Goal: Information Seeking & Learning: Learn about a topic

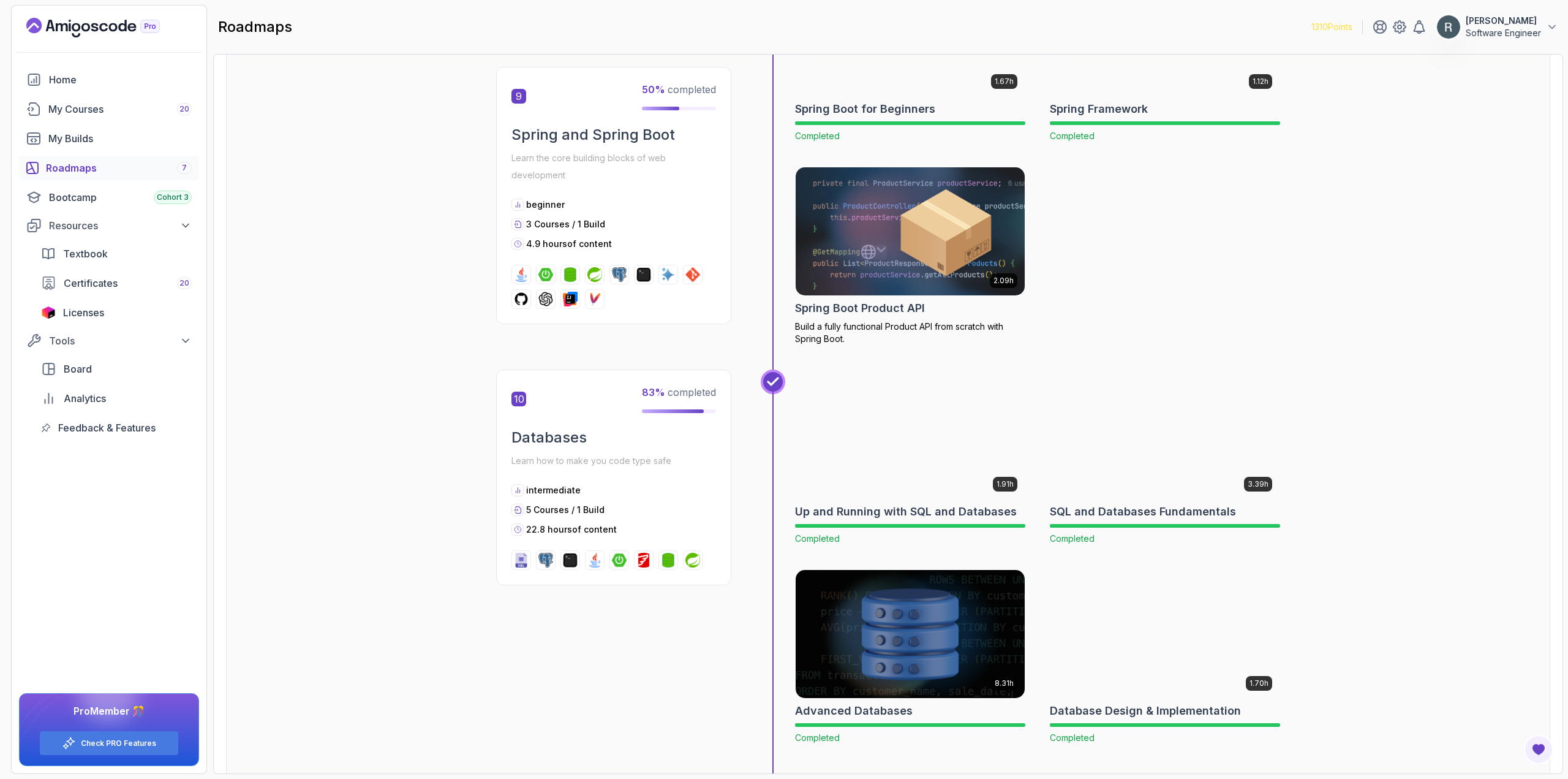
scroll to position [2451, 0]
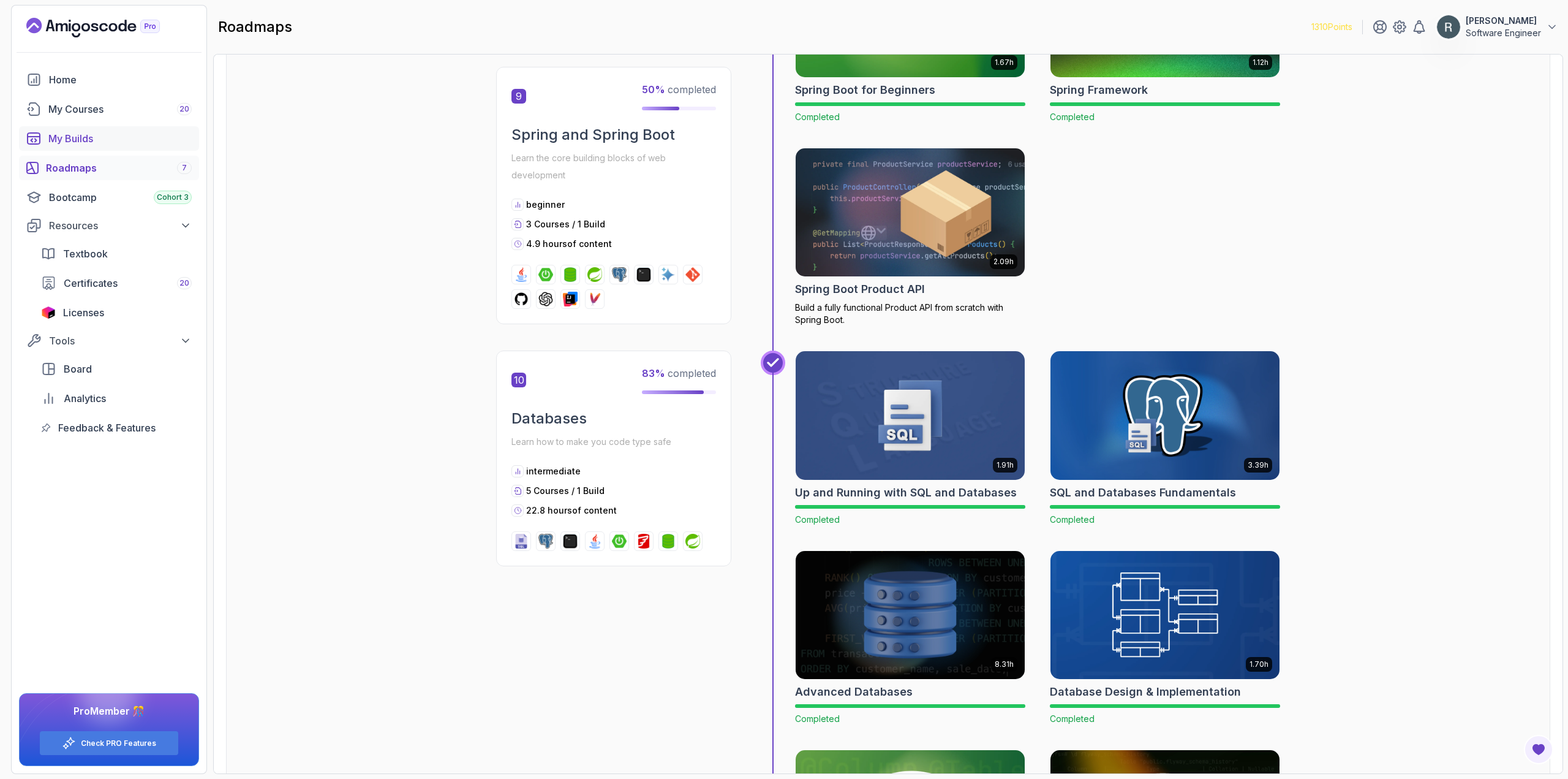
click at [82, 140] on div "My Builds" at bounding box center [120, 138] width 143 height 14
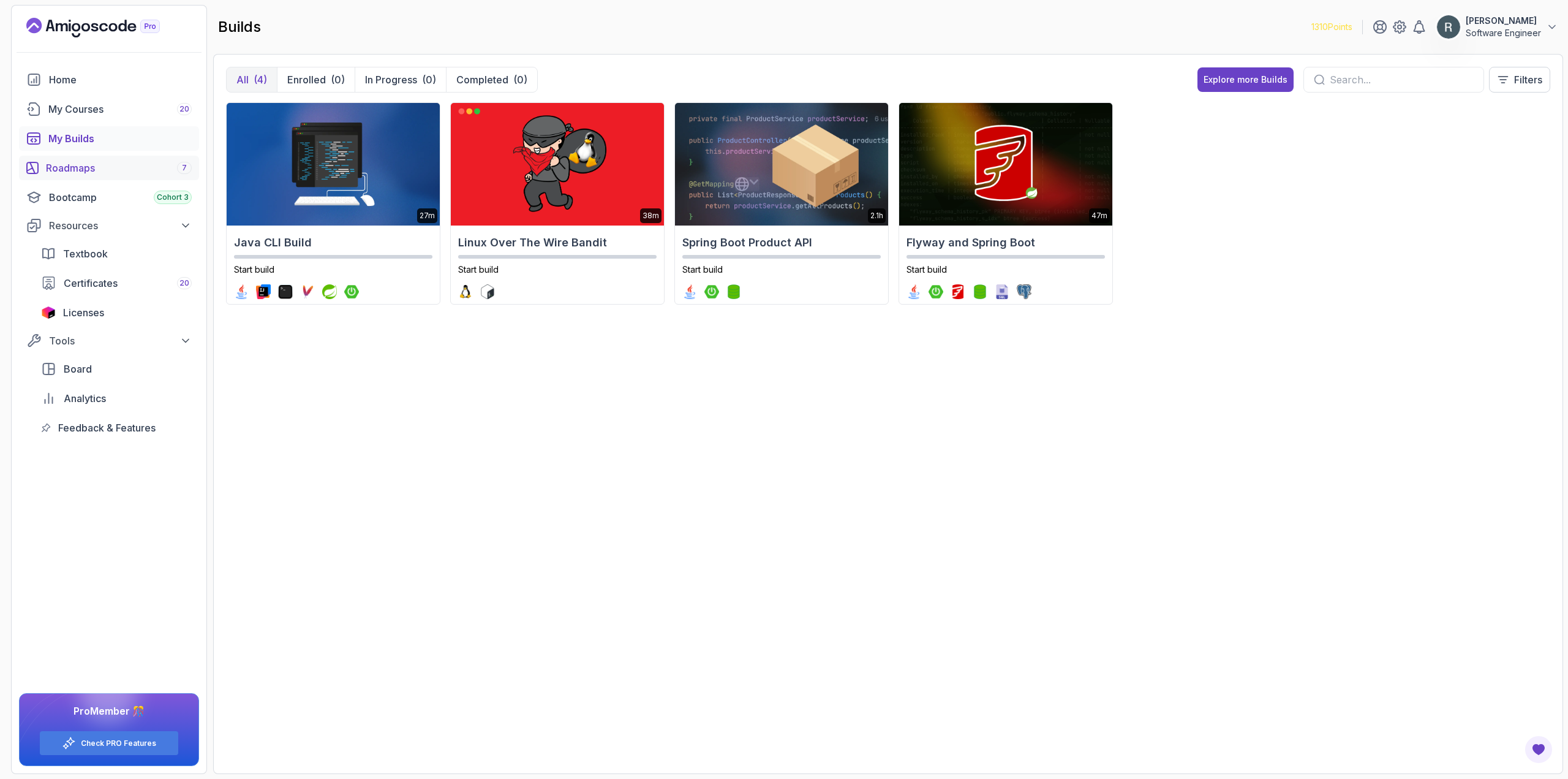
click at [70, 168] on div "Roadmaps 7" at bounding box center [119, 168] width 146 height 14
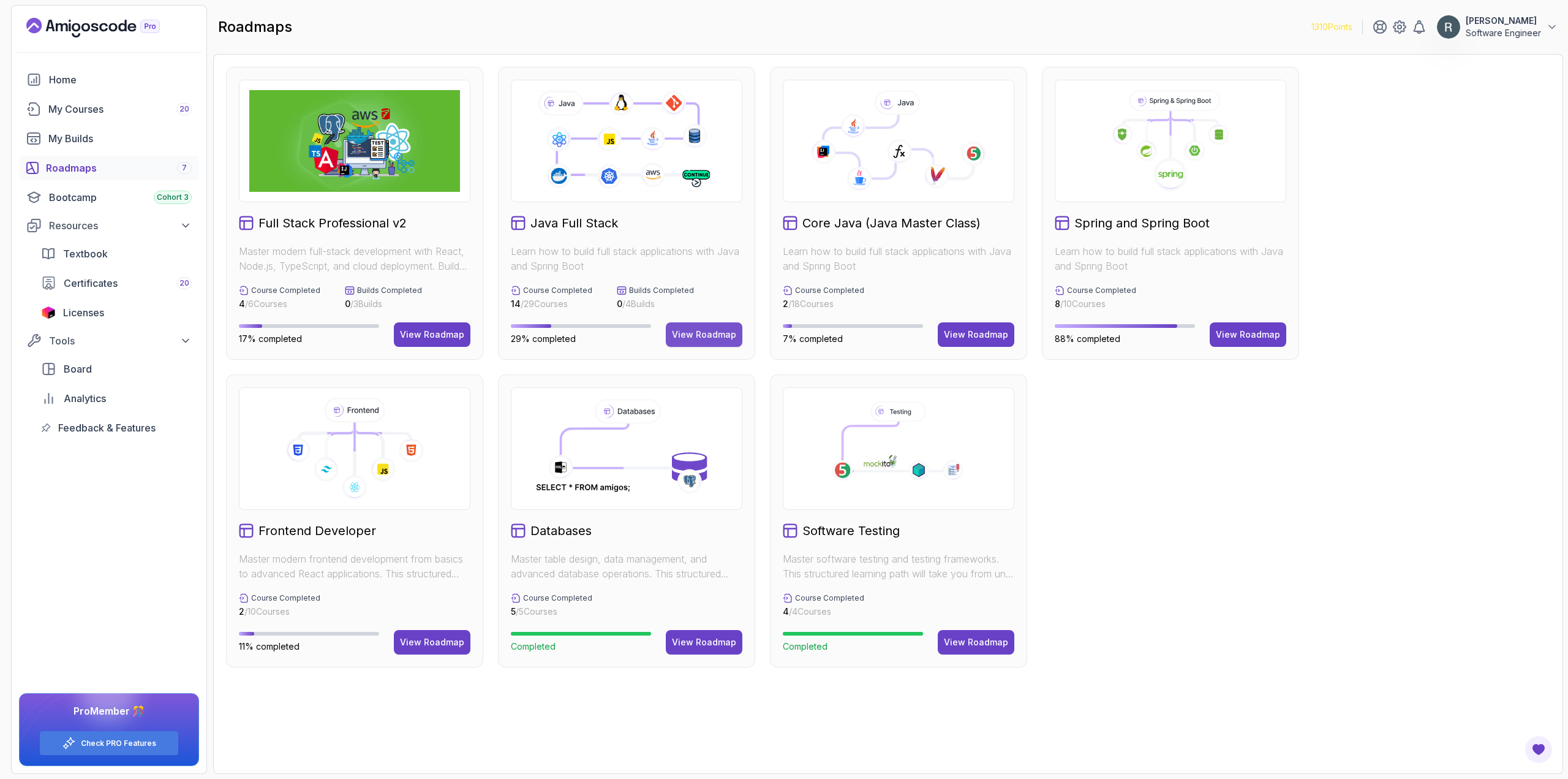
click at [716, 327] on button "View Roadmap" at bounding box center [704, 334] width 77 height 25
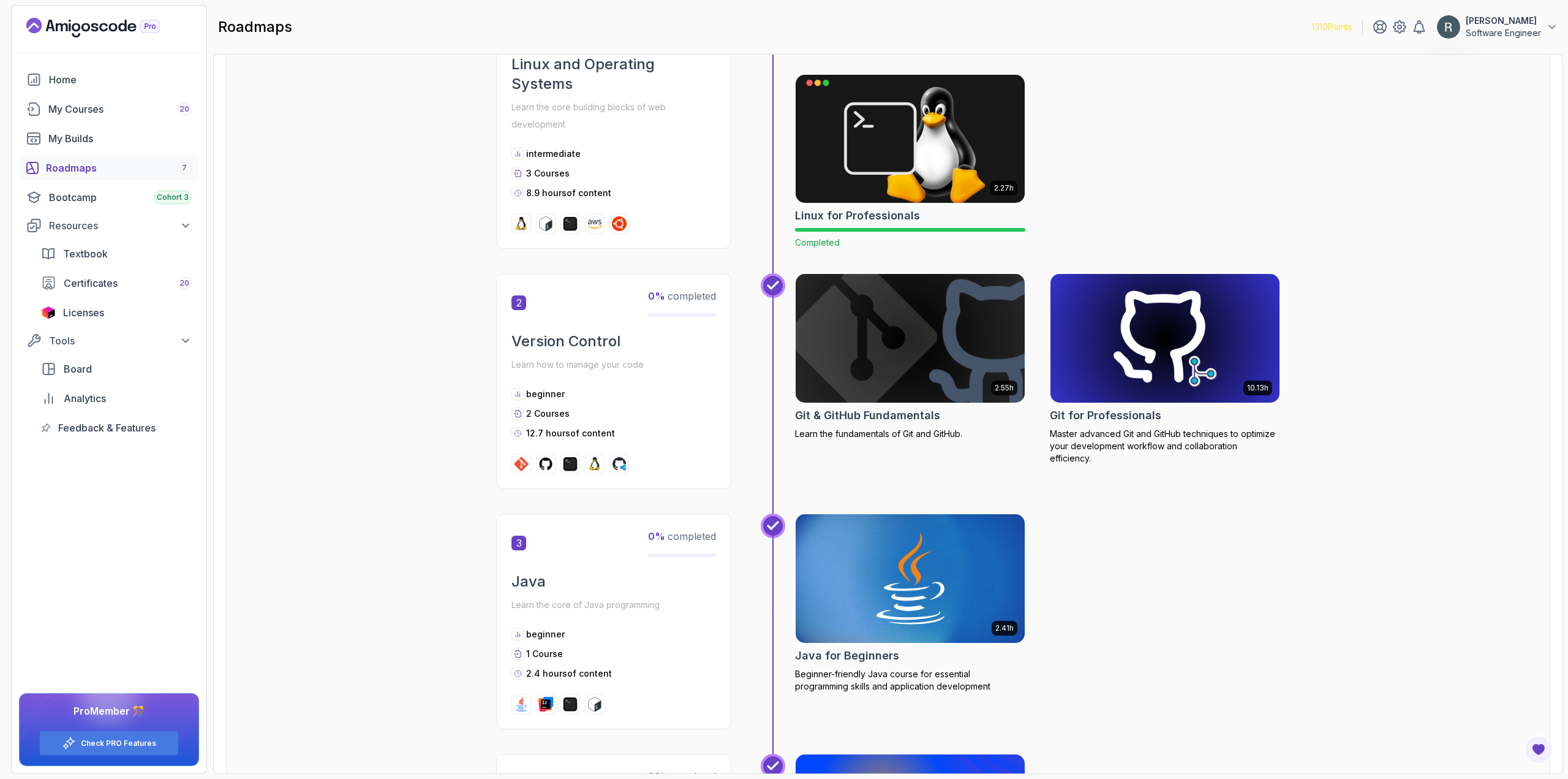
scroll to position [443, 0]
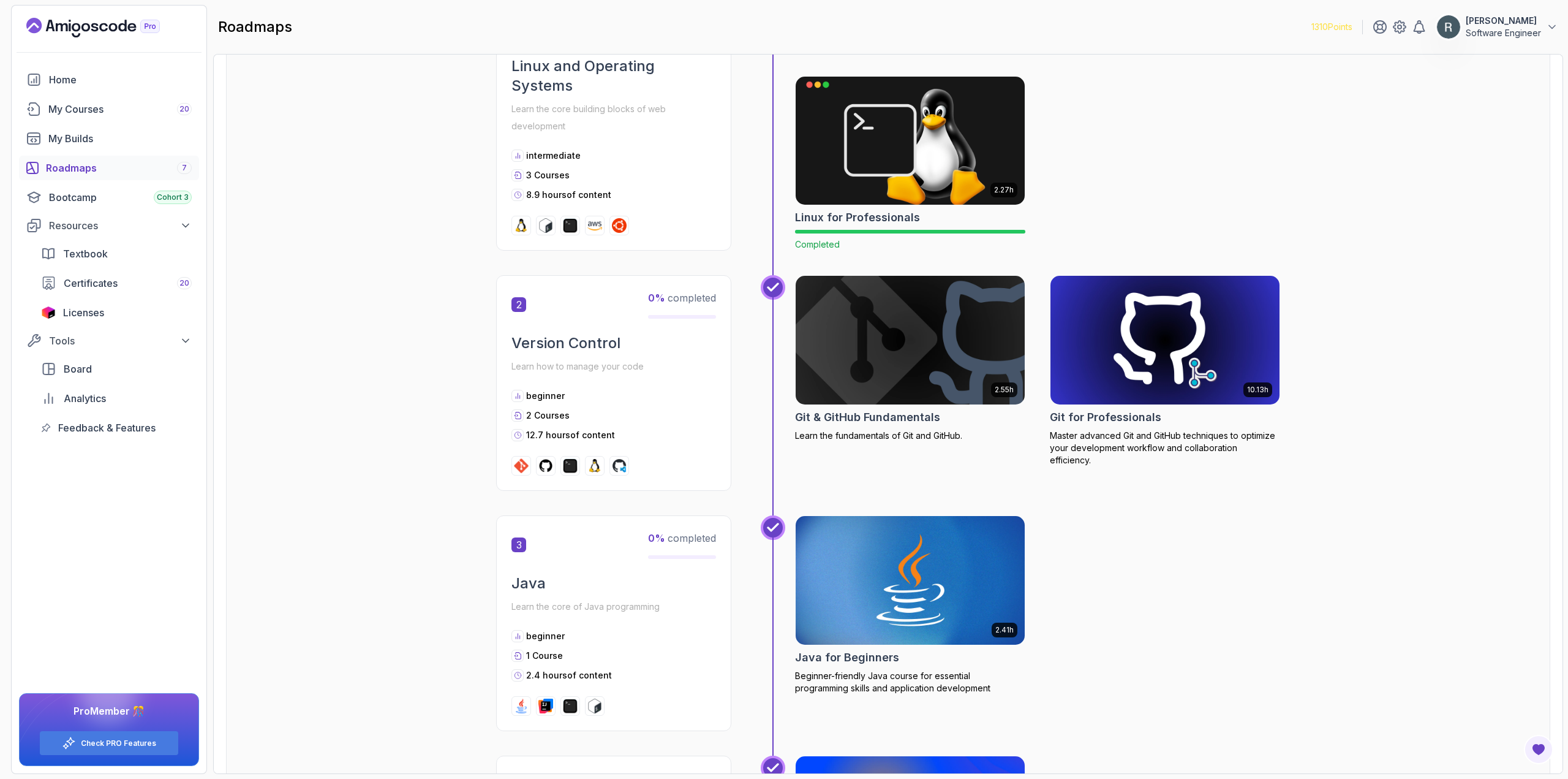
click at [889, 342] on img at bounding box center [910, 340] width 241 height 135
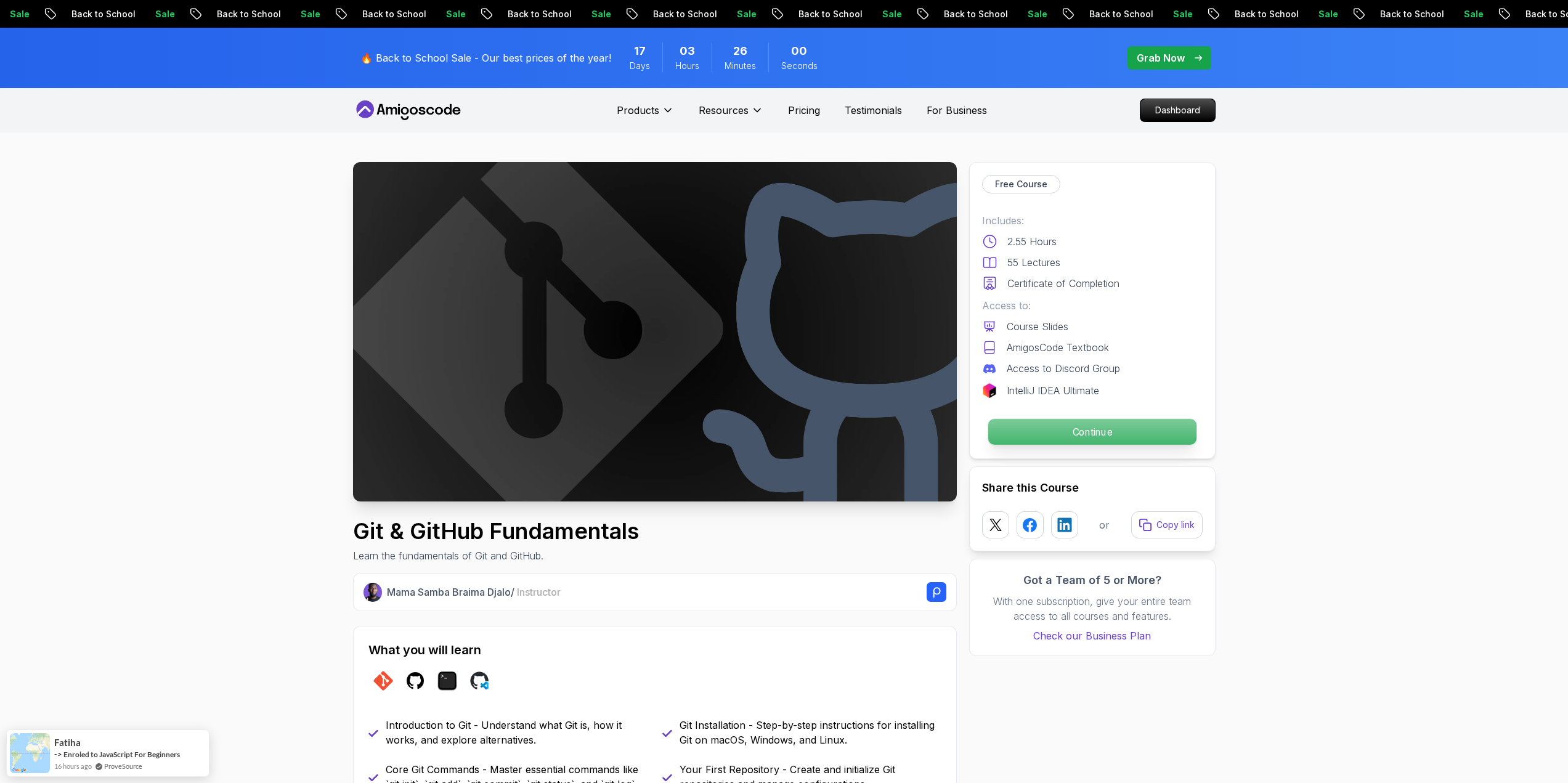
click at [1074, 433] on p "Continue" at bounding box center [1092, 431] width 208 height 26
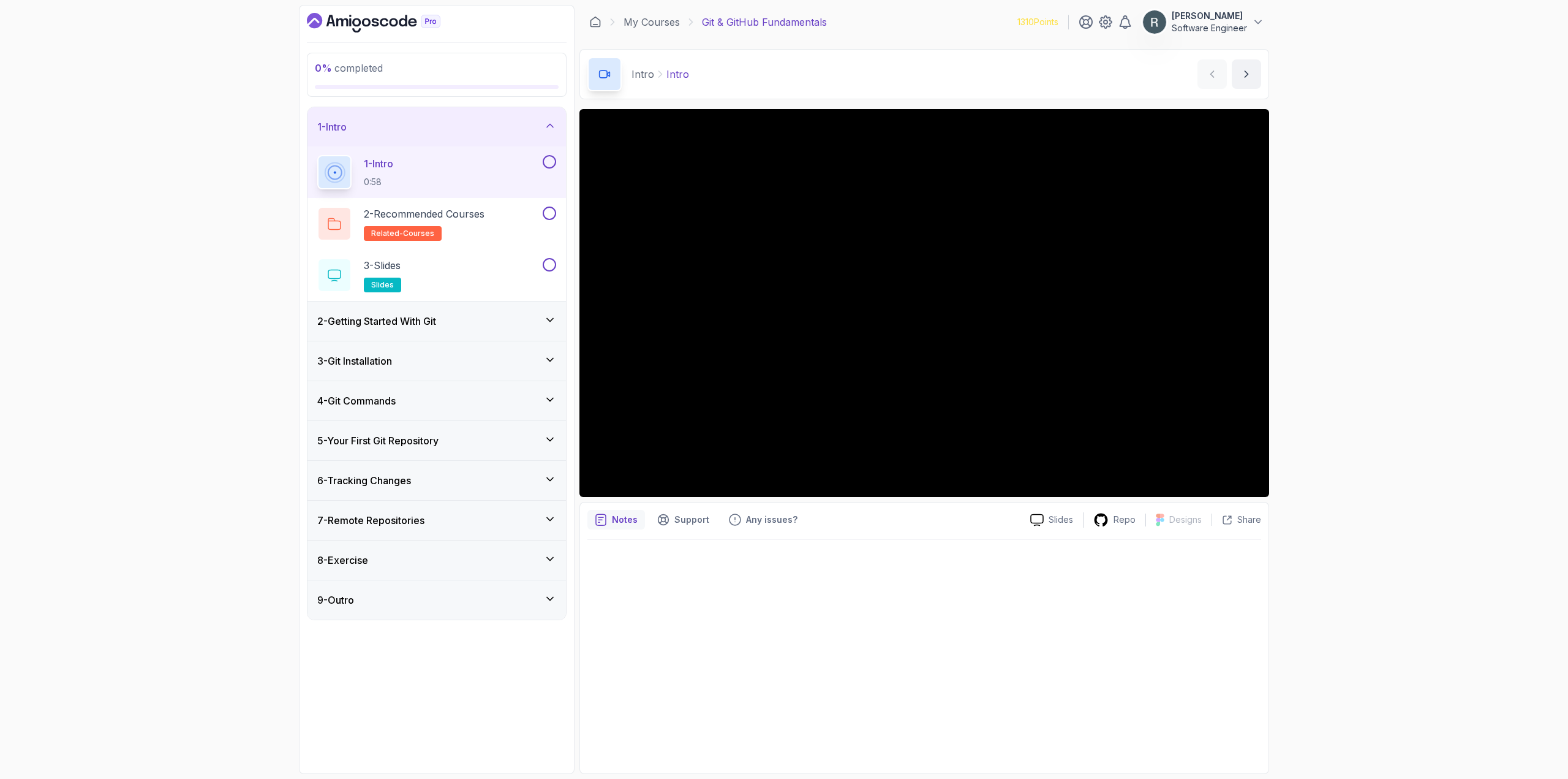
click at [549, 162] on button at bounding box center [549, 162] width 14 height 14
click at [480, 223] on h2 "2 - Recommended Courses related-courses" at bounding box center [424, 223] width 121 height 34
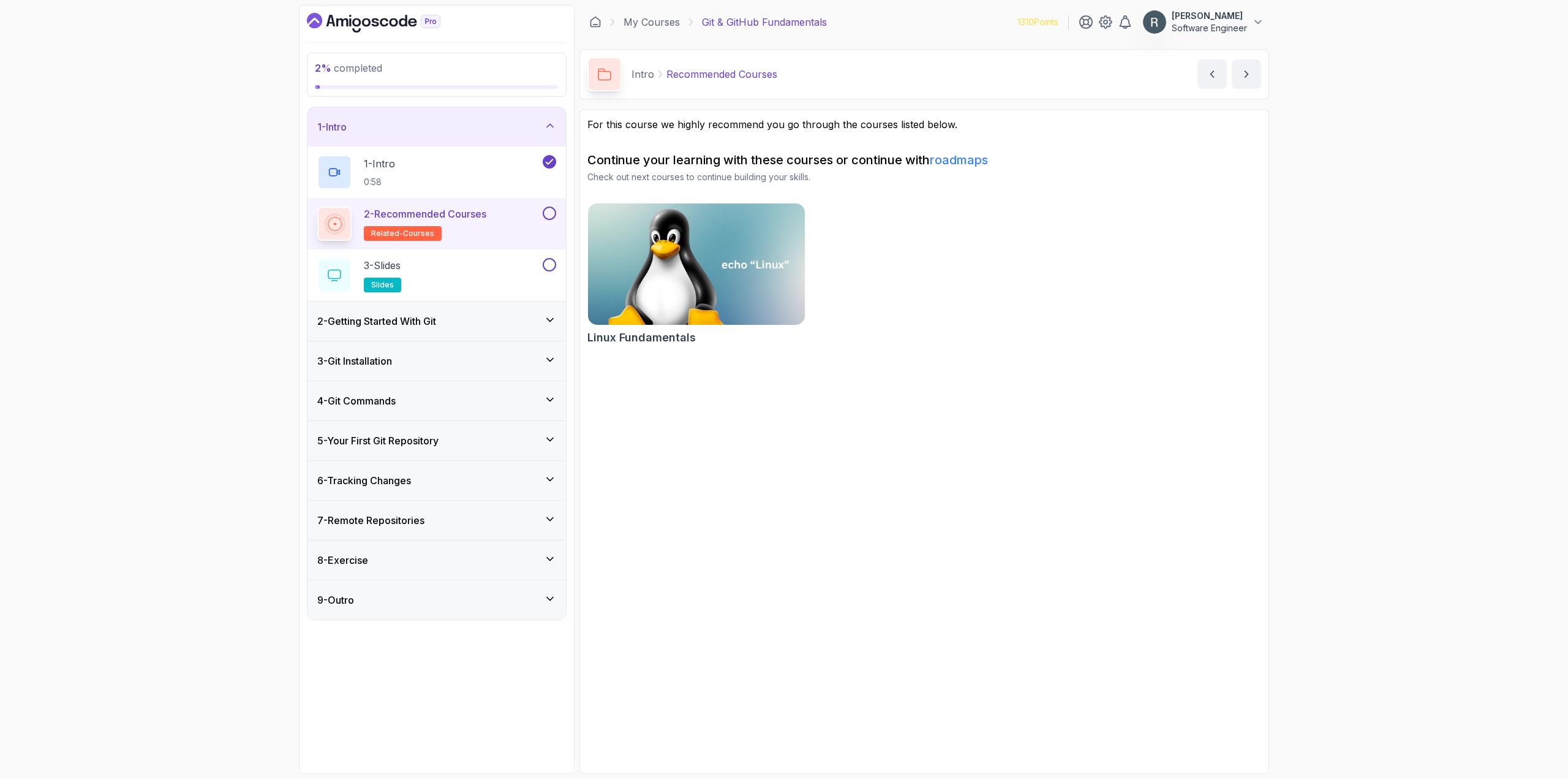
click at [549, 216] on button at bounding box center [549, 213] width 14 height 14
click at [523, 274] on div "3 - Slides slides" at bounding box center [428, 275] width 223 height 34
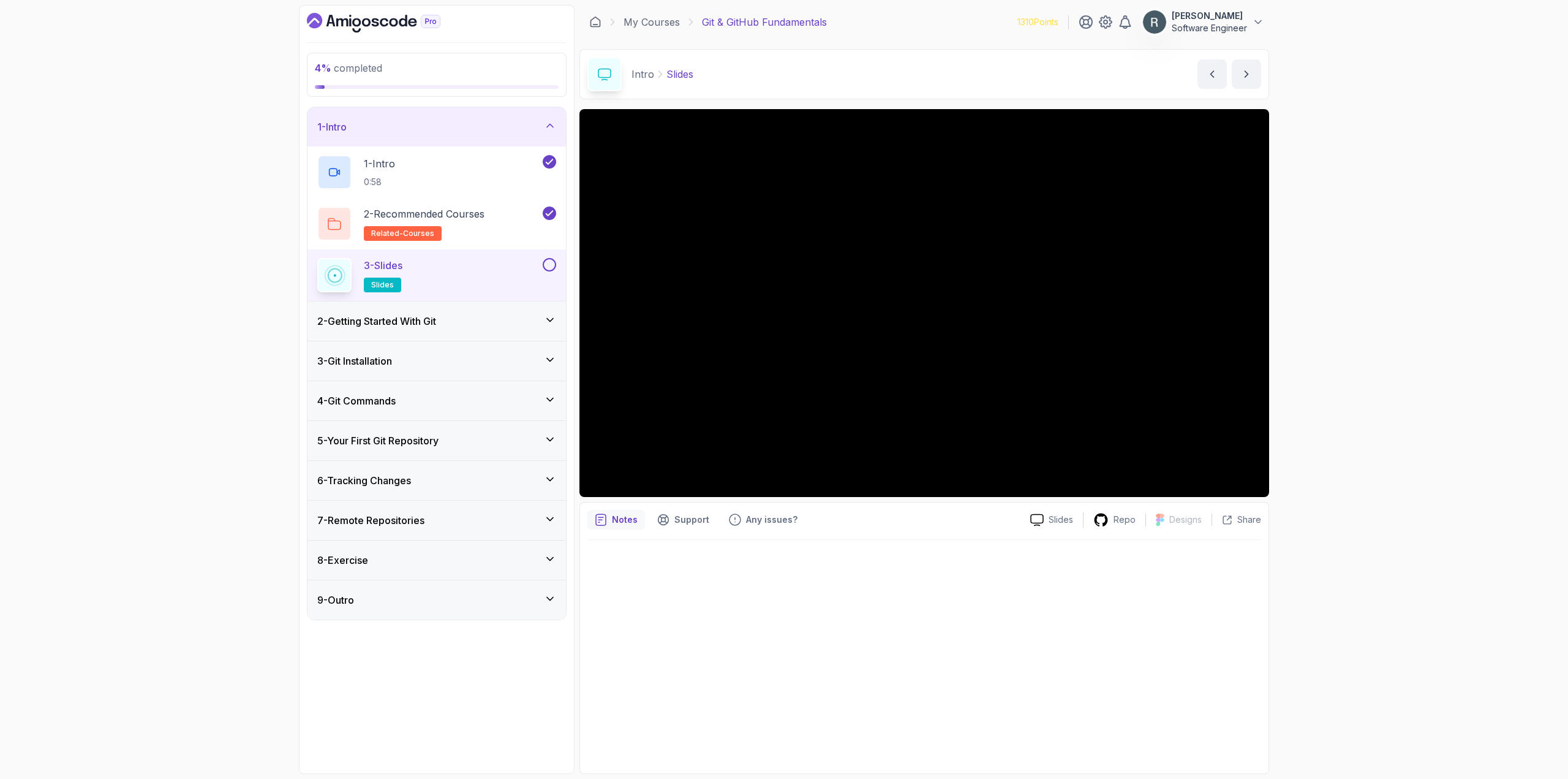
click at [546, 264] on button at bounding box center [549, 265] width 14 height 14
click at [419, 312] on div "2 - Getting Started With Git" at bounding box center [436, 321] width 258 height 39
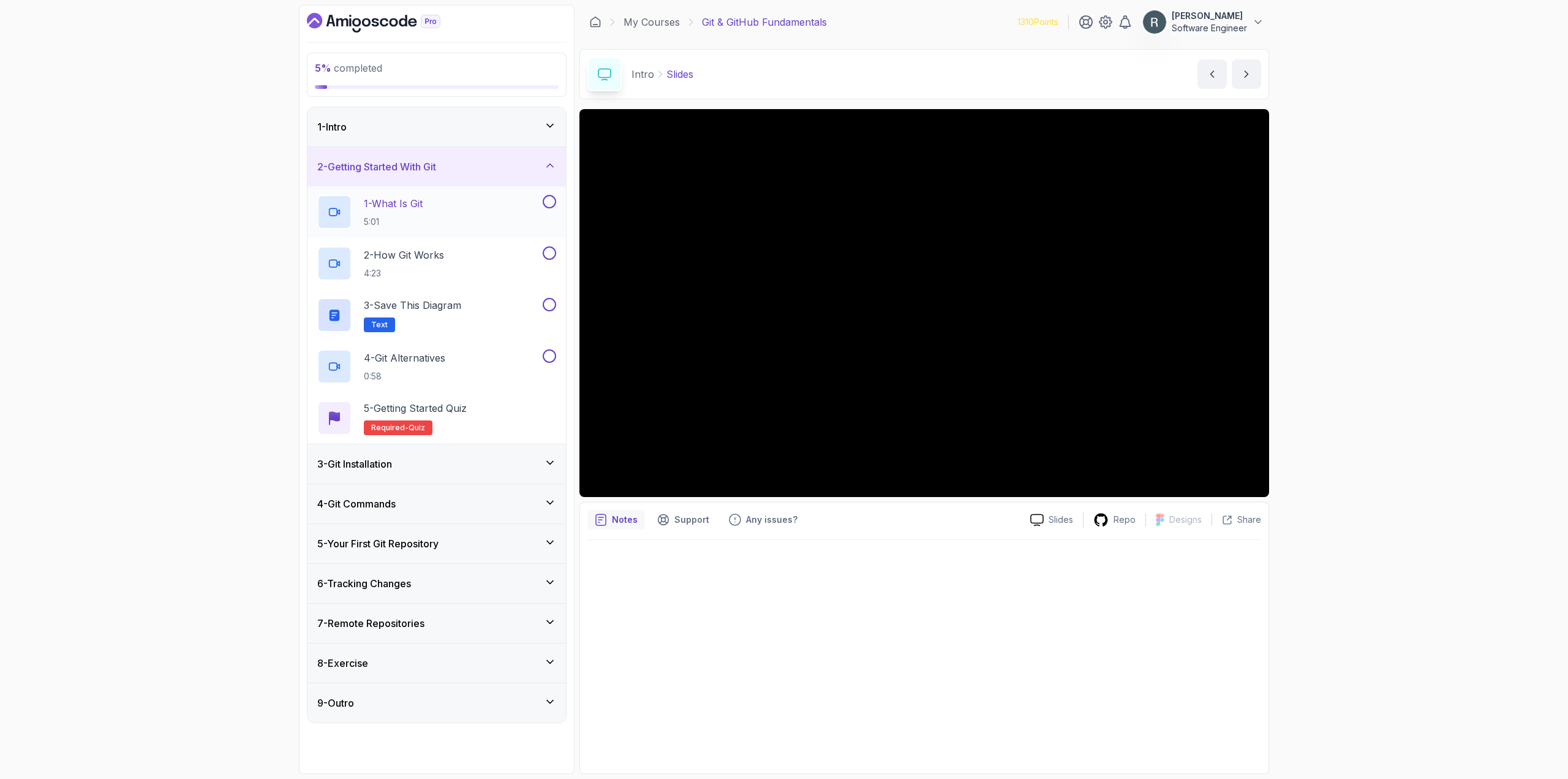
click at [493, 211] on div "1 - What Is Git 5:01" at bounding box center [428, 212] width 223 height 34
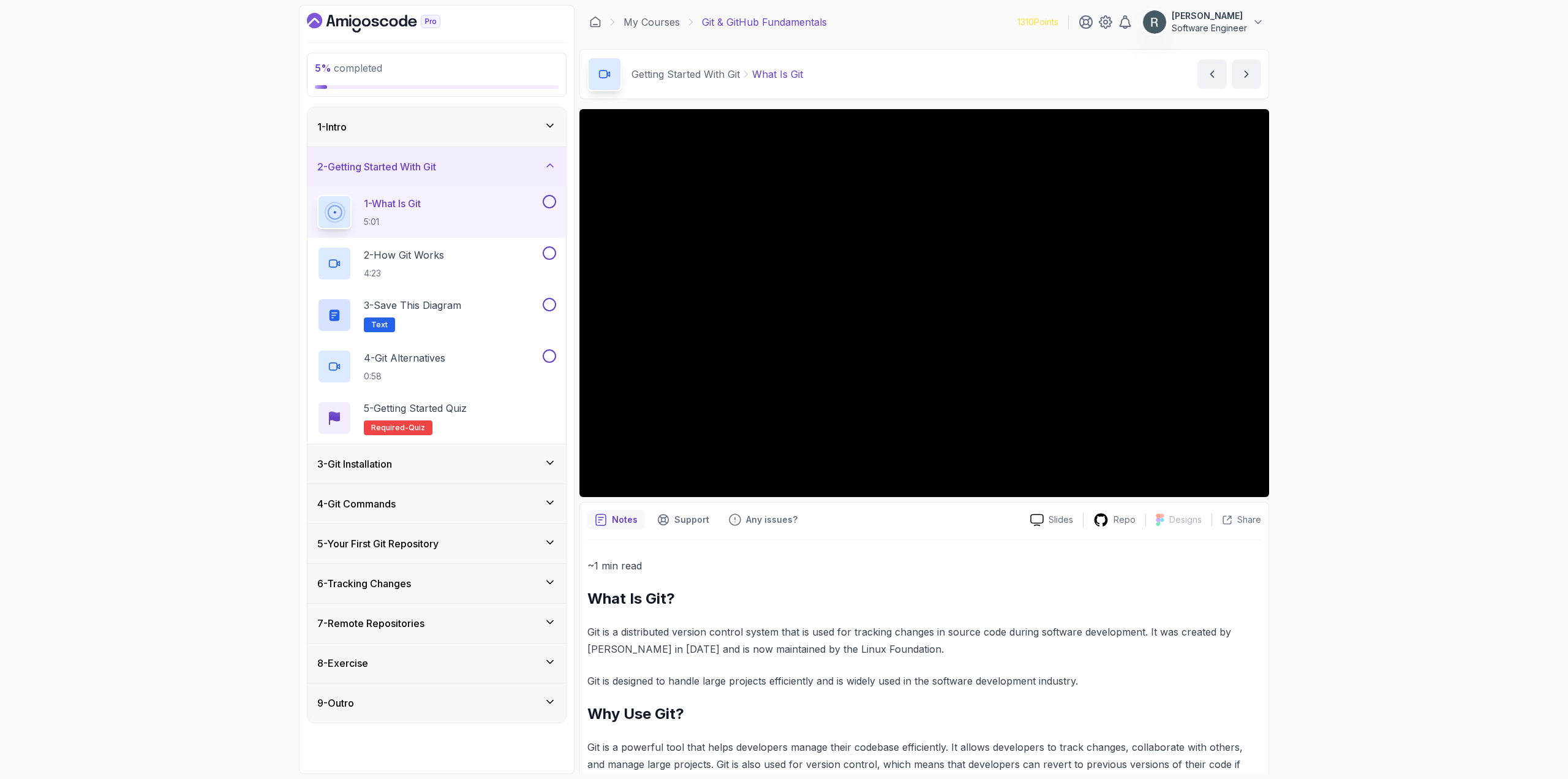
click at [542, 202] on div at bounding box center [548, 202] width 16 height 14
click at [547, 201] on button at bounding box center [549, 202] width 14 height 14
click at [491, 243] on div "2 - How Git Works 4:23" at bounding box center [436, 263] width 258 height 52
click at [509, 256] on div "2 - How Git Works 4:23" at bounding box center [428, 263] width 223 height 34
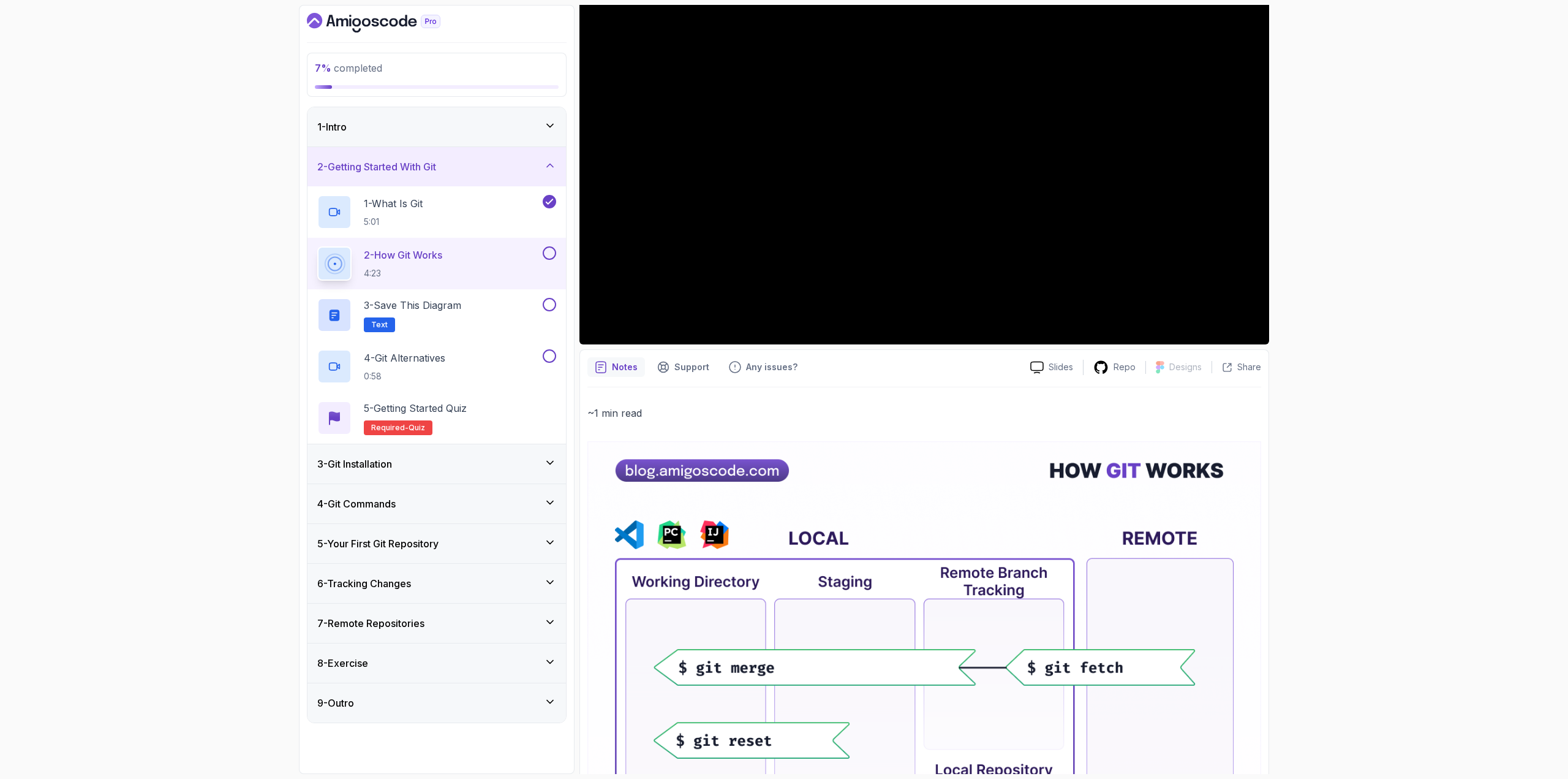
scroll to position [123, 0]
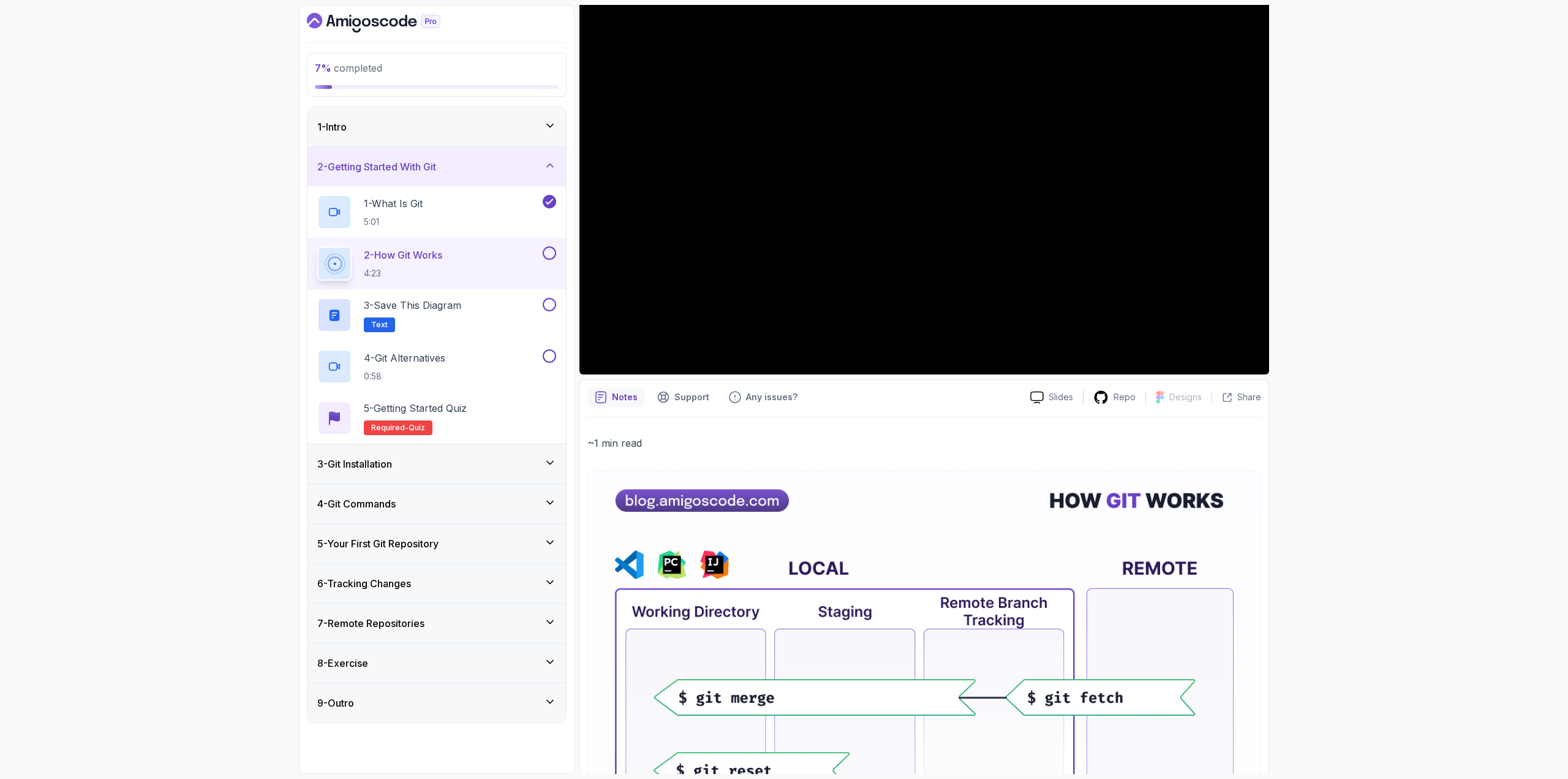
click at [547, 256] on button at bounding box center [549, 253] width 14 height 14
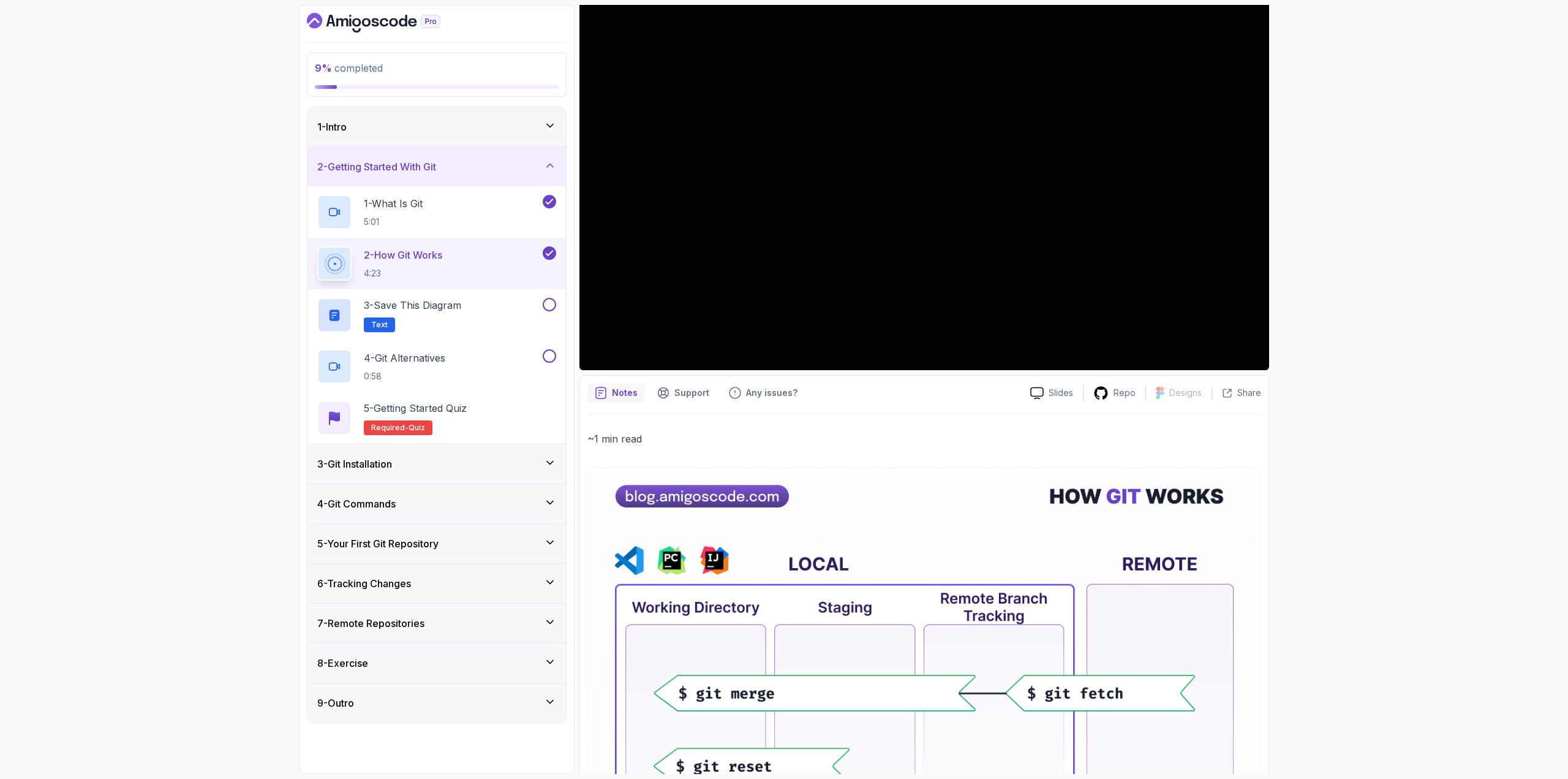
scroll to position [61, 0]
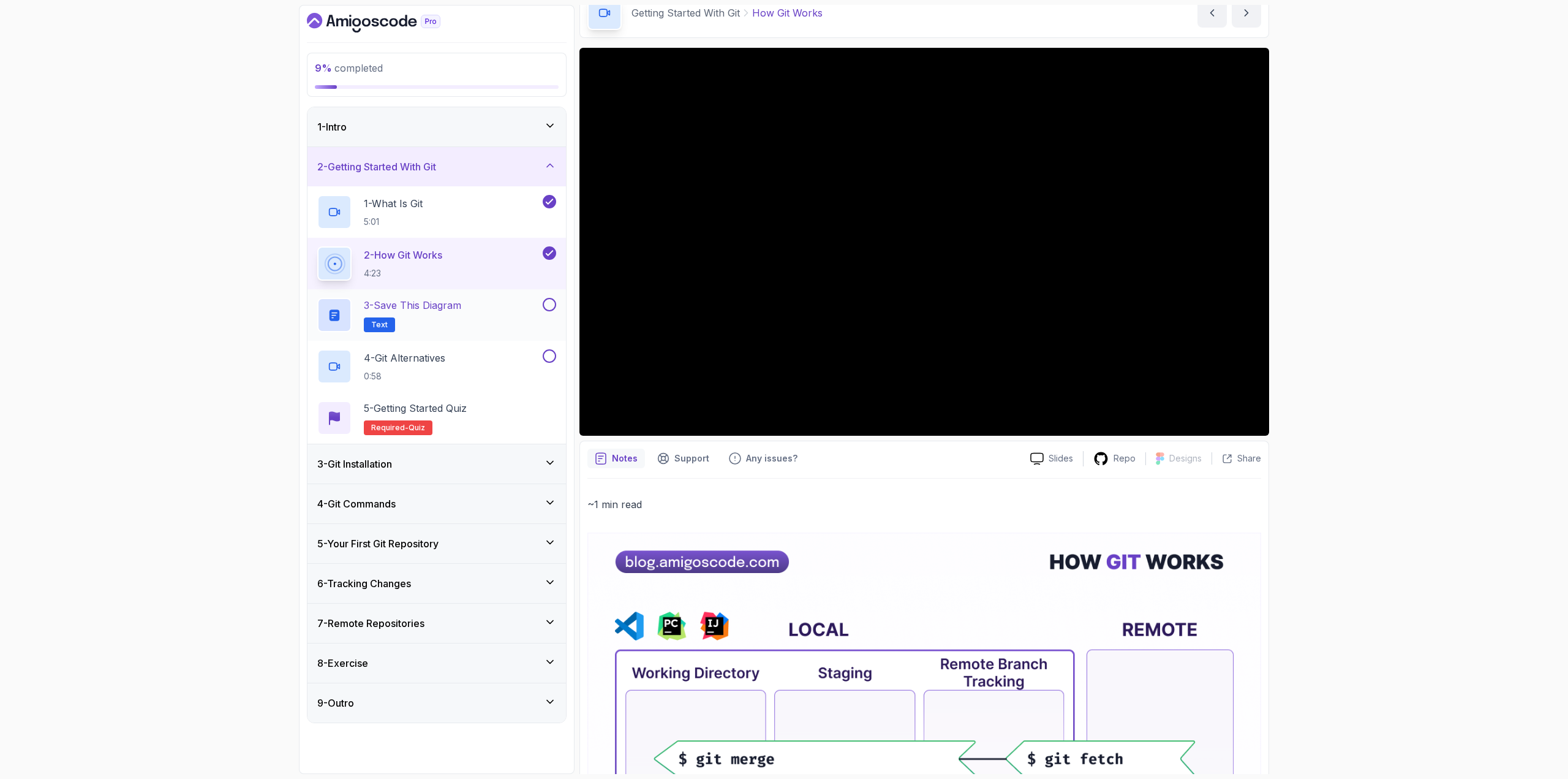
click at [504, 300] on div "3 - Save this diagram Text" at bounding box center [428, 315] width 223 height 34
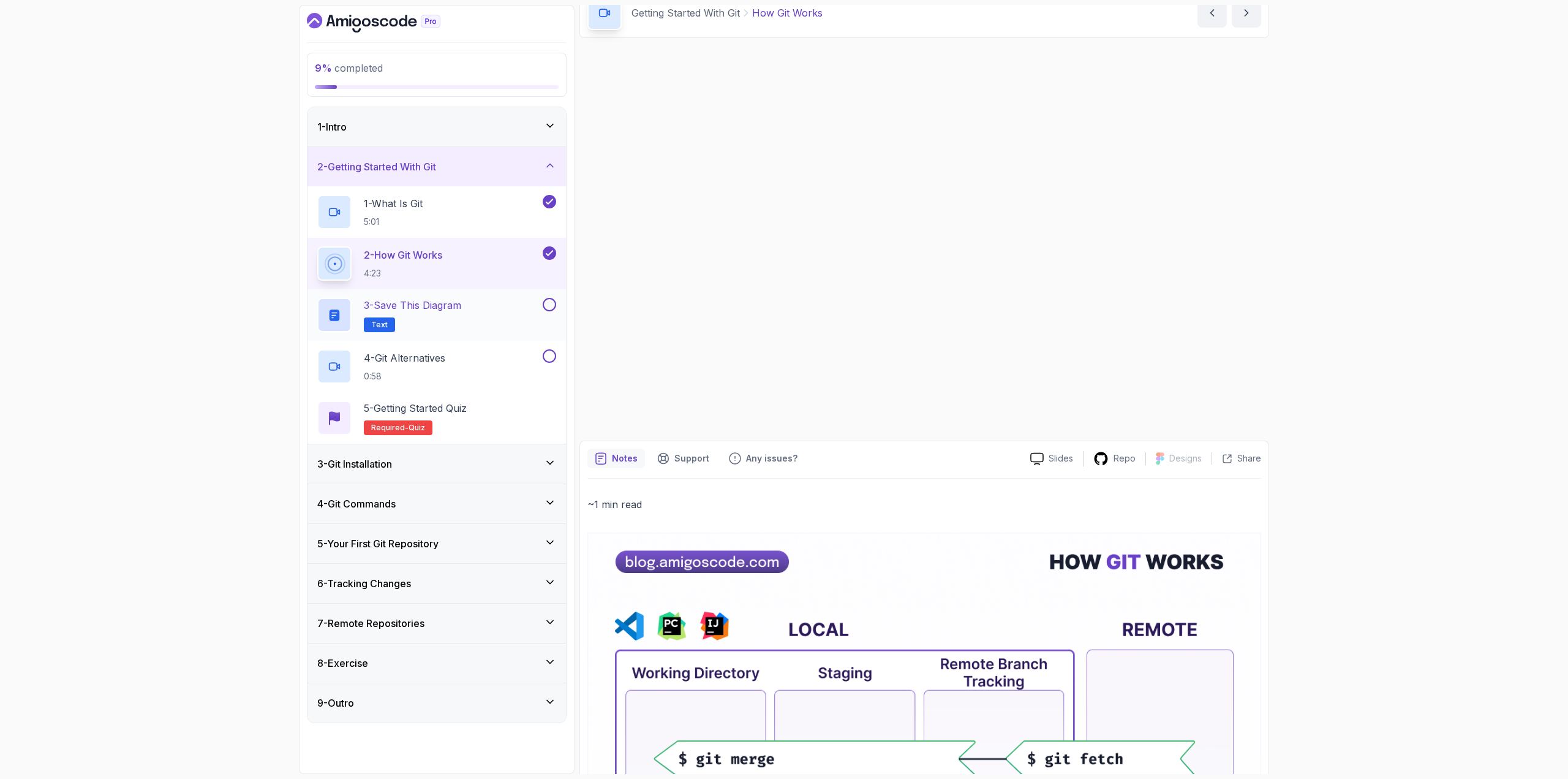
scroll to position [60, 0]
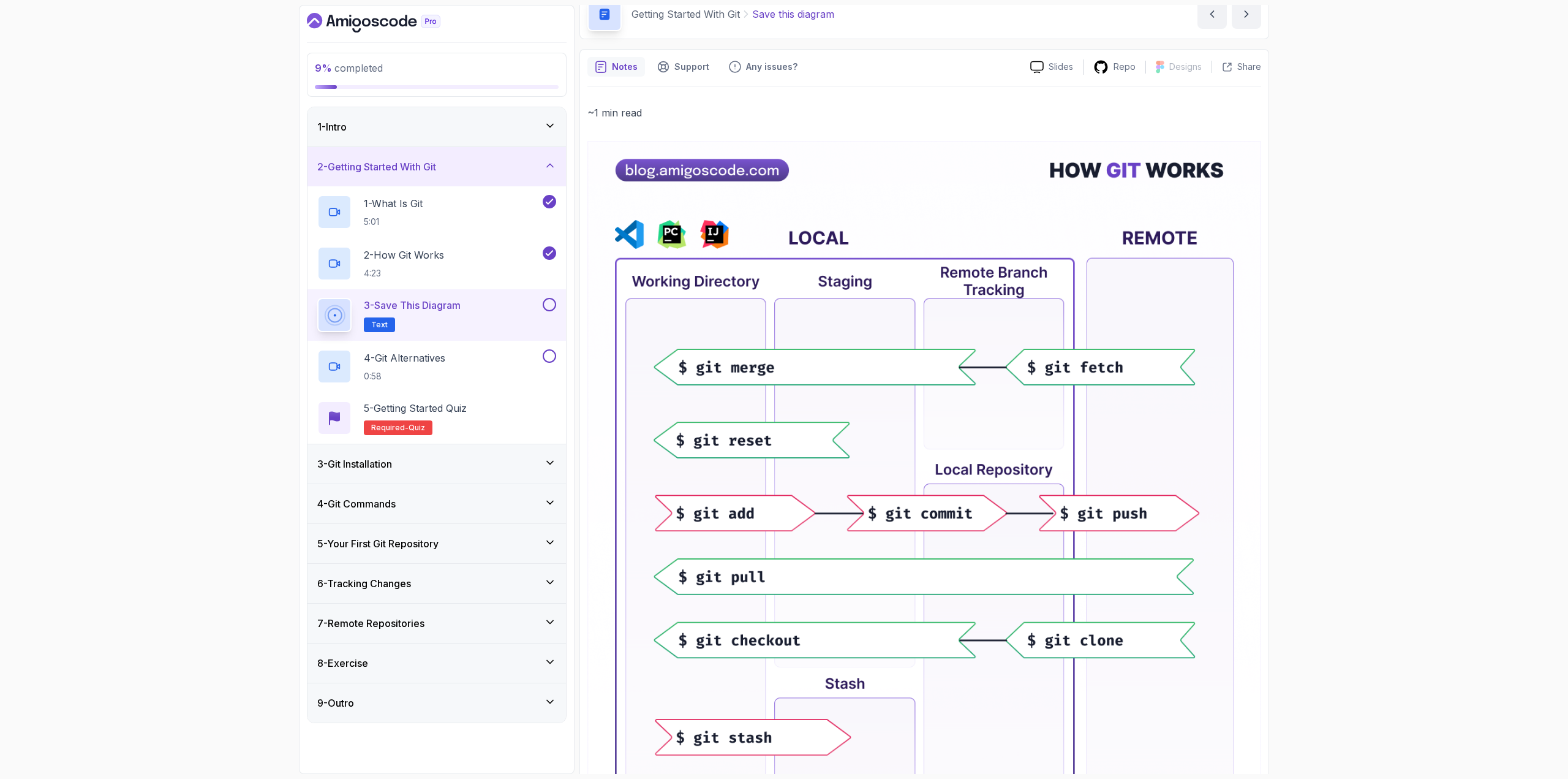
click at [545, 307] on button at bounding box center [549, 305] width 14 height 14
click at [507, 354] on div "4 - Git Alternatives 0:58" at bounding box center [428, 367] width 223 height 34
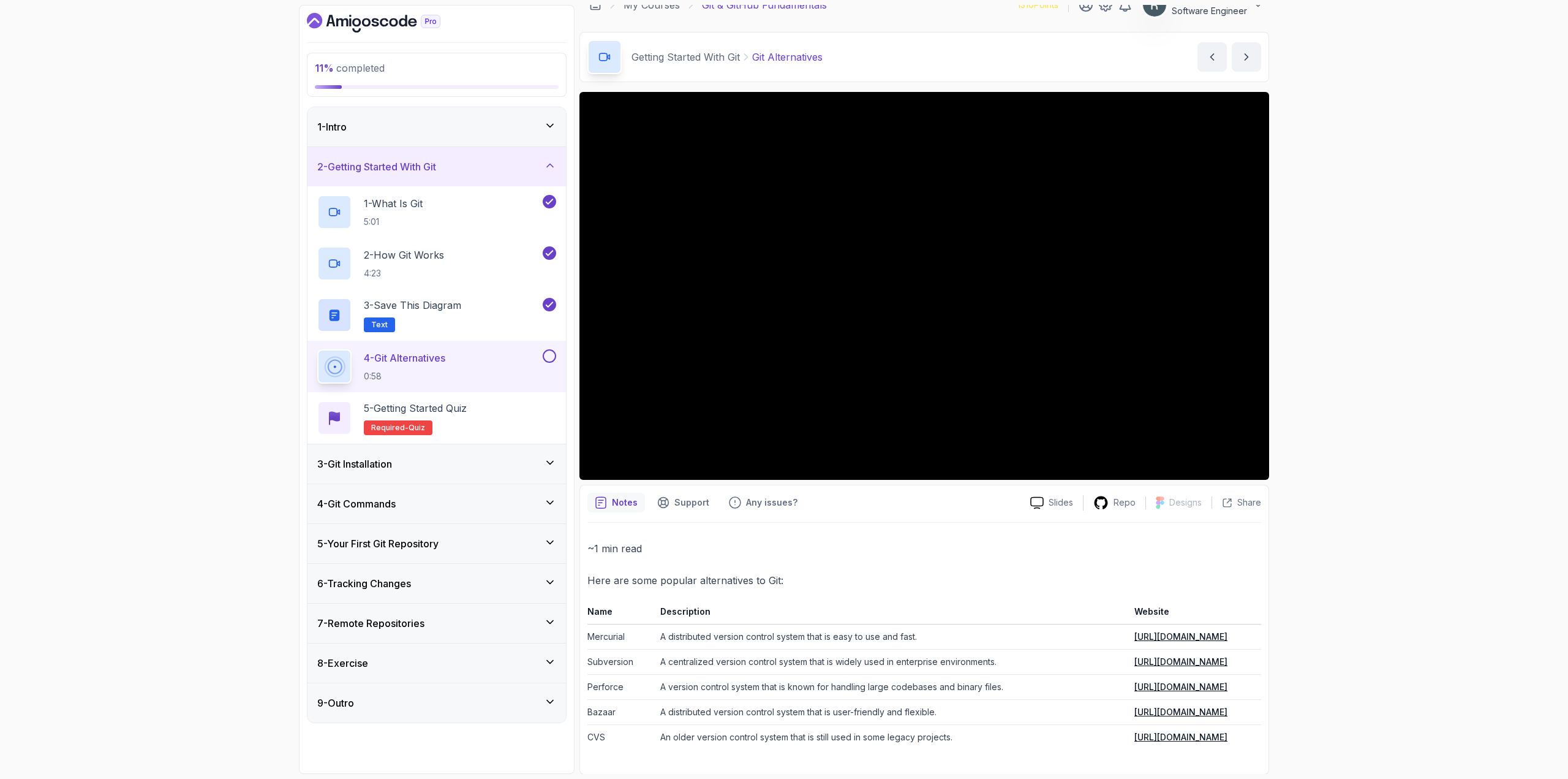
scroll to position [18, 0]
click at [550, 359] on button at bounding box center [549, 356] width 14 height 14
click at [505, 426] on div "5 - Getting Started Quiz Required- quiz" at bounding box center [436, 418] width 239 height 34
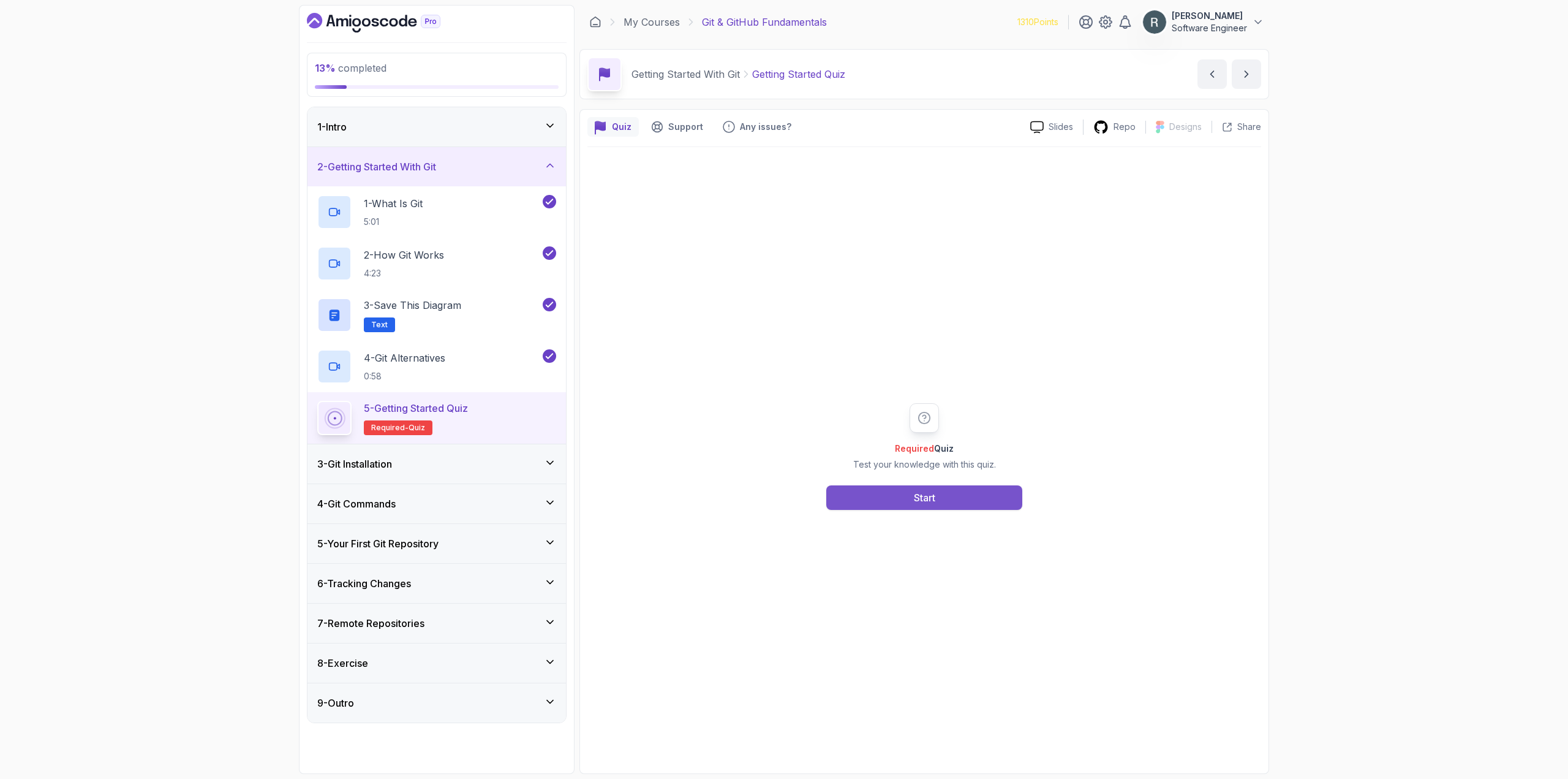
click at [879, 494] on button "Start" at bounding box center [924, 498] width 196 height 25
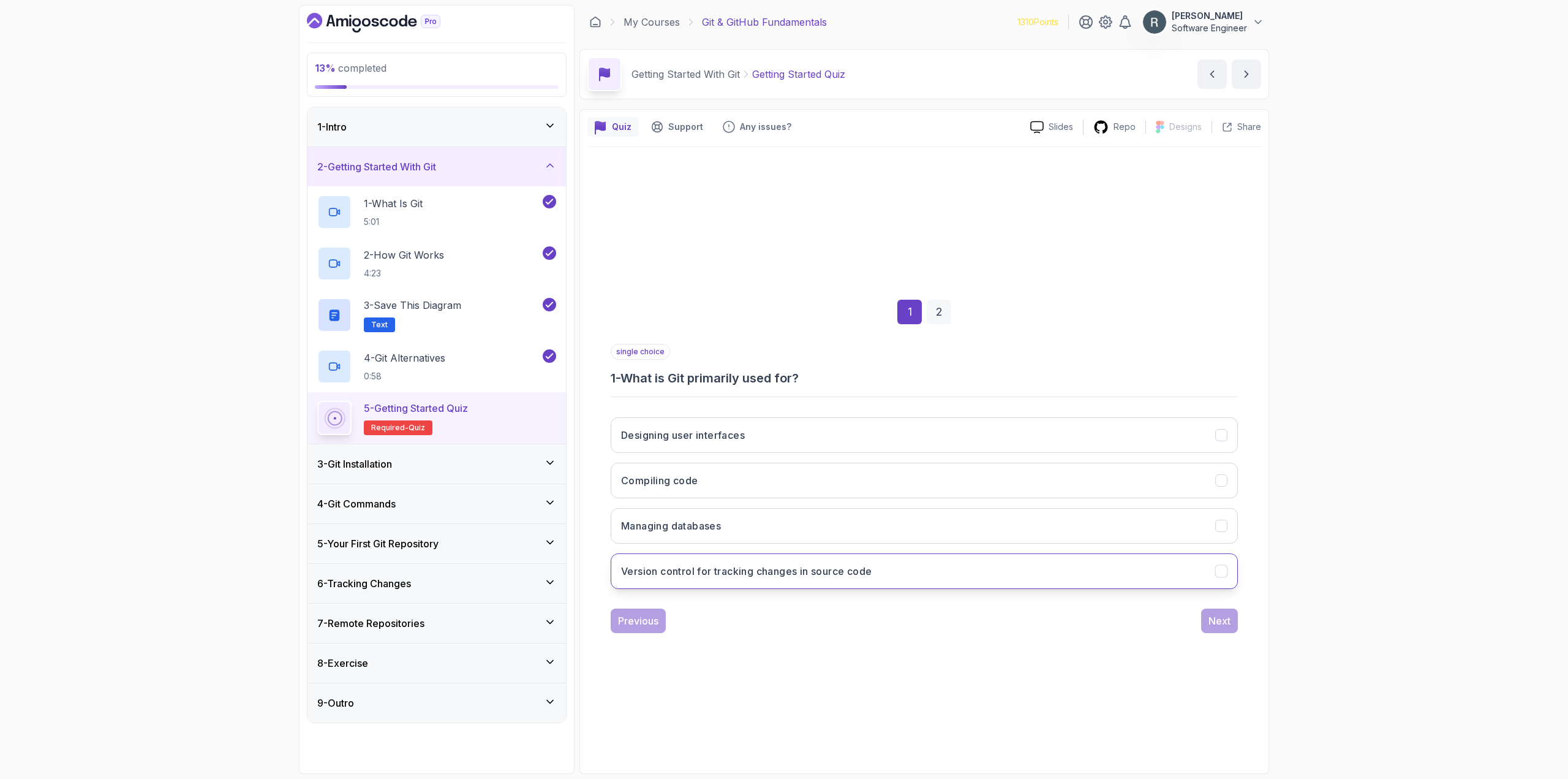
click at [804, 576] on h3 "Version control for tracking changes in source code" at bounding box center [746, 571] width 250 height 14
click at [1210, 620] on div "Next" at bounding box center [1219, 620] width 22 height 14
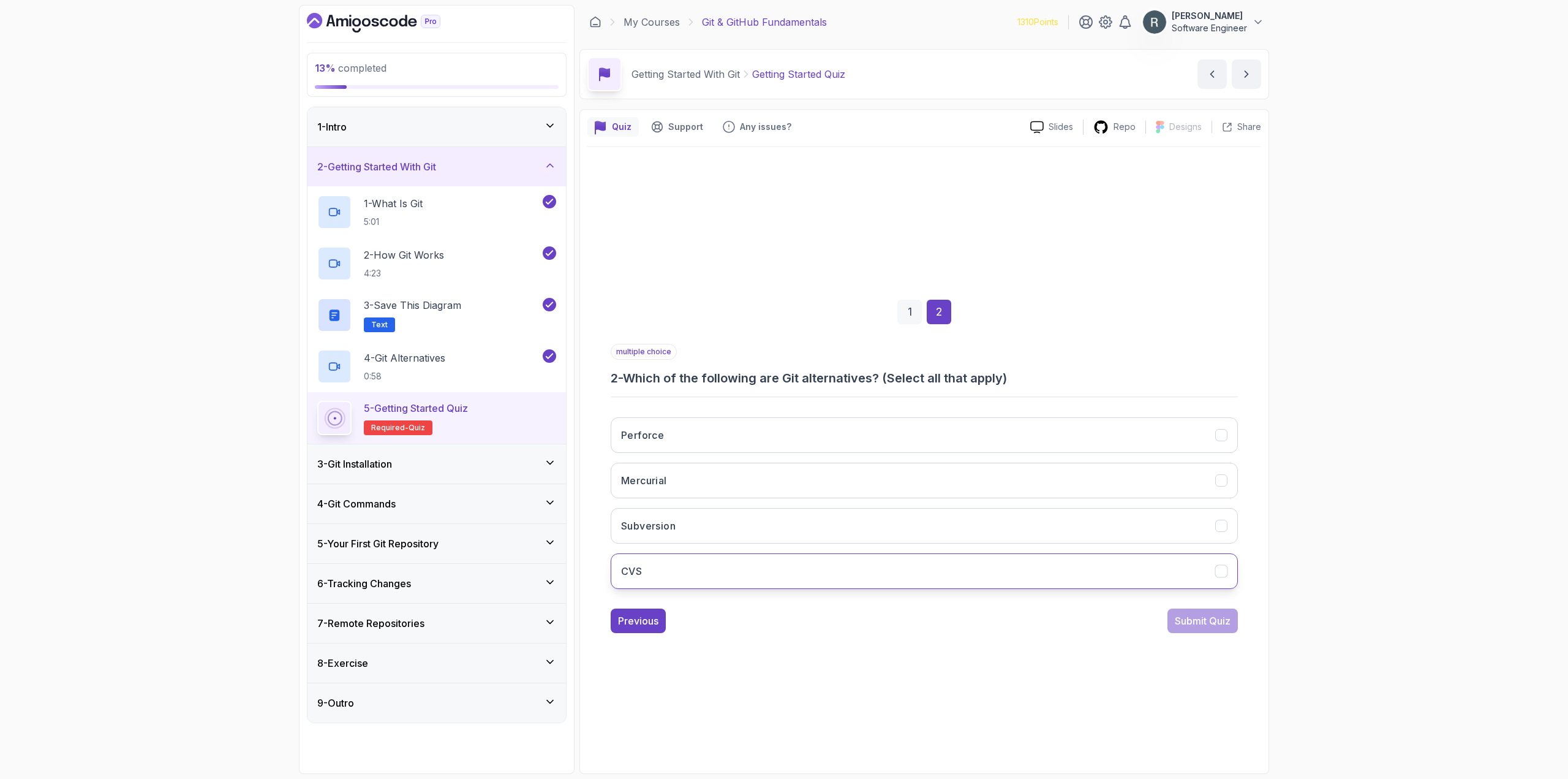
click at [755, 563] on button "CVS" at bounding box center [924, 571] width 627 height 36
click at [748, 531] on button "Subversion" at bounding box center [924, 526] width 627 height 36
click at [751, 487] on button "Mercurial" at bounding box center [924, 480] width 627 height 36
click at [1197, 629] on button "Submit Quiz" at bounding box center [1203, 620] width 70 height 25
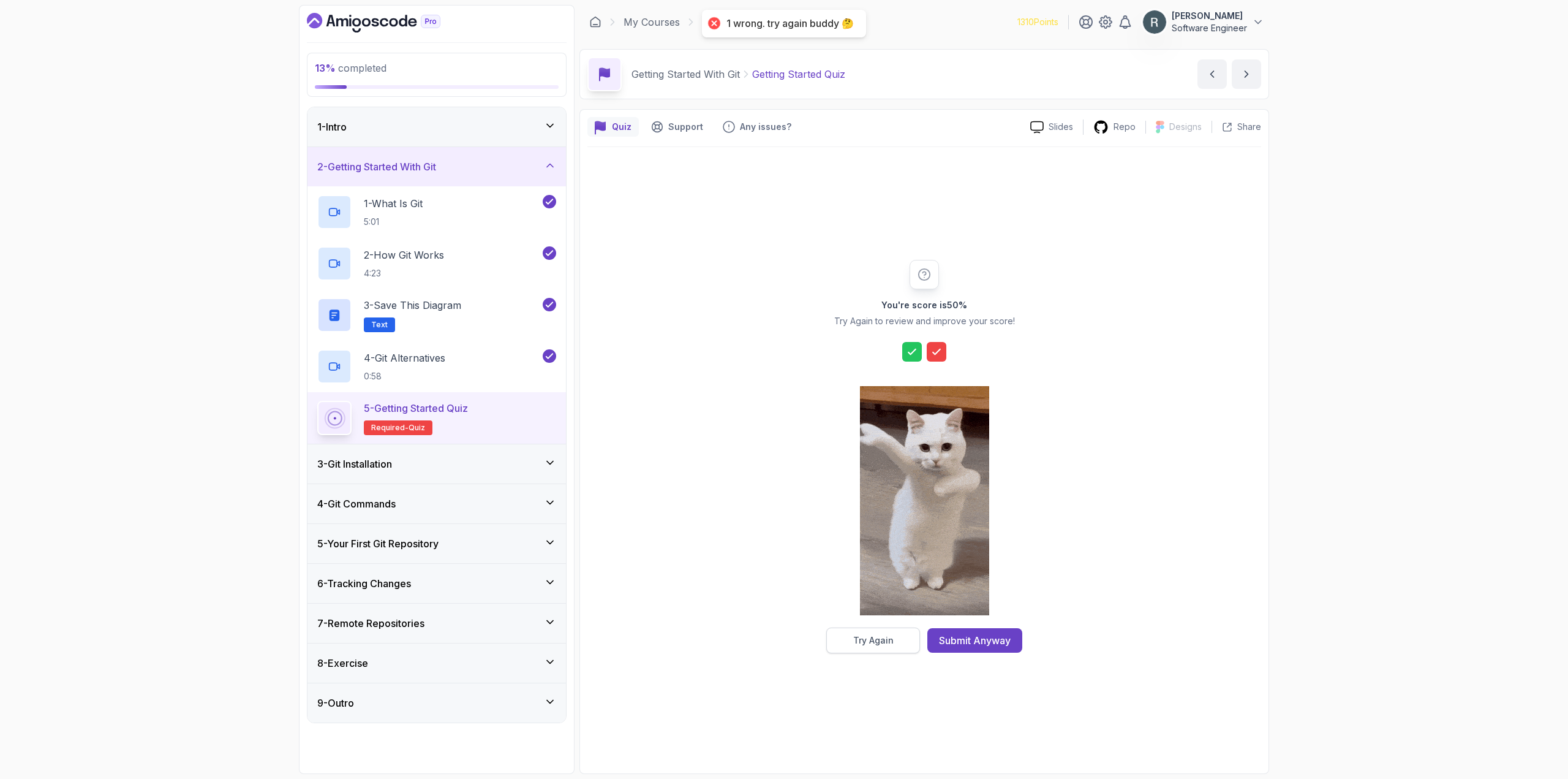
click at [901, 634] on button "Try Again" at bounding box center [873, 640] width 94 height 26
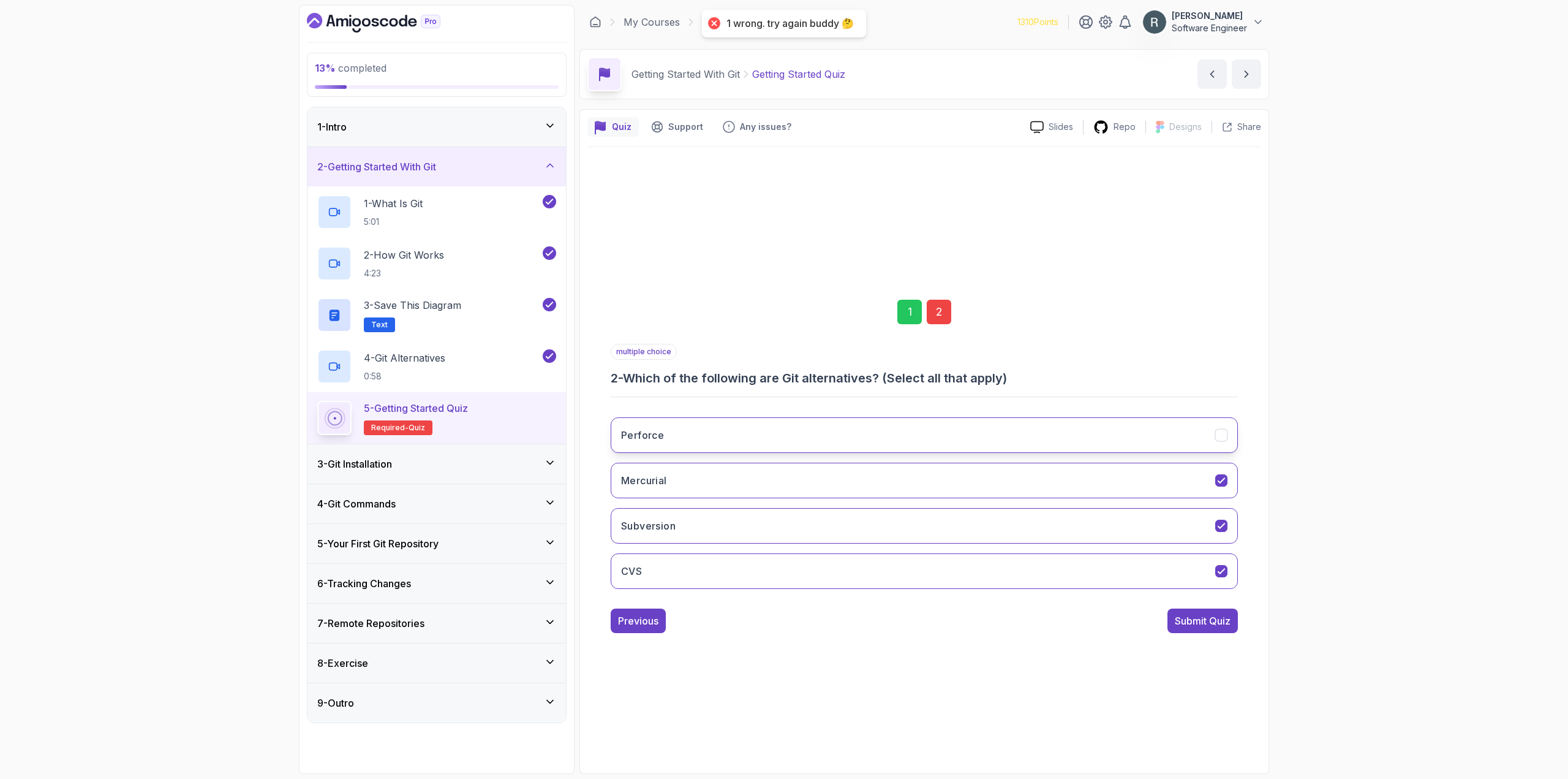
click at [762, 433] on button "Perforce" at bounding box center [924, 435] width 627 height 36
click at [1204, 625] on div "Submit Quiz" at bounding box center [1203, 620] width 56 height 14
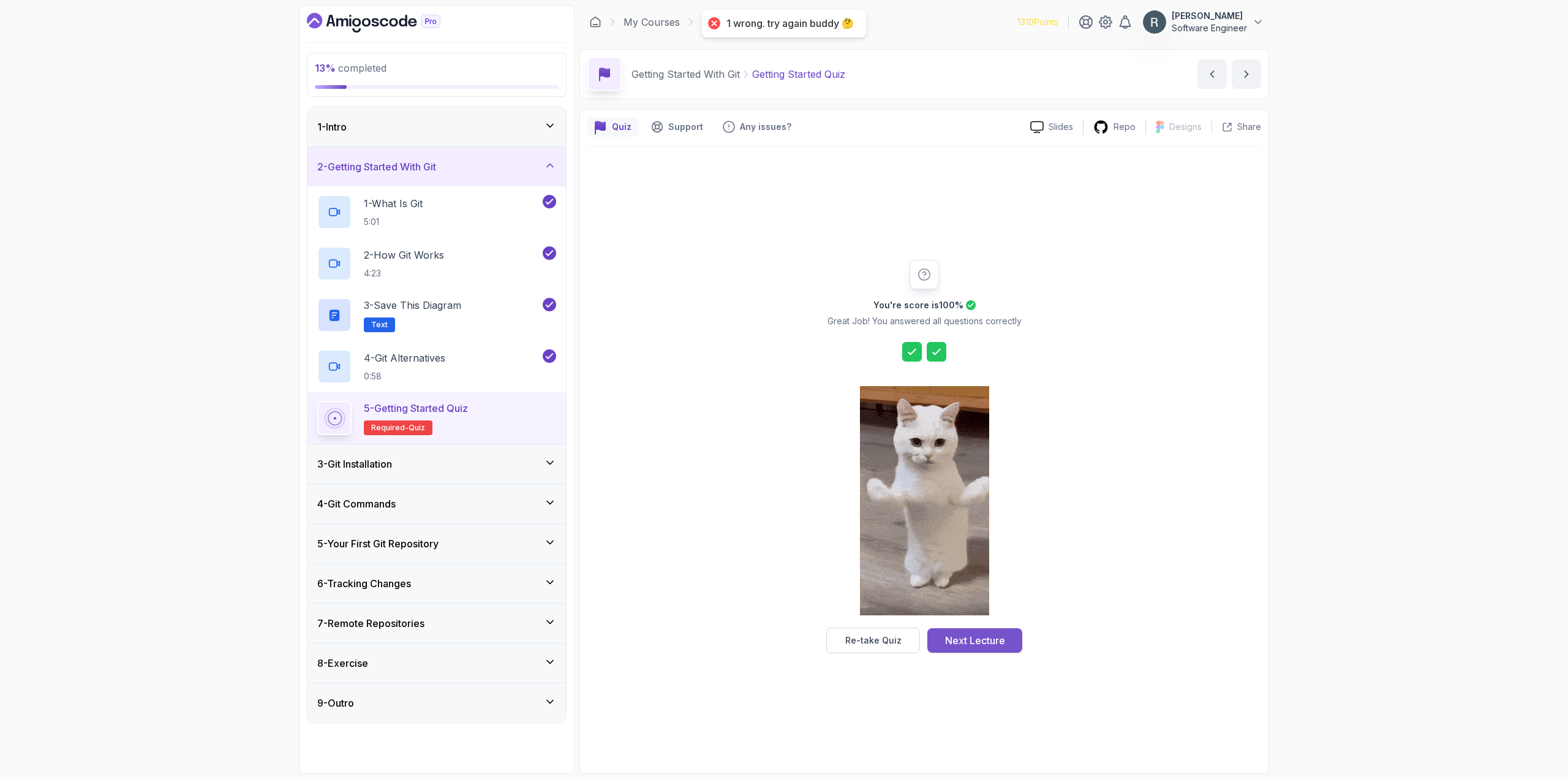
click at [986, 642] on div "Next Lecture" at bounding box center [975, 640] width 60 height 14
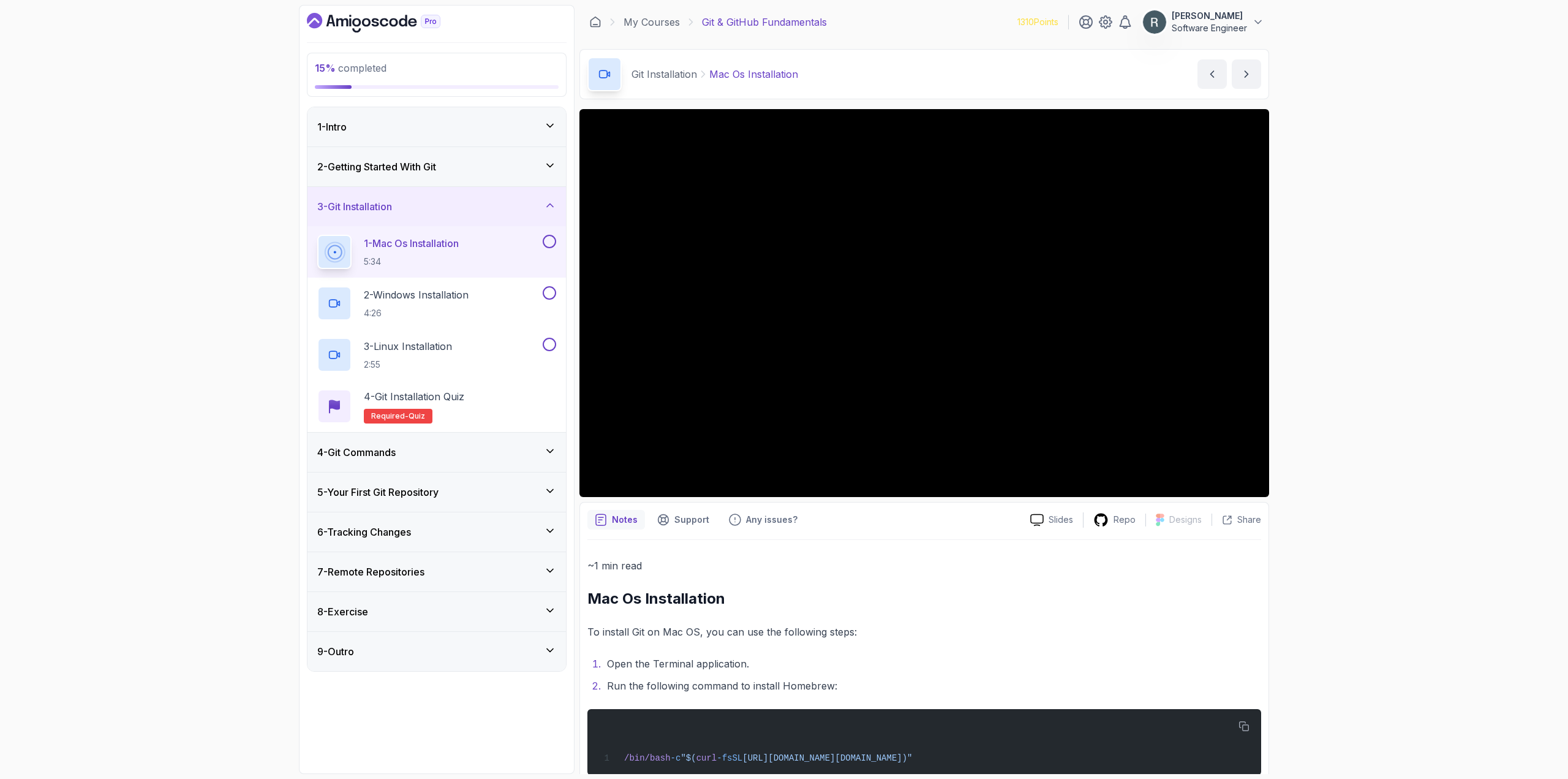
click at [550, 244] on button at bounding box center [549, 241] width 14 height 14
click at [517, 292] on div "2 - Windows Installation 4:26" at bounding box center [428, 303] width 223 height 34
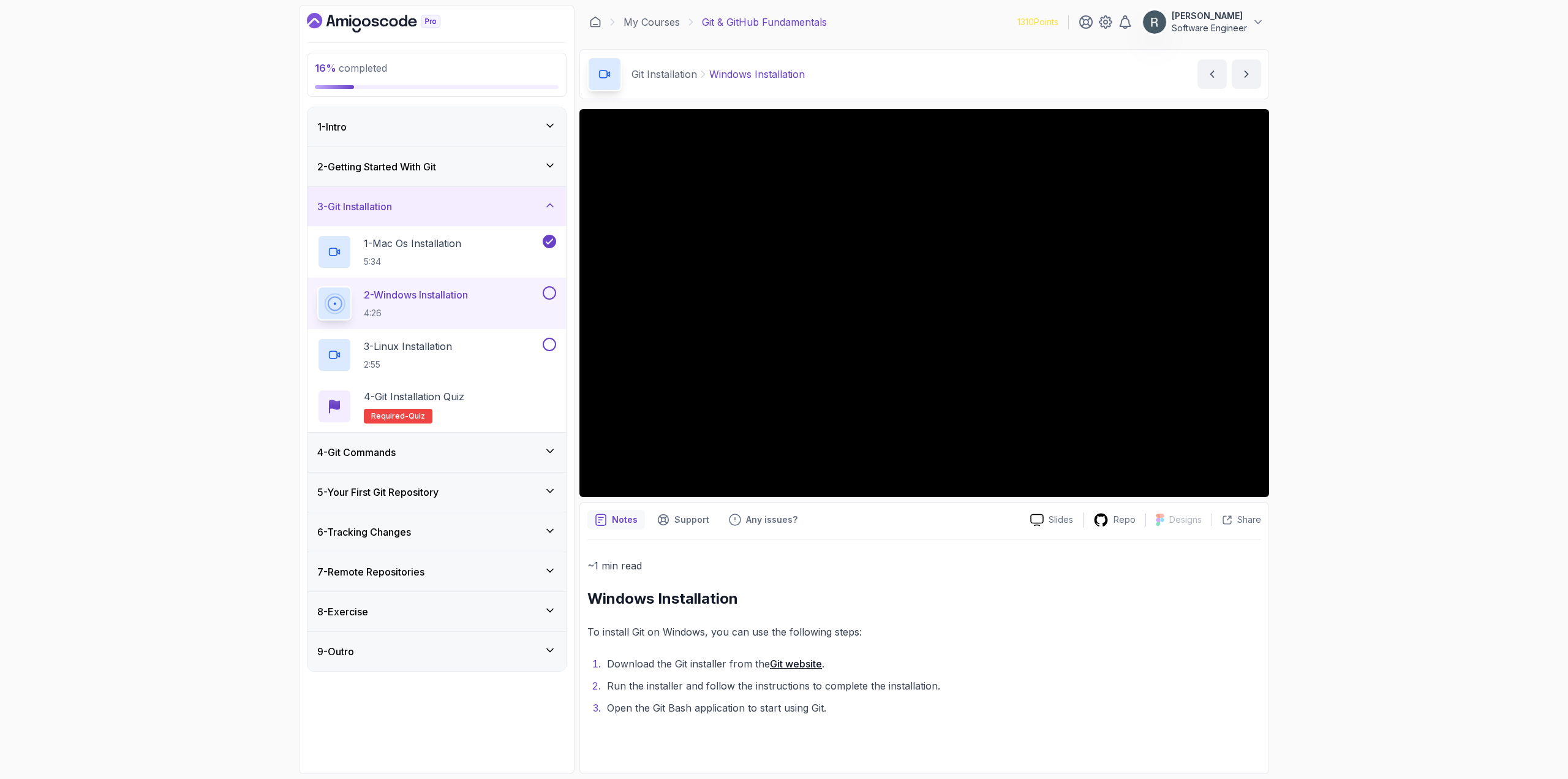
click at [549, 294] on button at bounding box center [549, 293] width 14 height 14
click at [505, 341] on div "3 - Linux Installation 2:55" at bounding box center [428, 355] width 223 height 34
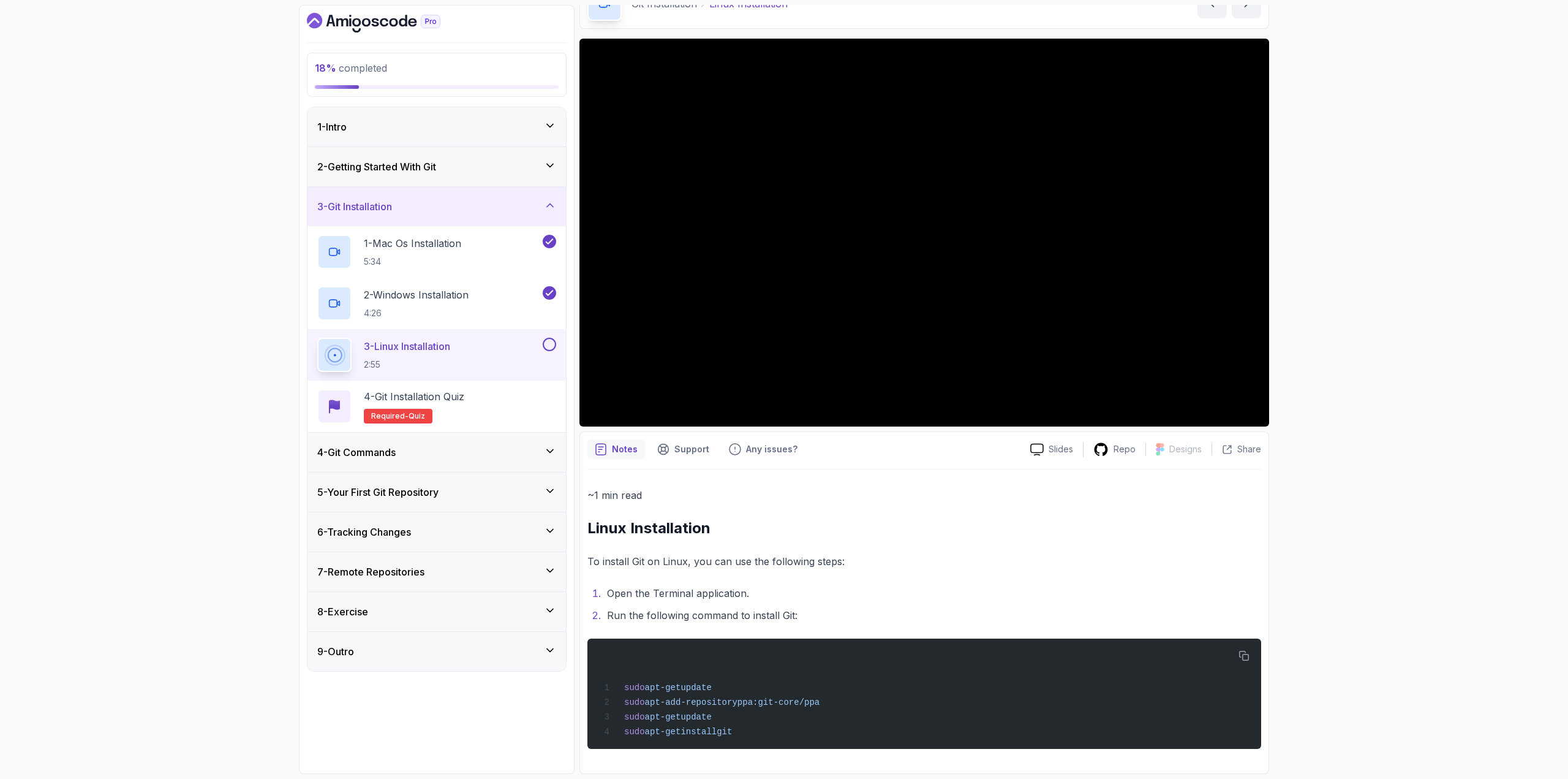
scroll to position [73, 0]
click at [550, 343] on button at bounding box center [549, 345] width 14 height 14
click at [505, 399] on div "4 - Git Installation Quiz Required- quiz" at bounding box center [436, 406] width 239 height 34
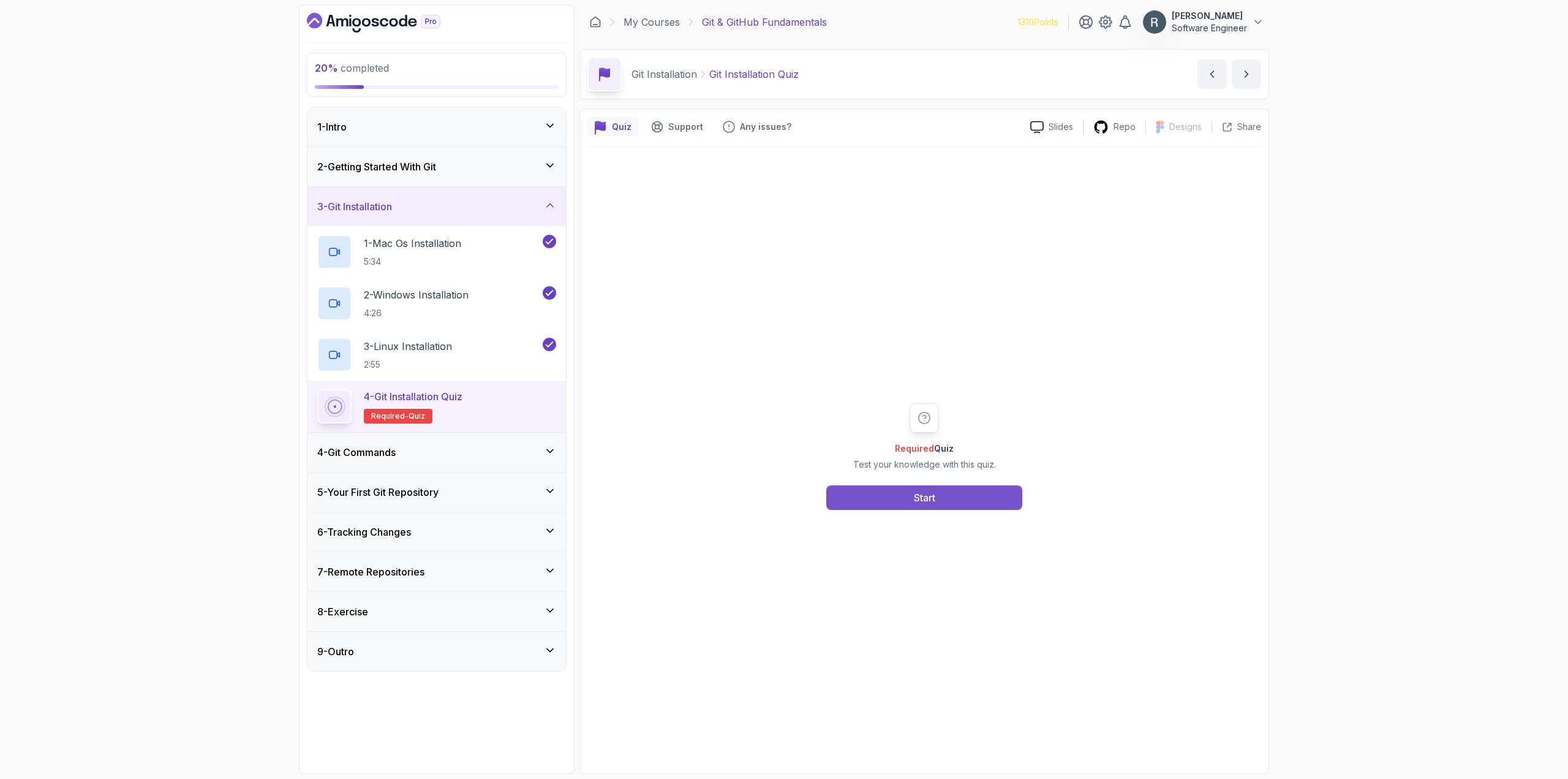
click at [841, 497] on button "Start" at bounding box center [924, 498] width 196 height 25
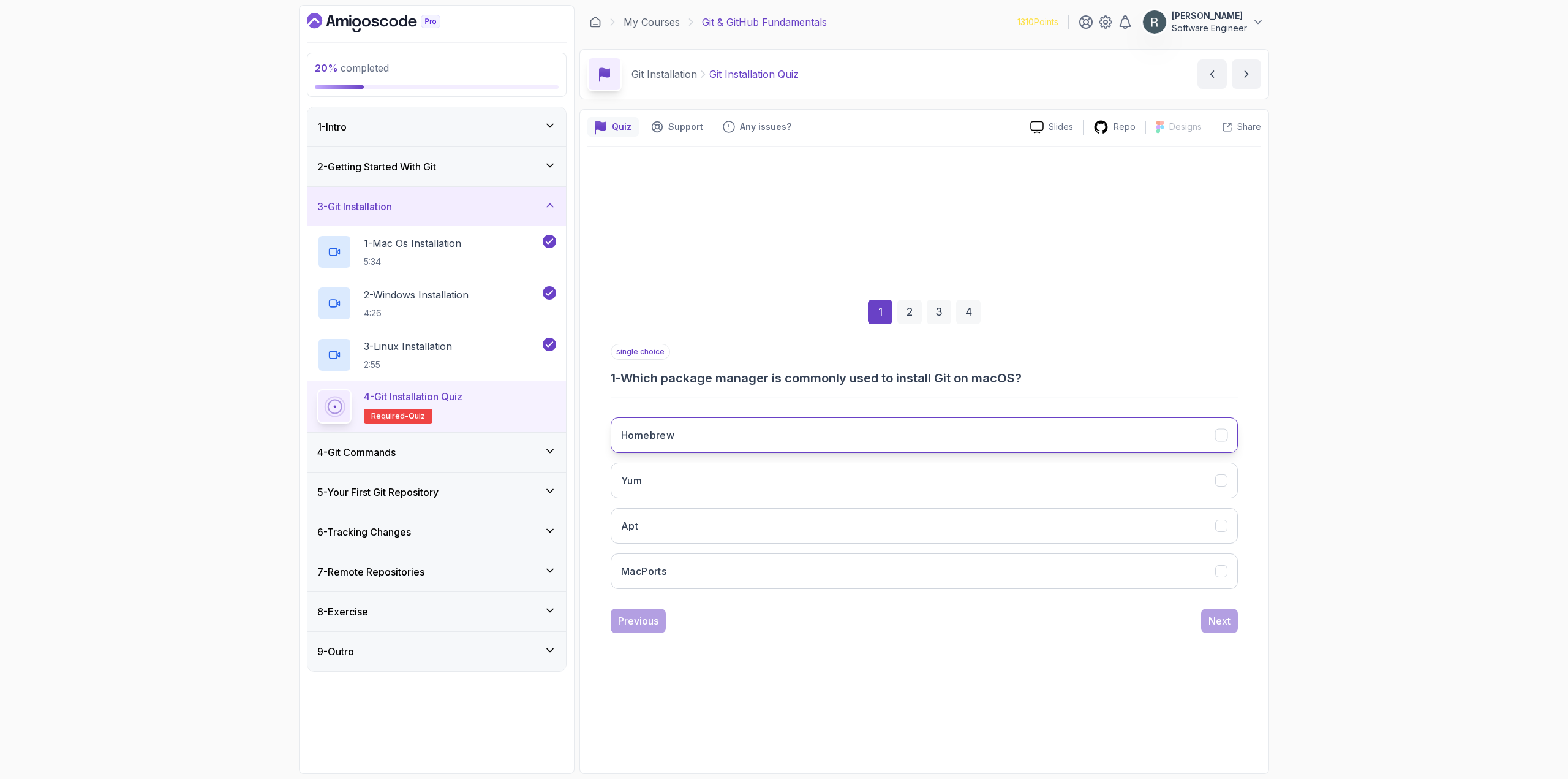
click at [798, 443] on button "Homebrew" at bounding box center [924, 435] width 627 height 36
click at [1214, 625] on div "Next" at bounding box center [1219, 620] width 22 height 14
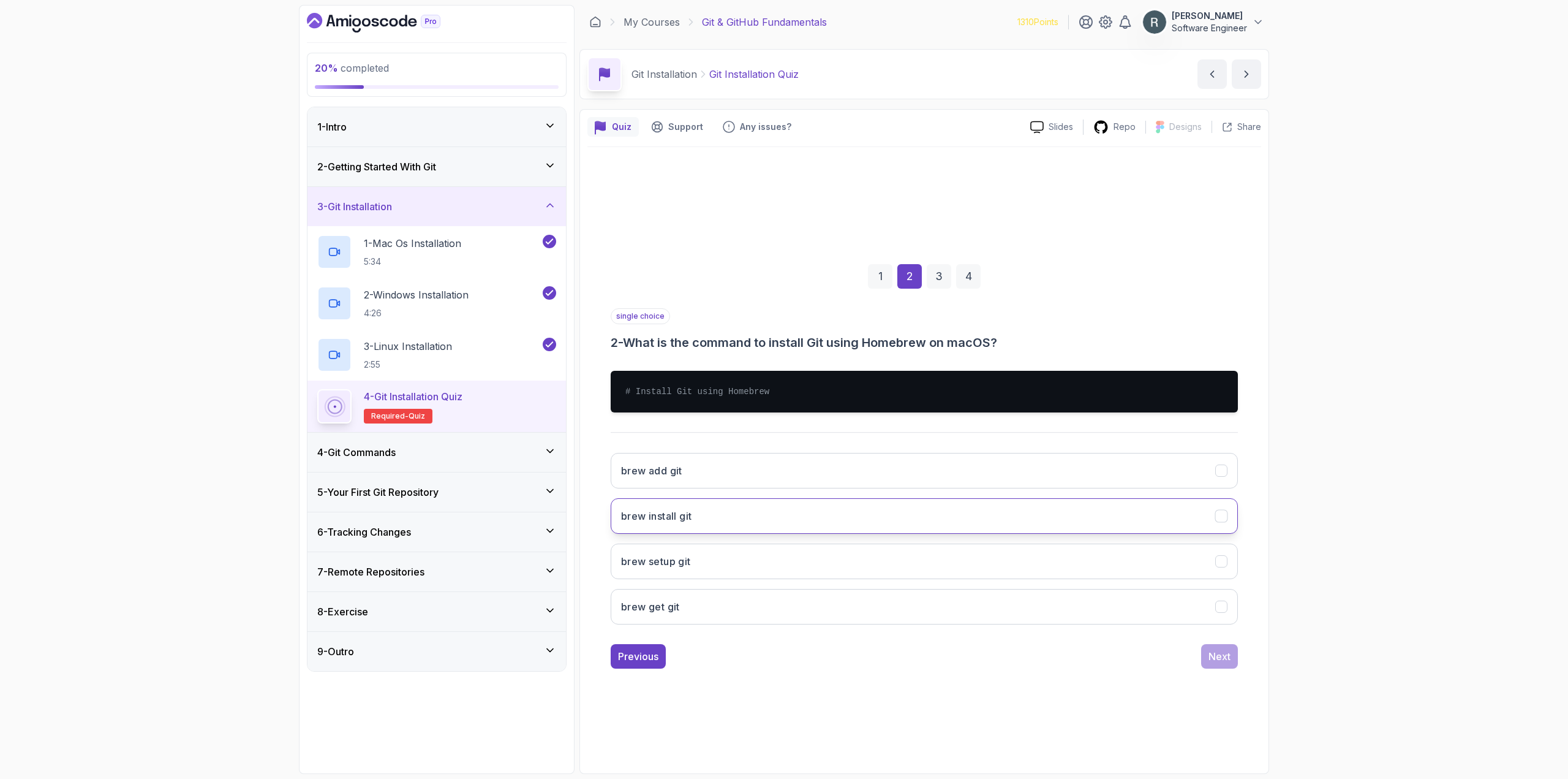
click at [780, 506] on button "brew install git" at bounding box center [924, 516] width 627 height 36
click at [1213, 656] on div "Next" at bounding box center [1219, 656] width 22 height 14
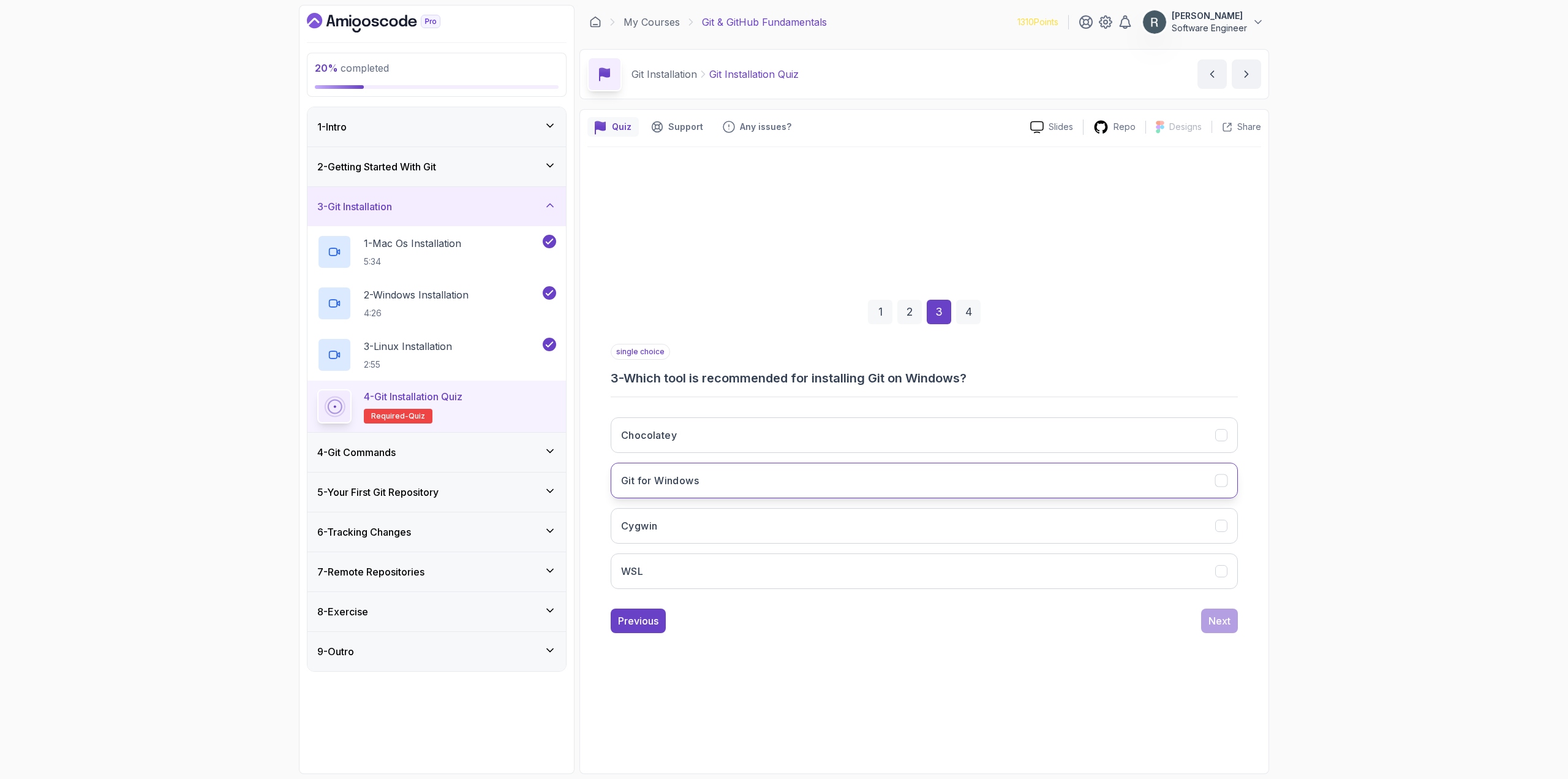
click at [851, 486] on button "Git for Windows" at bounding box center [924, 480] width 627 height 36
click at [1224, 623] on div "Next" at bounding box center [1219, 620] width 22 height 14
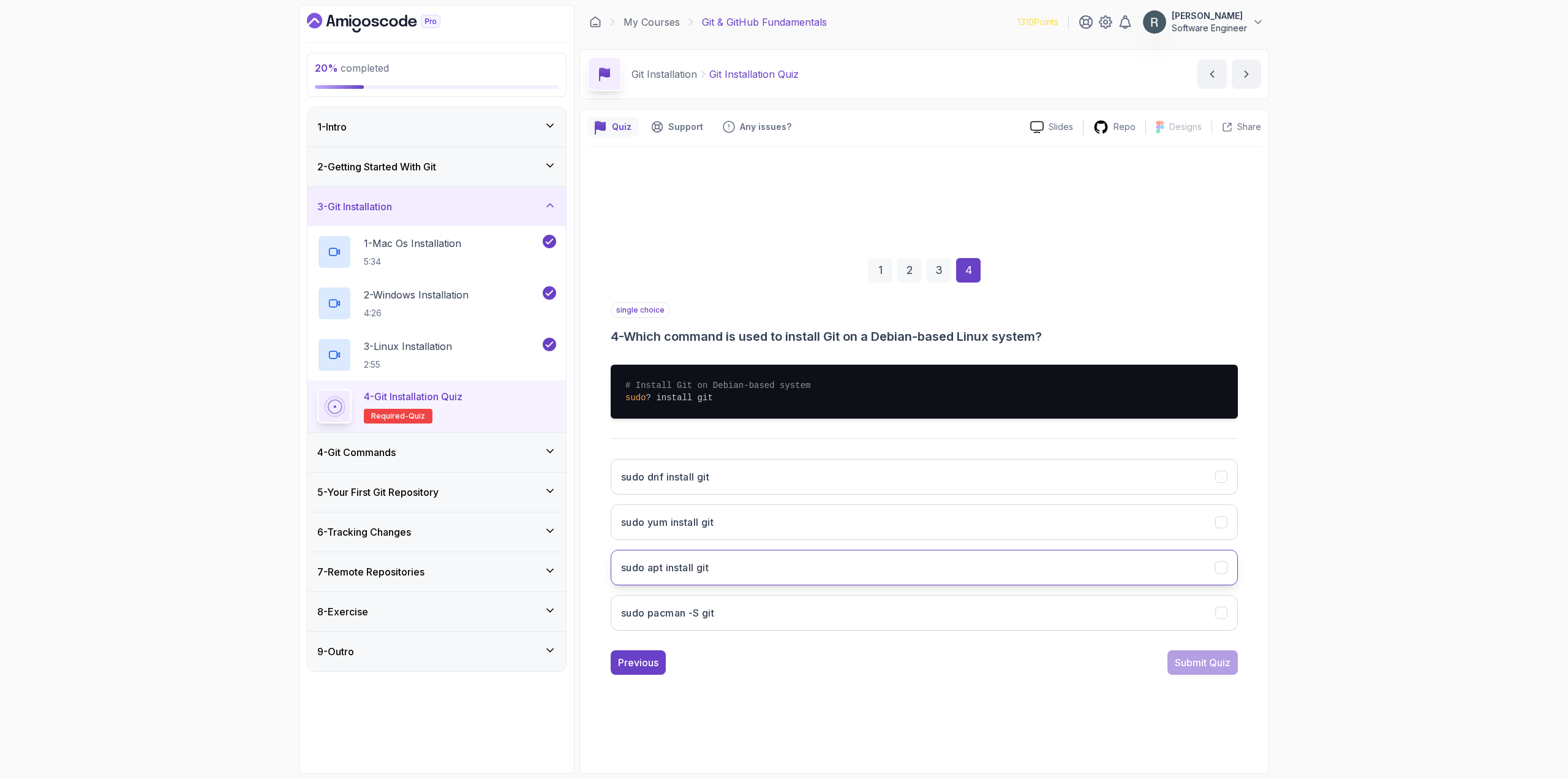
click at [939, 570] on button "sudo apt install git" at bounding box center [924, 567] width 627 height 36
click at [1183, 663] on div "Submit Quiz" at bounding box center [1203, 662] width 56 height 14
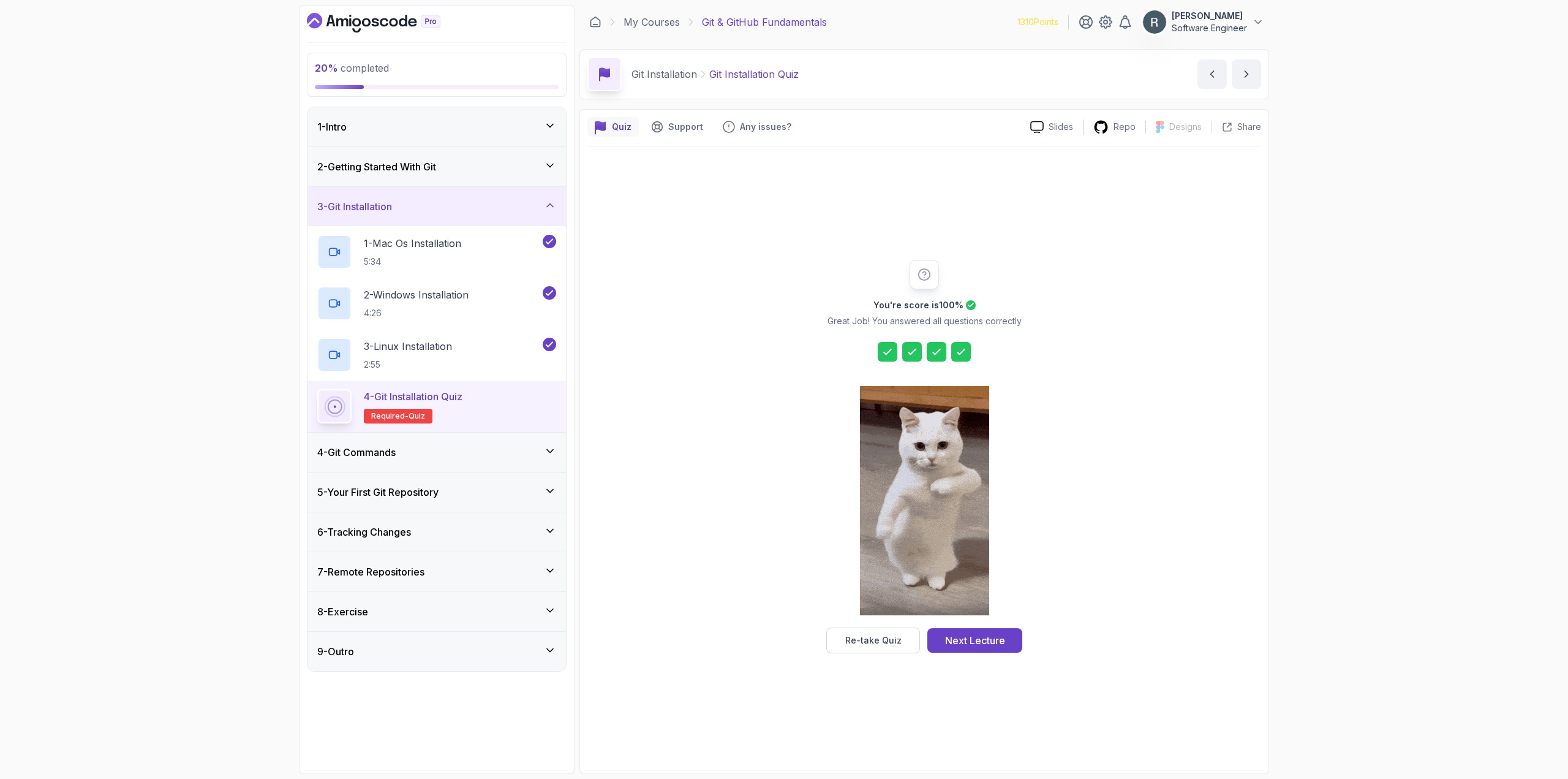
click at [996, 641] on div "Next Lecture" at bounding box center [975, 640] width 60 height 14
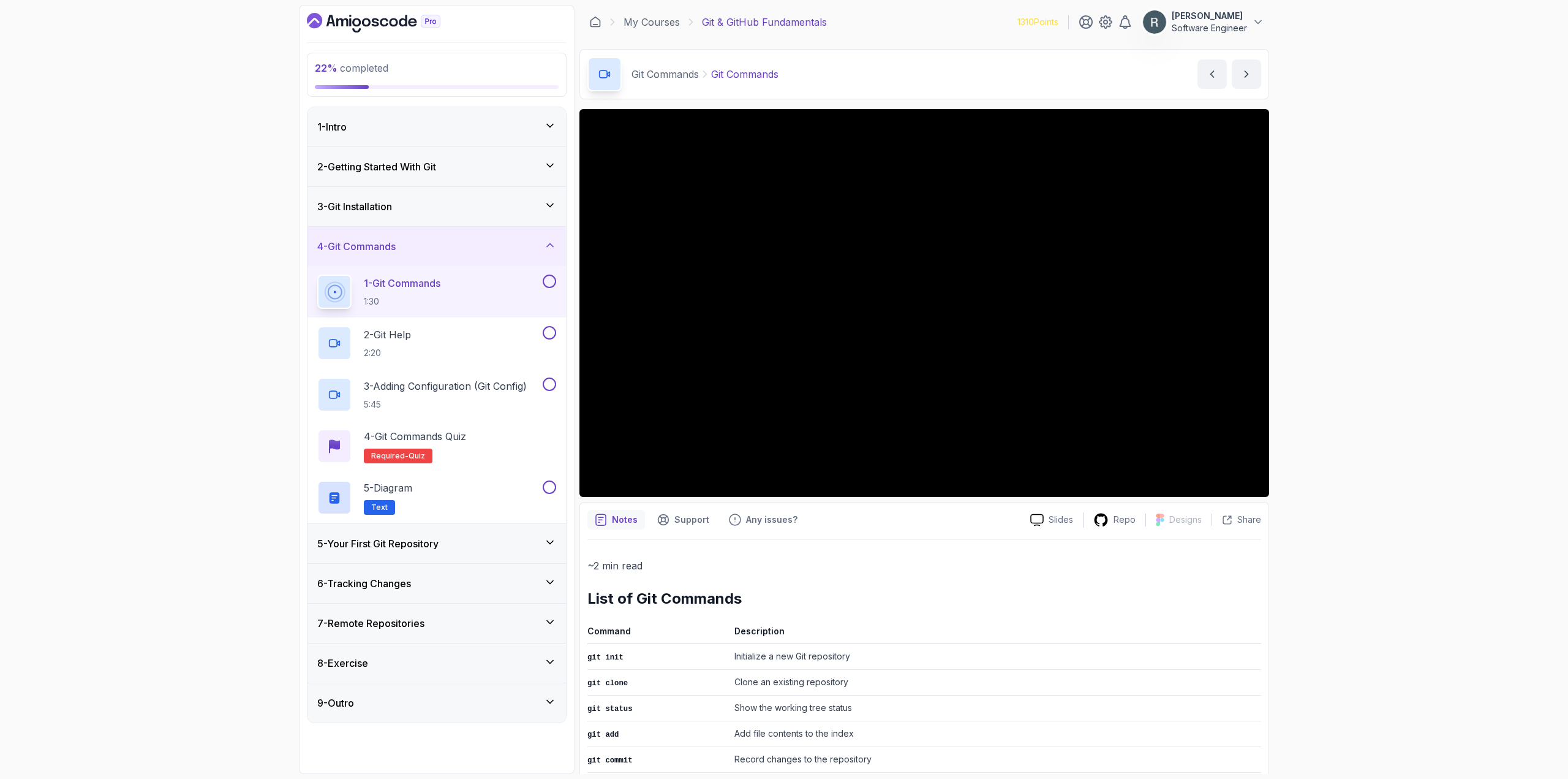
click at [544, 286] on button at bounding box center [549, 281] width 14 height 14
click at [547, 331] on button at bounding box center [549, 333] width 14 height 14
click at [515, 381] on p "3 - Adding Configuration (Git Config)" at bounding box center [445, 385] width 163 height 14
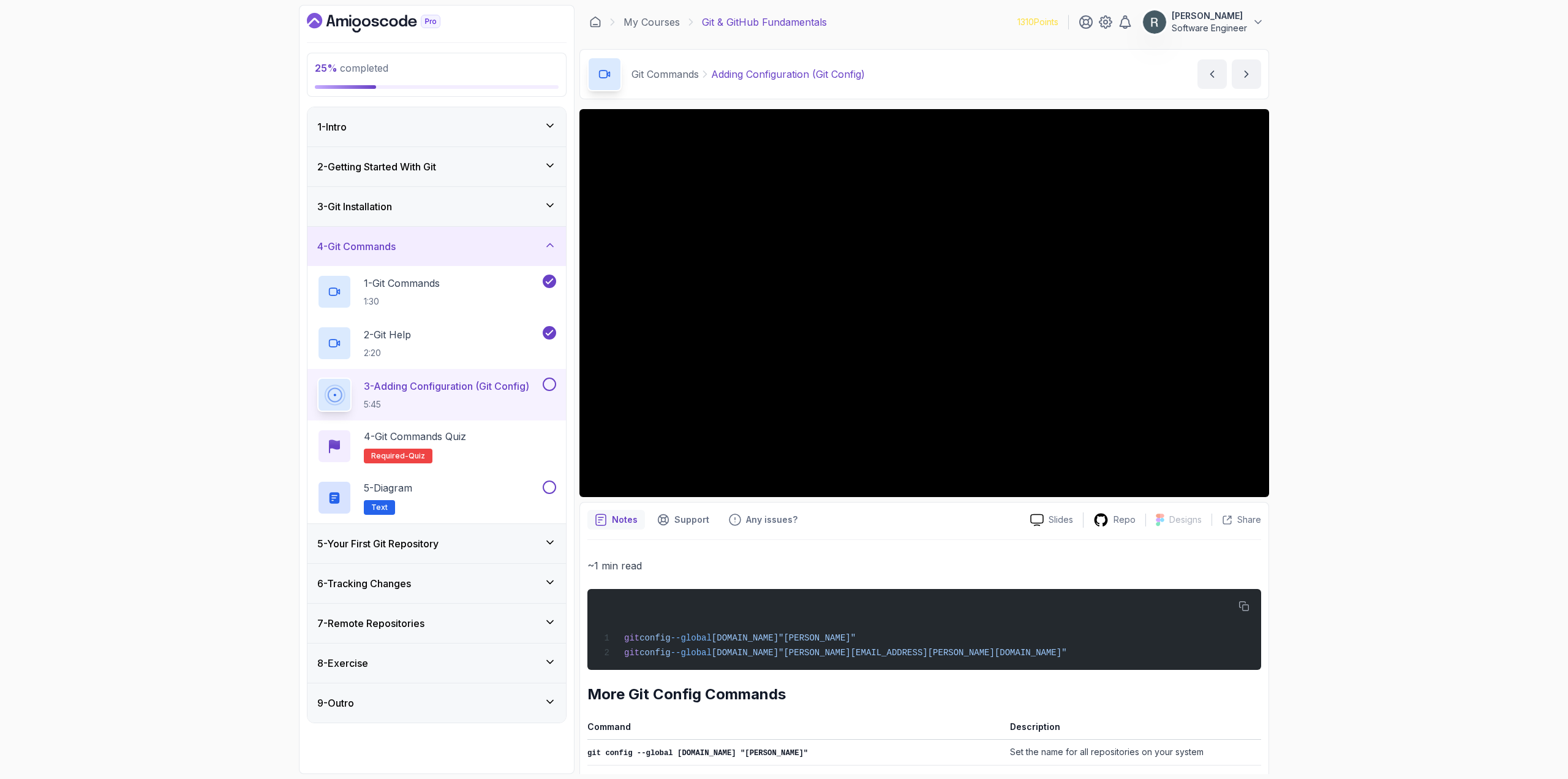
click at [545, 387] on button at bounding box center [549, 384] width 14 height 14
click at [511, 444] on div "4 - Git Commands Quiz Required- quiz" at bounding box center [436, 446] width 239 height 34
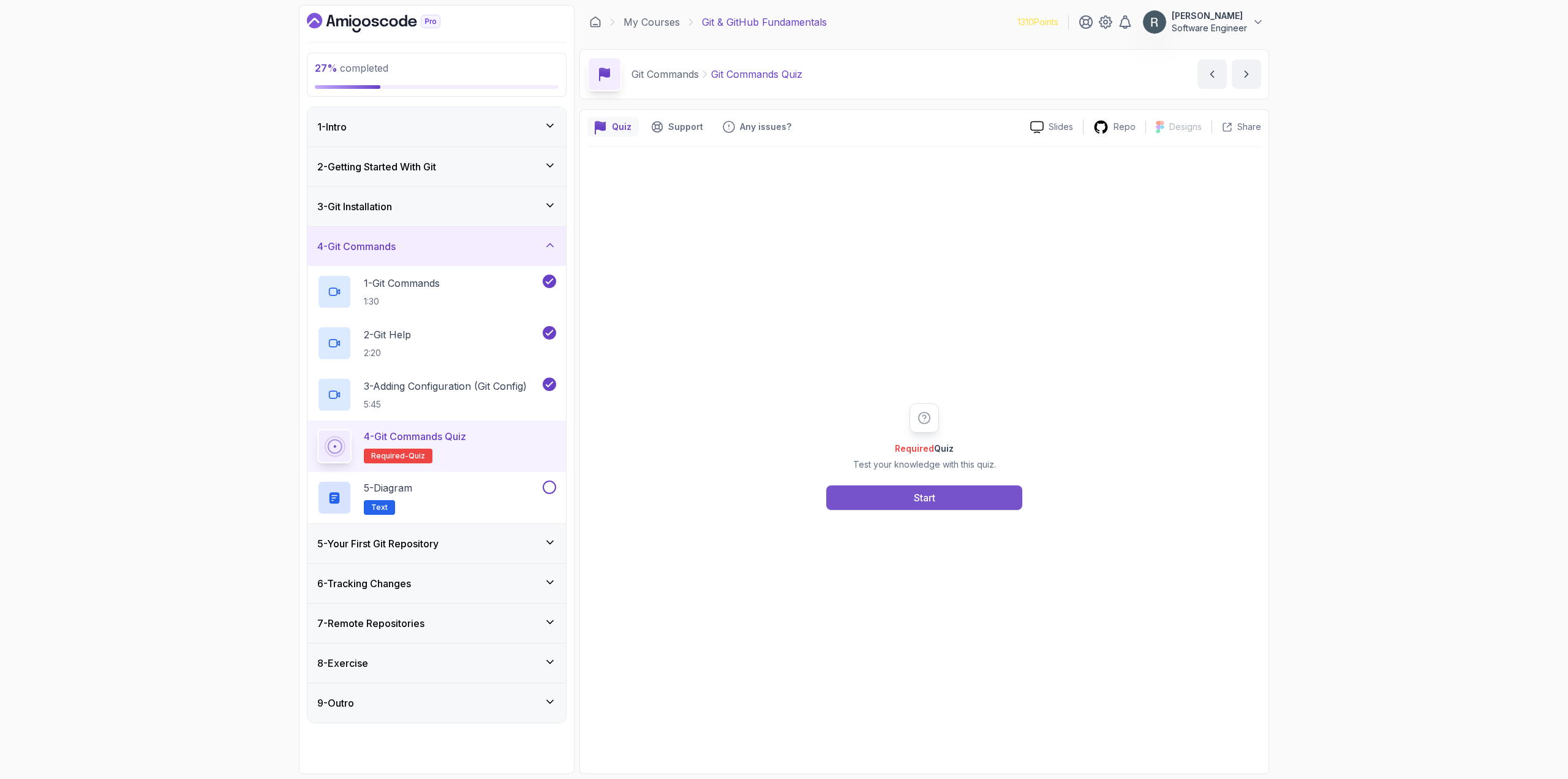
click at [921, 496] on div "Start" at bounding box center [924, 497] width 21 height 14
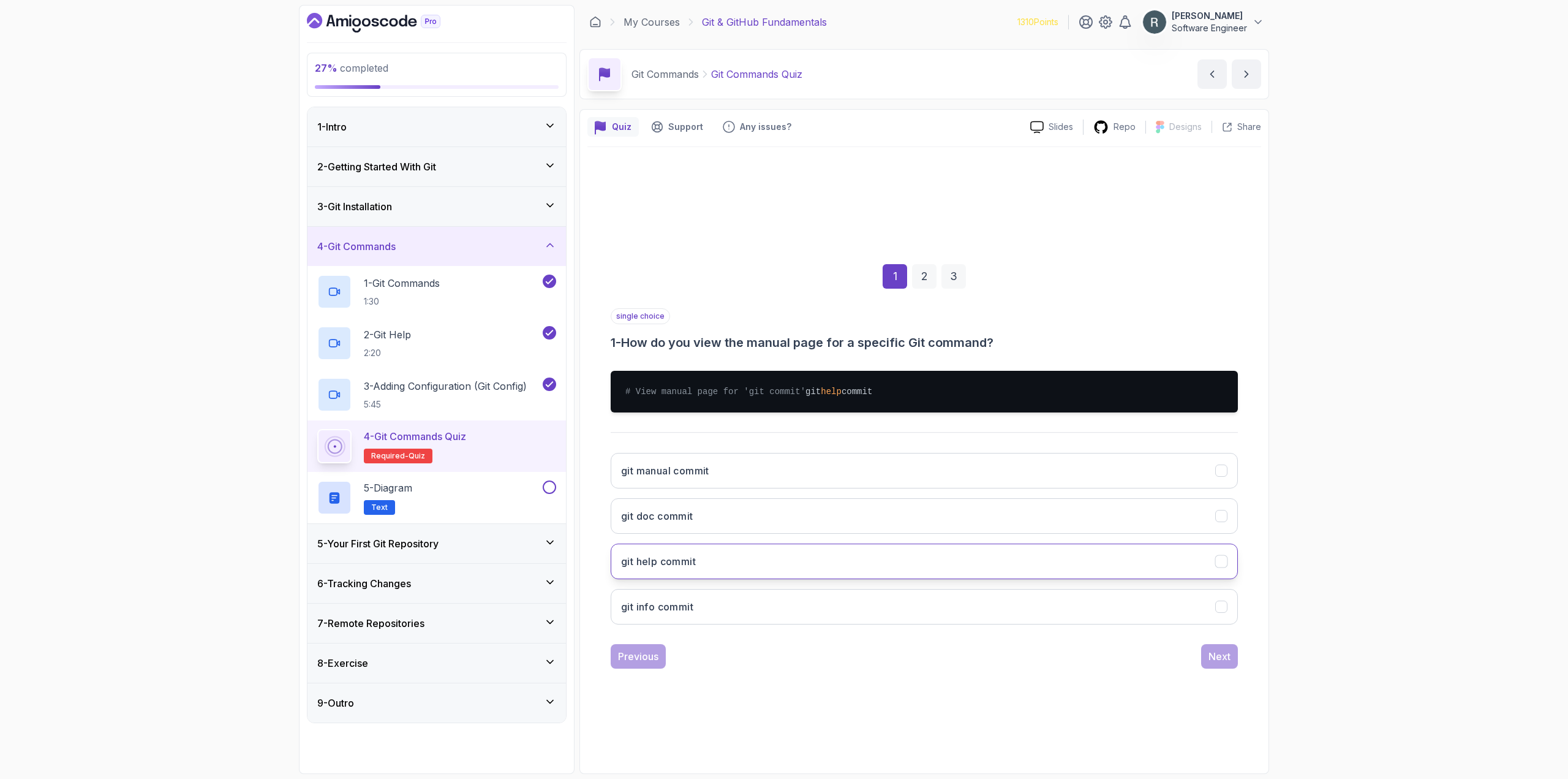
click at [803, 579] on button "git help commit" at bounding box center [924, 561] width 627 height 36
click at [1221, 660] on div "Next" at bounding box center [1219, 656] width 22 height 14
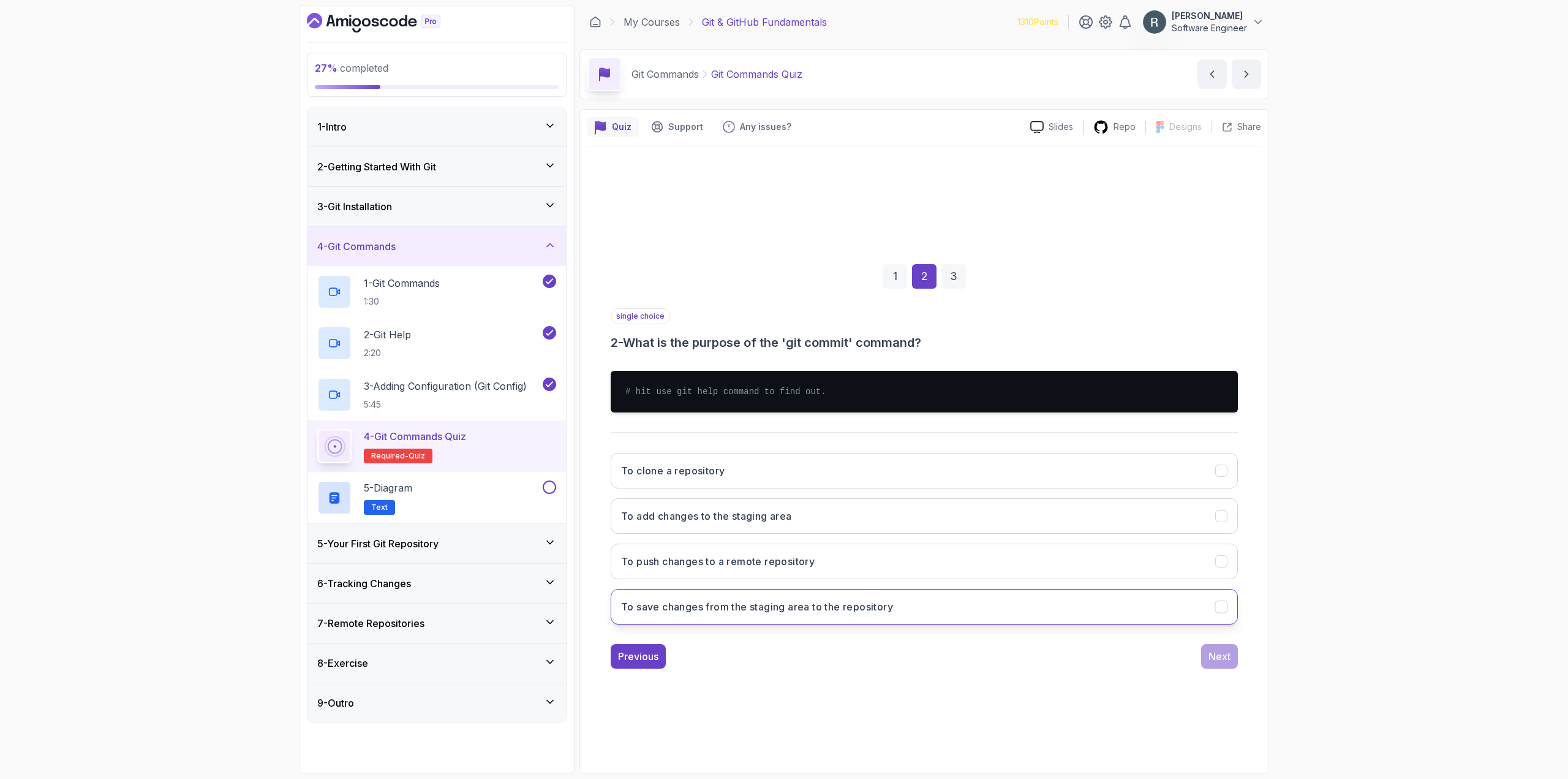
click at [897, 613] on button "To save changes from the staging area to the repository" at bounding box center [924, 607] width 627 height 36
click at [1214, 656] on div "Next" at bounding box center [1219, 656] width 22 height 14
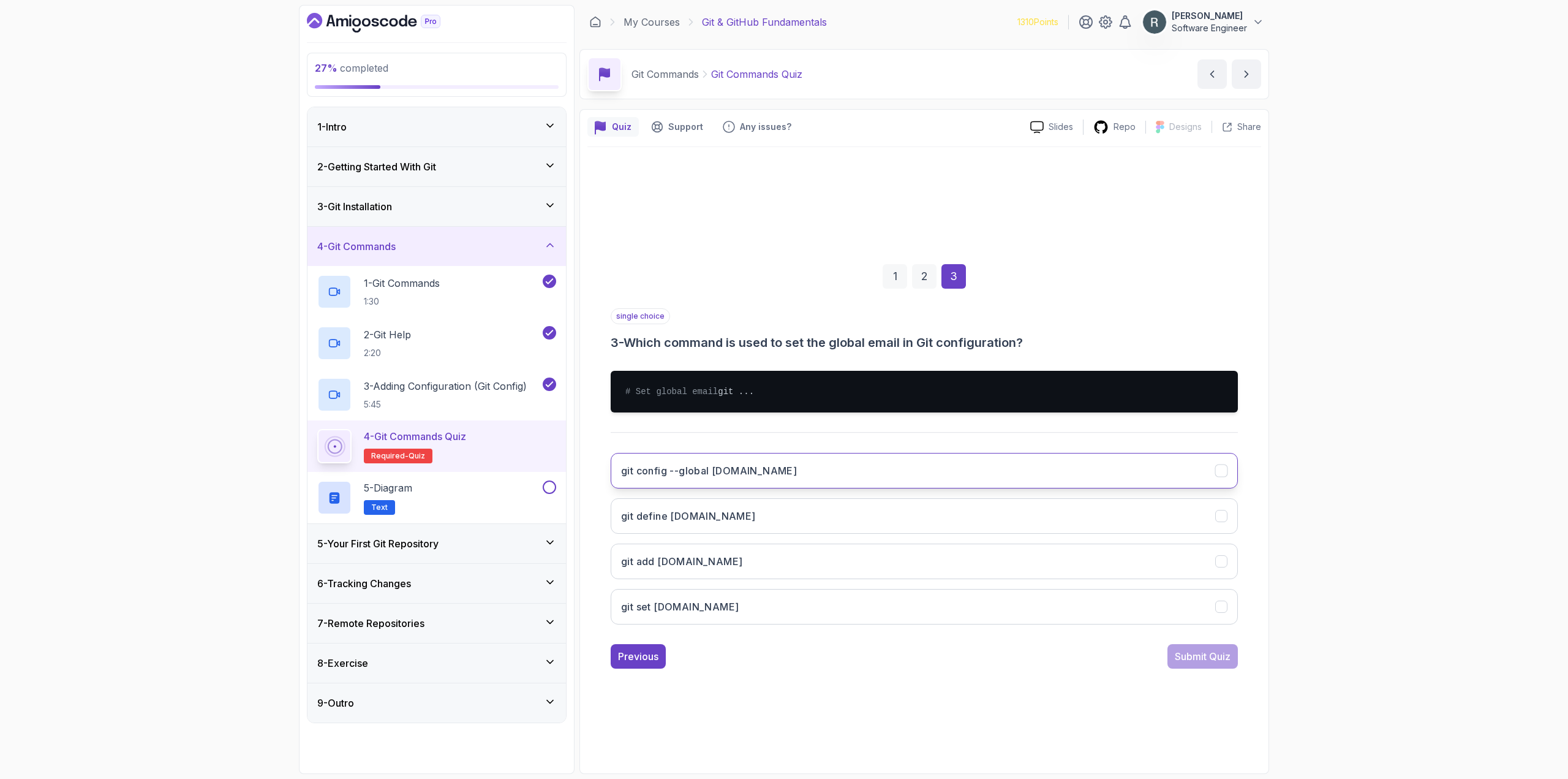
click at [693, 476] on h3 "git config --global [DOMAIN_NAME]" at bounding box center [709, 470] width 176 height 14
click at [1185, 663] on div "Submit Quiz" at bounding box center [1203, 656] width 56 height 14
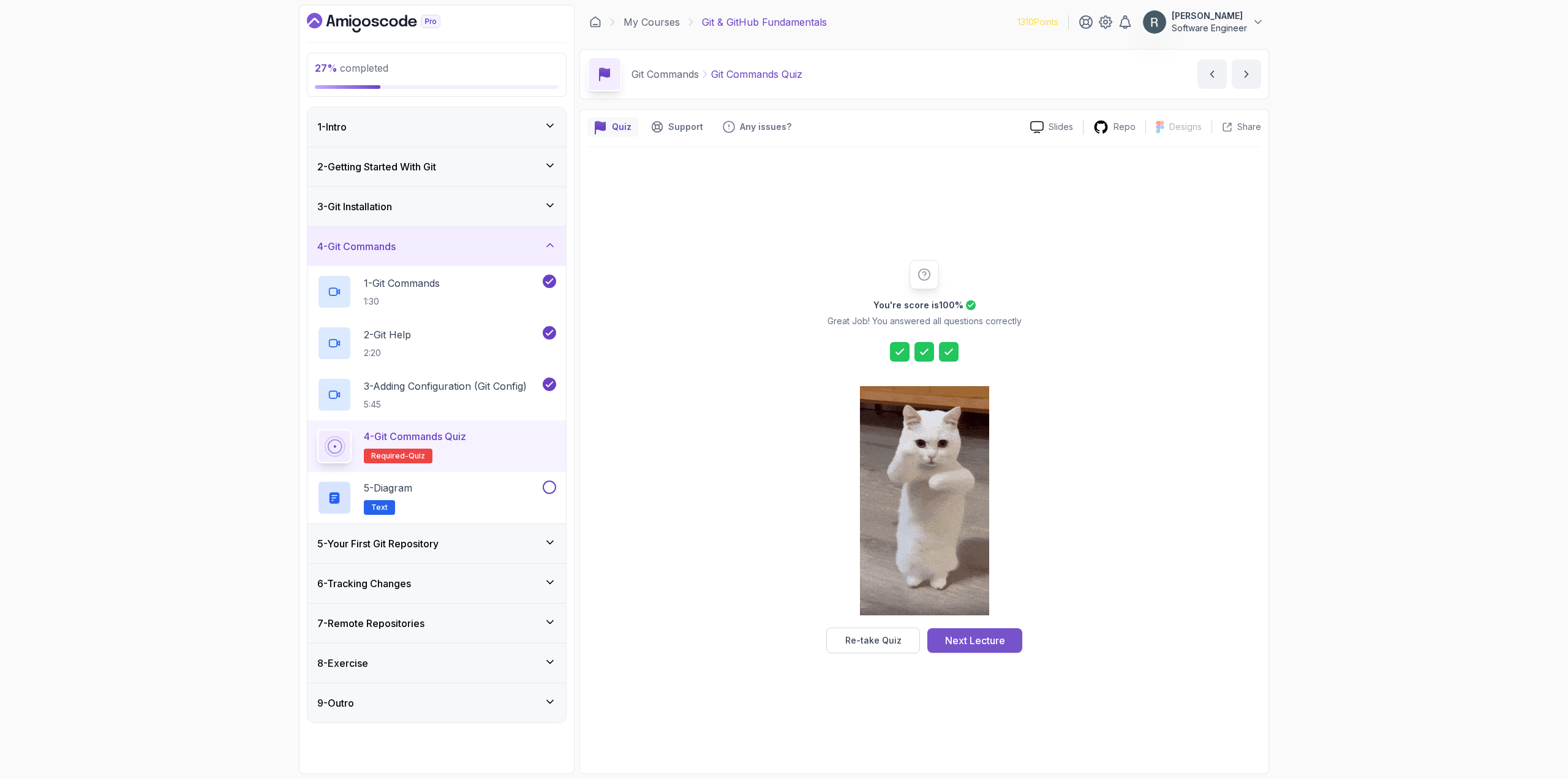
click at [1005, 640] on button "Next Lecture" at bounding box center [975, 640] width 95 height 25
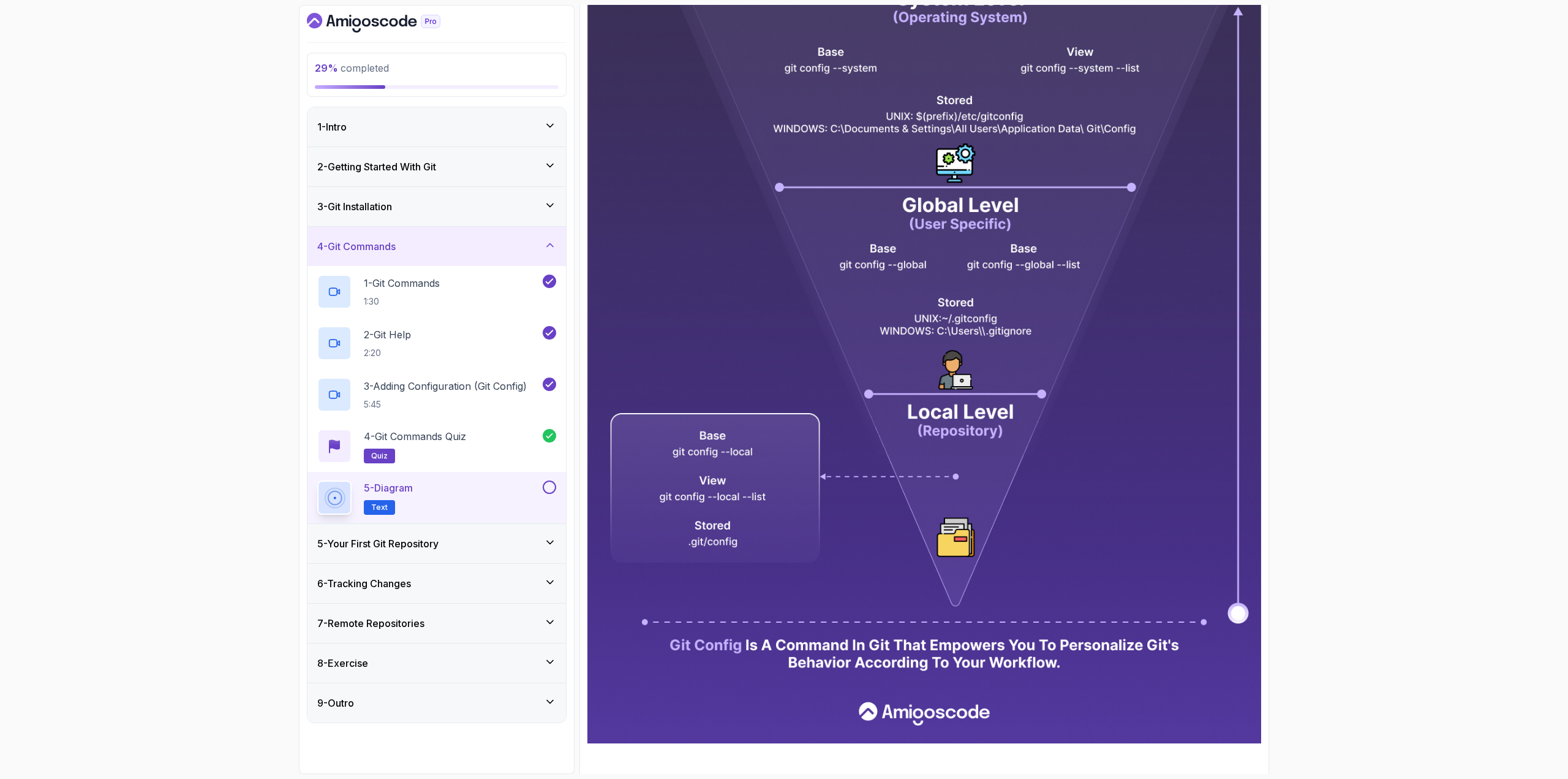
scroll to position [306, 0]
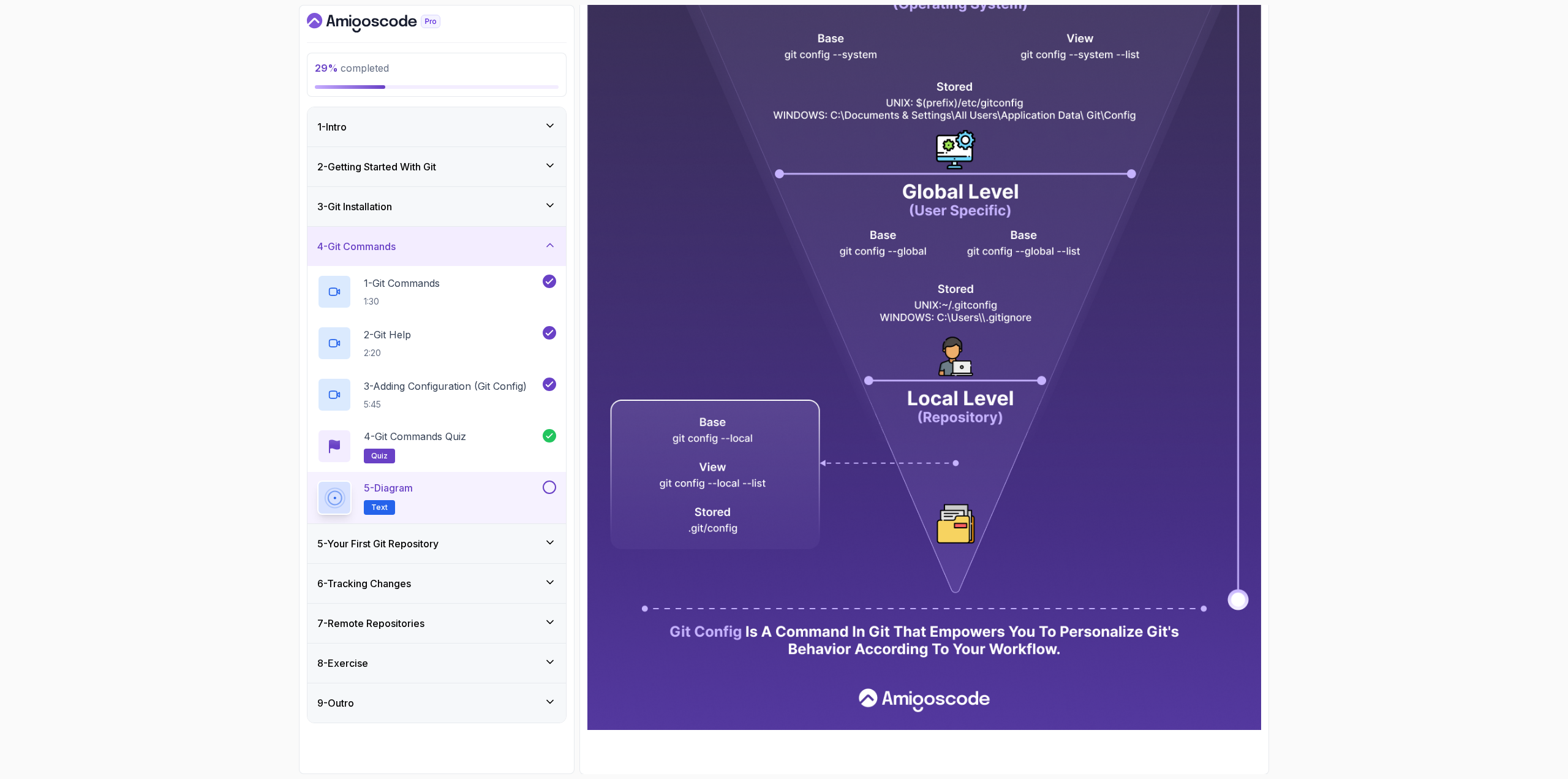
click at [550, 489] on button at bounding box center [549, 487] width 14 height 14
click at [484, 539] on div "5 - Your First Git Repository" at bounding box center [436, 543] width 239 height 14
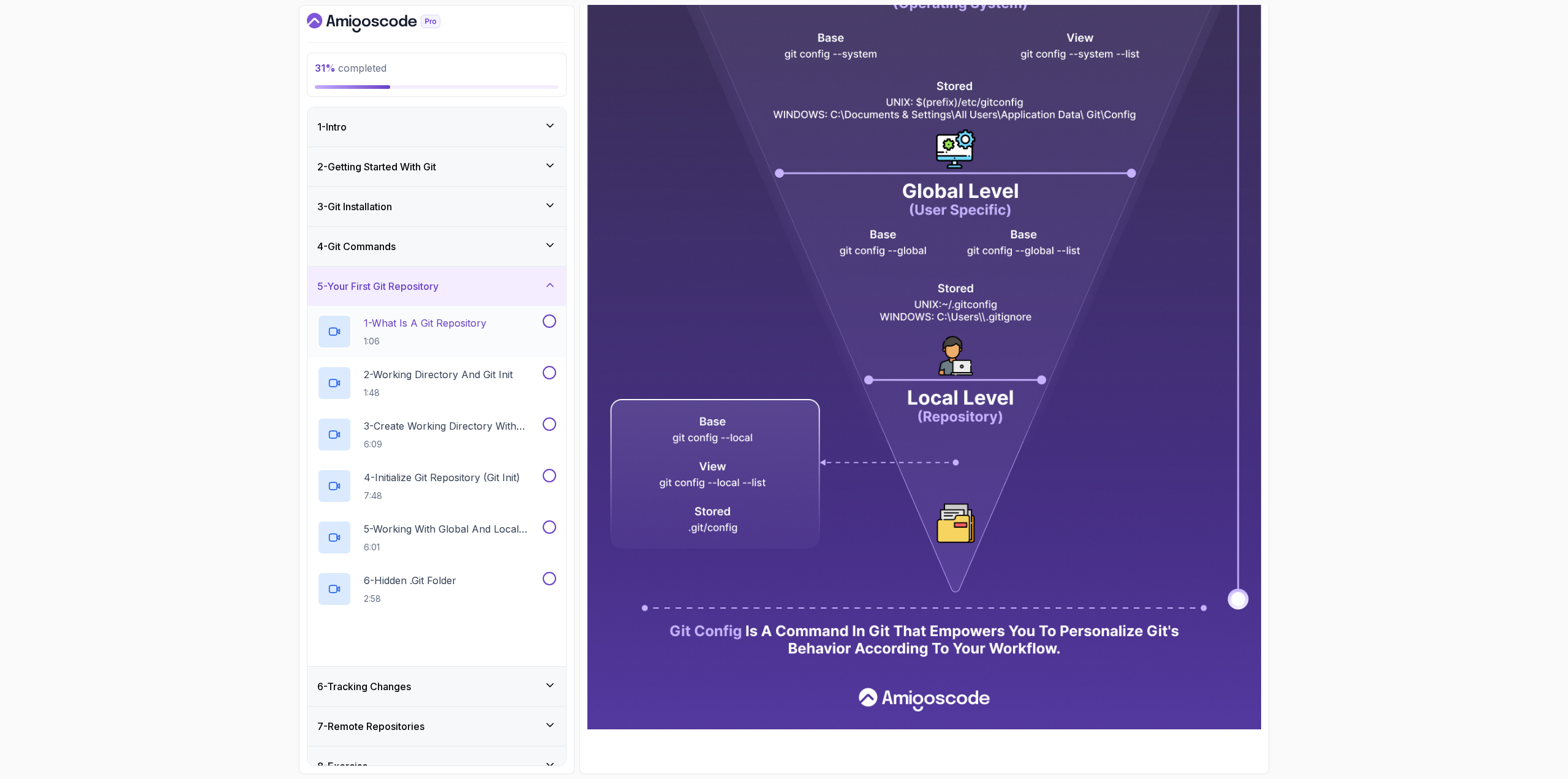
click at [507, 328] on div "1 - What Is A Git Repository 1:06" at bounding box center [428, 332] width 223 height 34
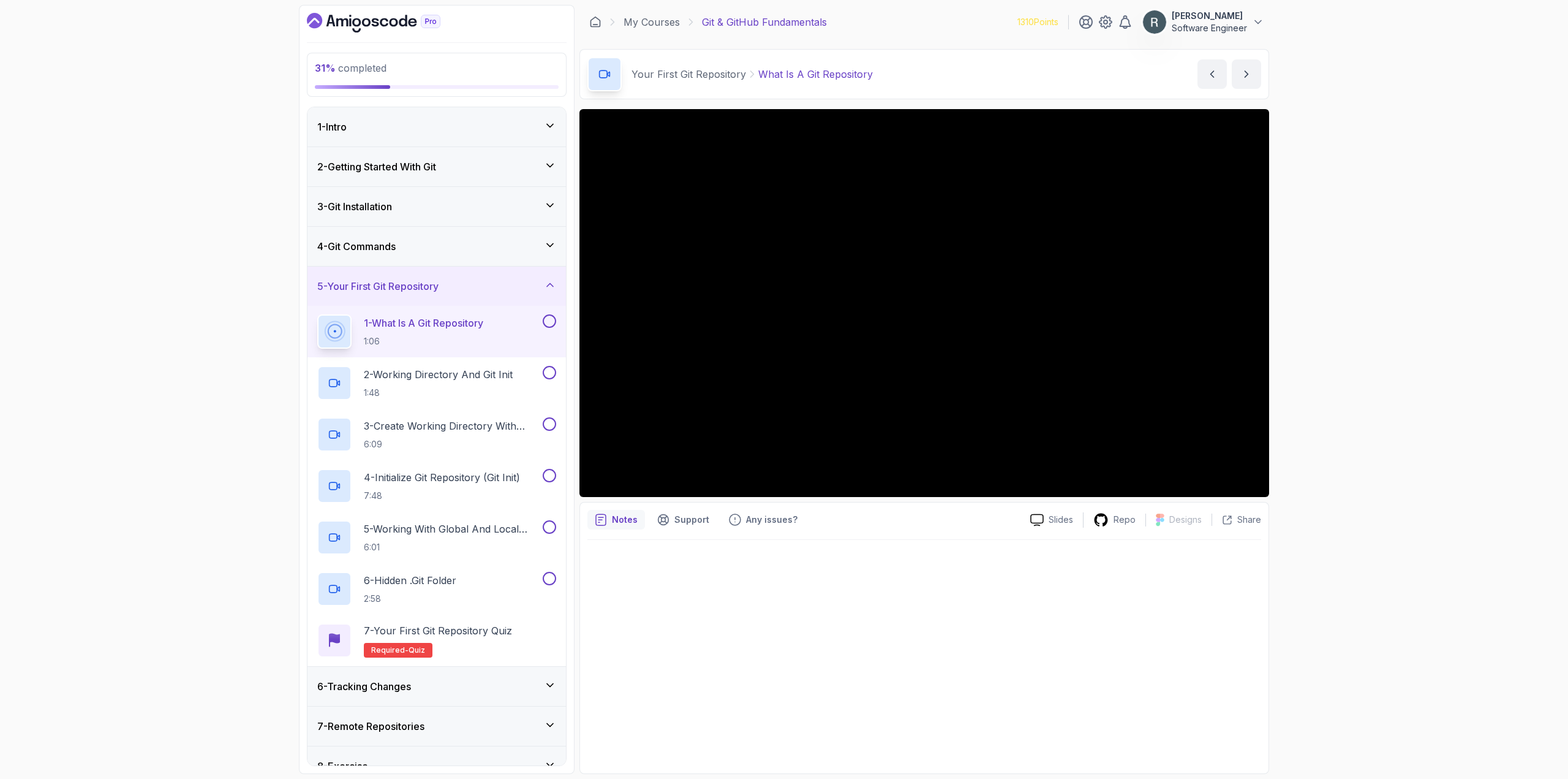
click at [549, 322] on button at bounding box center [549, 321] width 14 height 14
click at [550, 370] on button at bounding box center [549, 373] width 14 height 14
click at [547, 425] on button at bounding box center [549, 424] width 14 height 14
click at [551, 480] on button at bounding box center [549, 476] width 14 height 14
click at [551, 525] on button at bounding box center [549, 527] width 14 height 14
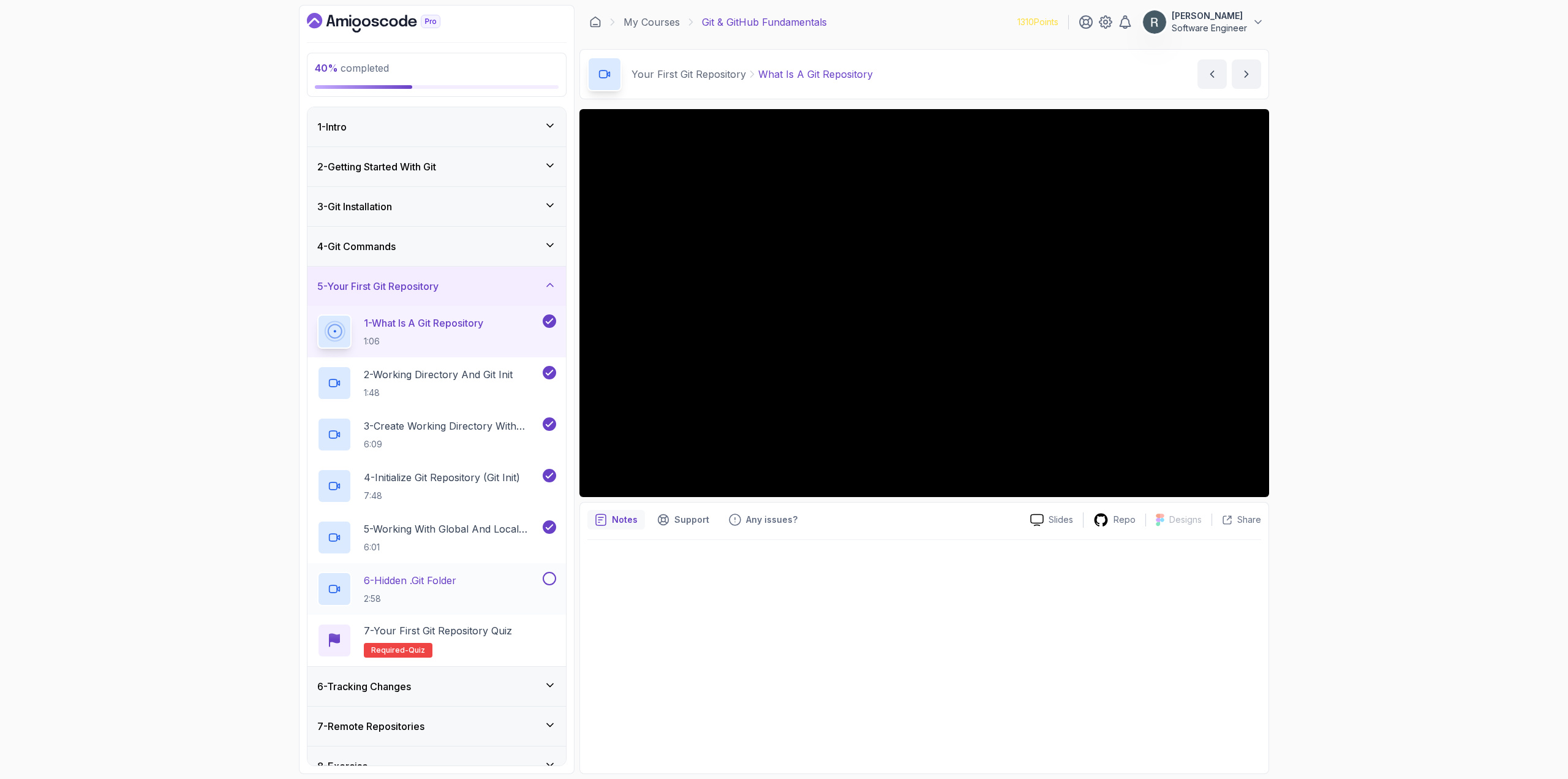
click at [548, 579] on button at bounding box center [549, 578] width 14 height 14
click at [510, 635] on p "7 - Your First Git Repository Quiz" at bounding box center [438, 630] width 148 height 14
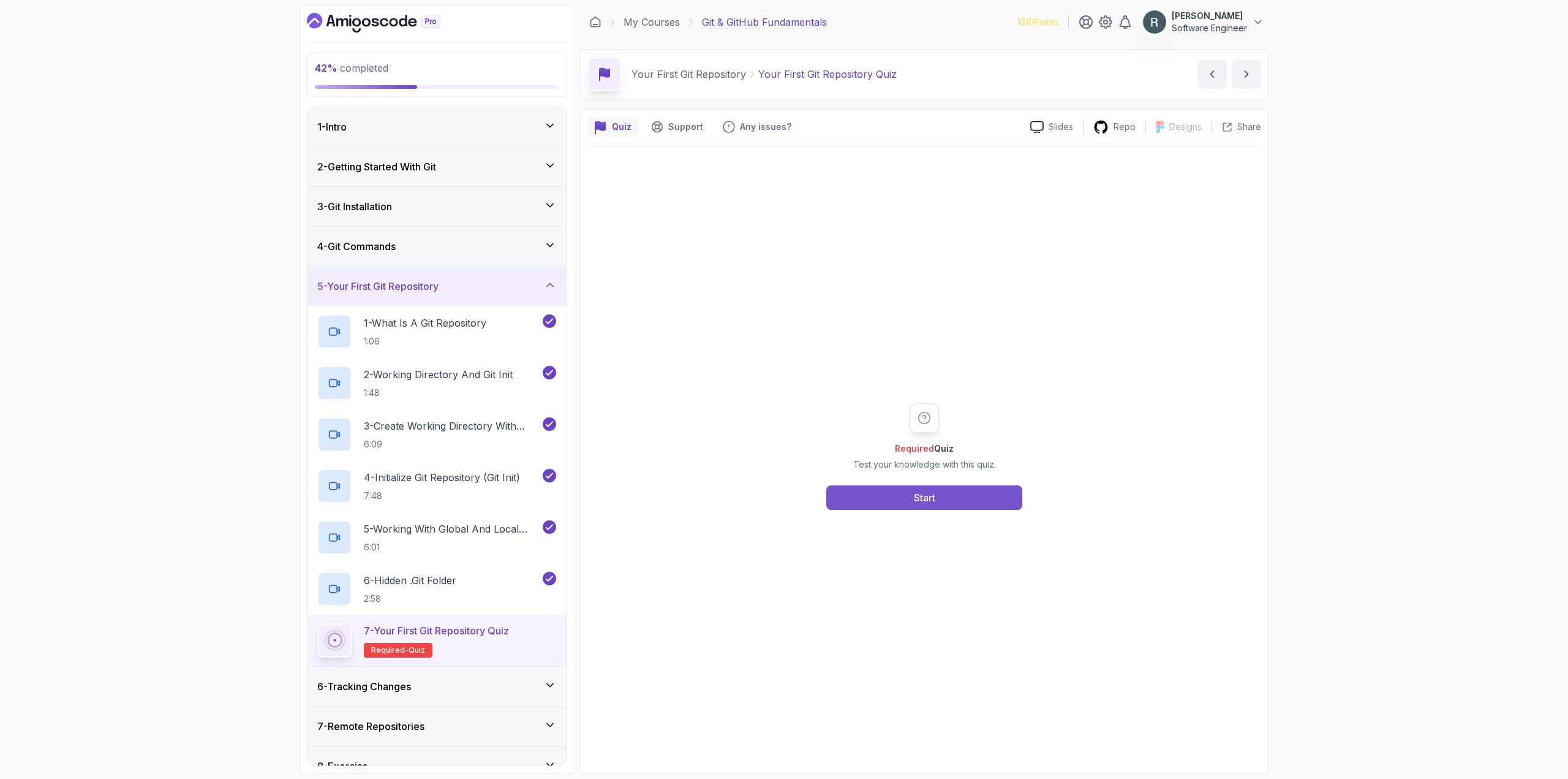
click at [851, 503] on button "Start" at bounding box center [924, 498] width 196 height 25
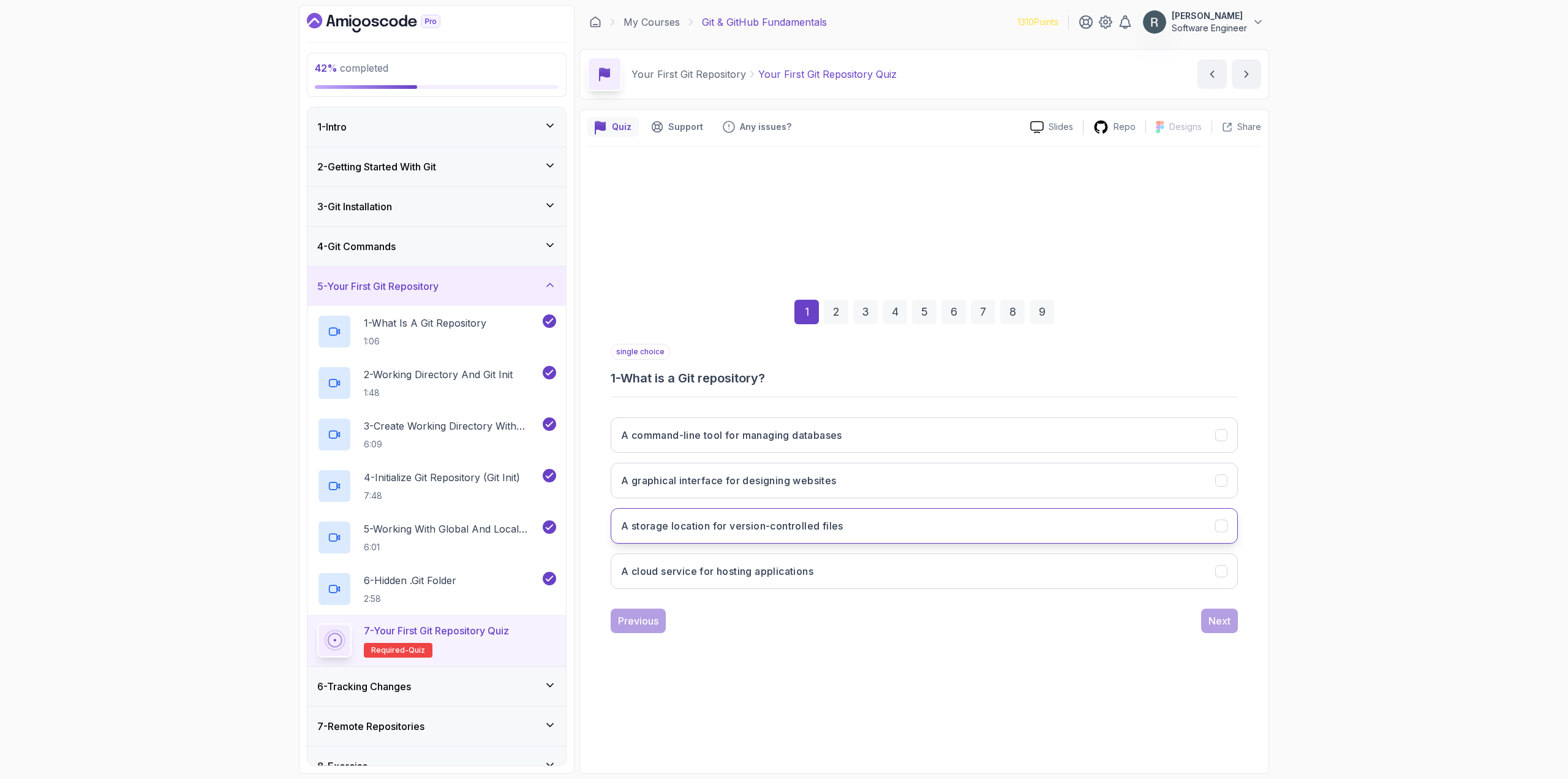
click at [815, 538] on button "A storage location for version-controlled files" at bounding box center [924, 526] width 627 height 36
click at [1219, 620] on div "Next" at bounding box center [1219, 620] width 22 height 14
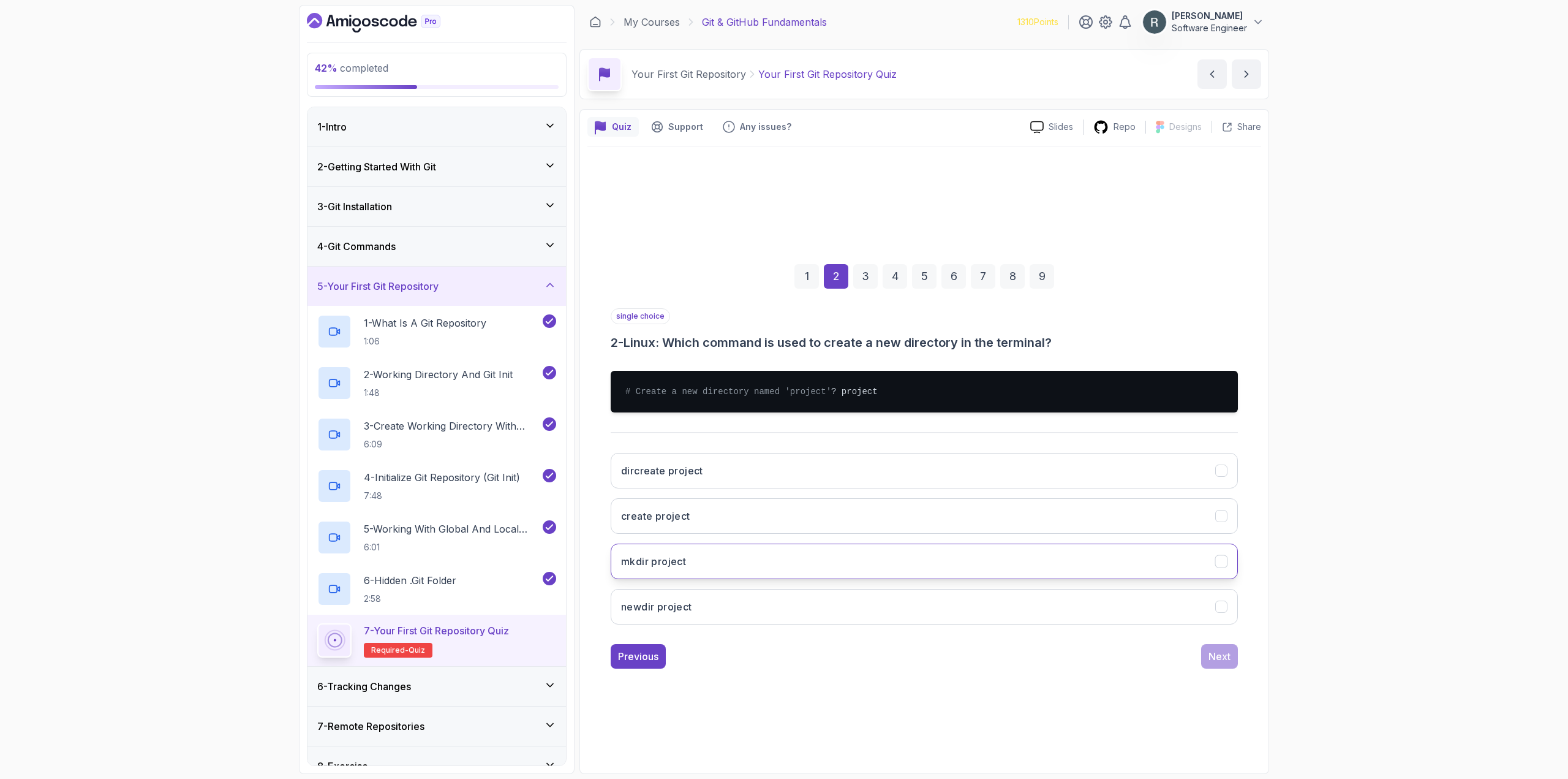
click at [959, 565] on button "mkdir project" at bounding box center [924, 561] width 627 height 36
click at [1217, 663] on div "Next" at bounding box center [1219, 656] width 22 height 14
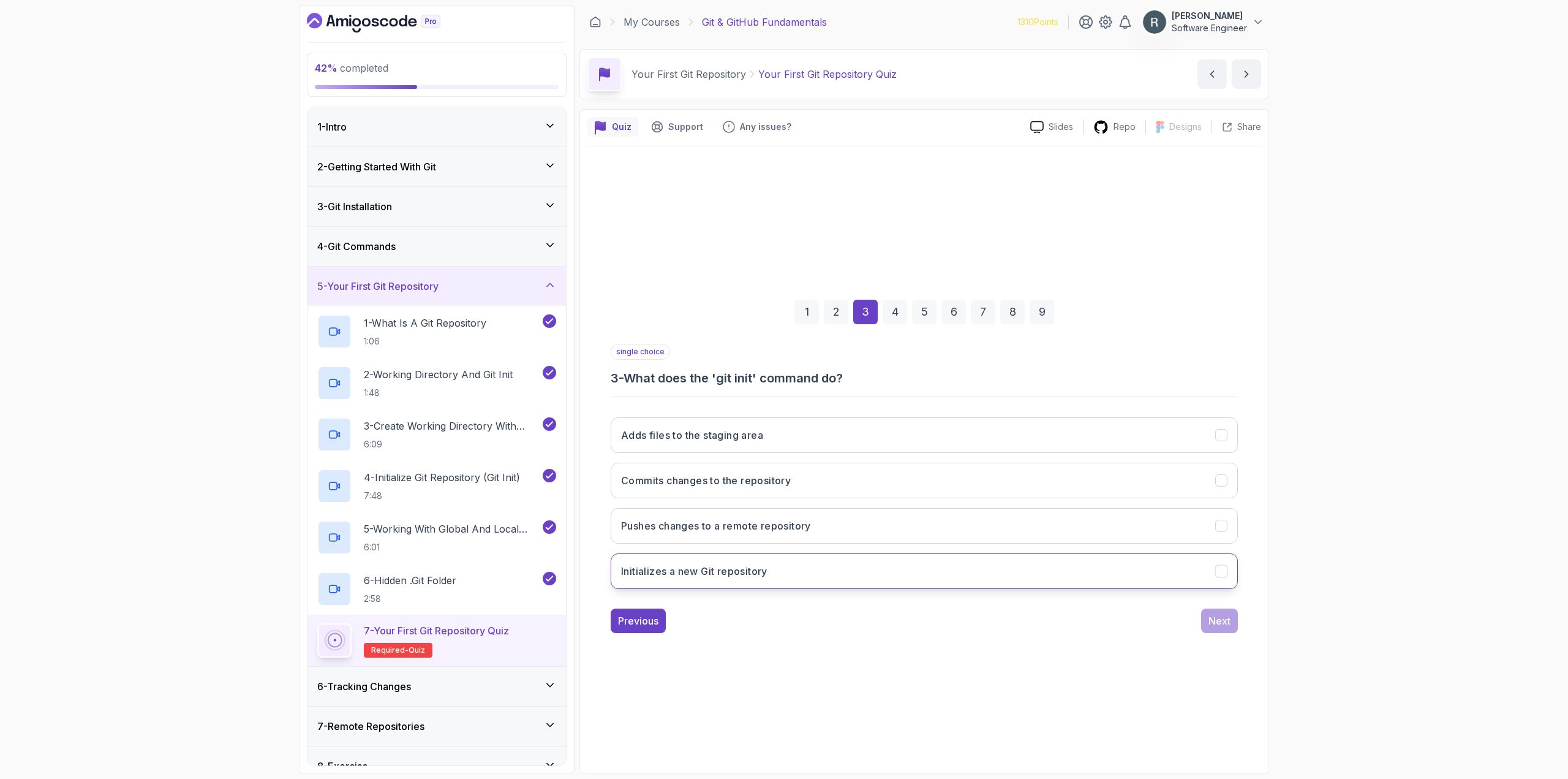
click at [929, 571] on button "Initializes a new Git repository" at bounding box center [924, 571] width 627 height 36
click at [1213, 625] on div "Next" at bounding box center [1219, 620] width 22 height 14
click at [798, 434] on button "In the root of the Git repository" at bounding box center [924, 435] width 627 height 36
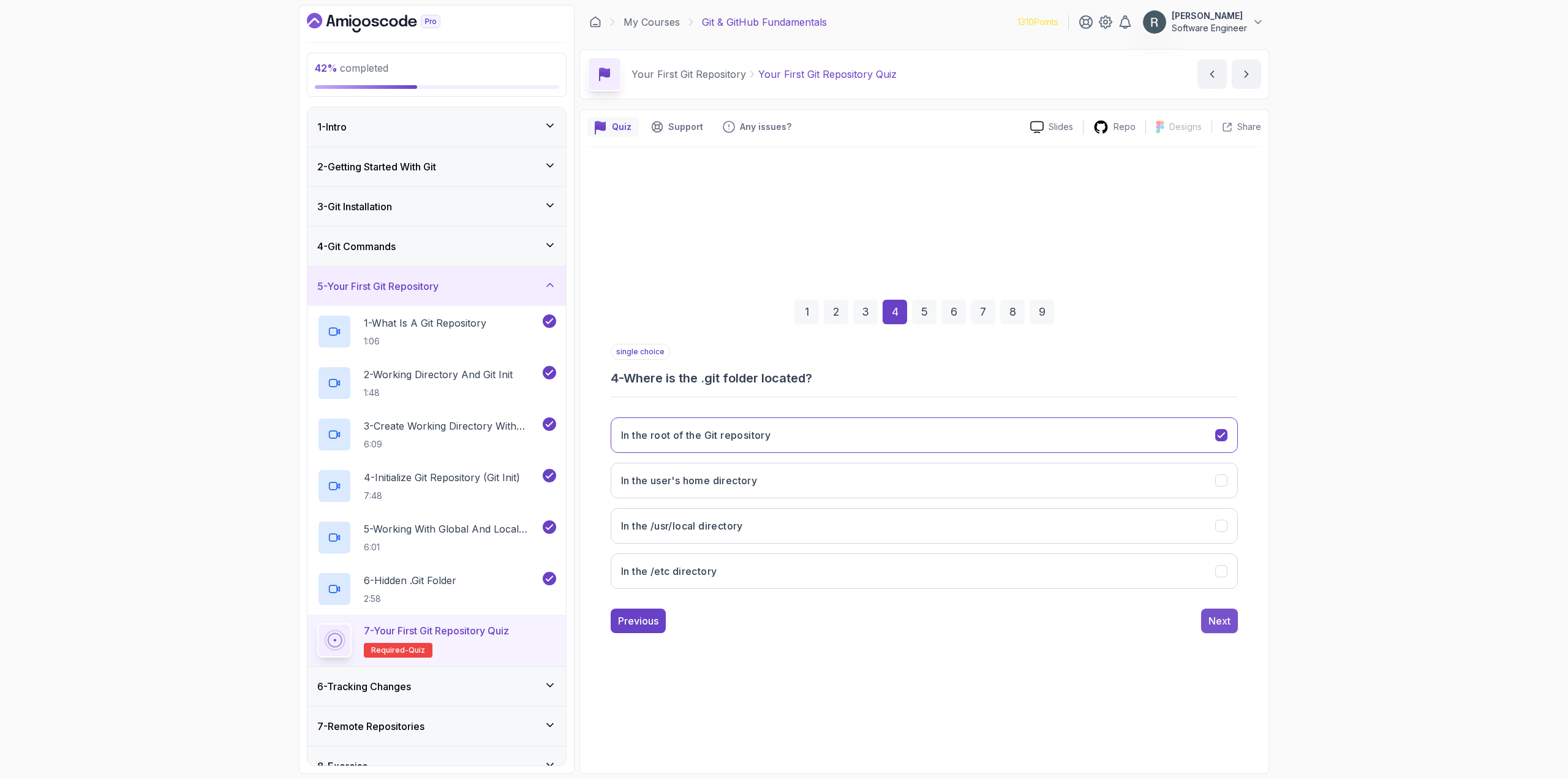
click at [1210, 625] on div "Next" at bounding box center [1219, 620] width 22 height 14
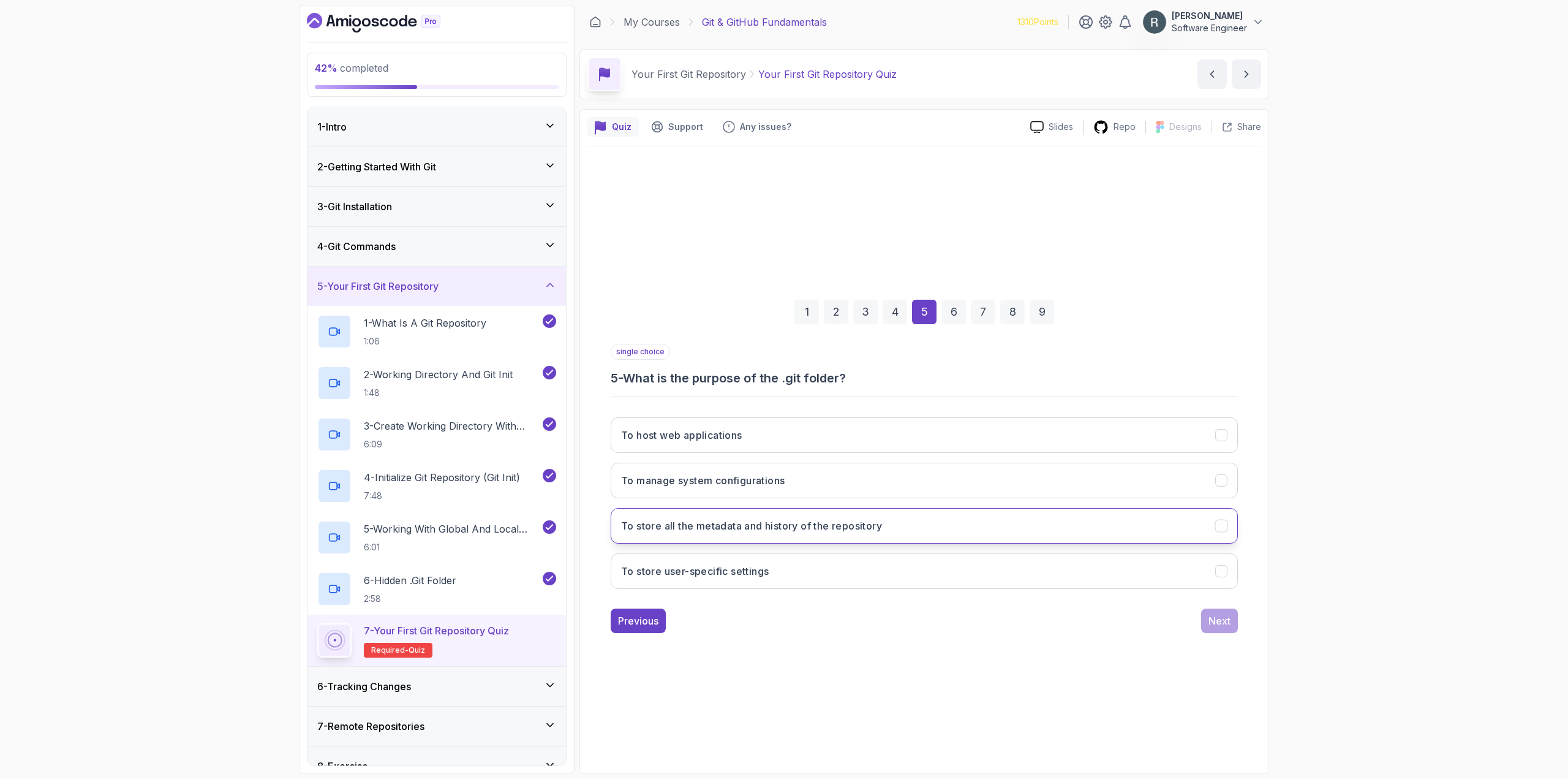
click at [970, 529] on button "To store all the metadata and history of the repository" at bounding box center [924, 526] width 627 height 36
click at [1225, 625] on div "Next" at bounding box center [1219, 620] width 22 height 14
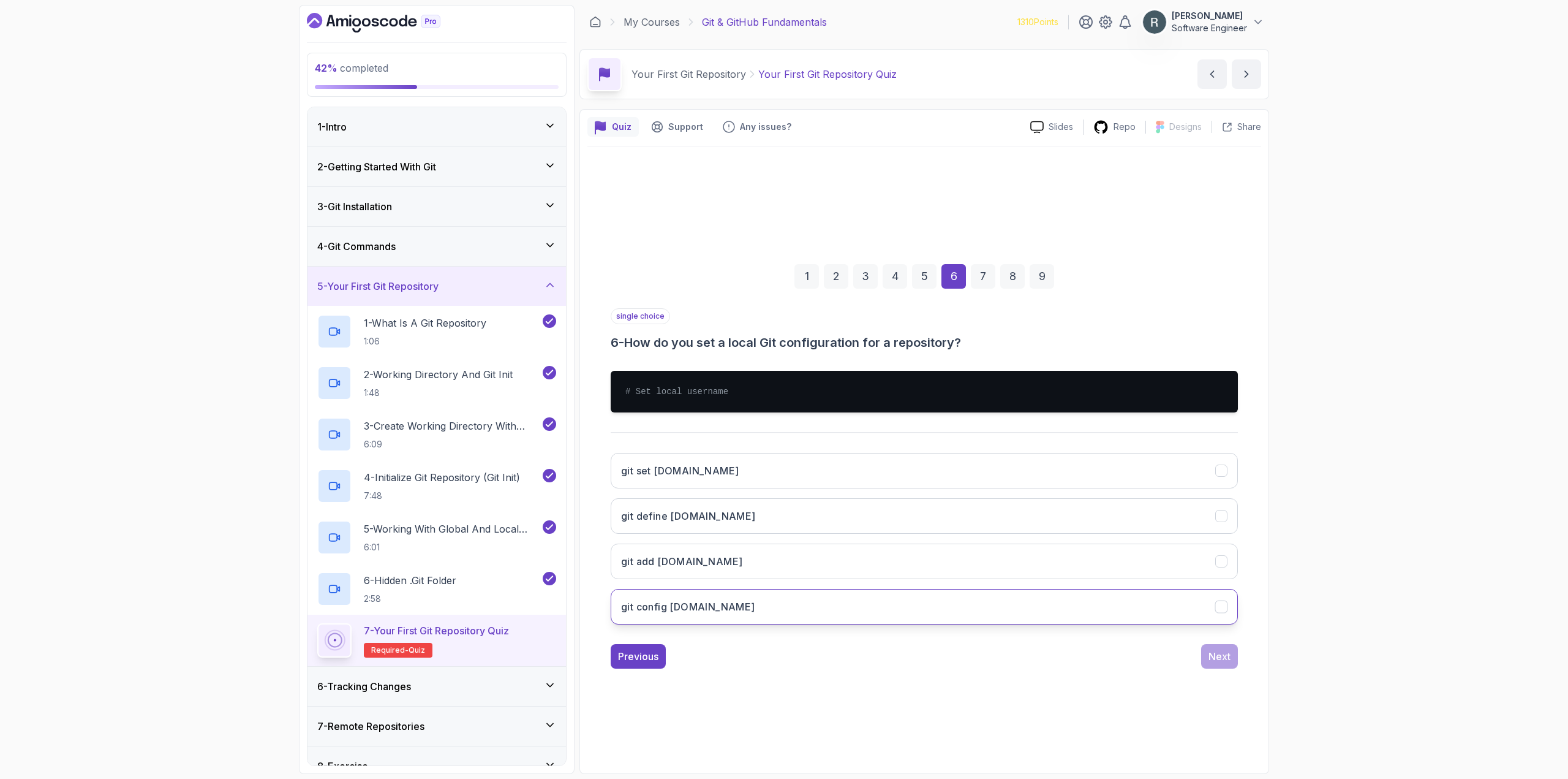
click at [773, 602] on button "git config [DOMAIN_NAME]" at bounding box center [924, 607] width 627 height 36
click at [1227, 654] on div "Next" at bounding box center [1219, 656] width 22 height 14
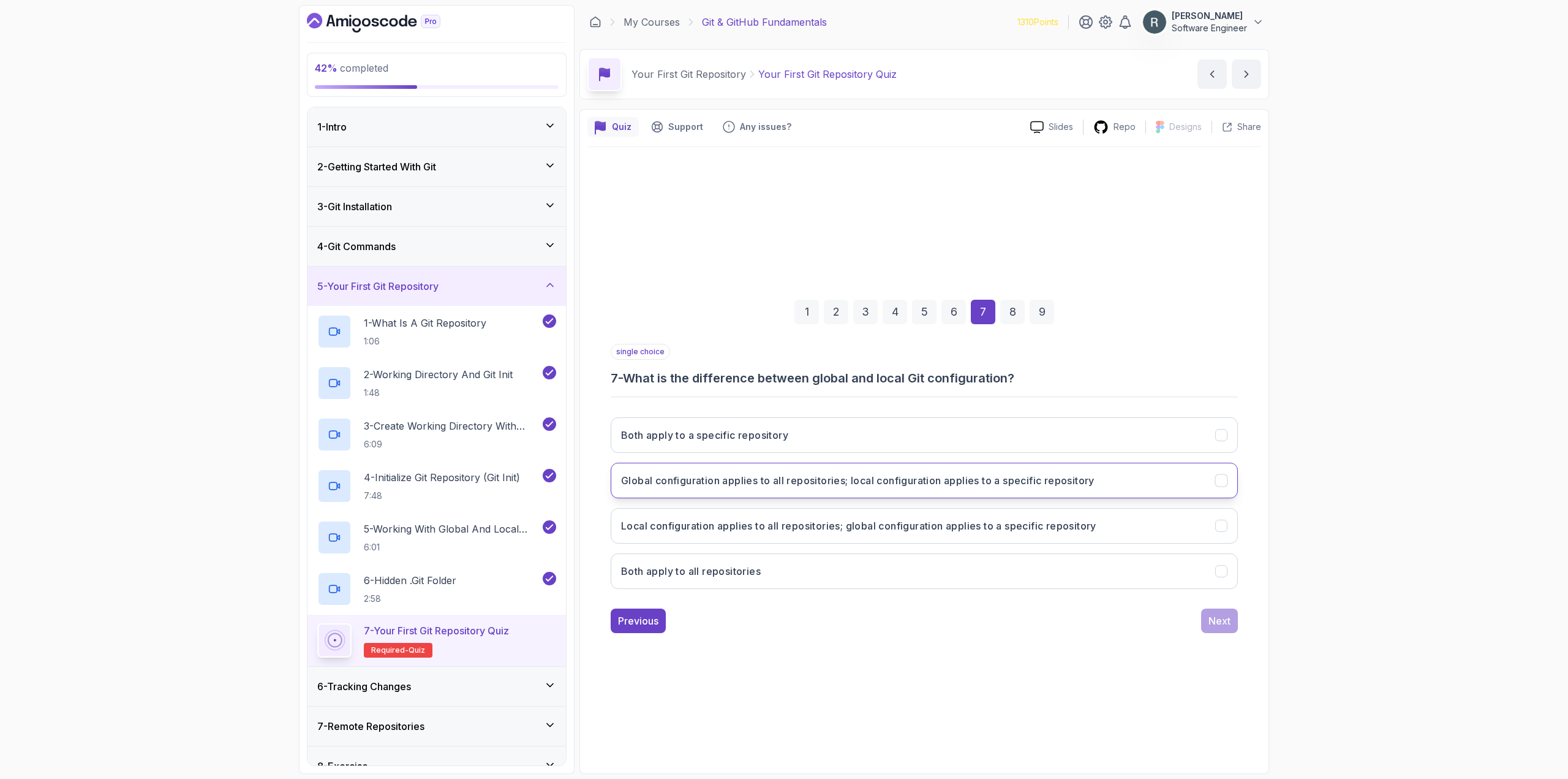
click at [835, 484] on h3 "Global configuration applies to all repositories; local configuration applies t…" at bounding box center [857, 480] width 474 height 14
click at [1216, 620] on div "Next" at bounding box center [1219, 620] width 22 height 14
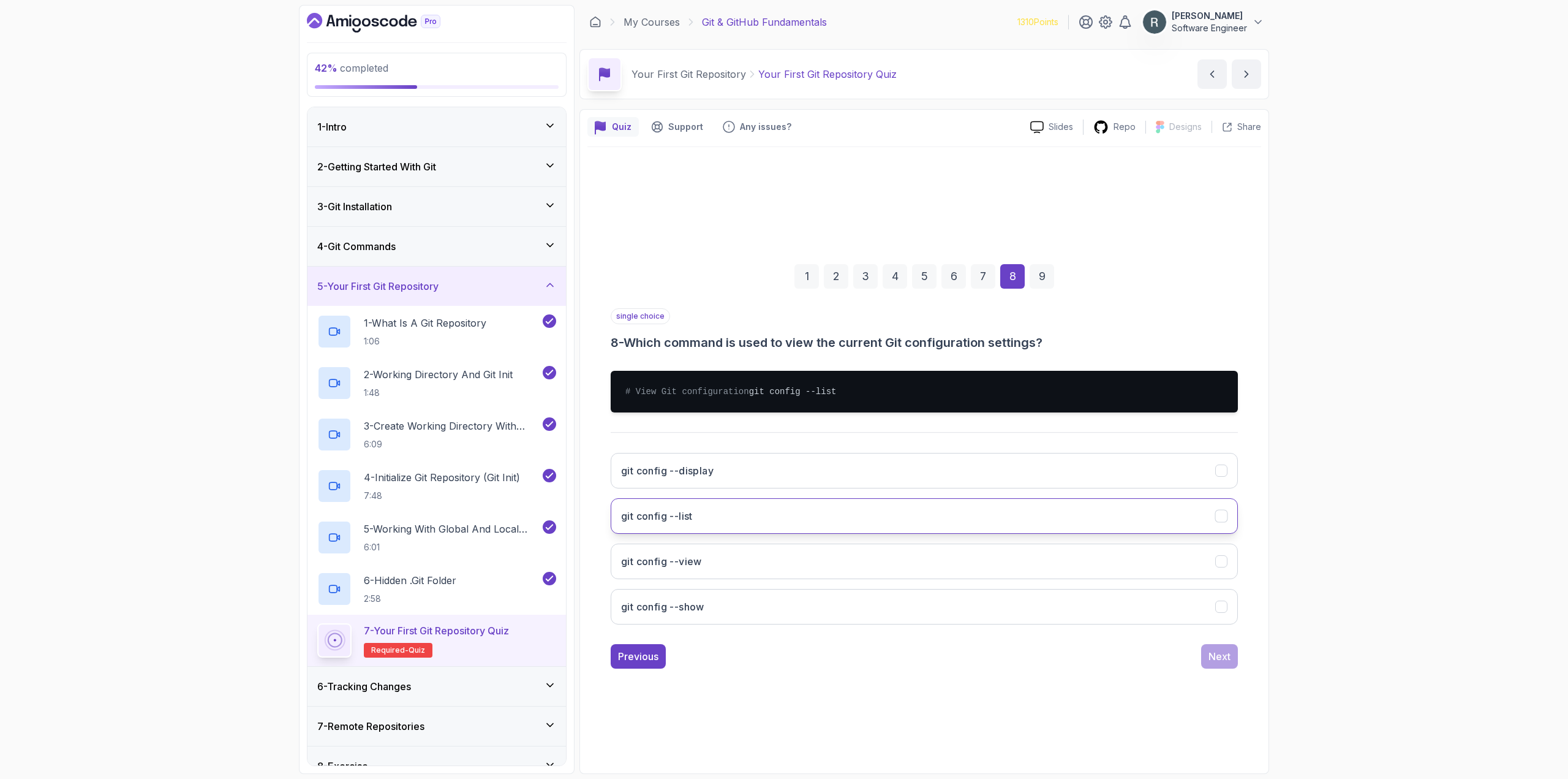
click at [1033, 516] on button "git config --list" at bounding box center [924, 516] width 627 height 36
click at [1230, 657] on div "Next" at bounding box center [1219, 656] width 22 height 14
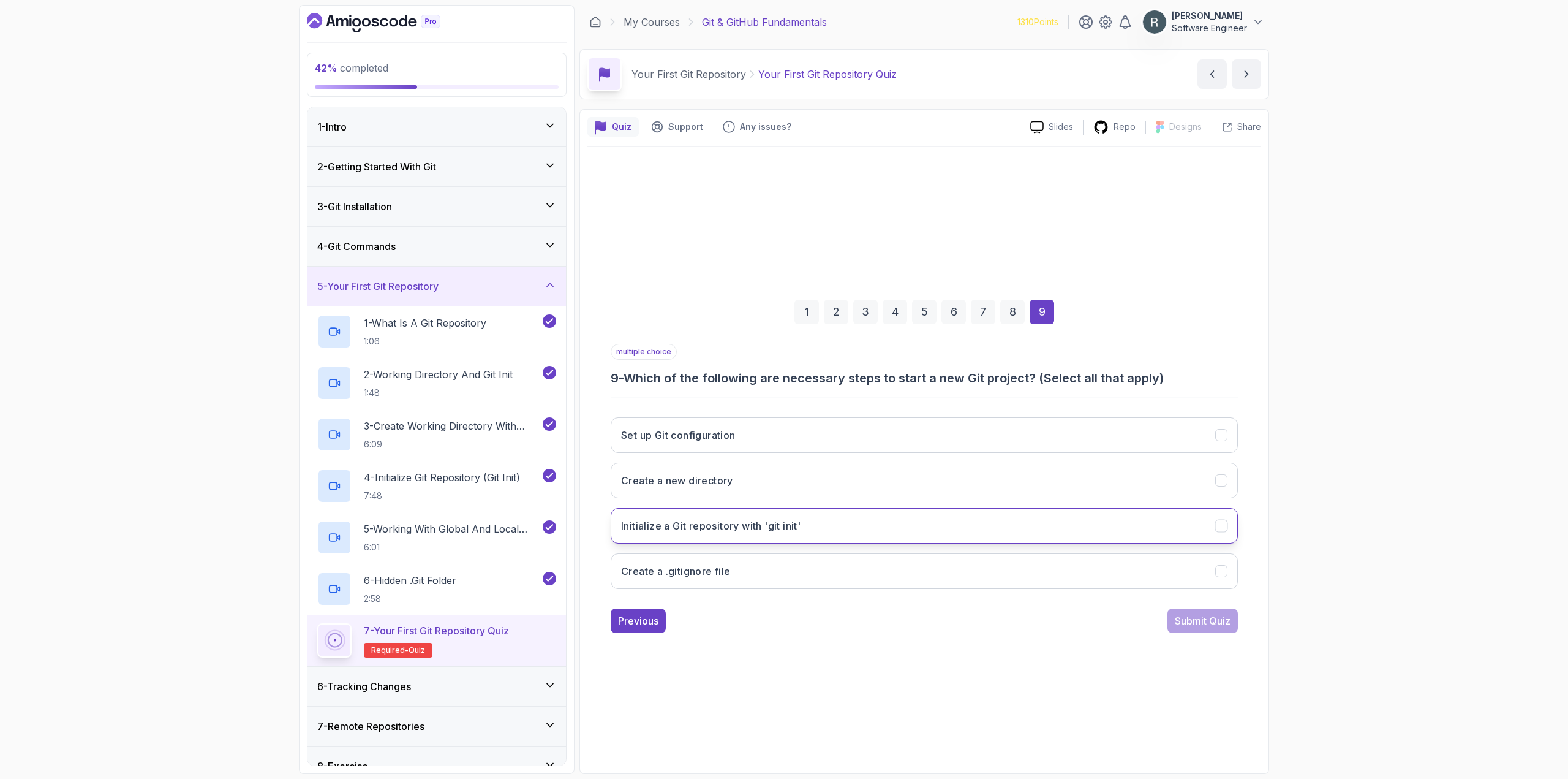
click at [1012, 520] on button "Initialize a Git repository with 'git init'" at bounding box center [924, 526] width 627 height 36
click at [993, 564] on button "Create a .gitignore file" at bounding box center [924, 571] width 627 height 36
click at [949, 501] on div "Set up Git configuration Create a new directory Initialize a Git repository wit…" at bounding box center [924, 503] width 627 height 191
click at [955, 482] on button "Create a new directory" at bounding box center [924, 480] width 627 height 36
click at [1012, 446] on button "Set up Git configuration" at bounding box center [924, 435] width 627 height 36
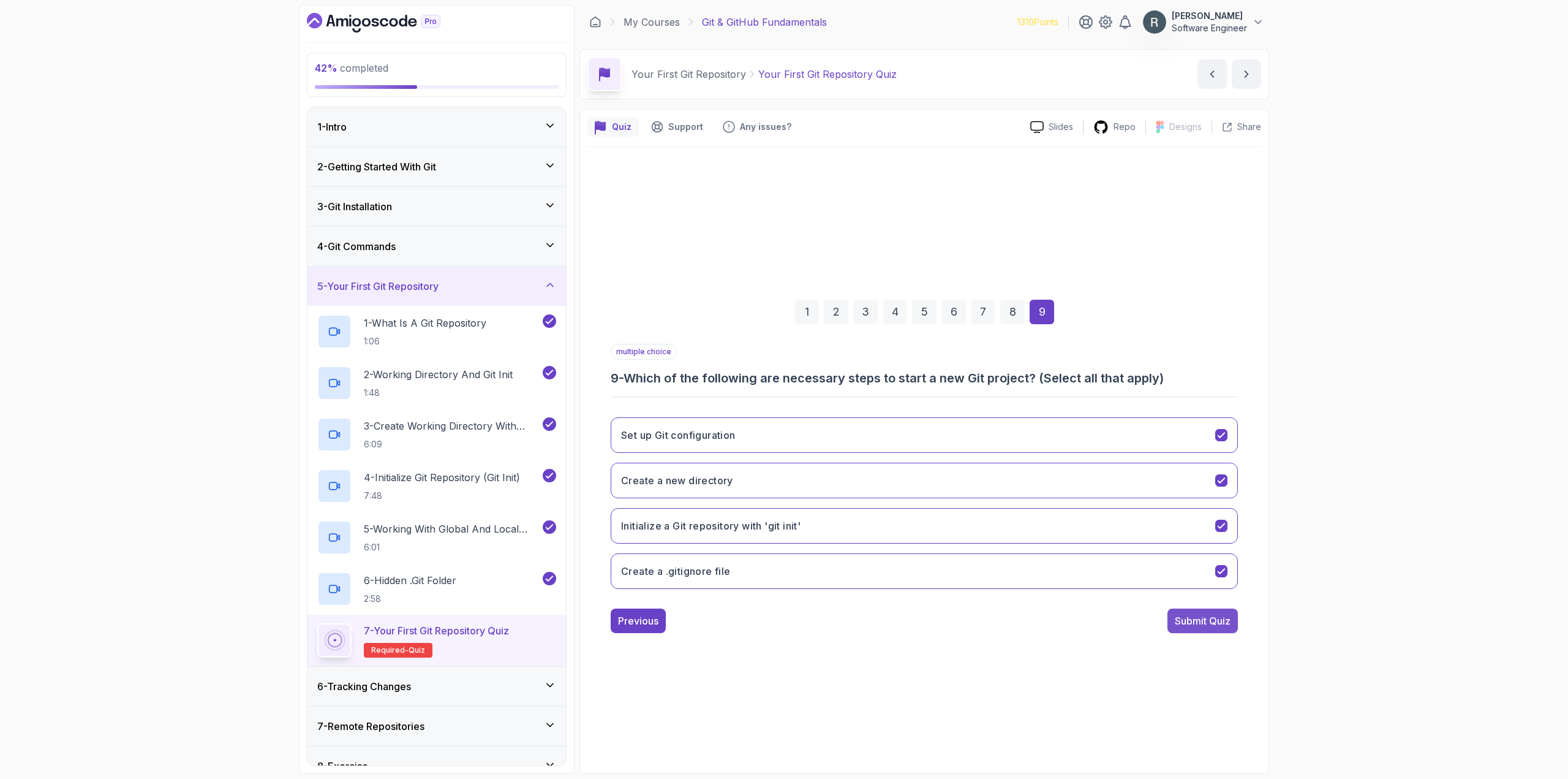
click at [1190, 614] on div "Submit Quiz" at bounding box center [1203, 620] width 56 height 14
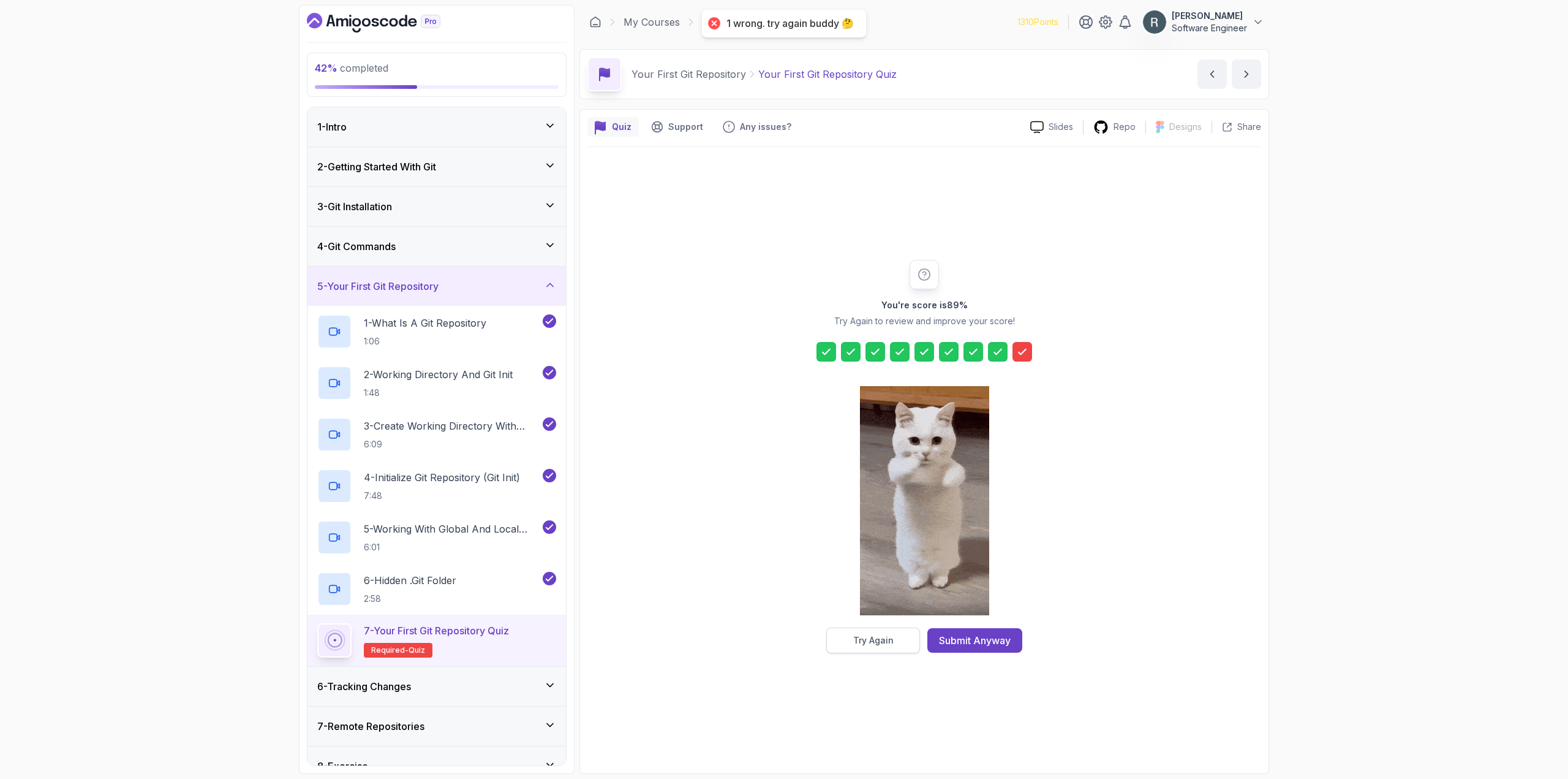
click at [899, 637] on button "Try Again" at bounding box center [873, 640] width 94 height 26
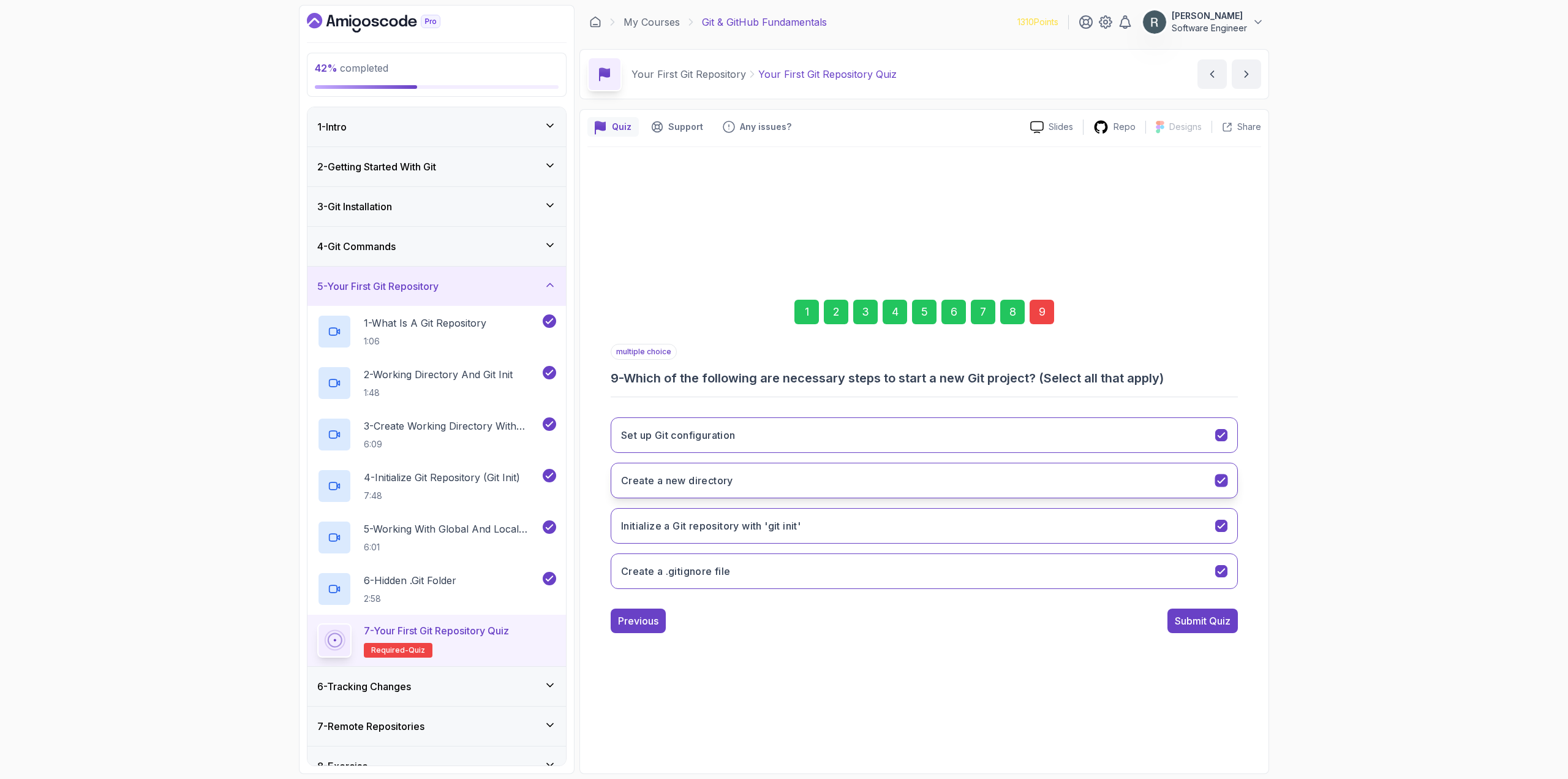
click at [888, 487] on button "Create a new directory" at bounding box center [924, 480] width 627 height 36
click at [1187, 623] on div "Submit Quiz" at bounding box center [1203, 620] width 56 height 14
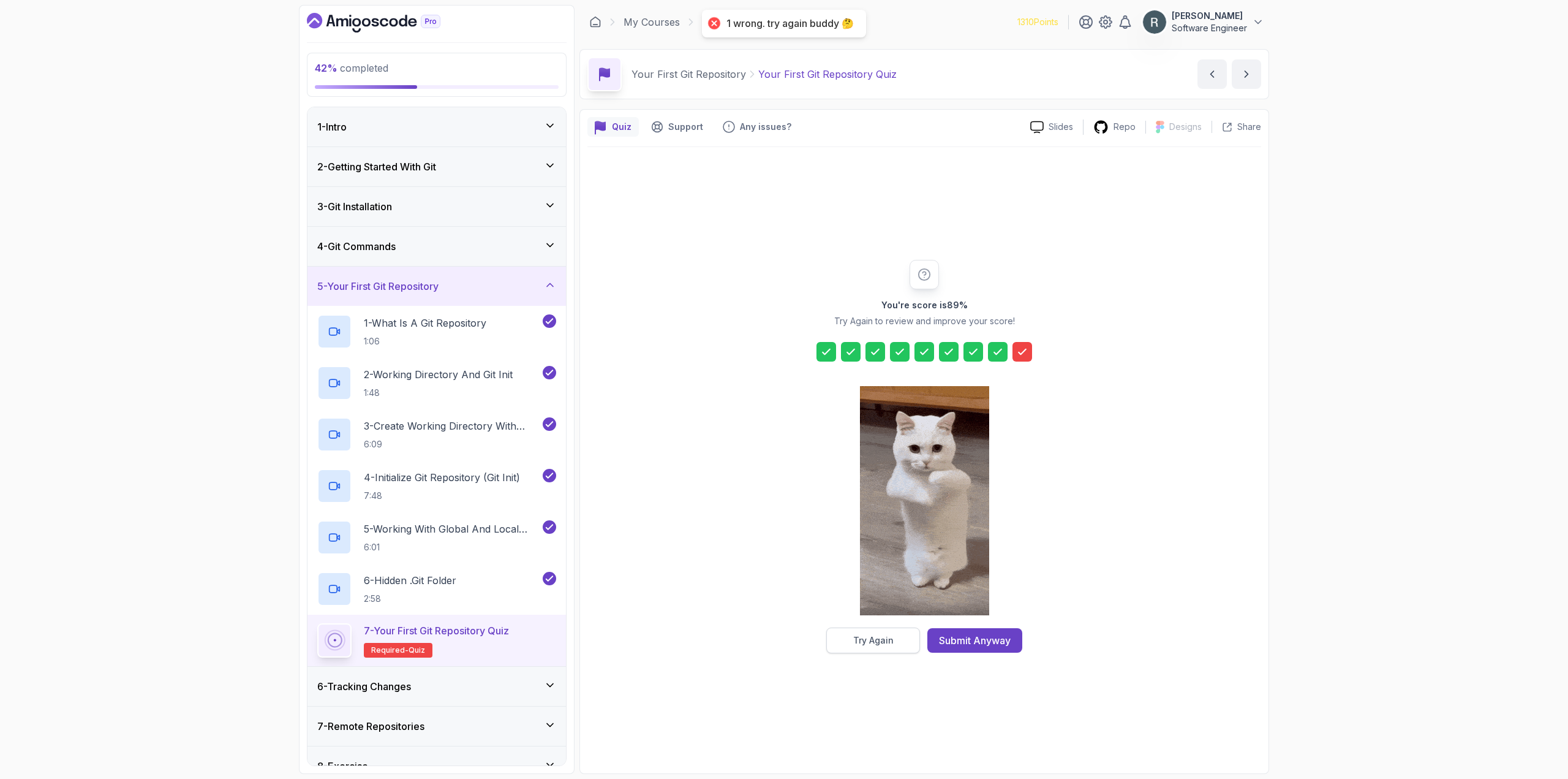
click at [879, 638] on div "Try Again" at bounding box center [873, 640] width 41 height 12
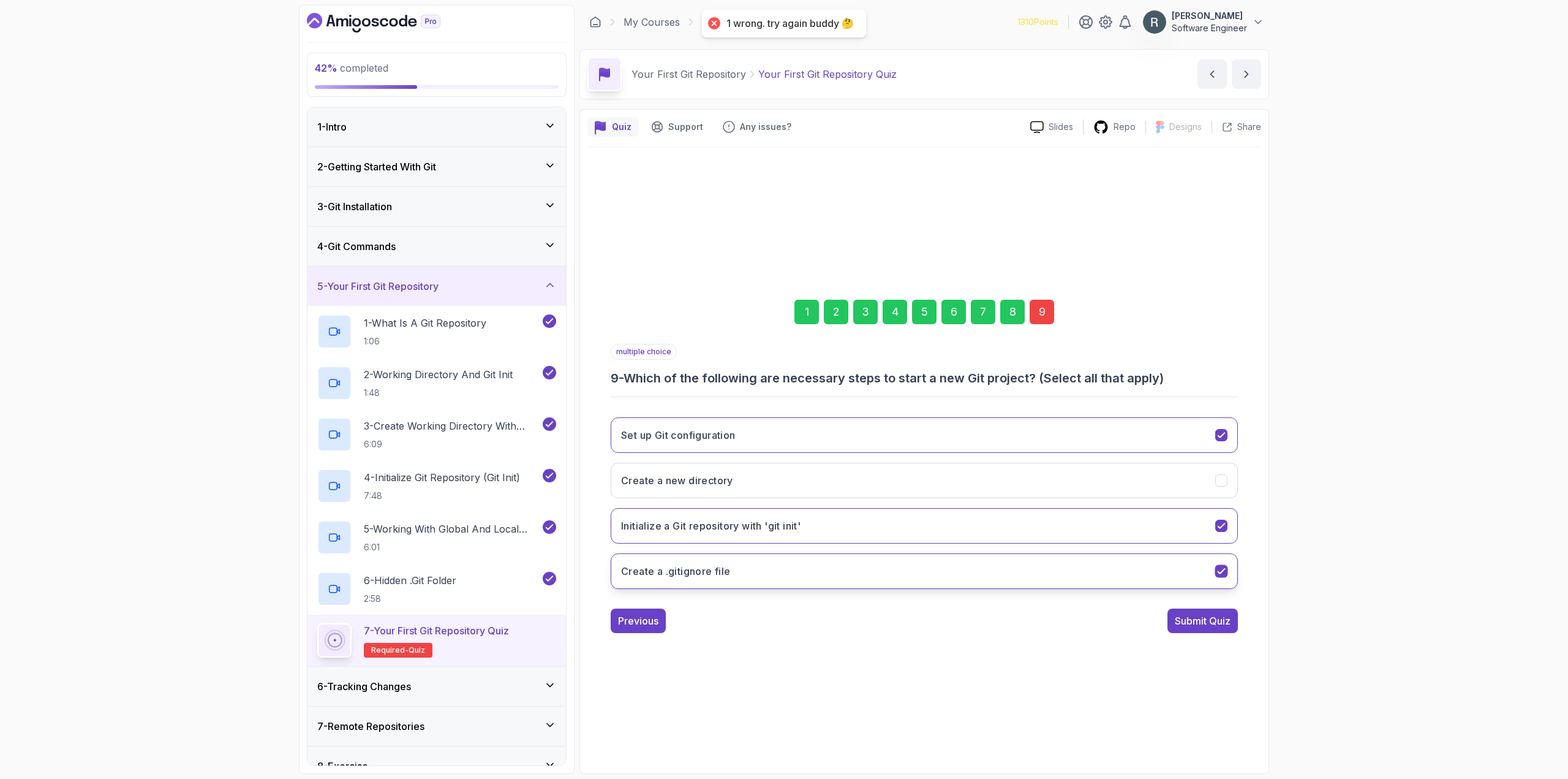
click at [772, 576] on button "Create a .gitignore file" at bounding box center [924, 571] width 627 height 36
click at [1190, 621] on div "Submit Quiz" at bounding box center [1203, 620] width 56 height 14
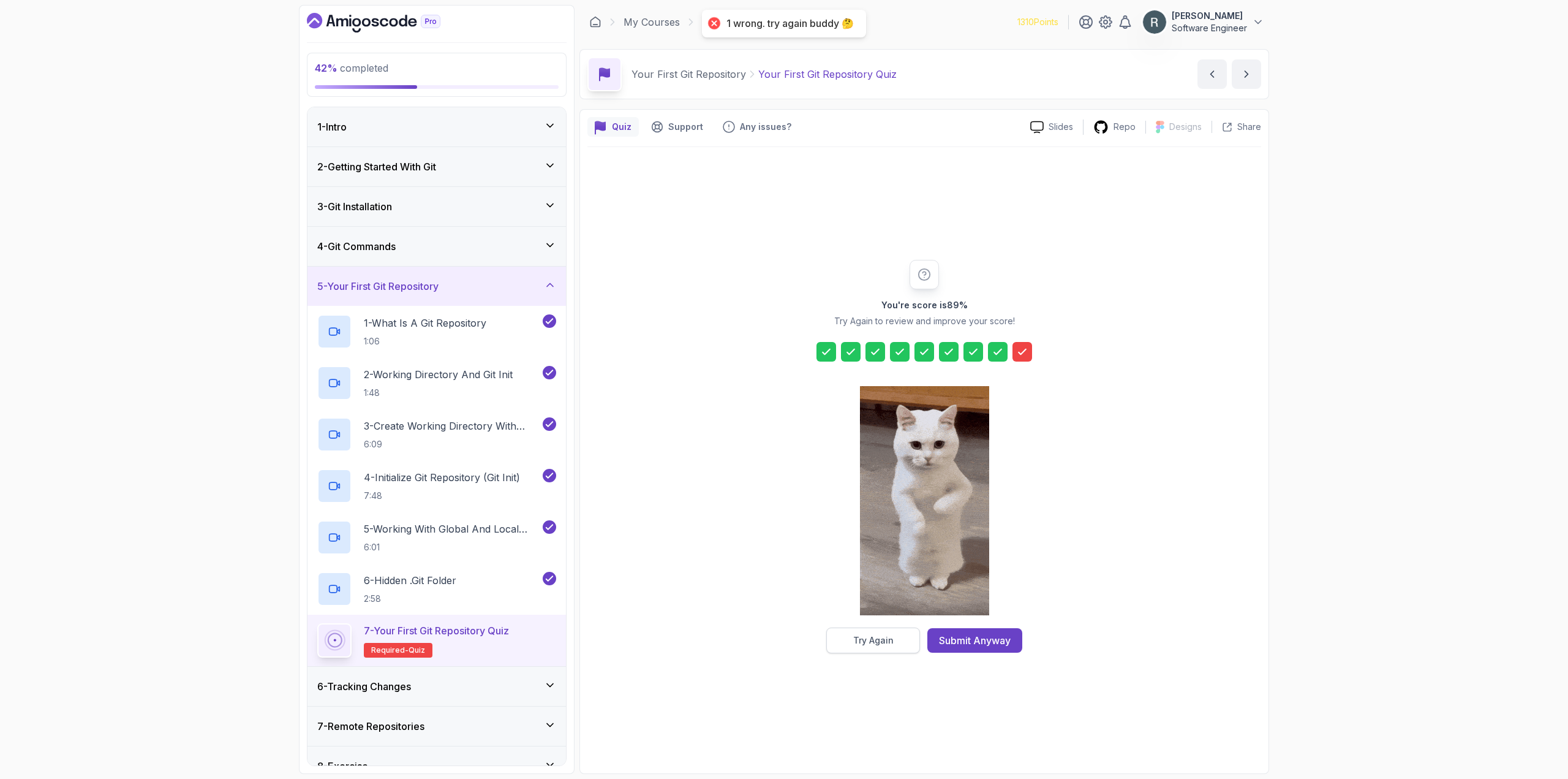
click at [846, 643] on button "Try Again" at bounding box center [873, 640] width 94 height 26
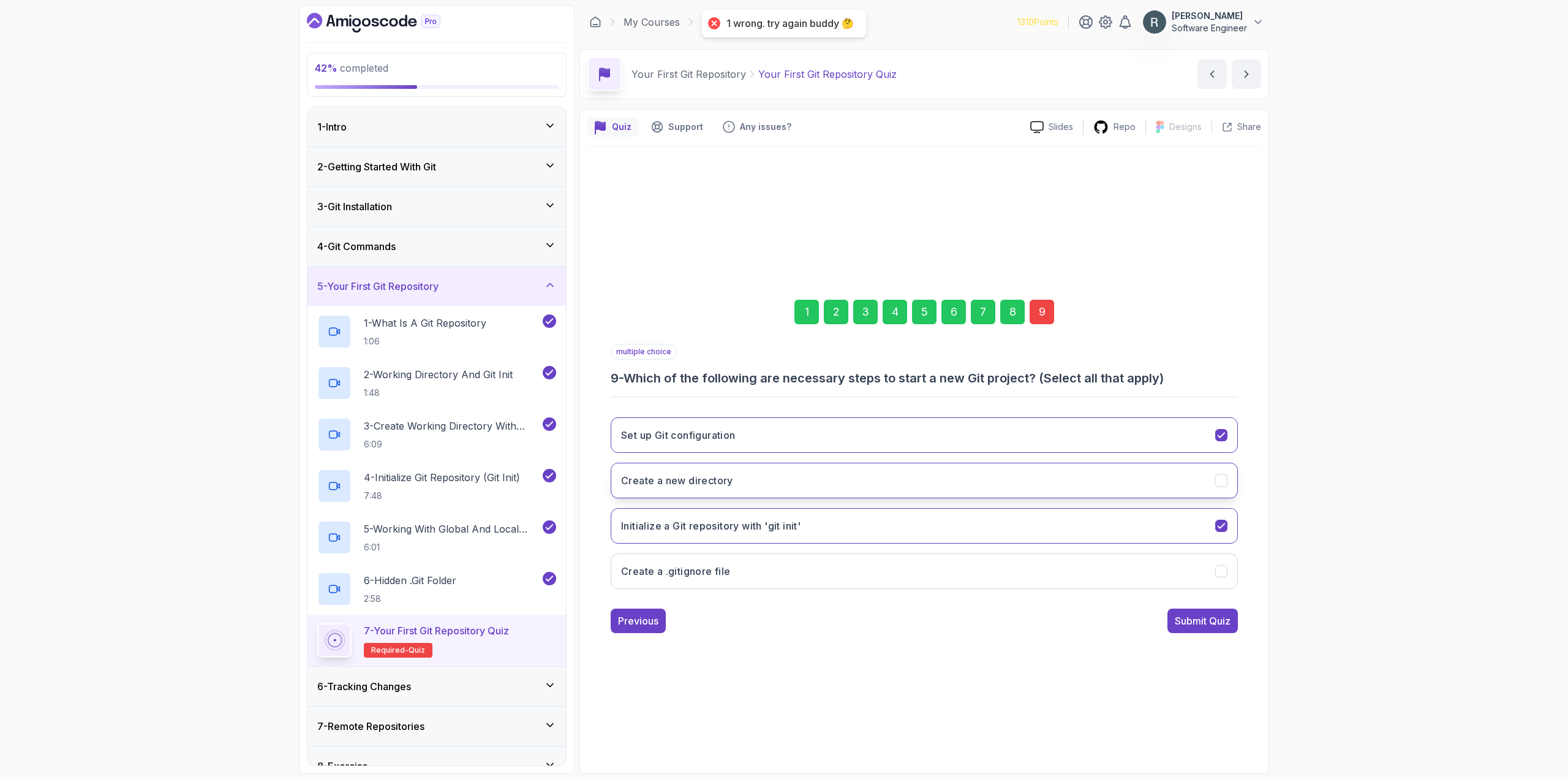
drag, startPoint x: 933, startPoint y: 491, endPoint x: 977, endPoint y: 514, distance: 49.6
click at [933, 491] on button "Create a new directory" at bounding box center [924, 480] width 627 height 36
click at [1198, 620] on div "Submit Quiz" at bounding box center [1203, 620] width 56 height 14
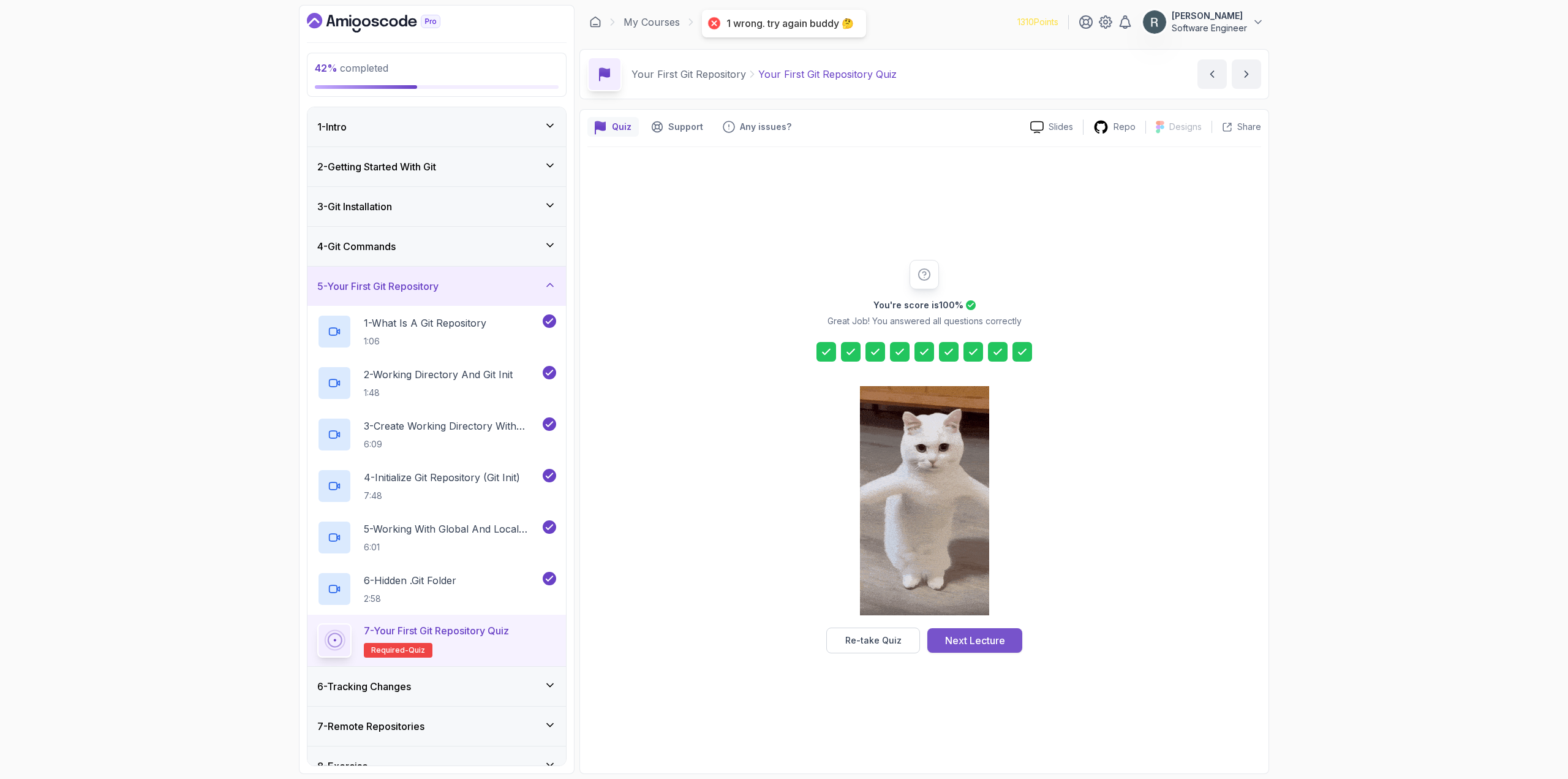
click at [984, 636] on div "Next Lecture" at bounding box center [975, 640] width 60 height 14
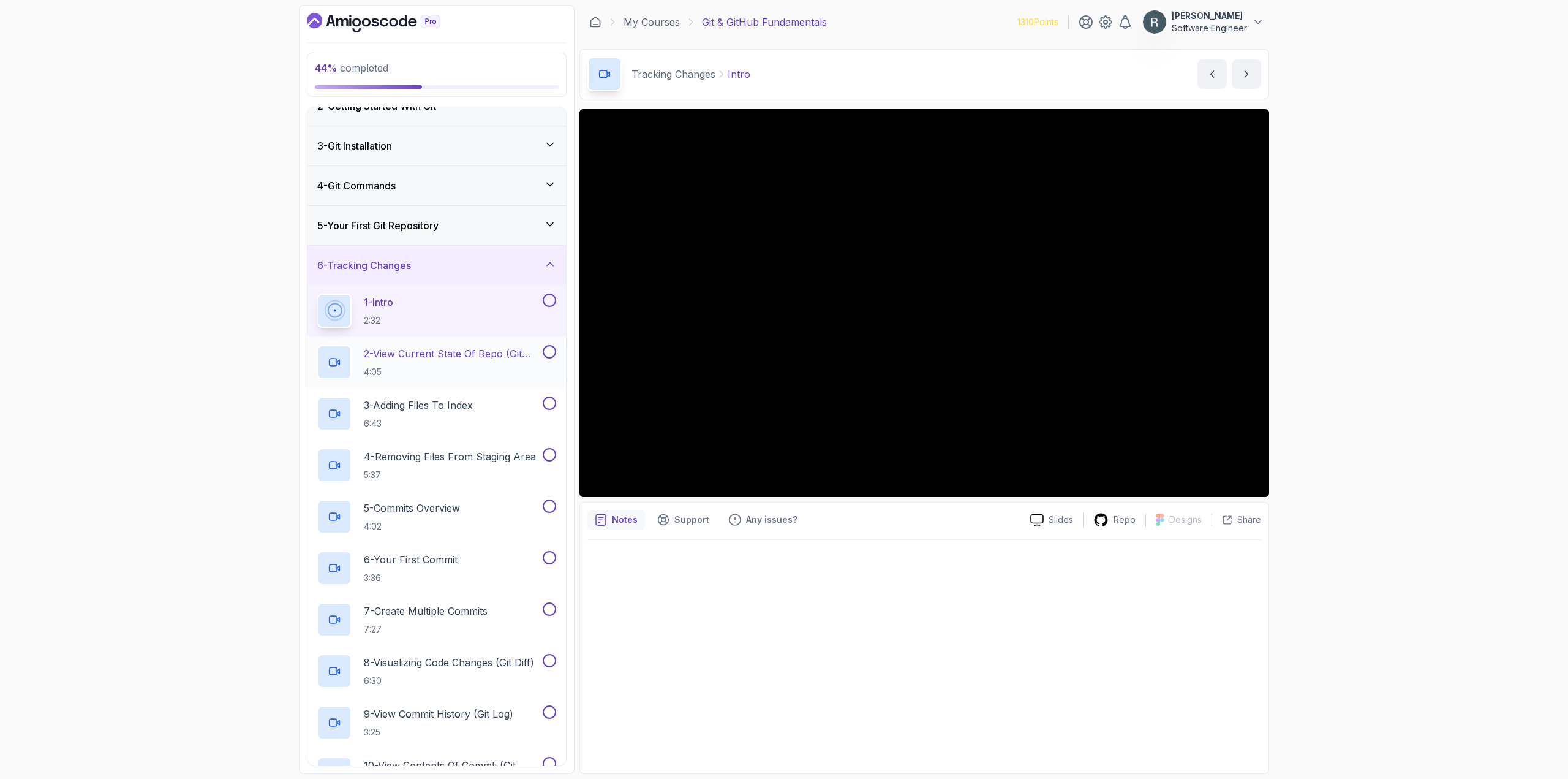
scroll to position [61, 0]
click at [547, 300] on button at bounding box center [549, 300] width 14 height 14
click at [548, 350] on button at bounding box center [549, 351] width 14 height 14
click at [545, 404] on button at bounding box center [549, 403] width 14 height 14
click at [548, 456] on button at bounding box center [549, 454] width 14 height 14
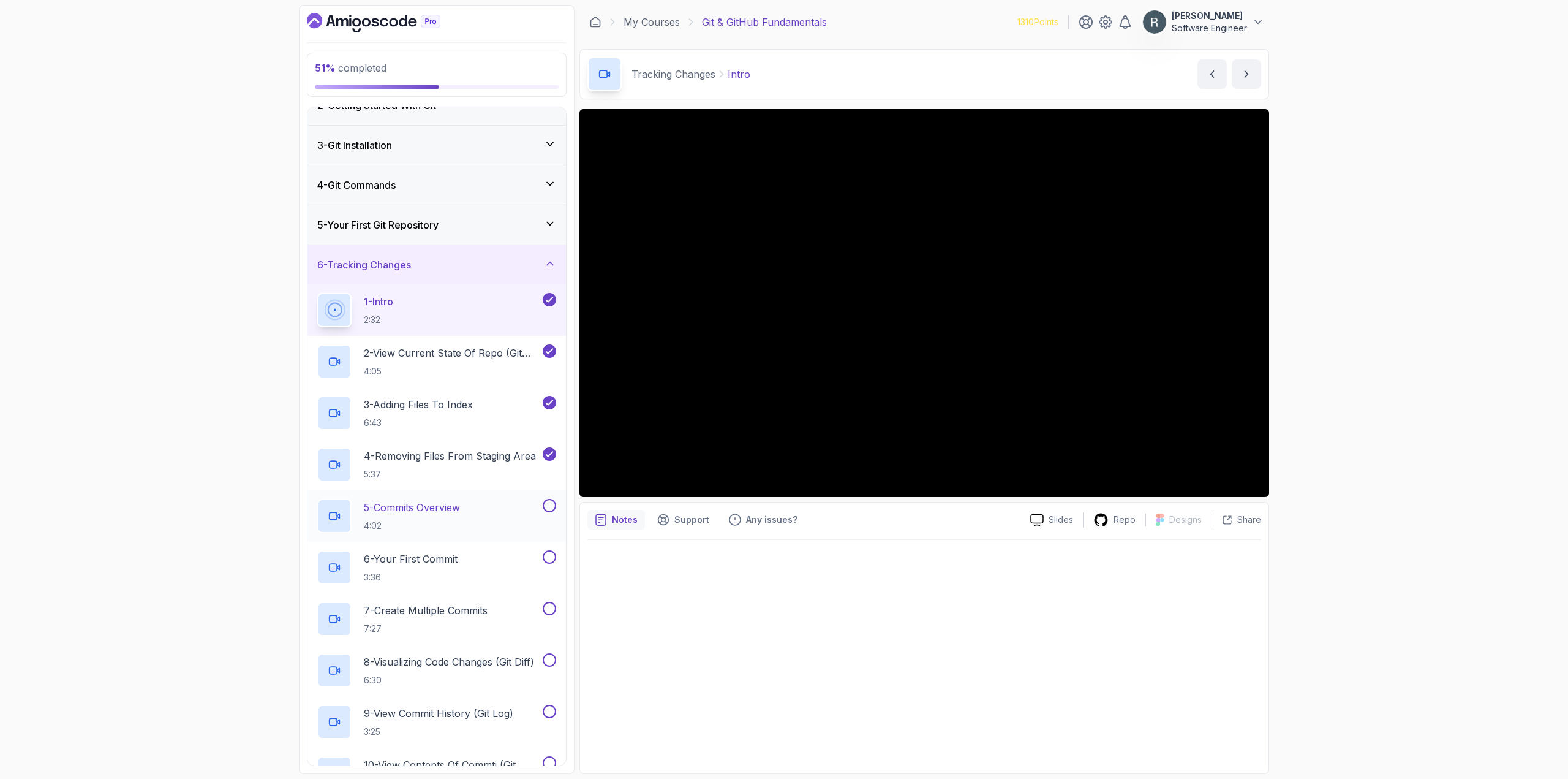
click at [547, 500] on button at bounding box center [549, 505] width 14 height 14
click at [551, 552] on button at bounding box center [549, 557] width 14 height 14
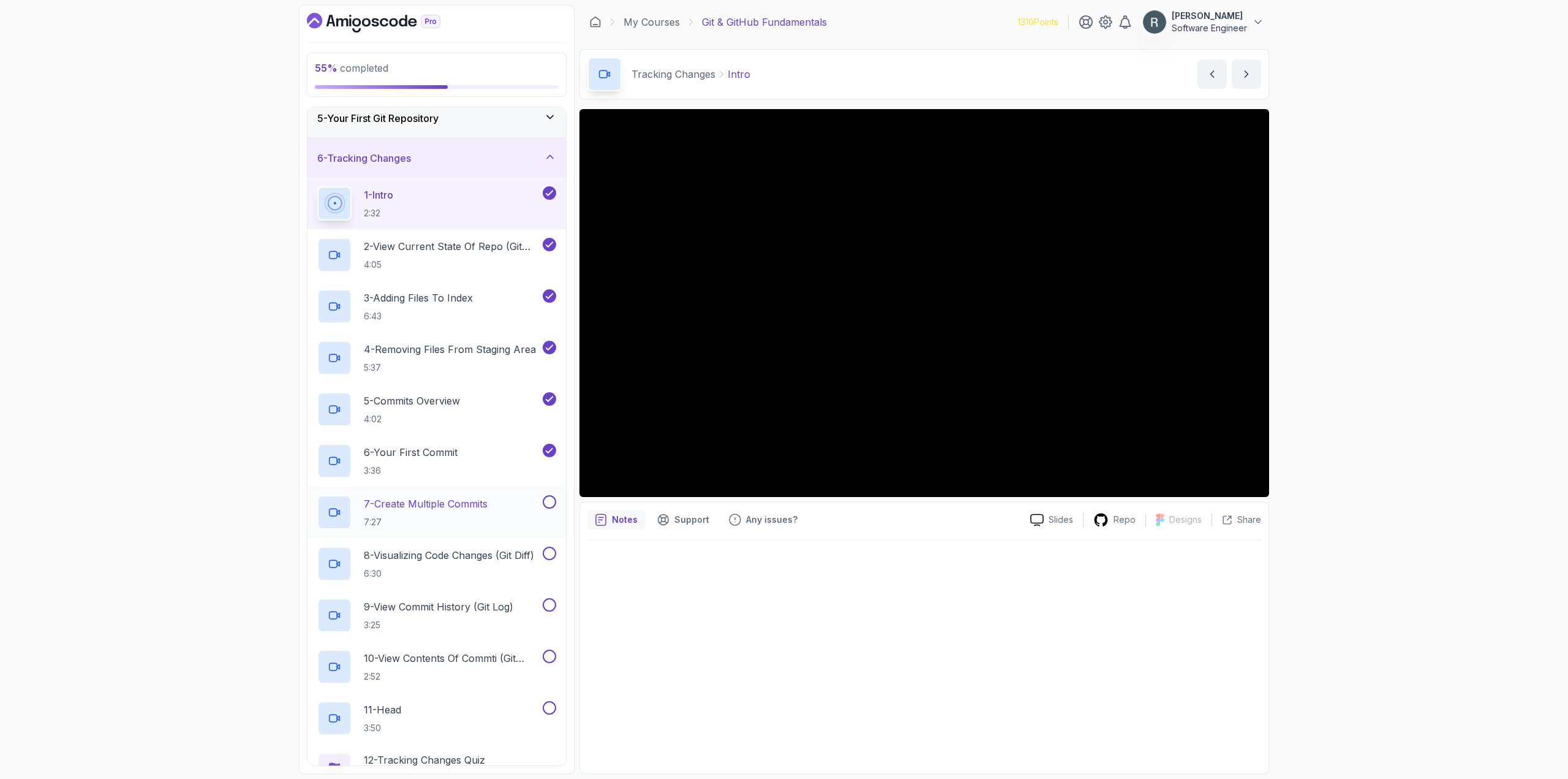
scroll to position [184, 0]
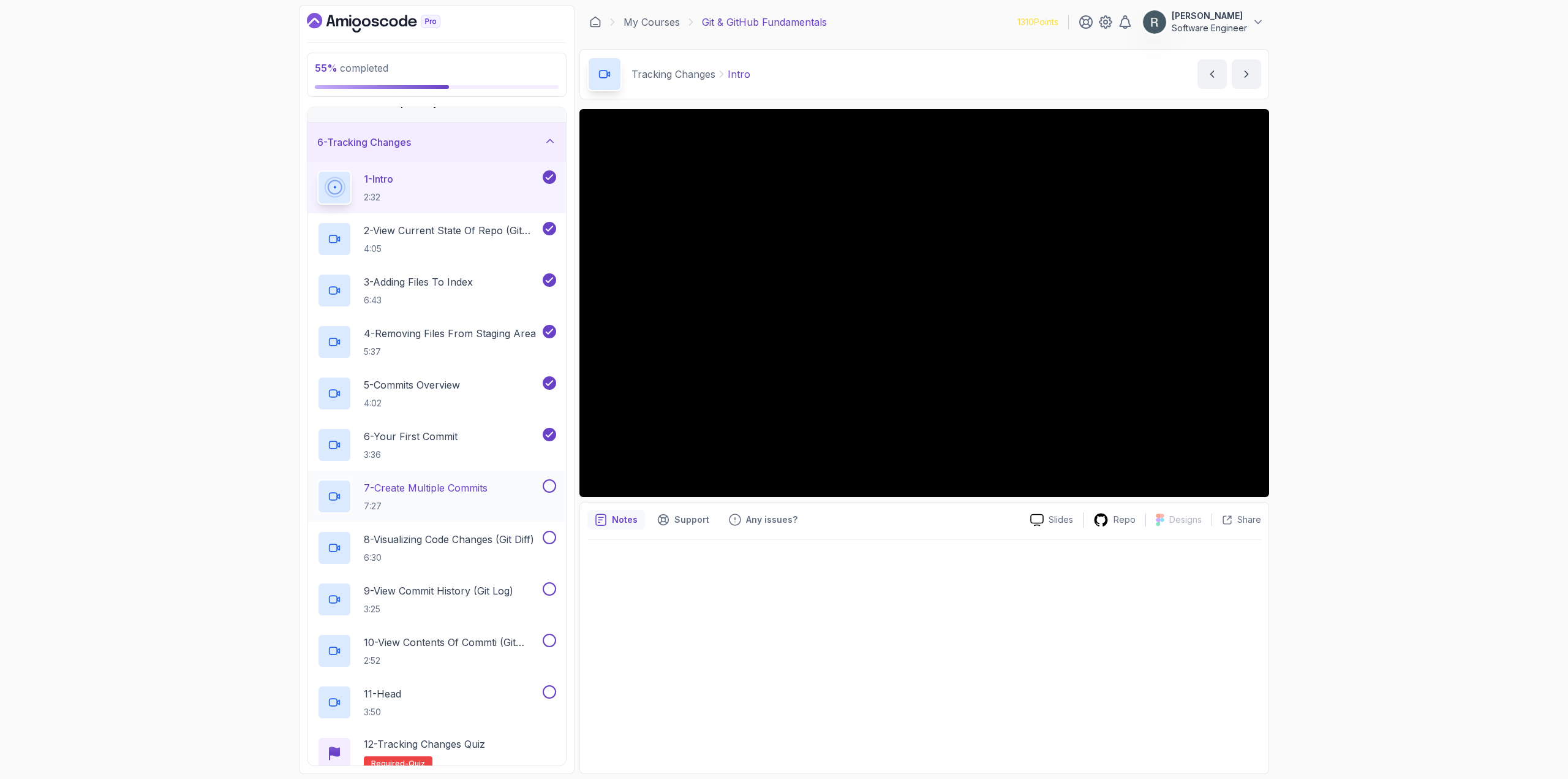
click at [549, 485] on button at bounding box center [549, 486] width 14 height 14
click at [550, 536] on button at bounding box center [549, 538] width 14 height 14
click at [550, 589] on button at bounding box center [549, 589] width 14 height 14
click at [548, 632] on div "10 - View Contents Of Commti (Git Show) 2:52" at bounding box center [436, 650] width 258 height 52
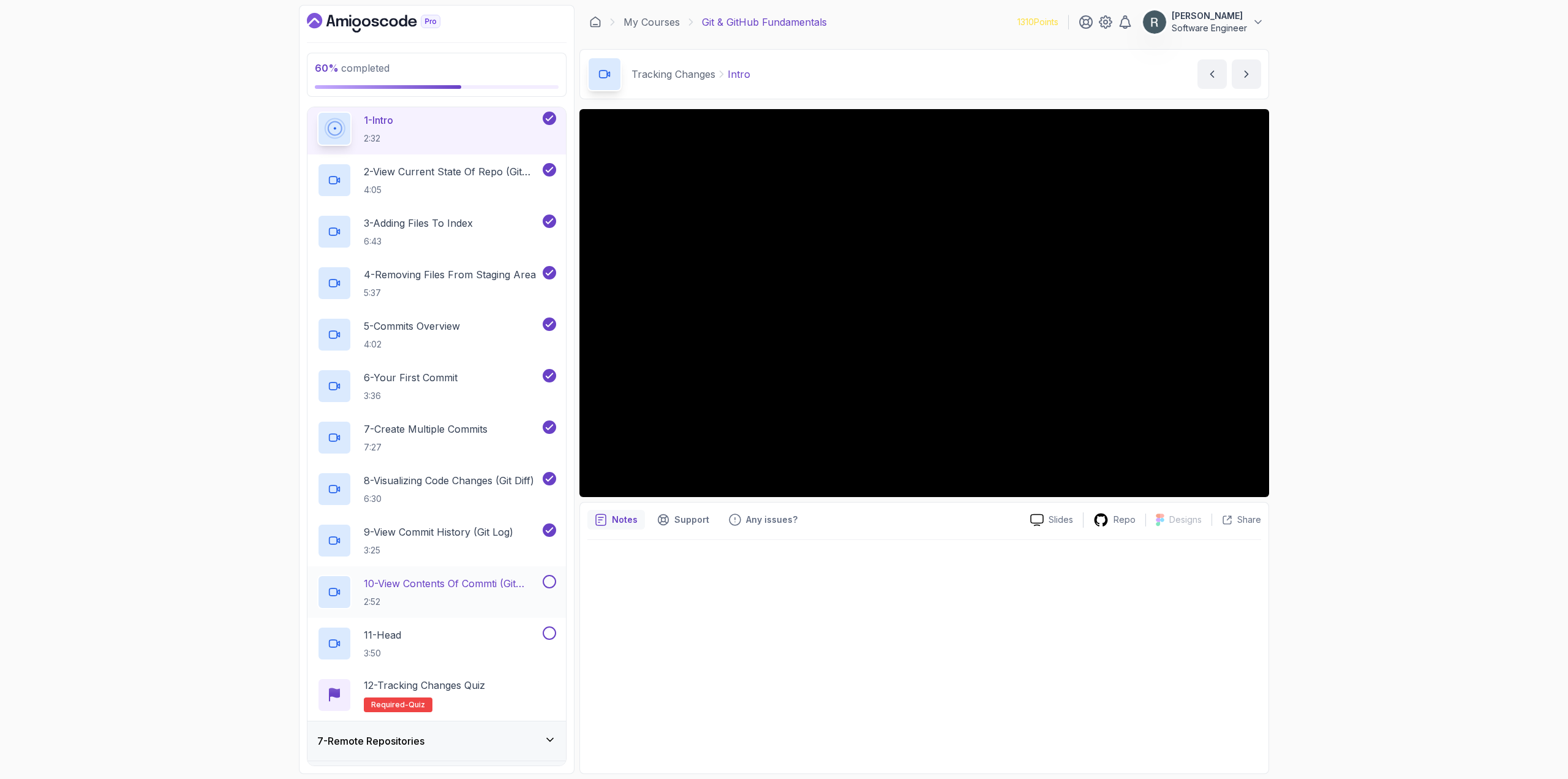
scroll to position [245, 0]
click at [549, 578] on button at bounding box center [549, 579] width 14 height 14
click at [549, 629] on button at bounding box center [549, 631] width 14 height 14
click at [505, 680] on div "12 - Tracking Changes Quiz Required- quiz" at bounding box center [436, 692] width 239 height 34
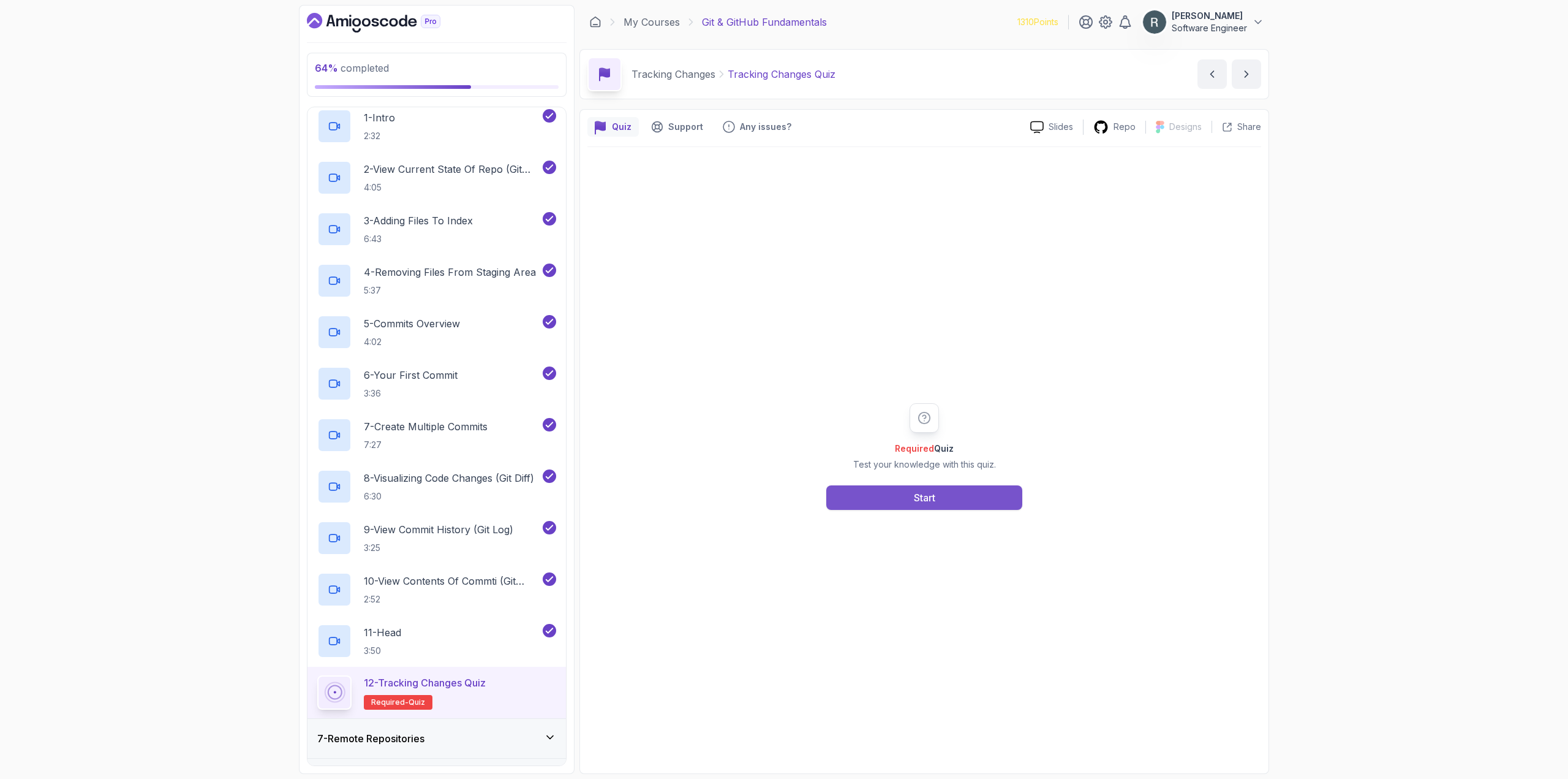
click at [859, 503] on button "Start" at bounding box center [924, 498] width 196 height 25
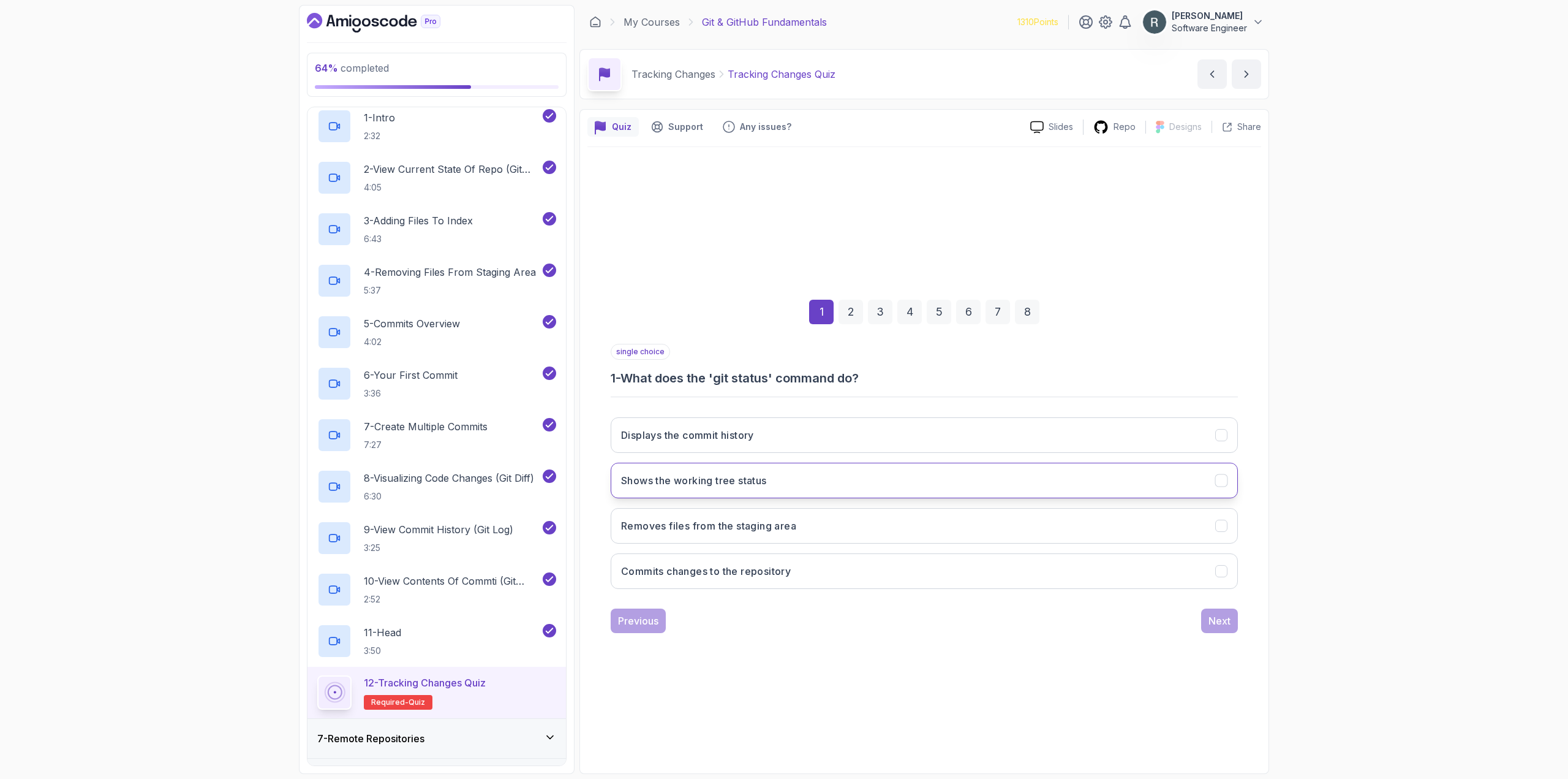
click at [784, 476] on button "Shows the working tree status" at bounding box center [924, 480] width 627 height 36
drag, startPoint x: 1208, startPoint y: 616, endPoint x: 1201, endPoint y: 618, distance: 7.3
click at [1208, 616] on div "Next" at bounding box center [1219, 620] width 22 height 14
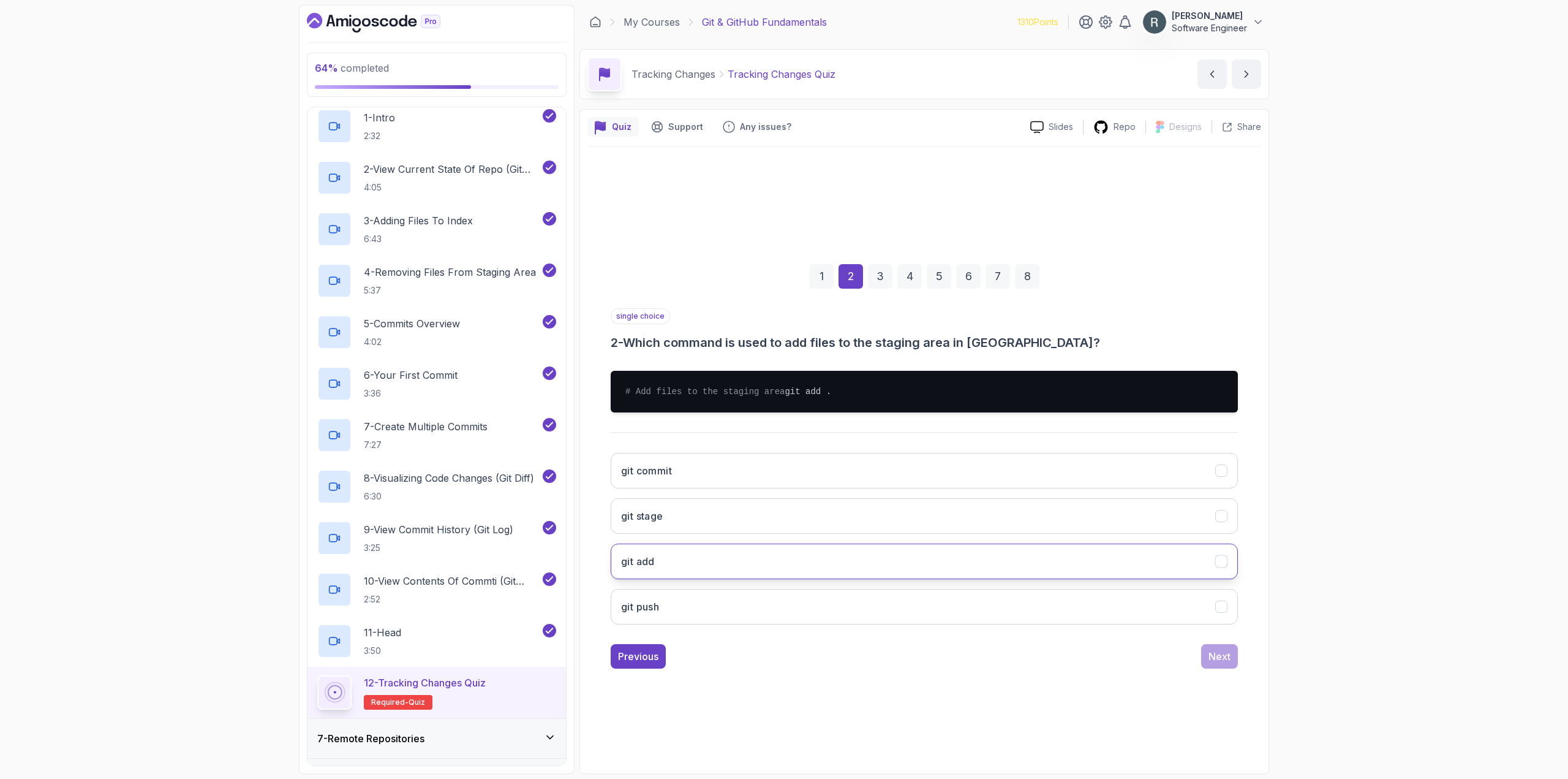
click at [975, 573] on button "git add" at bounding box center [924, 561] width 627 height 36
click at [1225, 661] on div "Next" at bounding box center [1219, 656] width 22 height 14
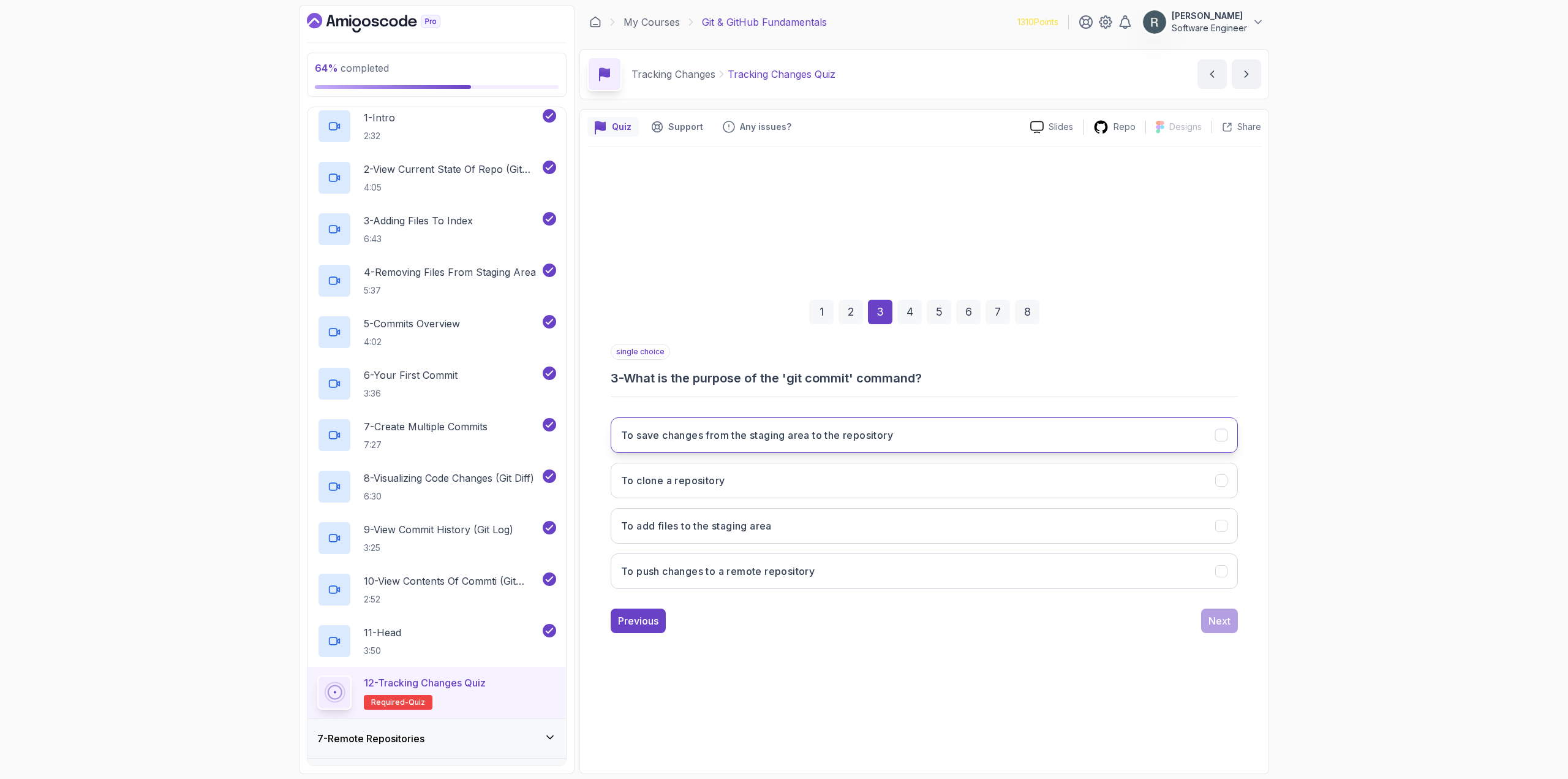
click at [935, 431] on button "To save changes from the staging area to the repository" at bounding box center [924, 435] width 627 height 36
click at [1223, 630] on button "Next" at bounding box center [1219, 620] width 37 height 25
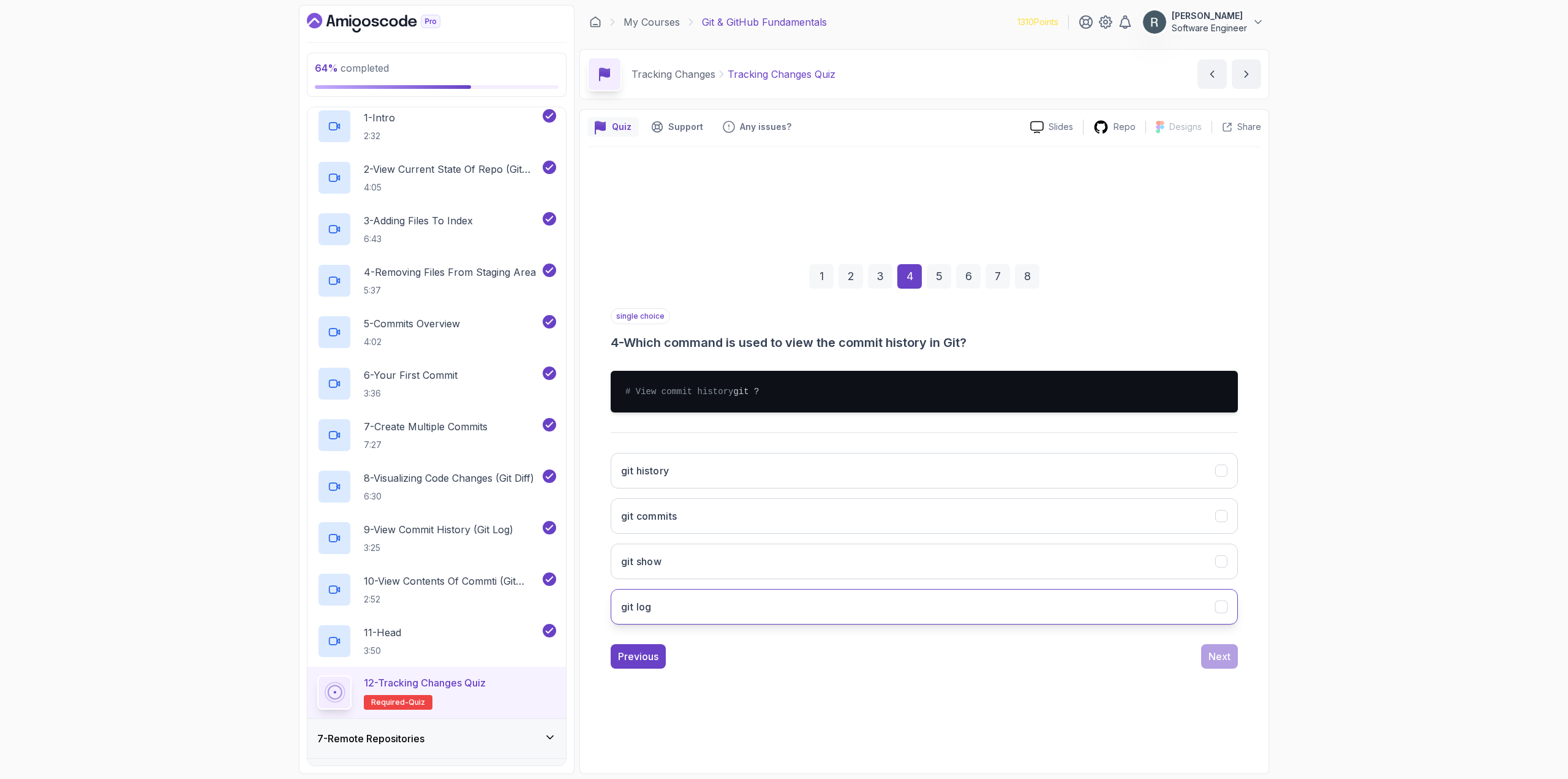
click at [958, 605] on button "git log" at bounding box center [924, 607] width 627 height 36
click at [1210, 662] on div "Next" at bounding box center [1219, 656] width 22 height 14
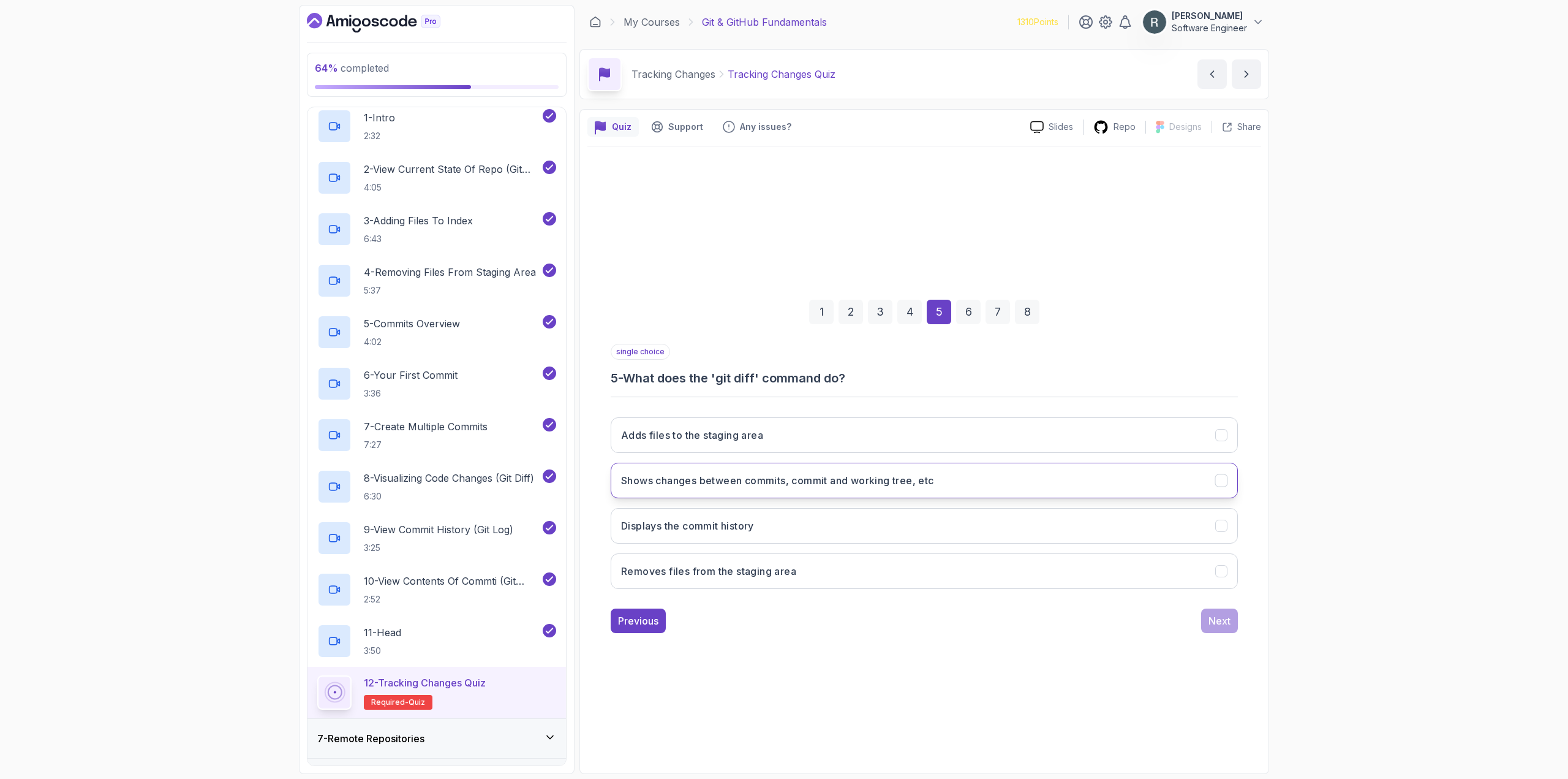
click at [839, 488] on button "Shows changes between commits, commit and working tree, etc" at bounding box center [924, 480] width 627 height 36
click at [1219, 618] on div "Next" at bounding box center [1219, 620] width 22 height 14
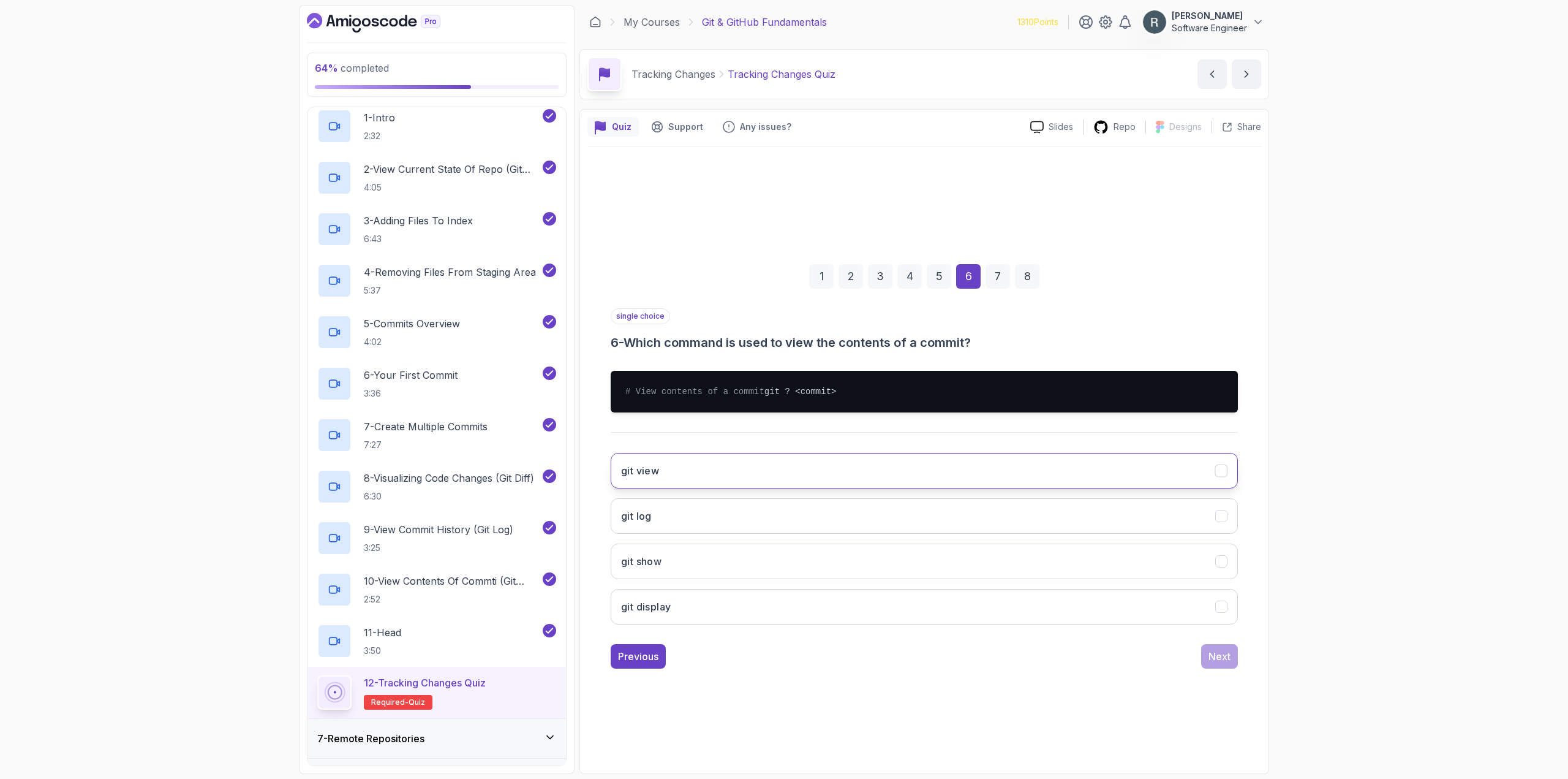
click at [861, 478] on button "git view" at bounding box center [924, 471] width 627 height 36
click at [1224, 663] on div "Next" at bounding box center [1219, 656] width 22 height 14
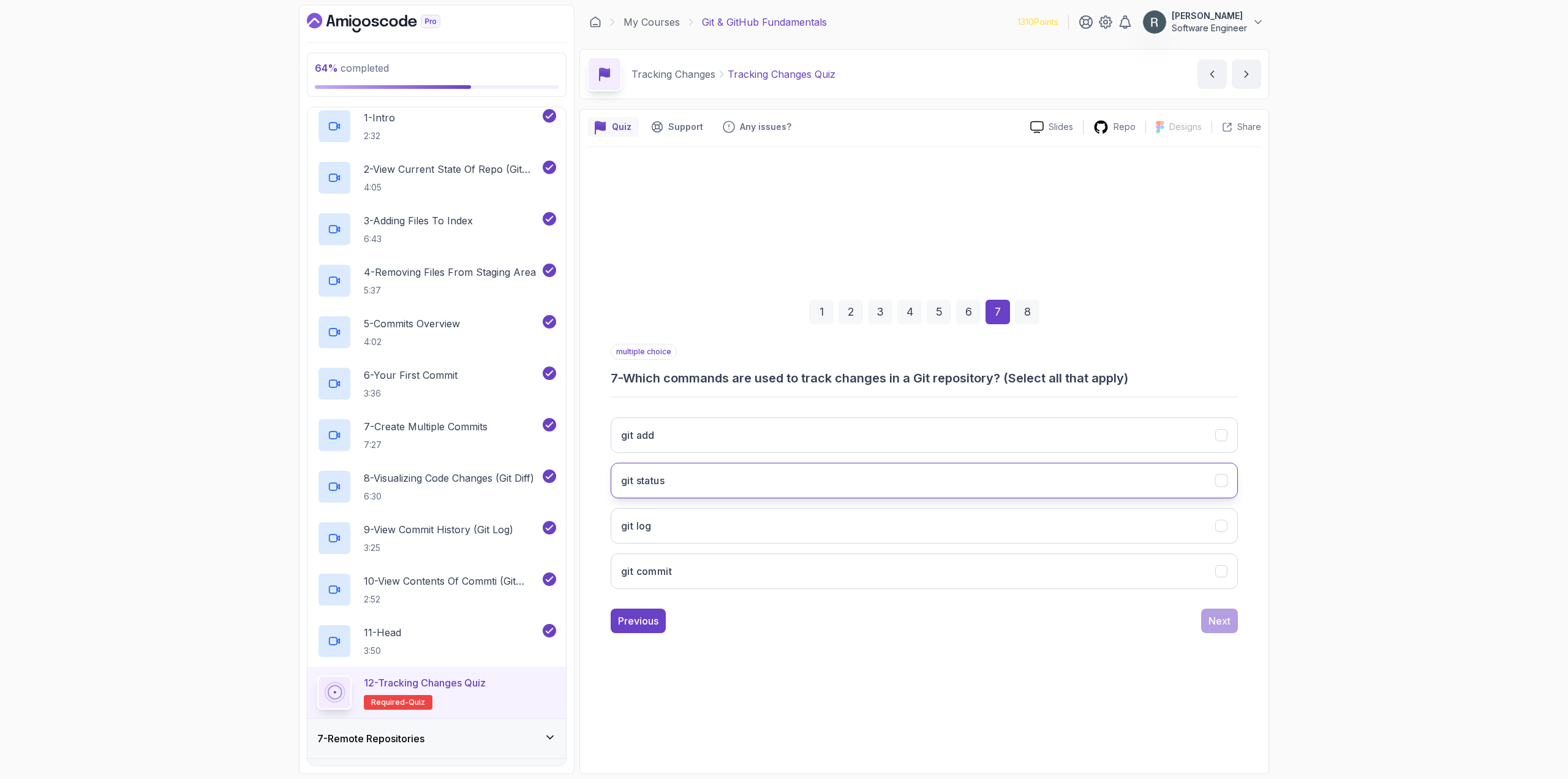
click at [1026, 487] on button "git status" at bounding box center [924, 480] width 627 height 36
click at [1016, 523] on button "git log" at bounding box center [924, 526] width 627 height 36
click at [1219, 625] on div "Next" at bounding box center [1219, 620] width 22 height 14
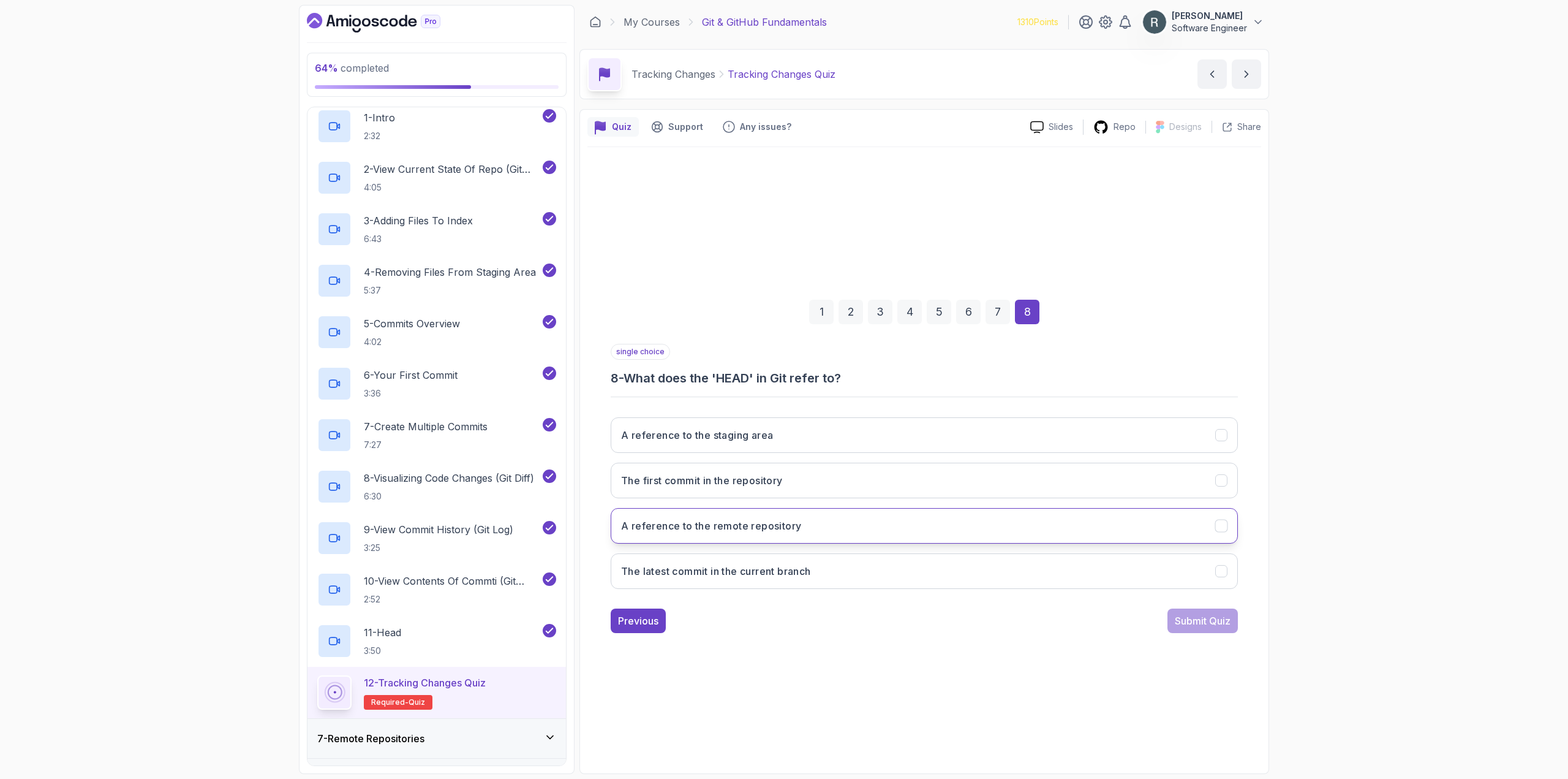
click at [844, 527] on button "A reference to the remote repository" at bounding box center [924, 526] width 627 height 36
click at [1183, 618] on div "Submit Quiz" at bounding box center [1203, 620] width 56 height 14
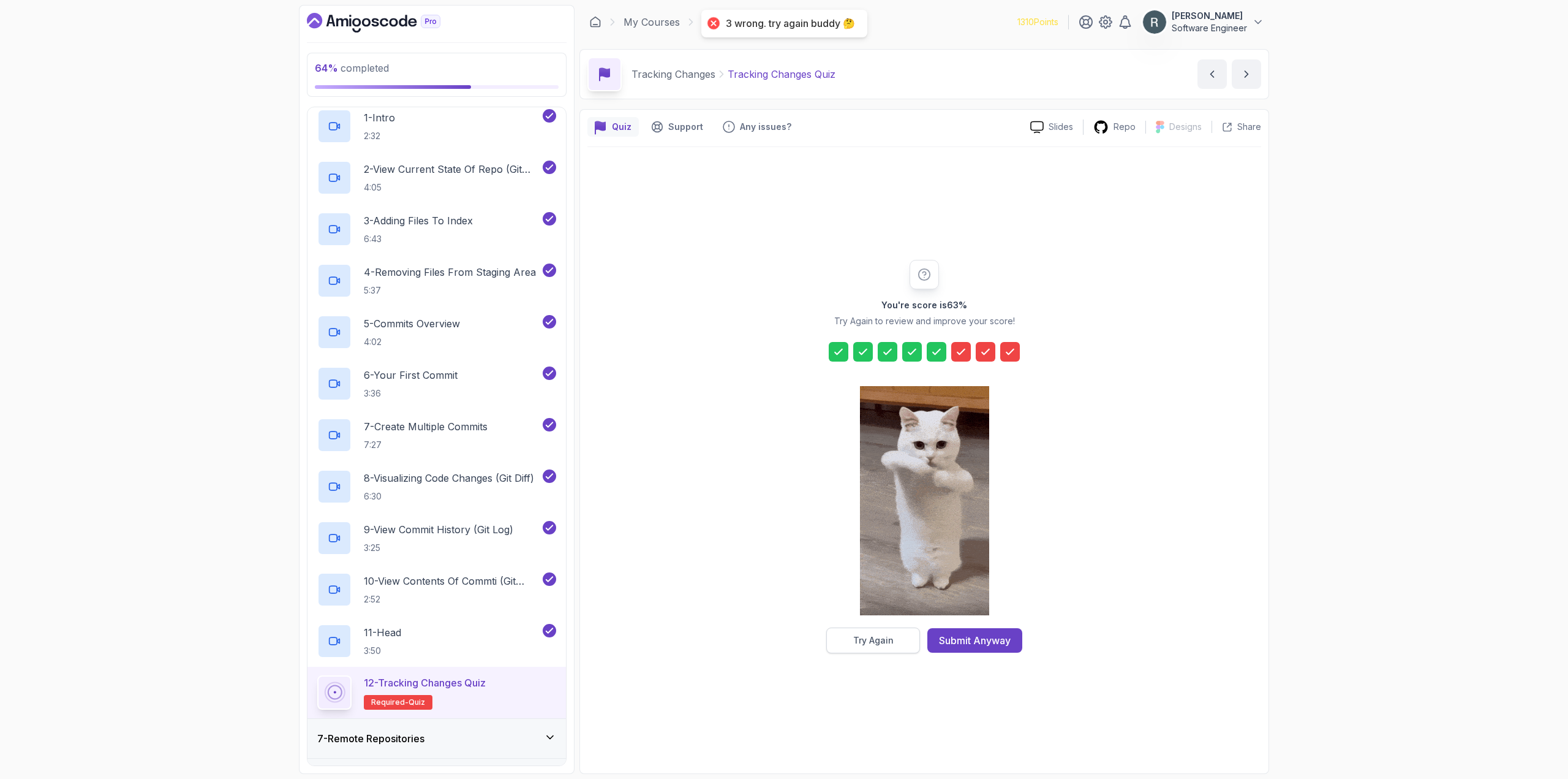
click at [902, 636] on button "Try Again" at bounding box center [873, 640] width 94 height 26
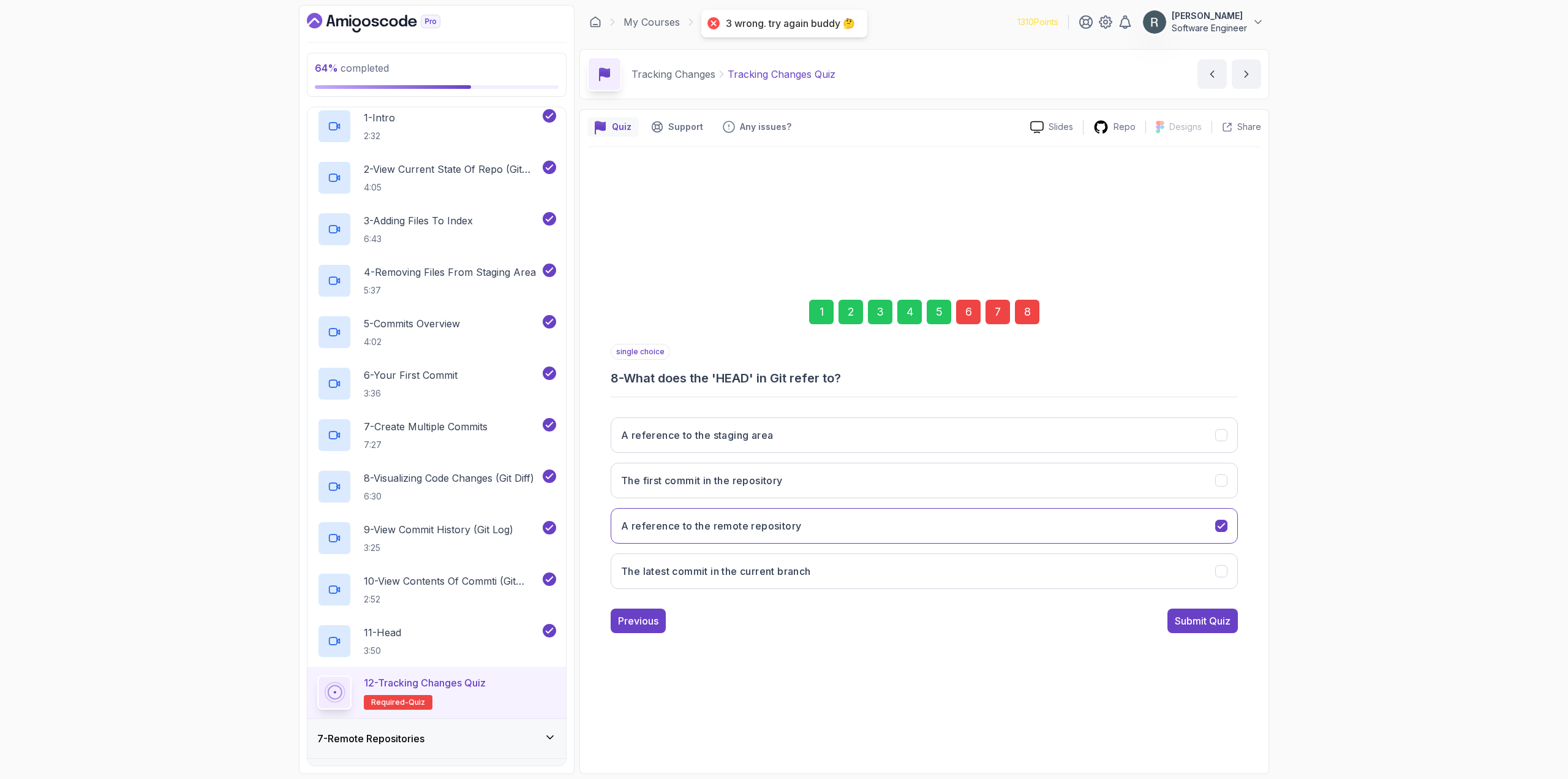
click at [966, 305] on div "6" at bounding box center [968, 312] width 25 height 25
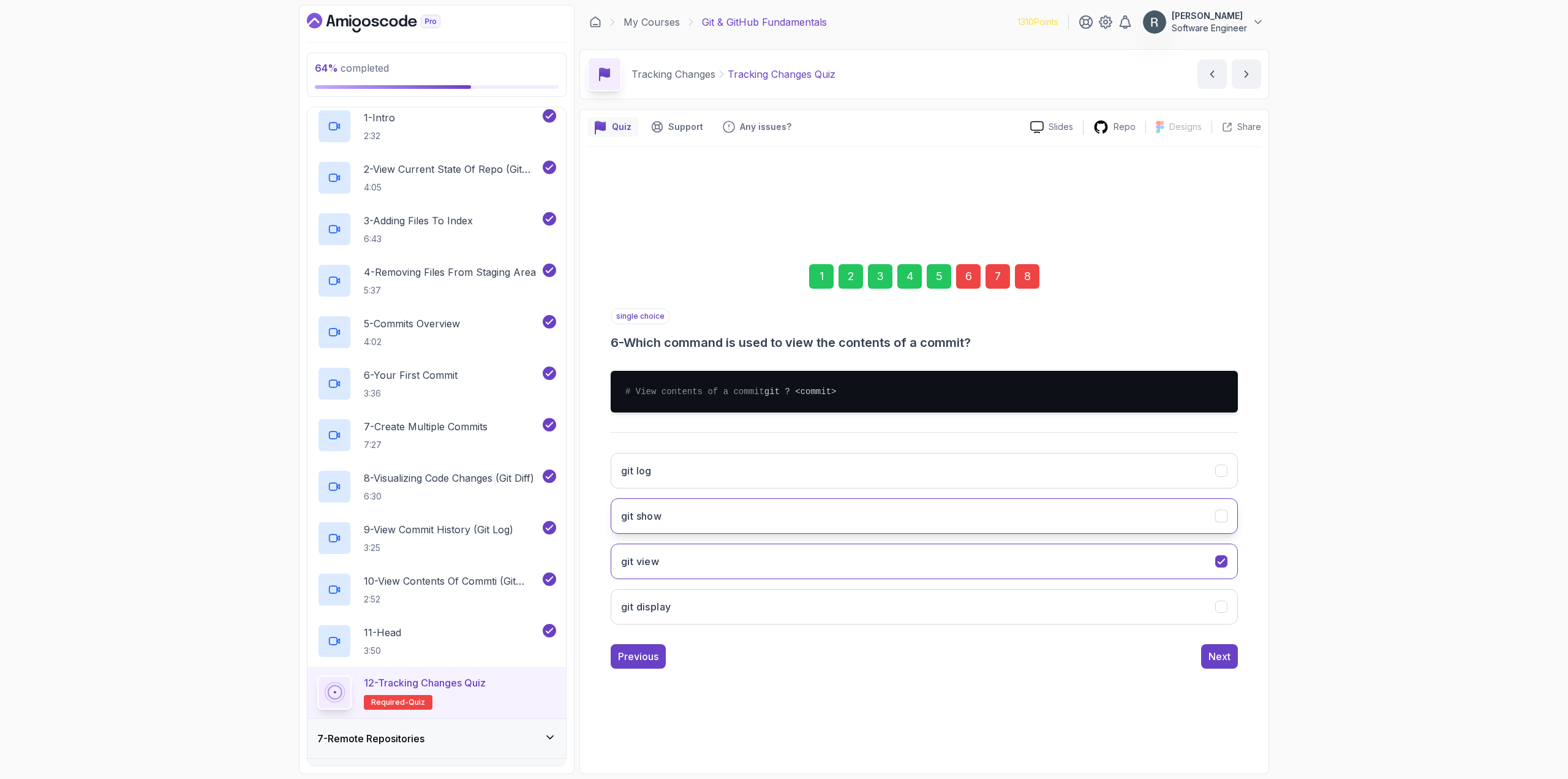
click at [878, 525] on button "git show" at bounding box center [924, 516] width 627 height 36
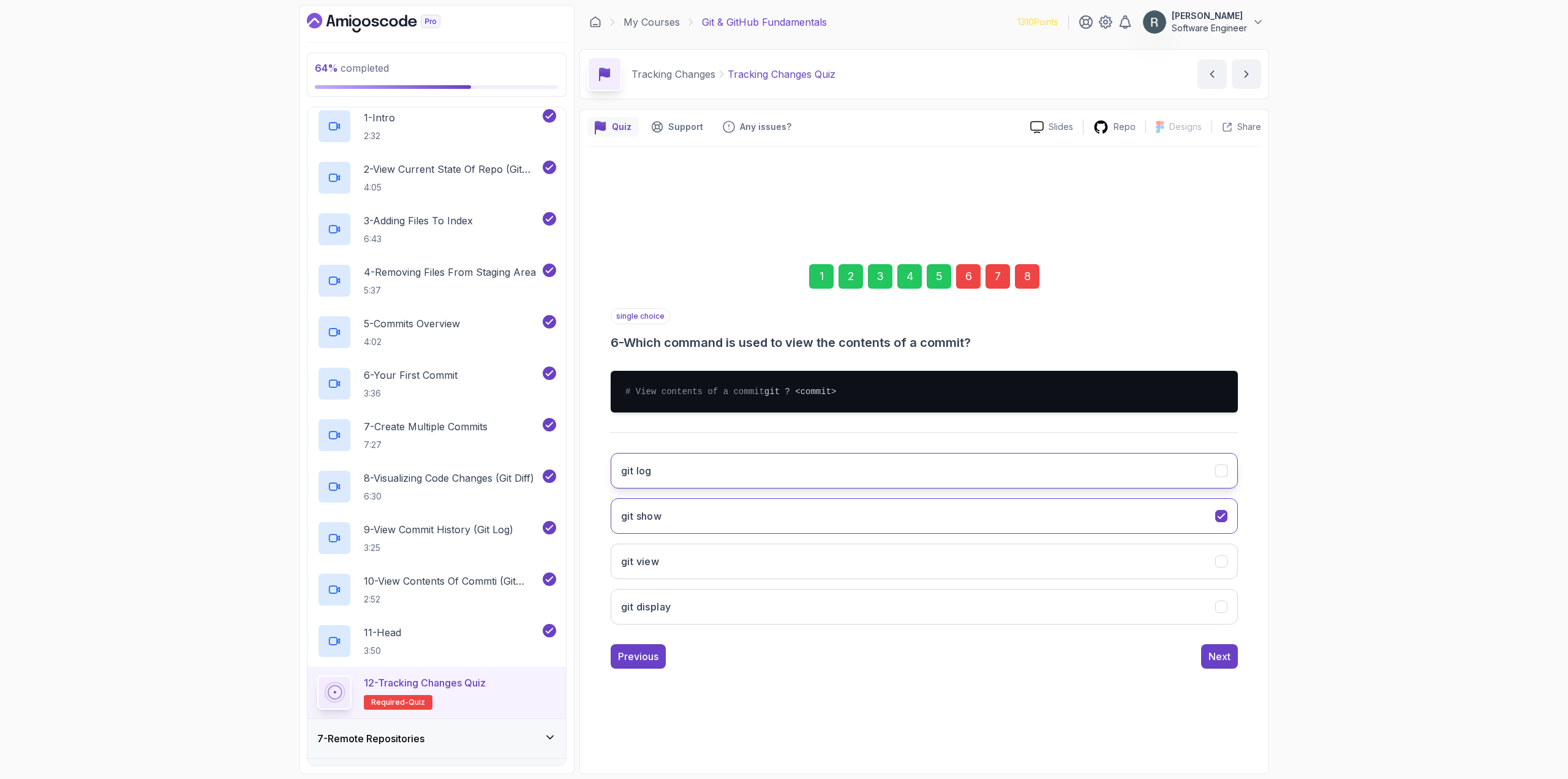
click at [892, 487] on button "git log" at bounding box center [924, 471] width 627 height 36
click at [823, 518] on button "git show" at bounding box center [924, 516] width 627 height 36
click at [1209, 658] on div "Next" at bounding box center [1219, 656] width 22 height 14
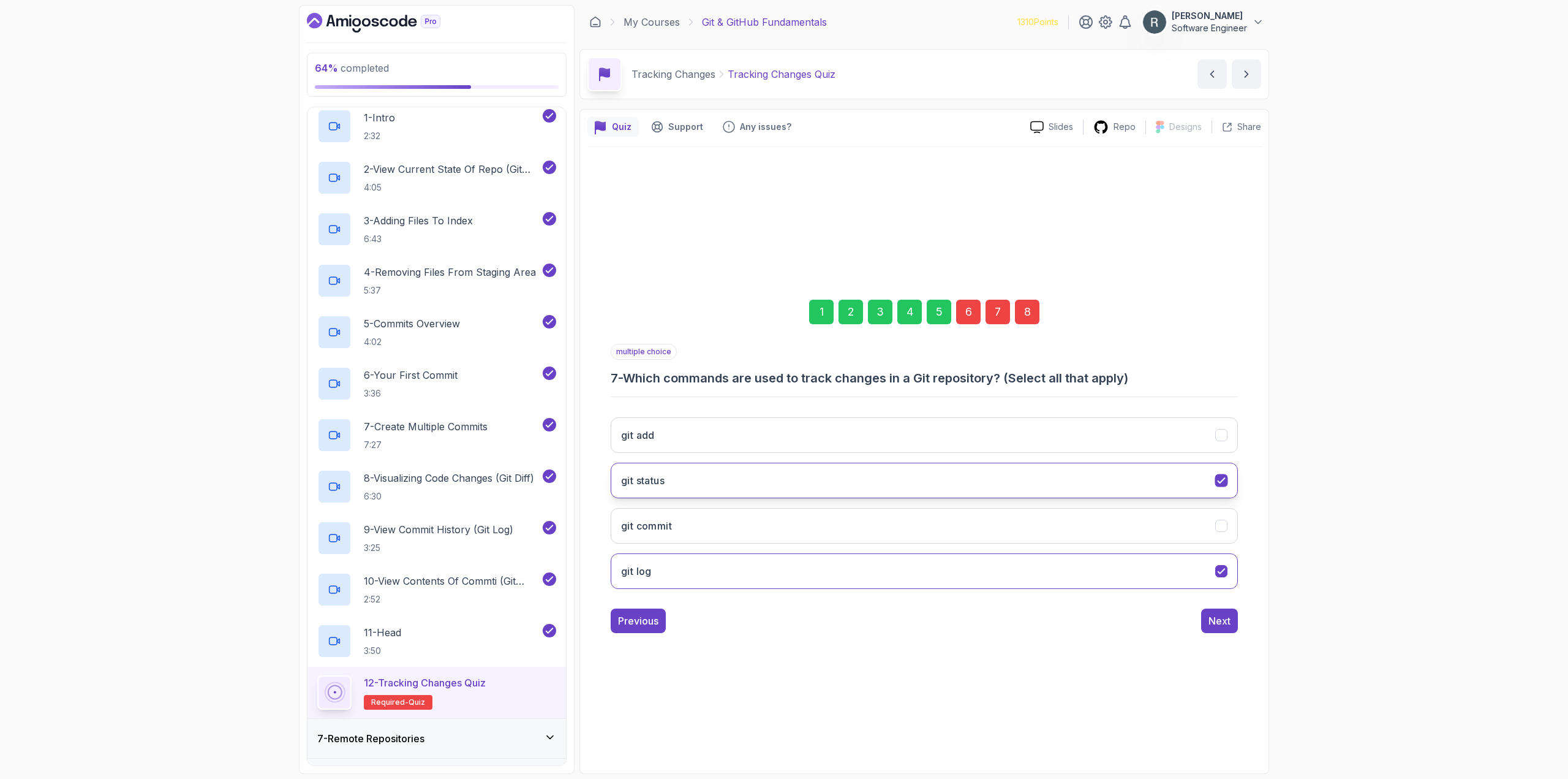
click at [1220, 481] on icon "git status" at bounding box center [1221, 480] width 12 height 12
click at [1223, 618] on div "Next" at bounding box center [1219, 620] width 22 height 14
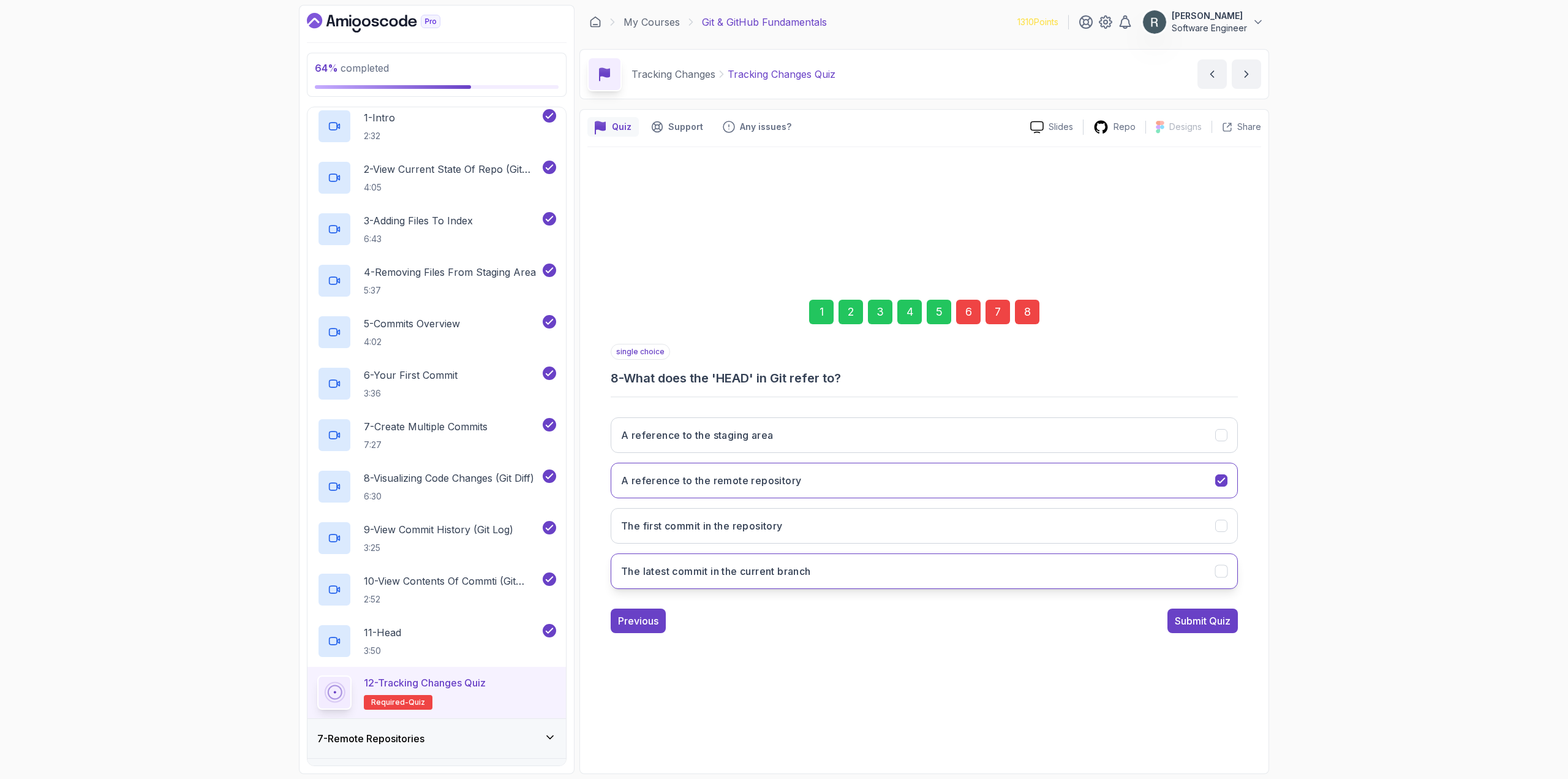
click at [1117, 562] on button "The latest commit in the current branch" at bounding box center [924, 571] width 627 height 36
click at [1199, 621] on div "Submit Quiz" at bounding box center [1203, 620] width 56 height 14
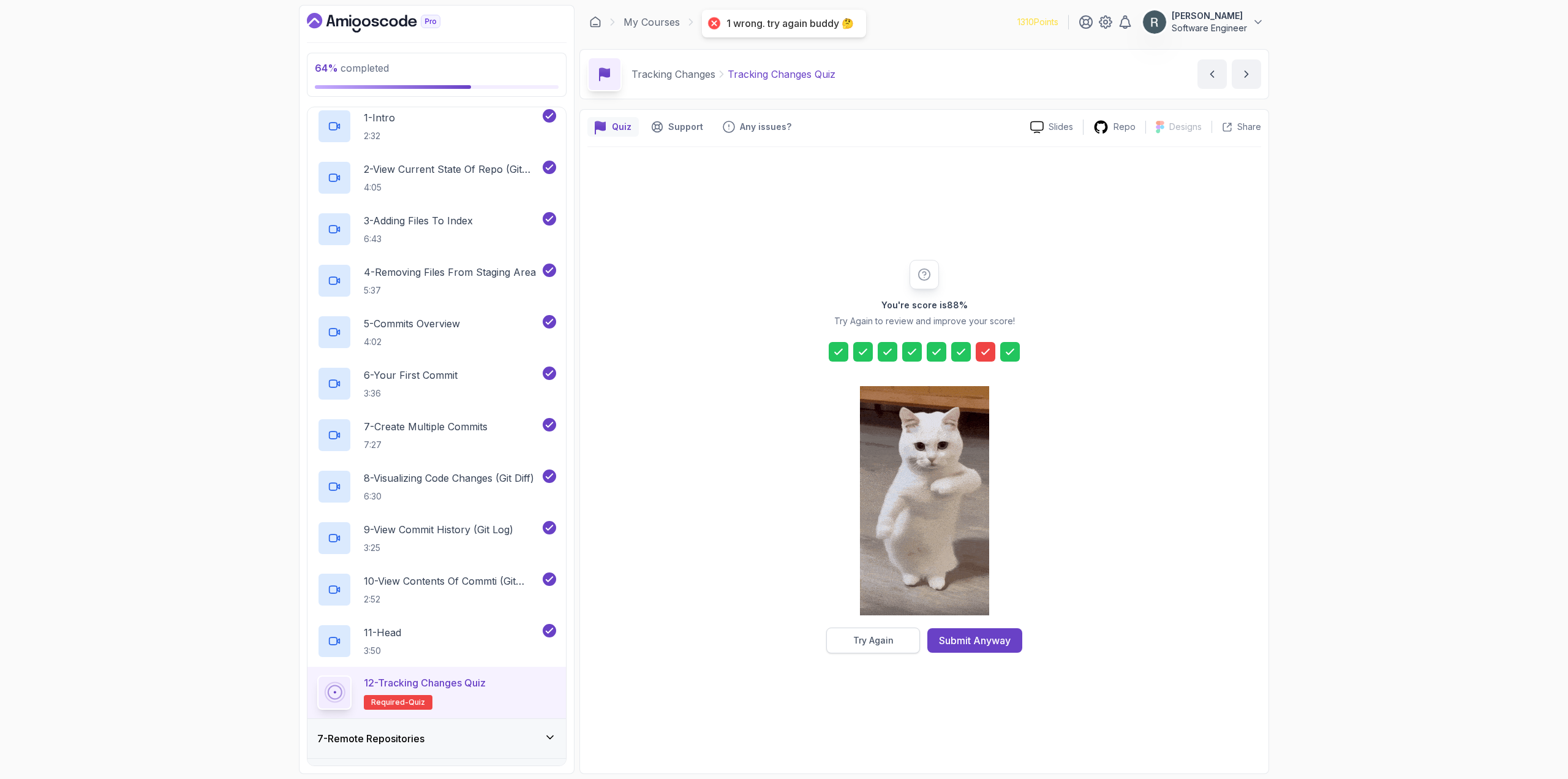
click at [904, 637] on button "Try Again" at bounding box center [873, 640] width 94 height 26
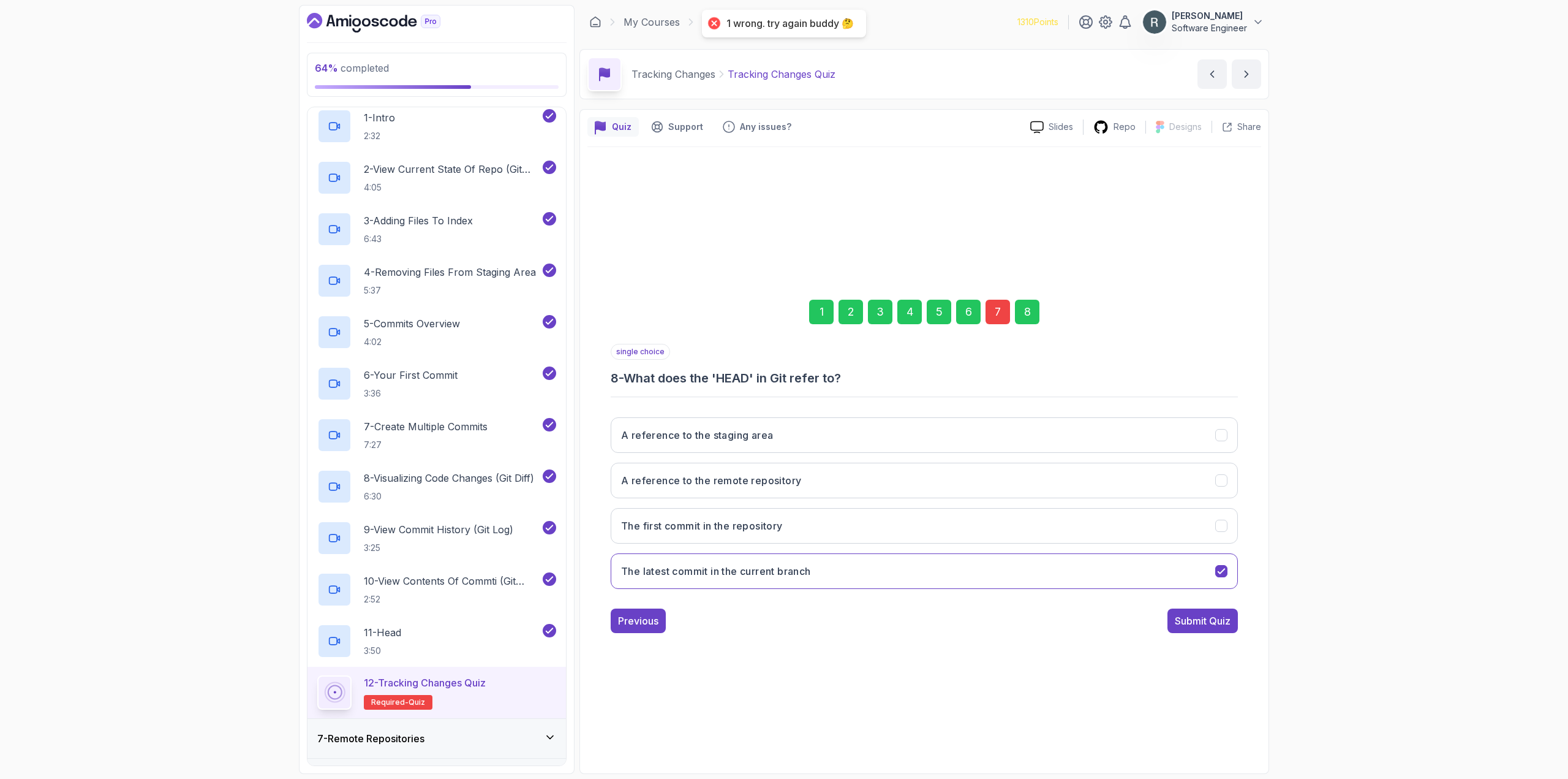
click at [966, 316] on div "6" at bounding box center [968, 312] width 25 height 25
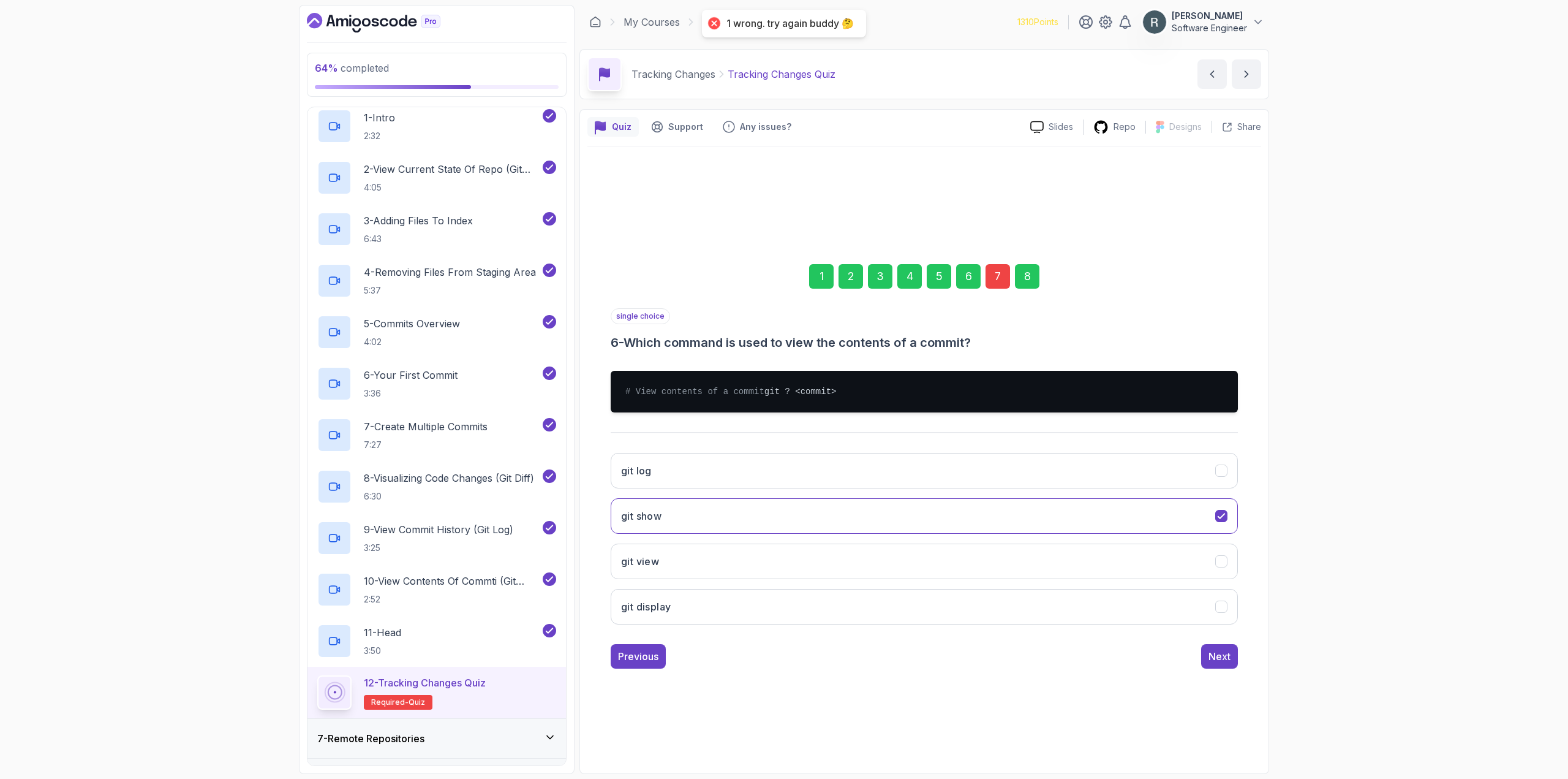
click at [997, 273] on div "7" at bounding box center [998, 276] width 25 height 25
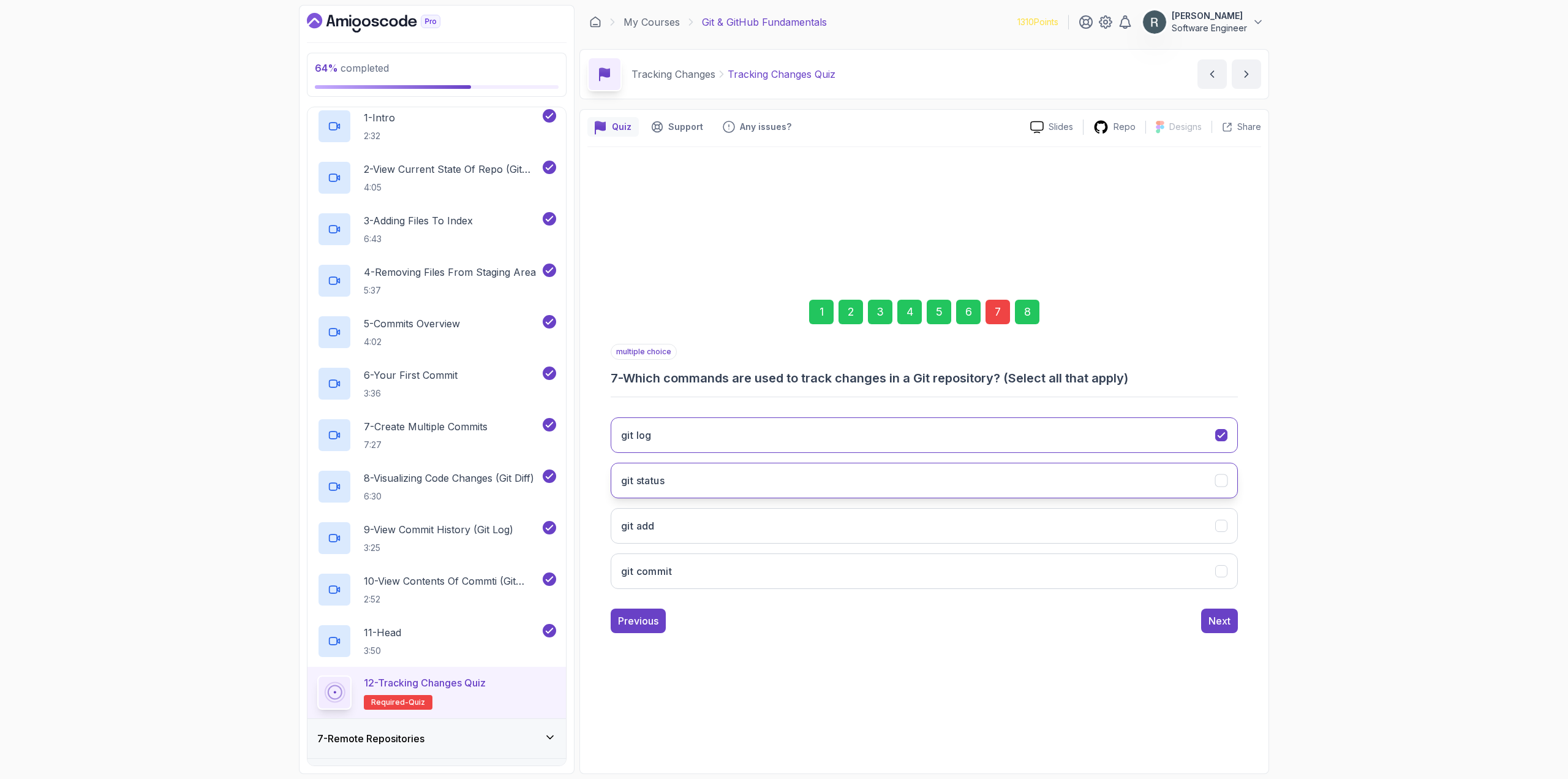
click at [947, 476] on button "git status" at bounding box center [924, 480] width 627 height 36
click at [917, 518] on button "git add" at bounding box center [924, 526] width 627 height 36
click at [913, 576] on button "git commit" at bounding box center [924, 571] width 627 height 36
click at [1030, 316] on div "8" at bounding box center [1028, 312] width 25 height 25
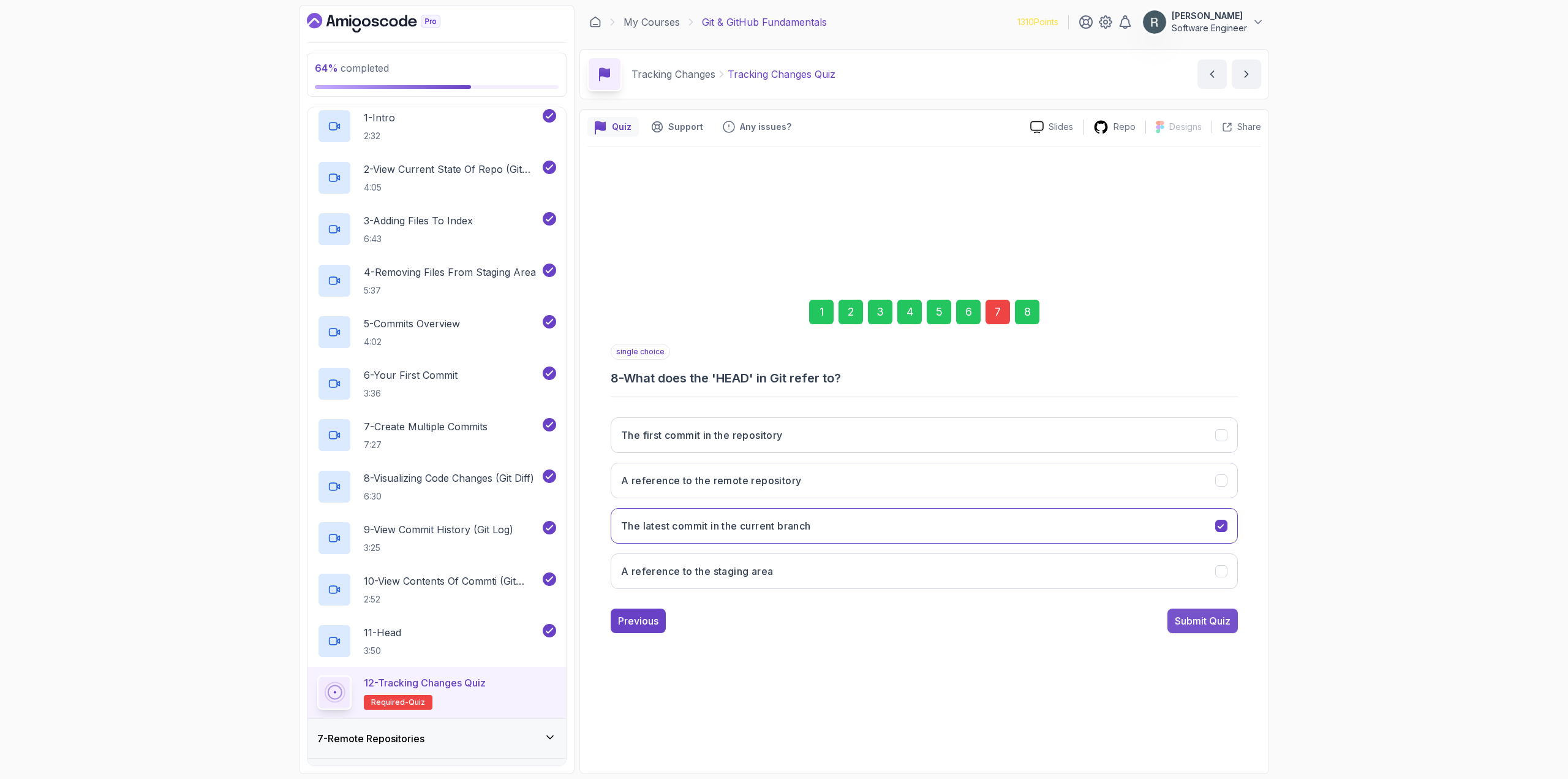
click at [1208, 621] on div "Submit Quiz" at bounding box center [1203, 620] width 56 height 14
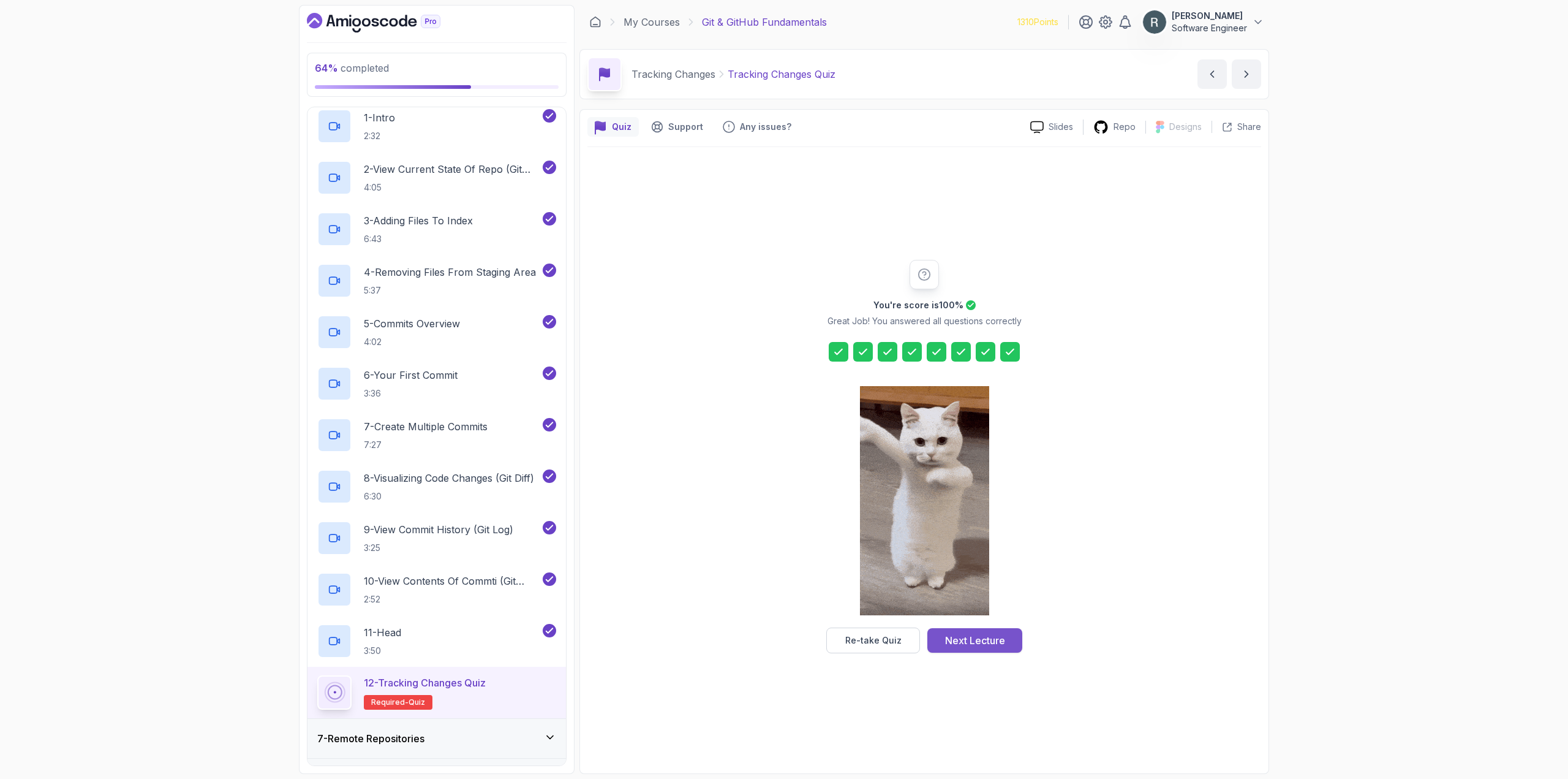
click at [992, 636] on div "Next Lecture" at bounding box center [975, 640] width 60 height 14
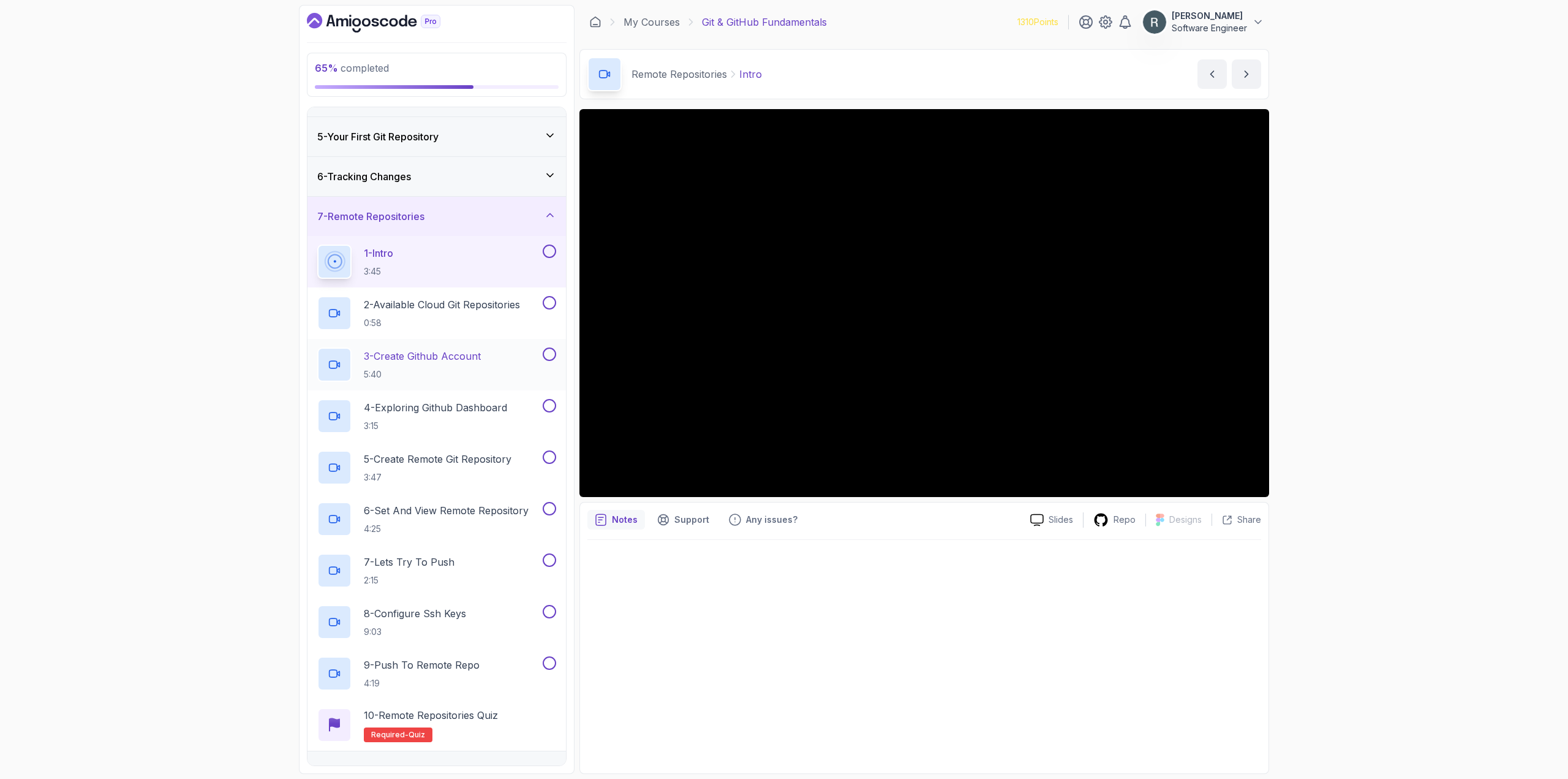
scroll to position [214, 0]
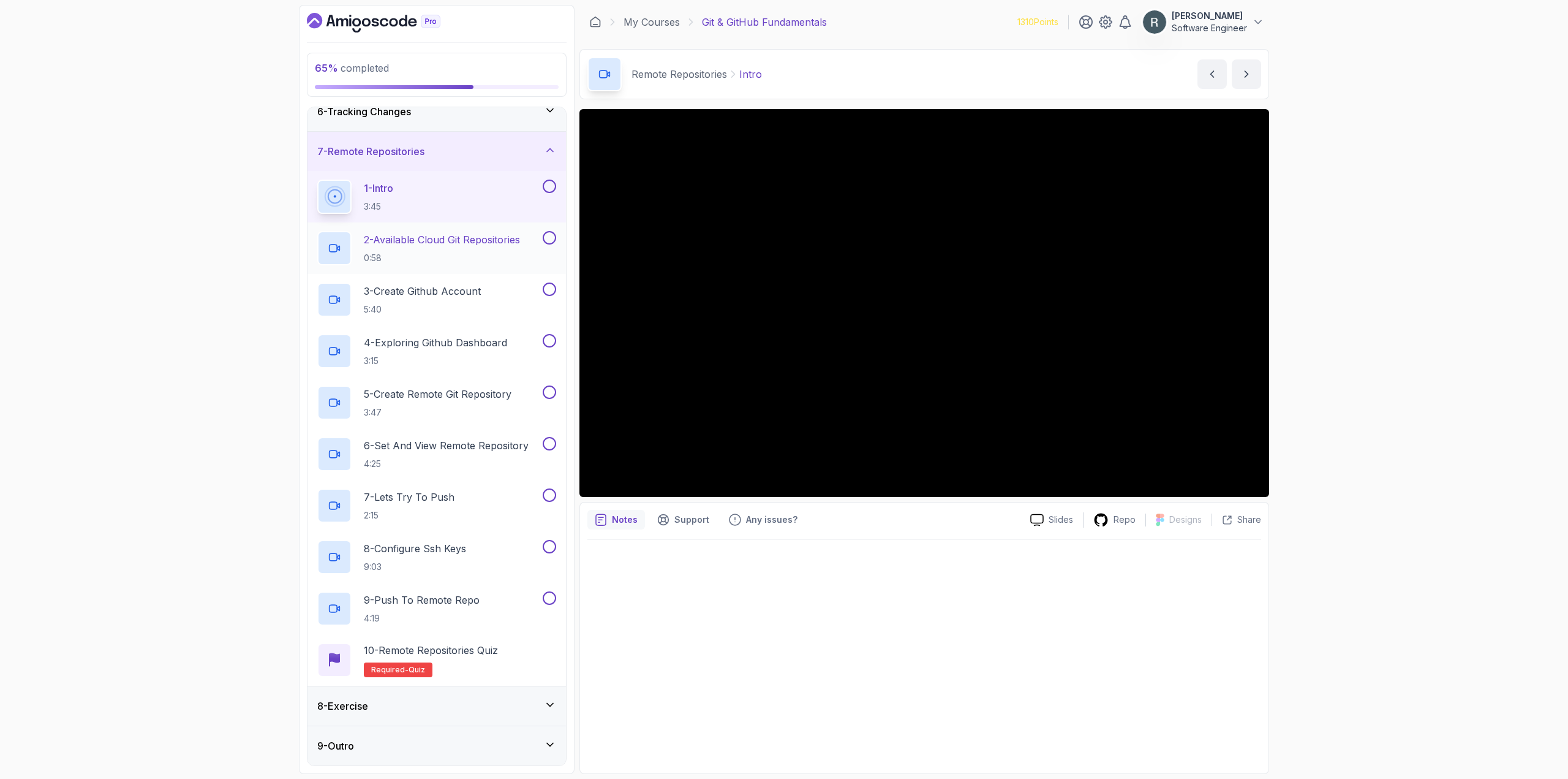
click at [547, 240] on button at bounding box center [549, 238] width 14 height 14
click at [551, 289] on button at bounding box center [549, 290] width 14 height 14
click at [549, 344] on button at bounding box center [549, 341] width 14 height 14
click at [547, 397] on button at bounding box center [549, 392] width 14 height 14
click at [551, 438] on button at bounding box center [549, 444] width 14 height 14
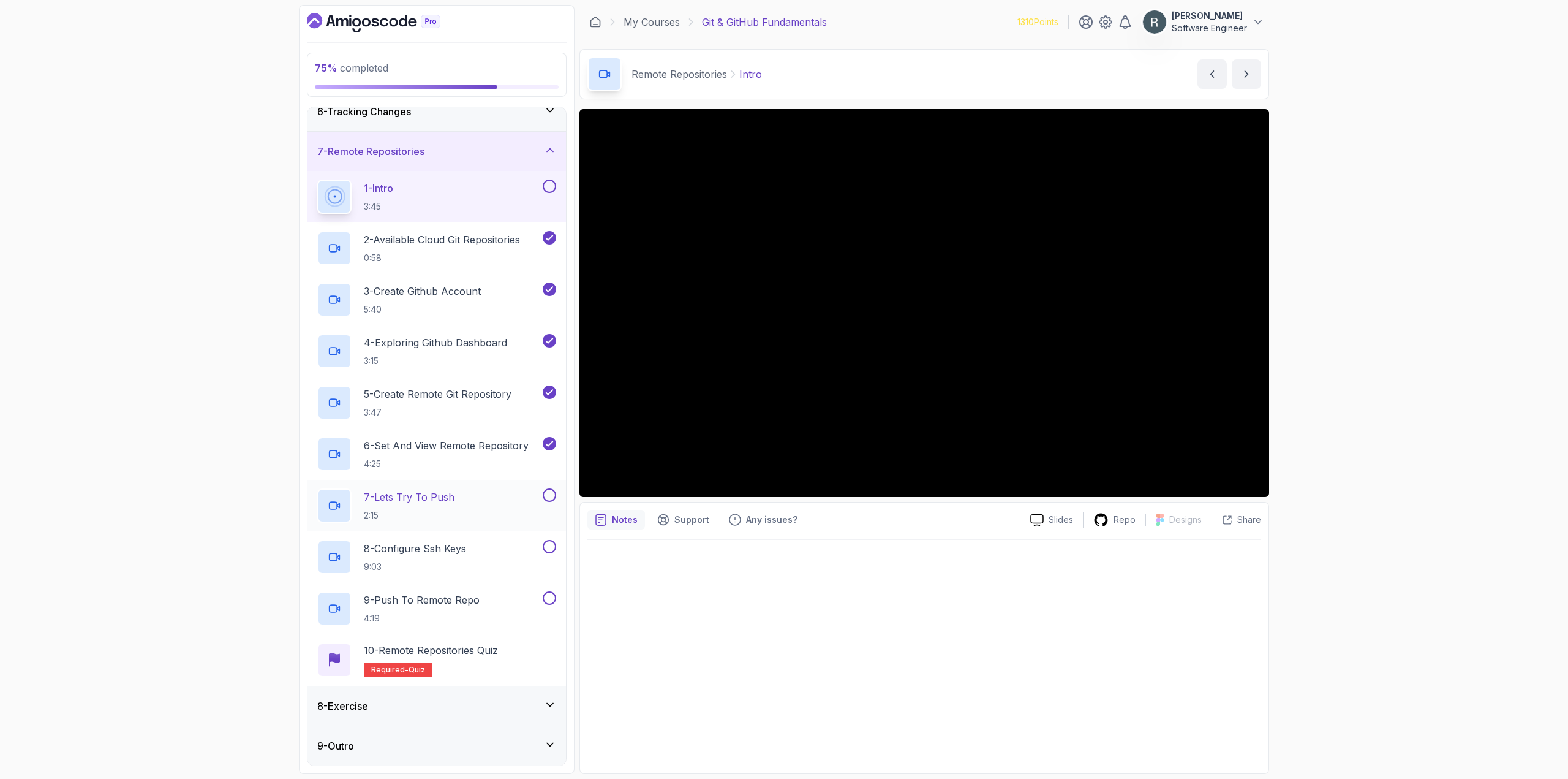
click at [546, 494] on button at bounding box center [549, 495] width 14 height 14
click at [547, 547] on button at bounding box center [549, 547] width 14 height 14
click at [551, 598] on button at bounding box center [549, 598] width 14 height 14
click at [484, 654] on p "10 - Remote Repositories Quiz" at bounding box center [431, 649] width 134 height 14
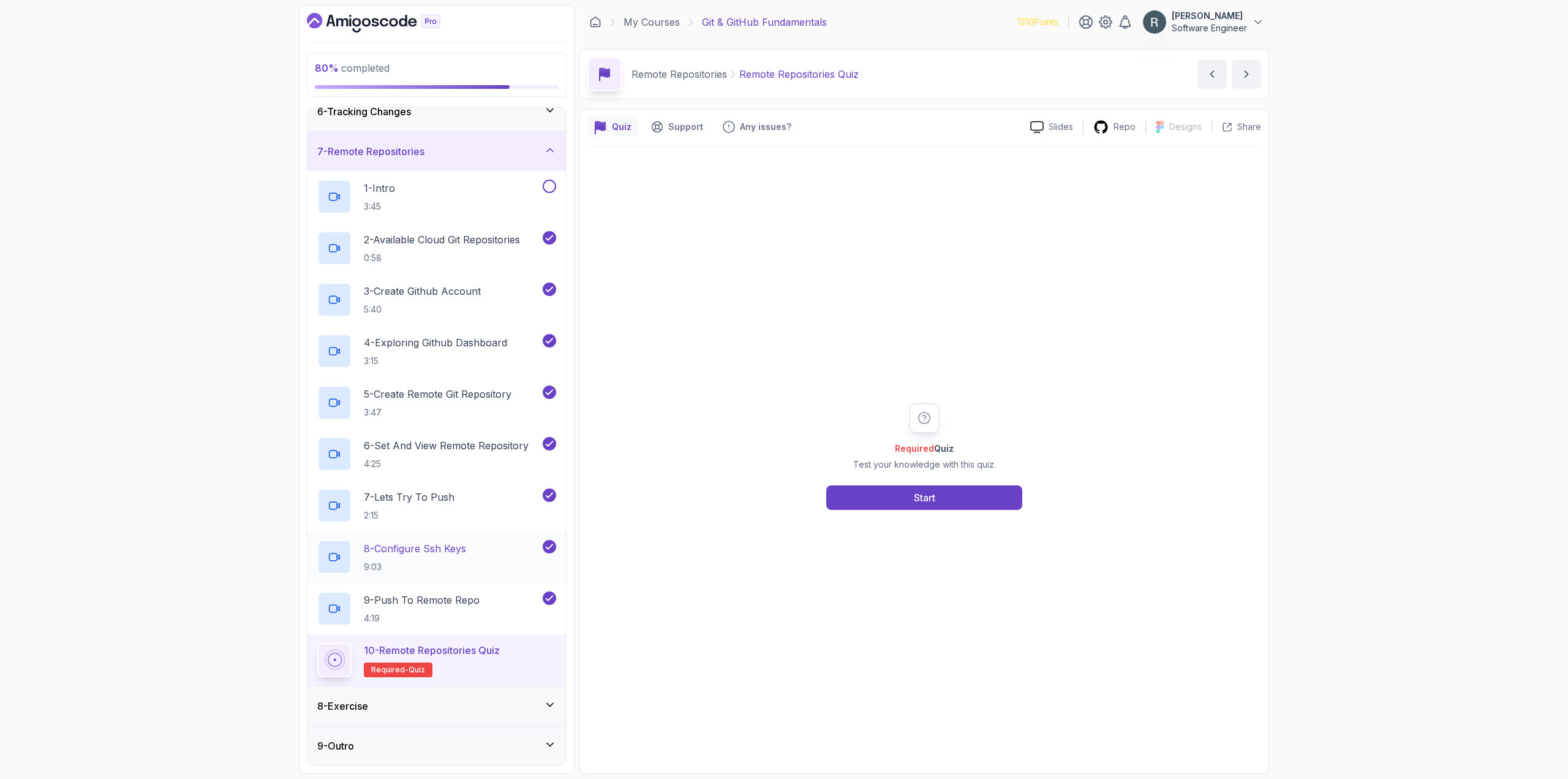
click at [462, 553] on p "8 - Configure Ssh Keys" at bounding box center [415, 548] width 102 height 14
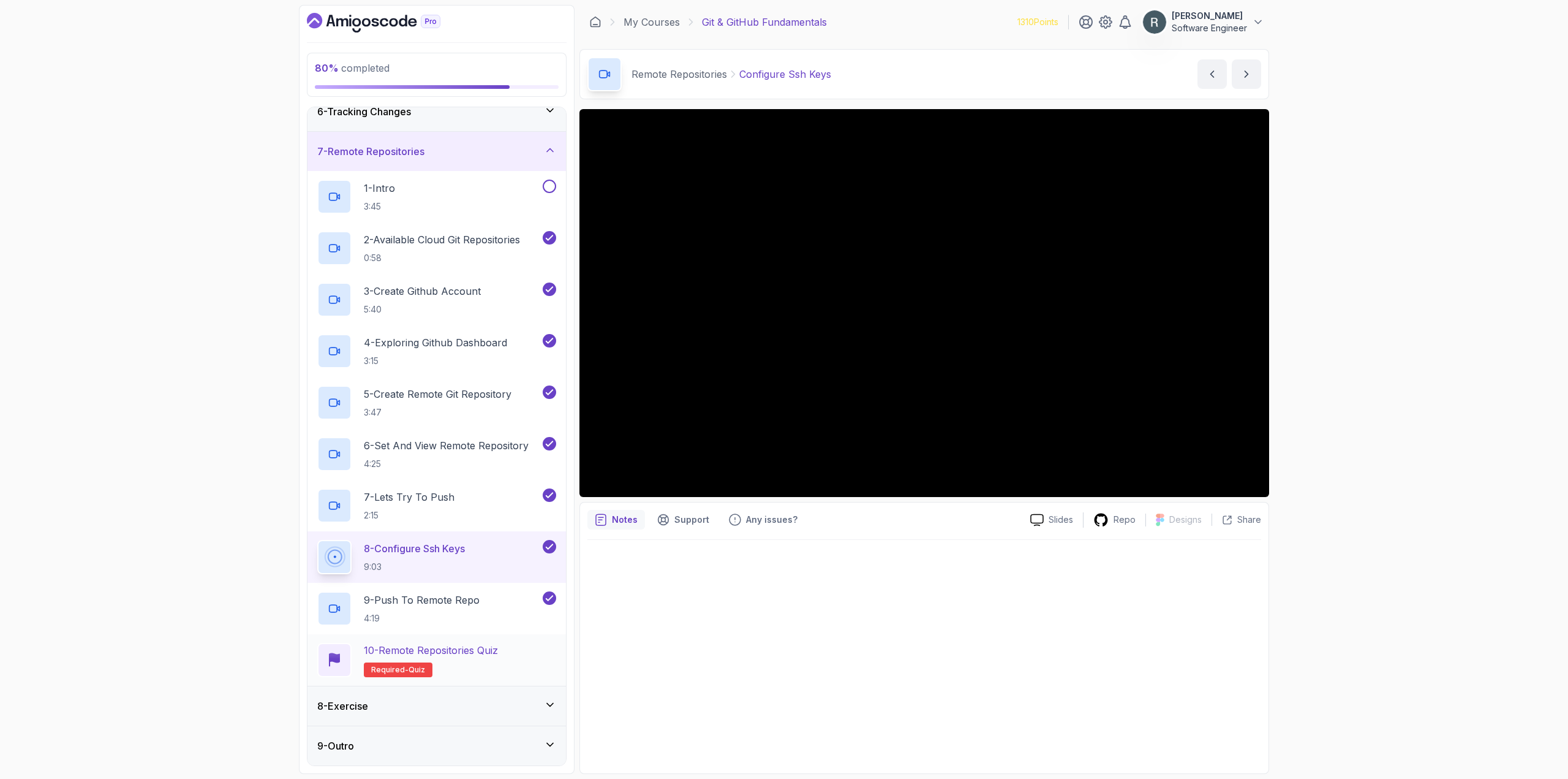
click at [517, 653] on div "10 - Remote Repositories Quiz Required- quiz" at bounding box center [436, 660] width 239 height 34
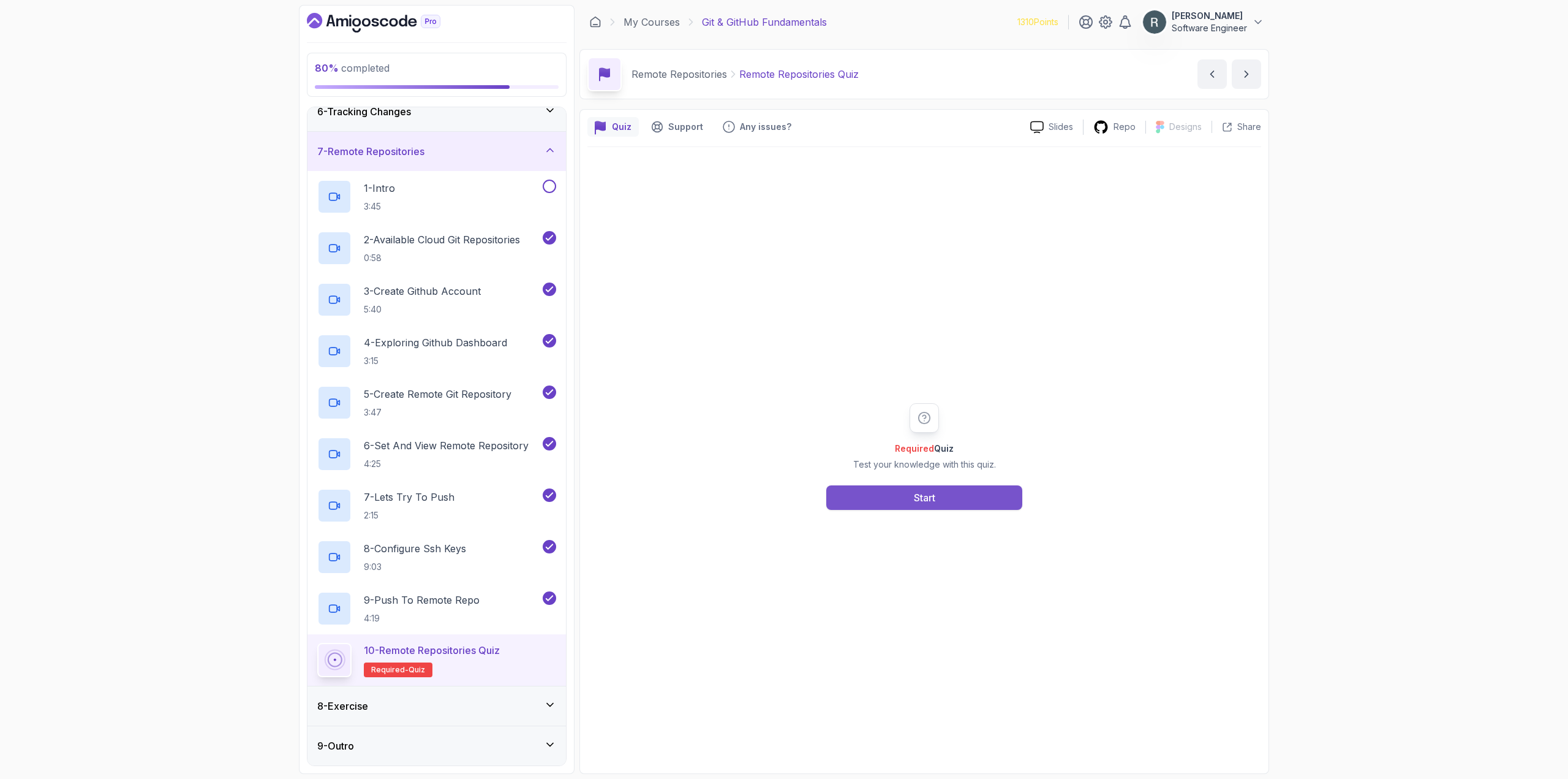
click at [888, 496] on button "Start" at bounding box center [924, 498] width 196 height 25
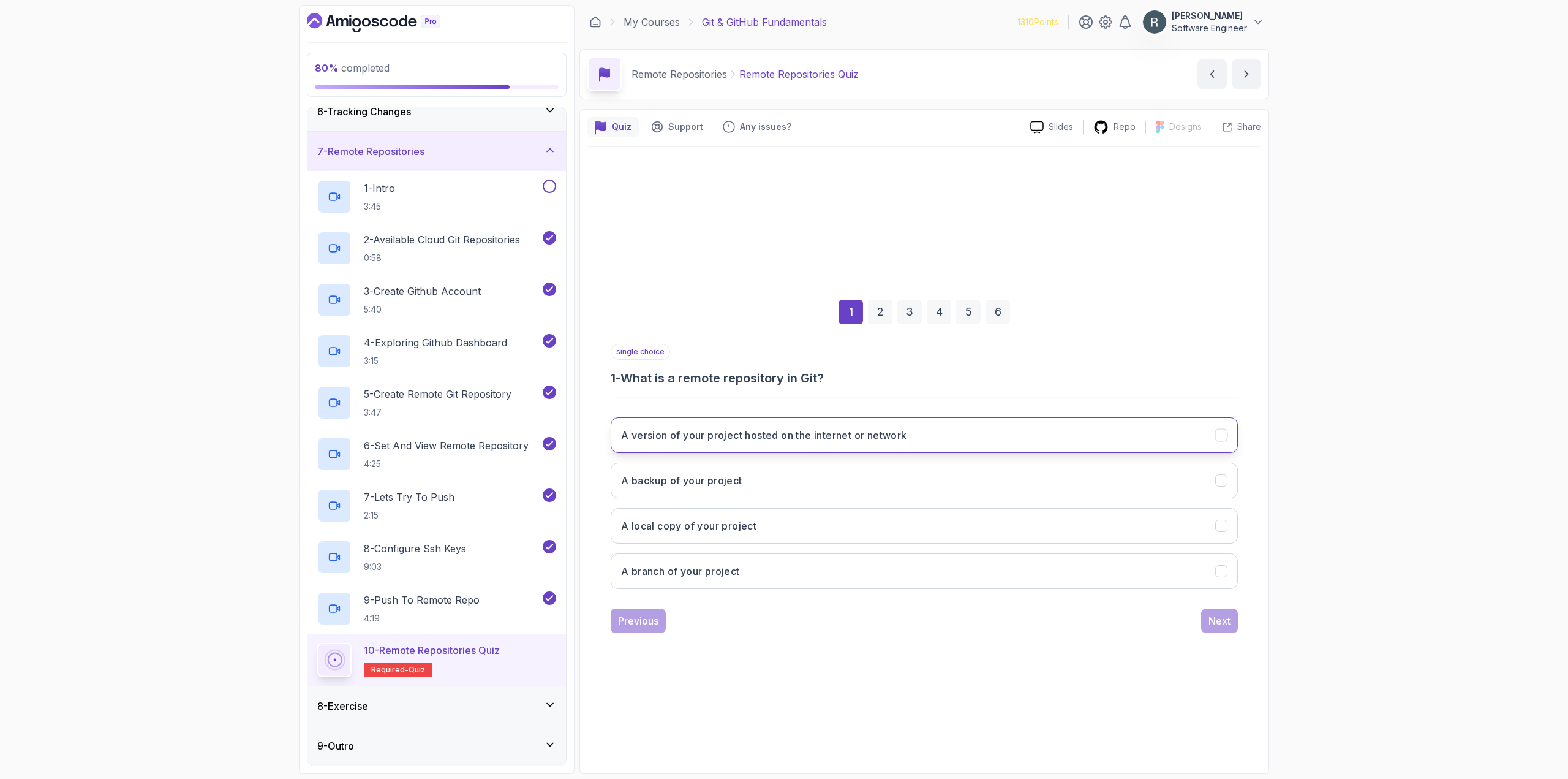
click at [870, 441] on h3 "A version of your project hosted on the internet or network" at bounding box center [764, 434] width 286 height 14
click at [1221, 620] on div "Next" at bounding box center [1219, 620] width 22 height 14
click at [964, 438] on button "GitHub" at bounding box center [924, 435] width 627 height 36
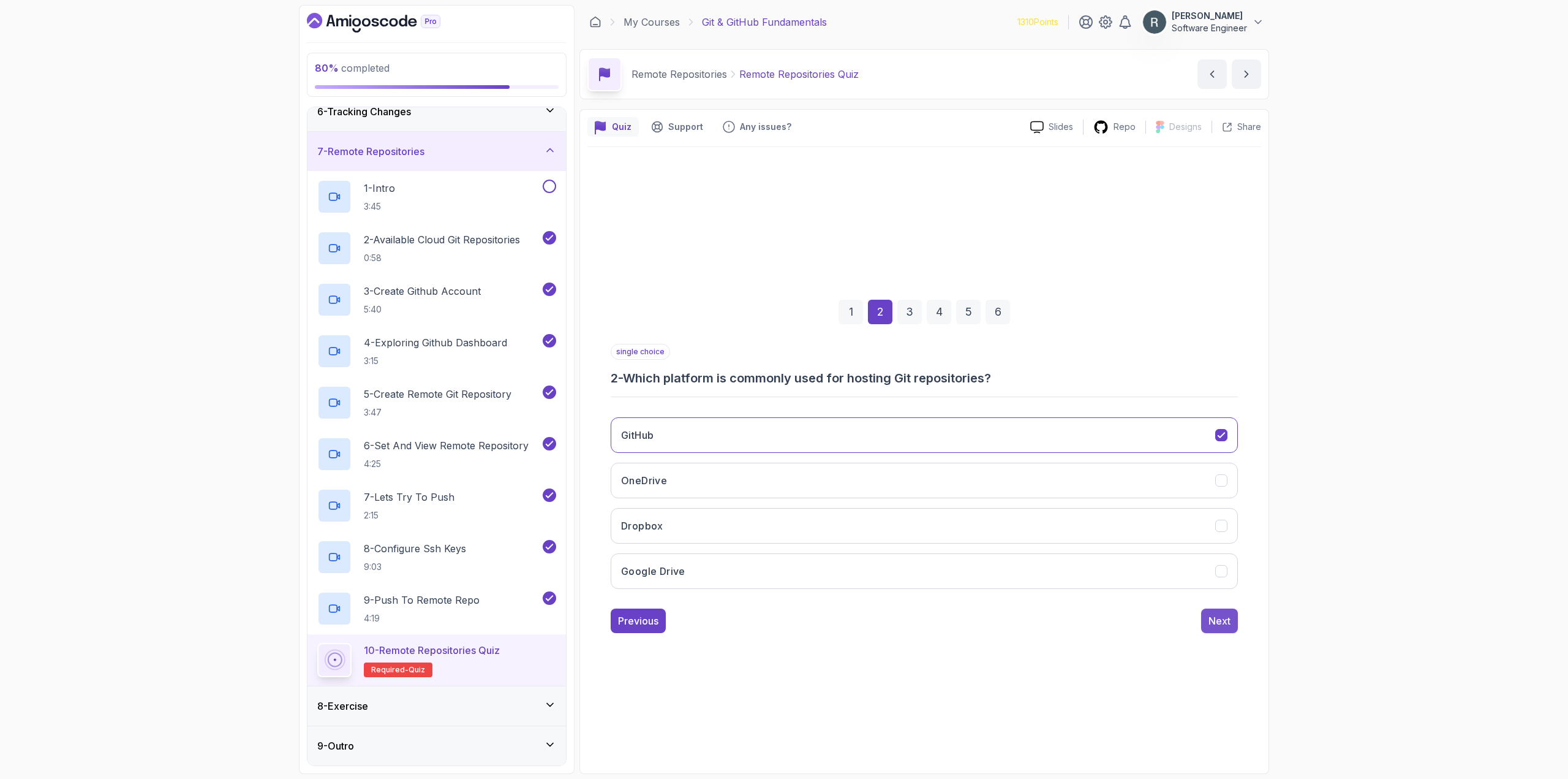
click at [1210, 615] on div "Next" at bounding box center [1219, 620] width 22 height 14
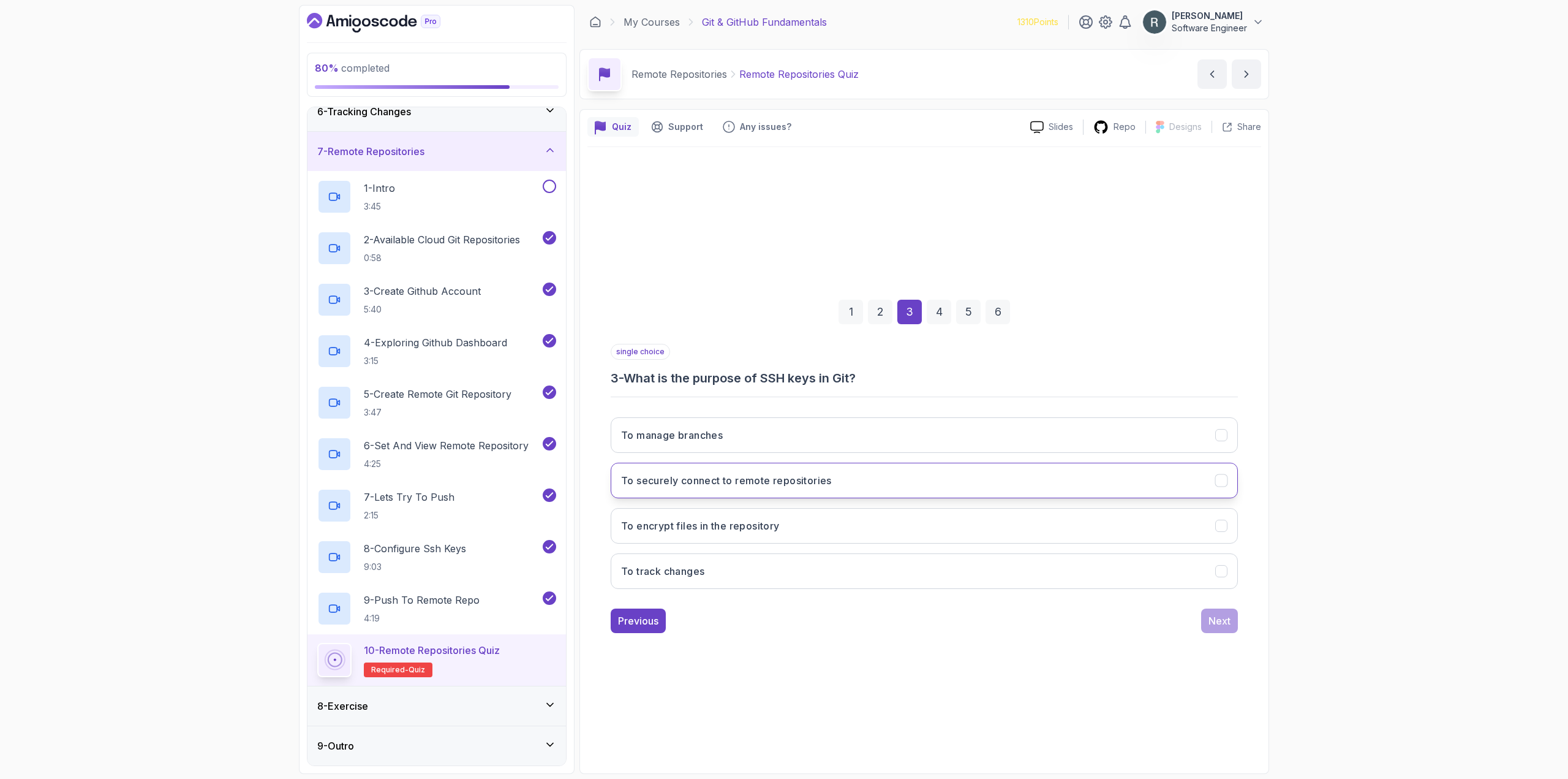
click at [997, 476] on button "To securely connect to remote repositories" at bounding box center [924, 480] width 627 height 36
click at [1217, 618] on div "Next" at bounding box center [1219, 620] width 22 height 14
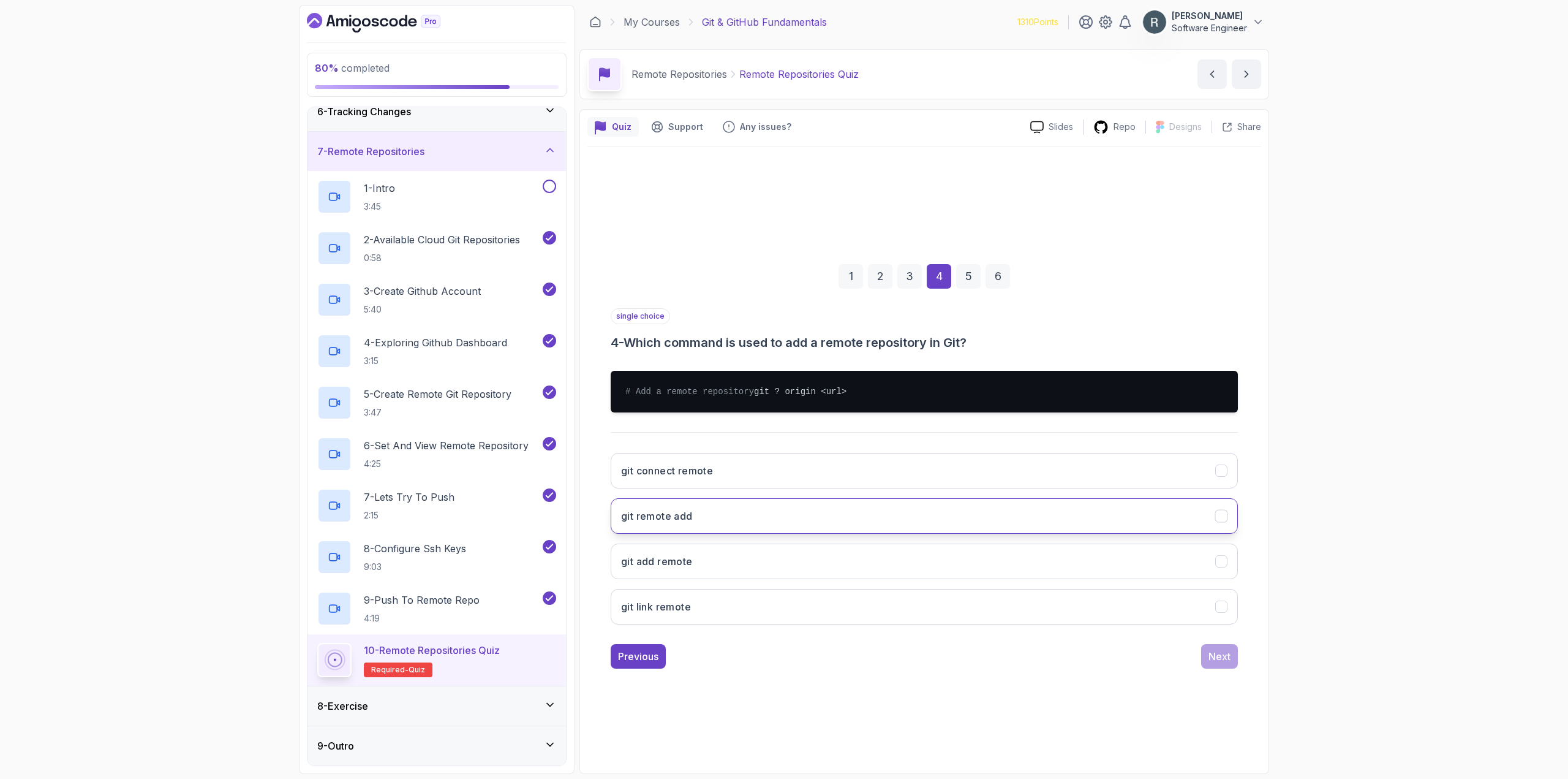
click at [1054, 528] on button "git remote add" at bounding box center [924, 516] width 627 height 36
click at [1223, 660] on div "Next" at bounding box center [1219, 656] width 22 height 14
click at [985, 514] on button "git push" at bounding box center [924, 516] width 627 height 36
click at [1219, 656] on div "Next" at bounding box center [1219, 656] width 22 height 14
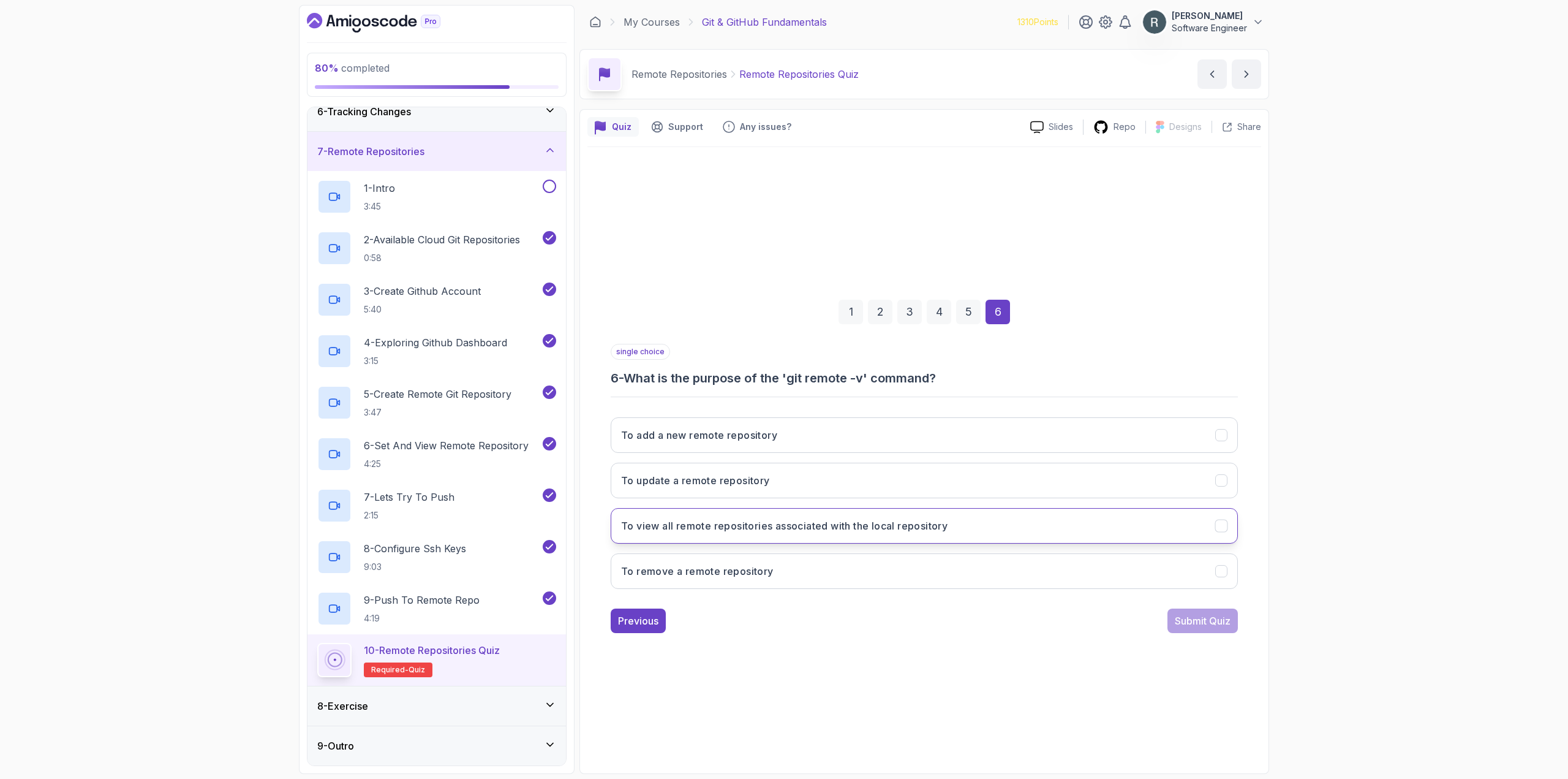
click at [990, 522] on button "To view all remote repositories associated with the local repository" at bounding box center [924, 526] width 627 height 36
click at [1197, 612] on button "Submit Quiz" at bounding box center [1203, 620] width 70 height 25
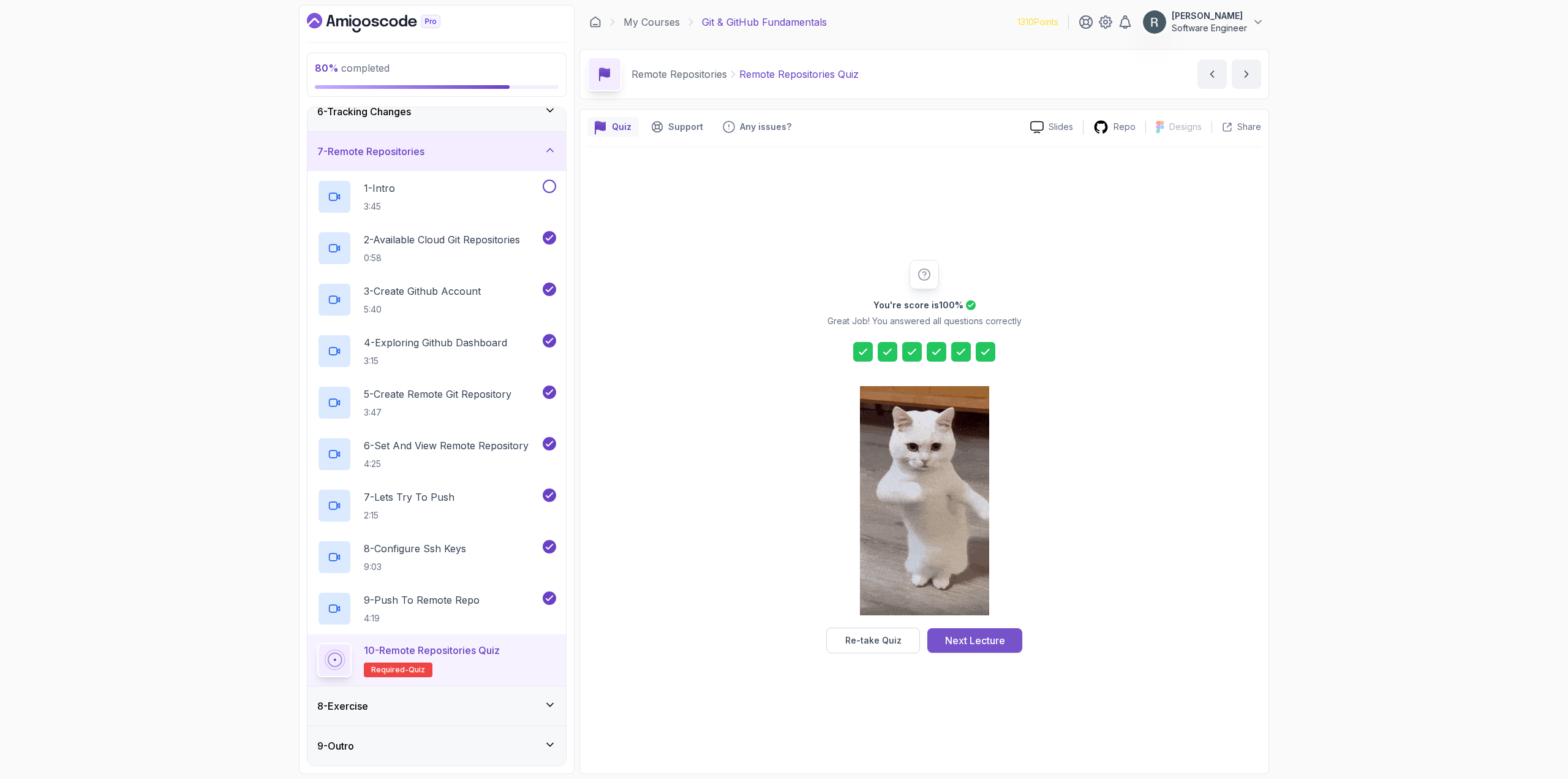
click at [1004, 632] on button "Next Lecture" at bounding box center [975, 640] width 95 height 25
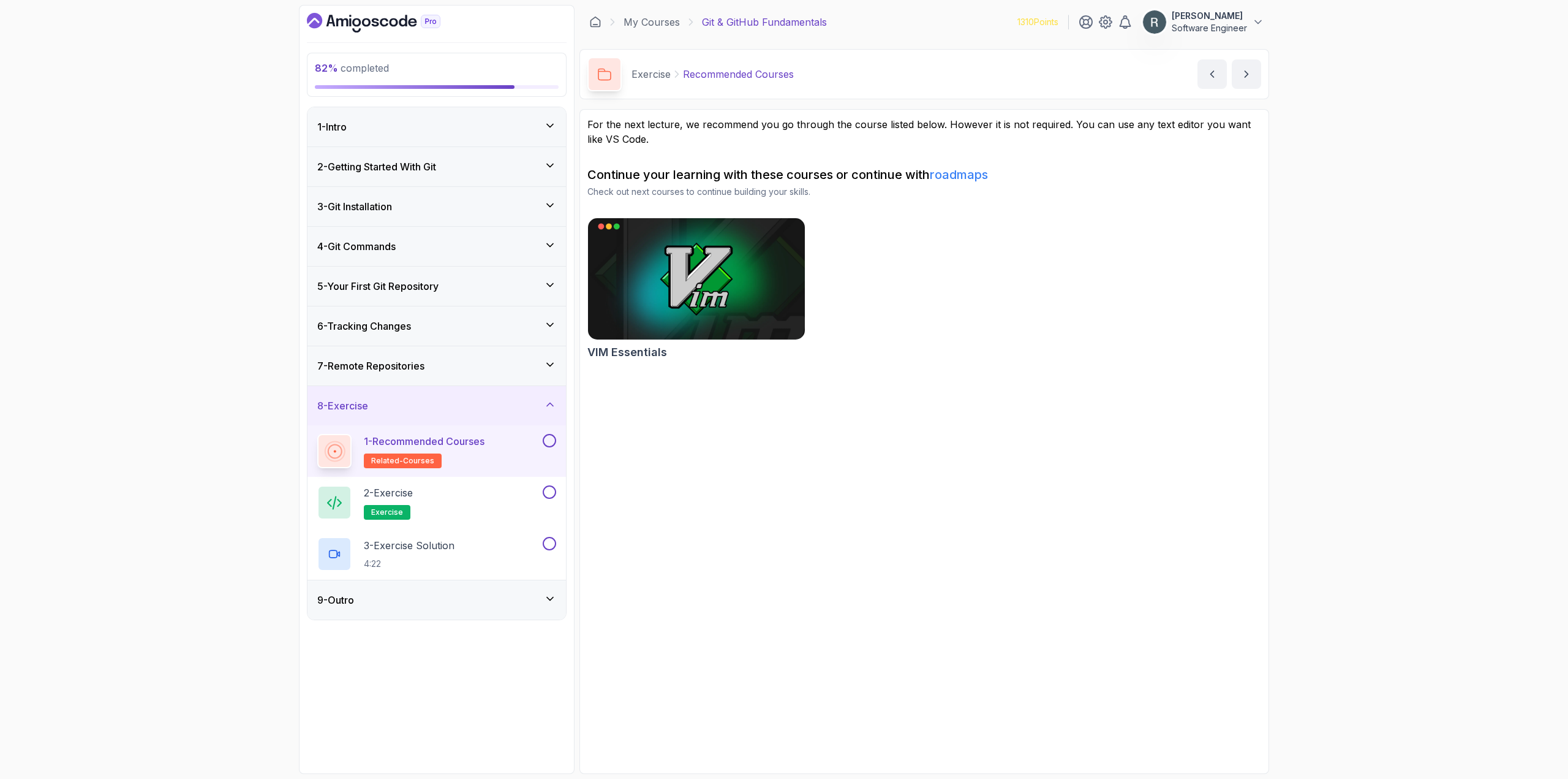
click at [547, 446] on button at bounding box center [549, 441] width 14 height 14
click at [531, 492] on div "2 - Exercise exercise" at bounding box center [428, 503] width 223 height 34
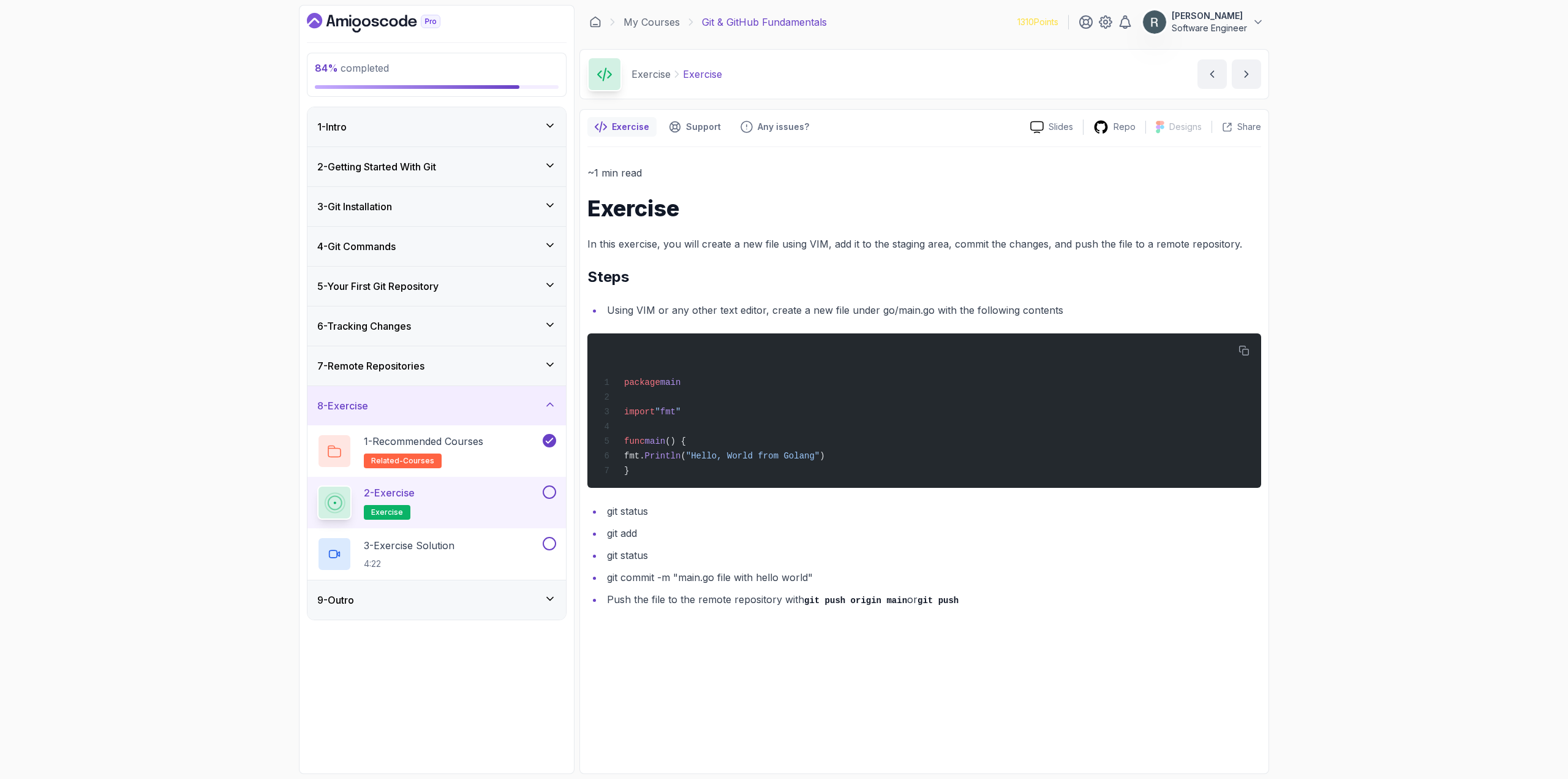
click at [550, 489] on button at bounding box center [549, 492] width 14 height 14
click at [525, 548] on div "3 - Exercise Solution 4:22" at bounding box center [428, 554] width 223 height 34
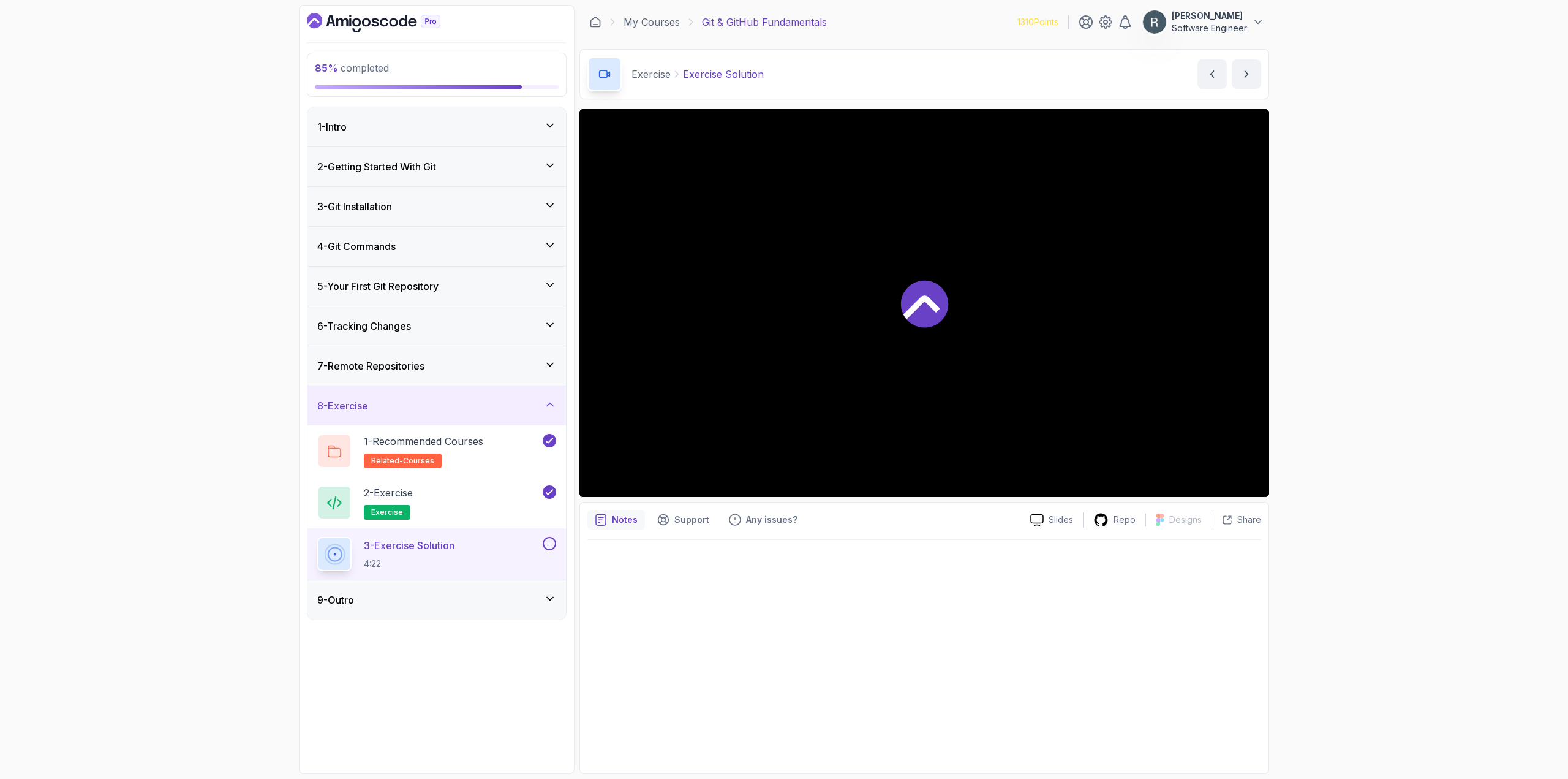
click at [550, 540] on button at bounding box center [549, 543] width 14 height 14
click at [511, 596] on div "9 - Outro" at bounding box center [436, 599] width 239 height 14
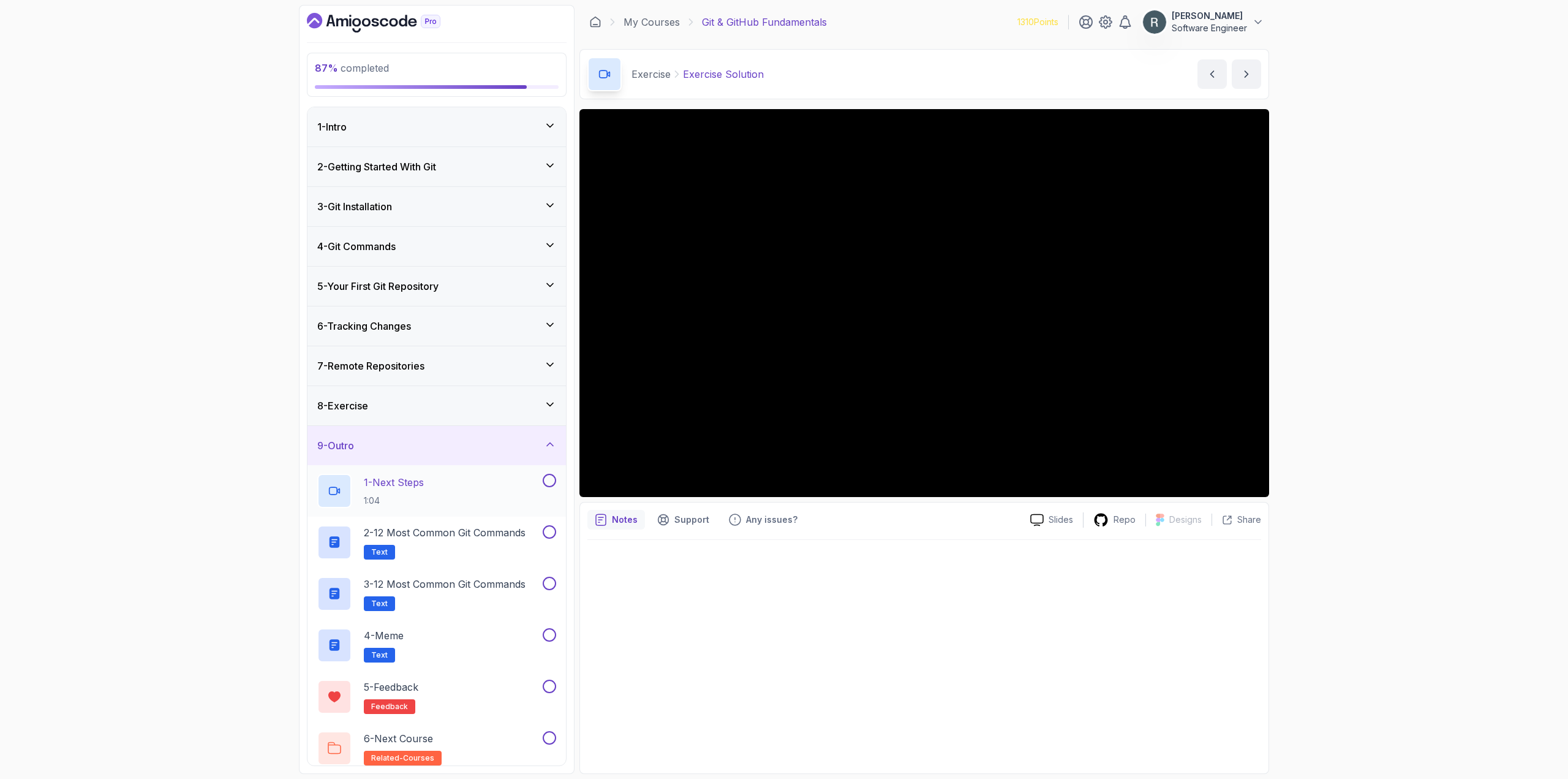
click at [556, 482] on div "1 - Next Steps 1:04" at bounding box center [436, 491] width 258 height 52
click at [551, 481] on button at bounding box center [549, 480] width 14 height 14
click at [514, 538] on p "2 - 12 Most Common Git Commands" at bounding box center [445, 532] width 162 height 14
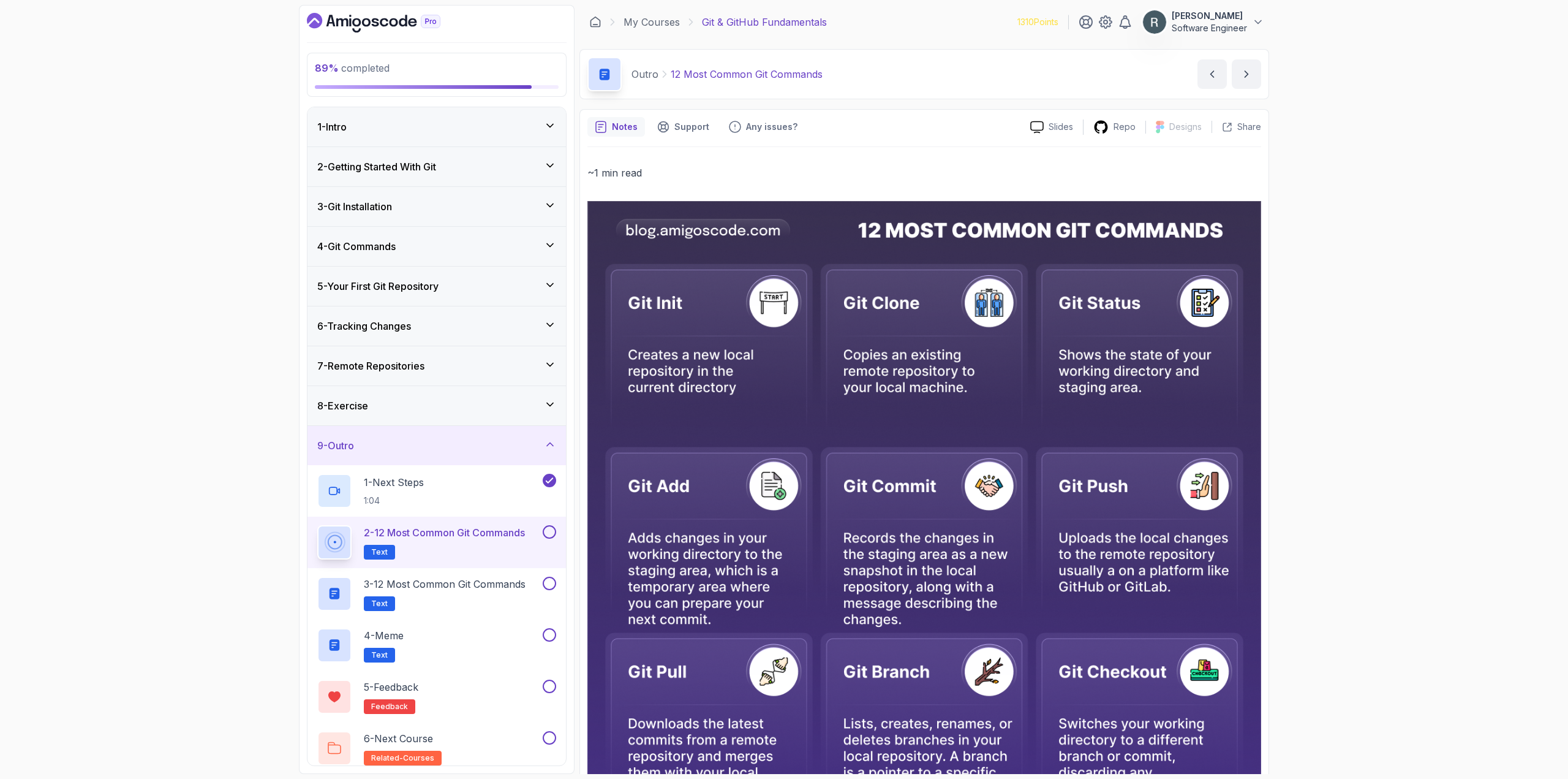
click at [547, 529] on button at bounding box center [549, 532] width 14 height 14
click at [520, 591] on h2 "3 - 12 Most Common Git Commands Text" at bounding box center [445, 594] width 162 height 34
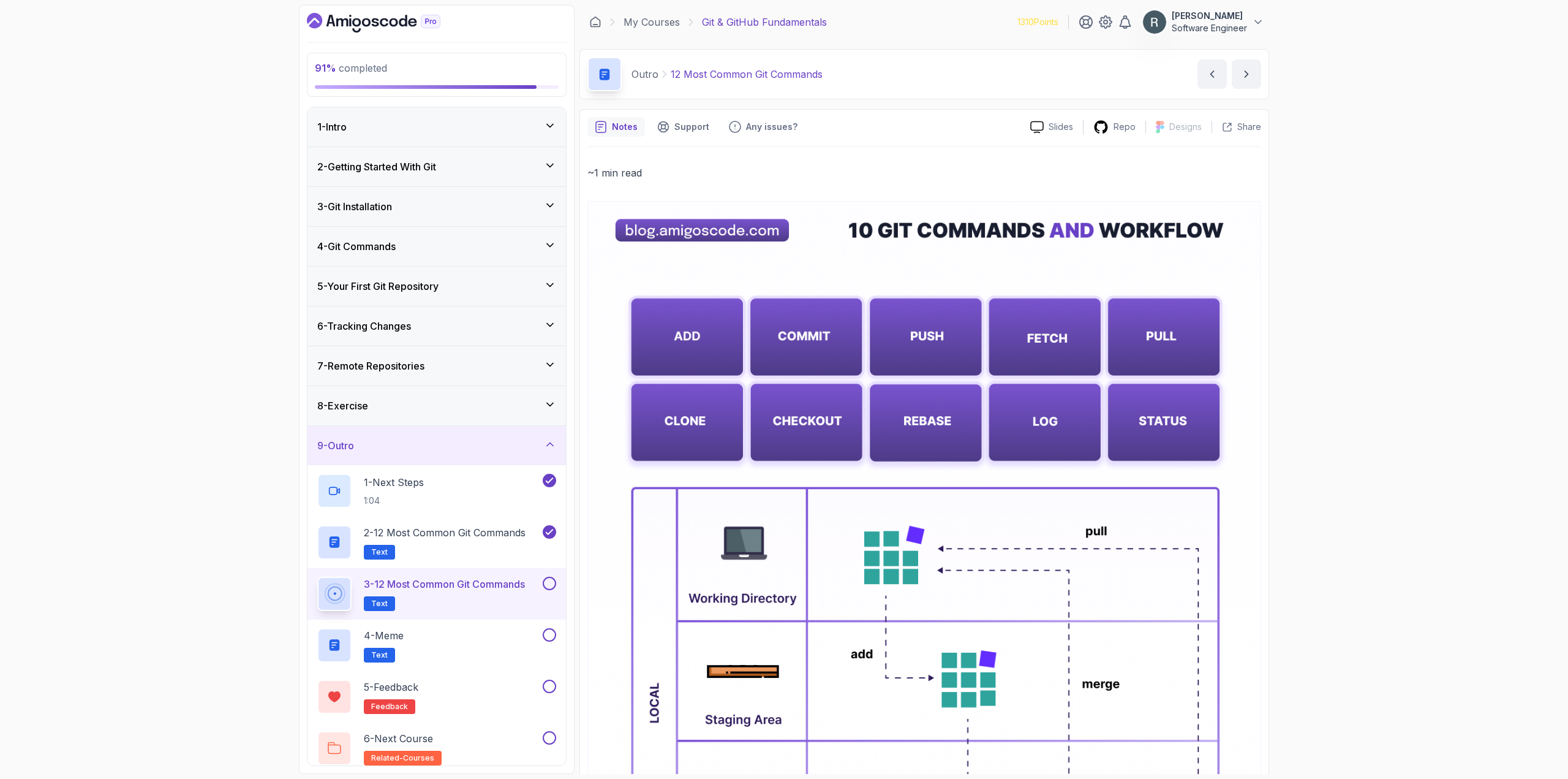
click at [553, 583] on button at bounding box center [549, 583] width 14 height 14
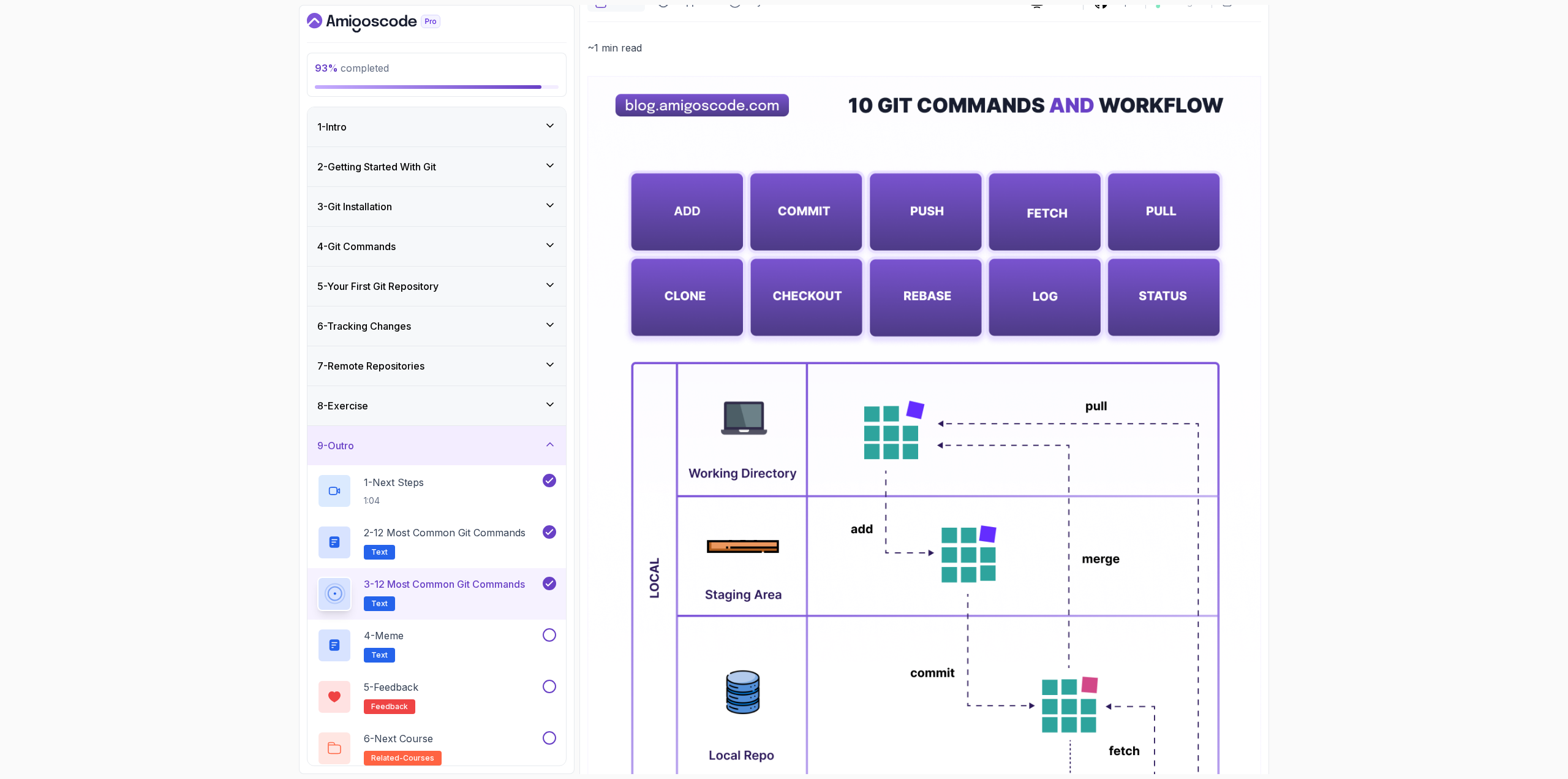
scroll to position [123, 0]
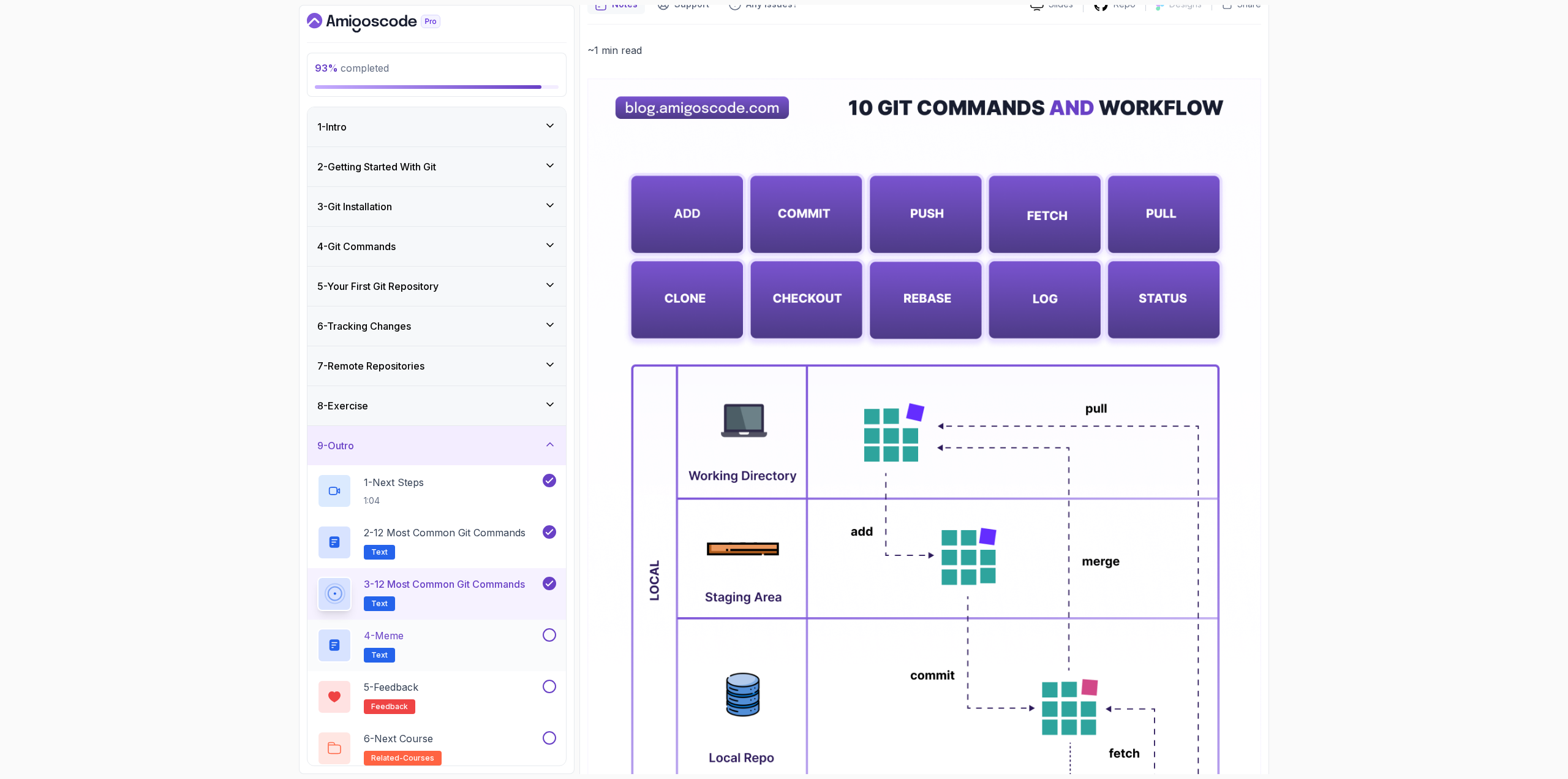
click at [515, 625] on div "4 - Meme Text" at bounding box center [436, 645] width 258 height 52
click at [522, 638] on div "4 - Meme Text" at bounding box center [428, 645] width 223 height 34
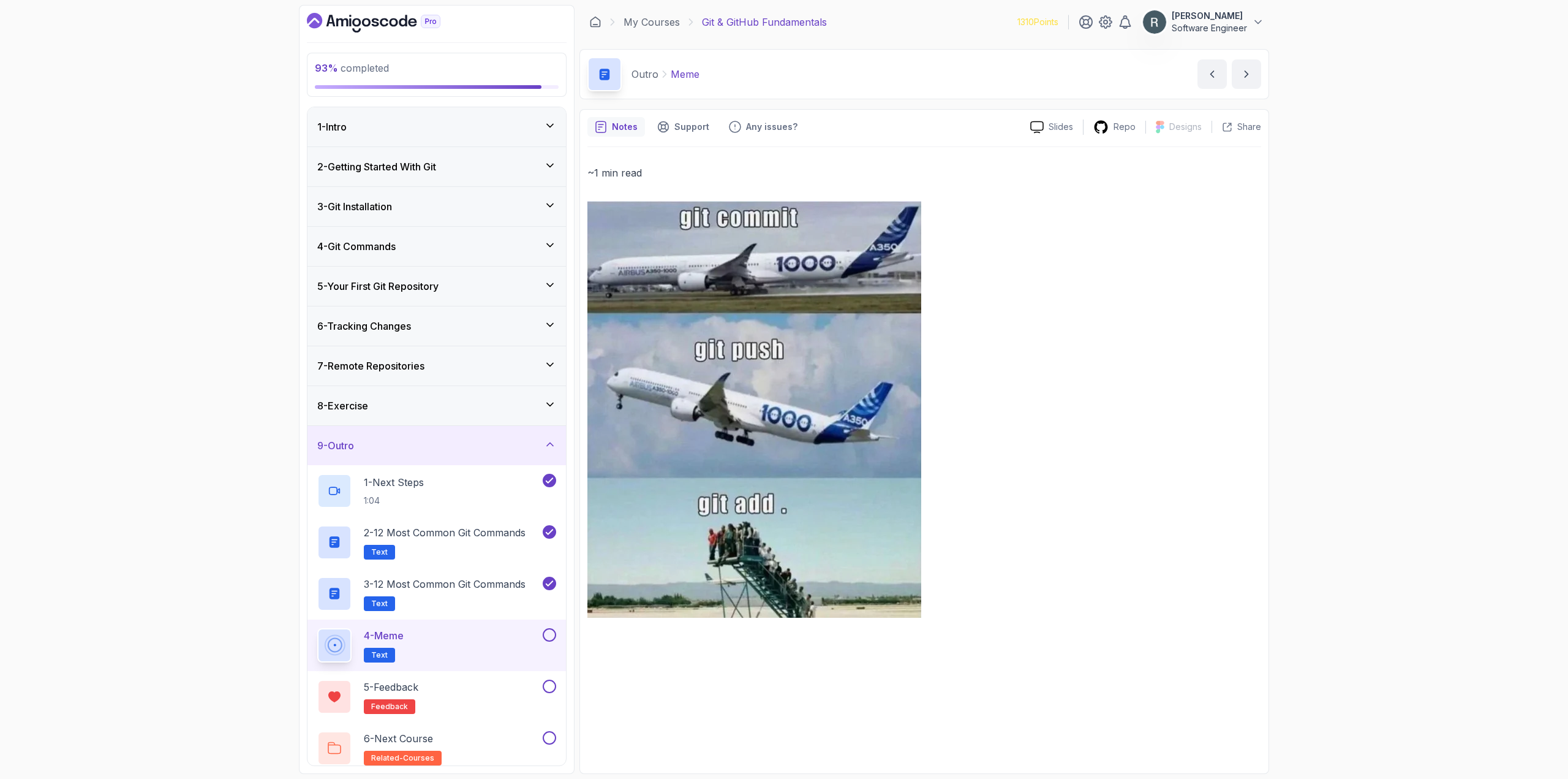
click at [549, 635] on button at bounding box center [549, 635] width 14 height 14
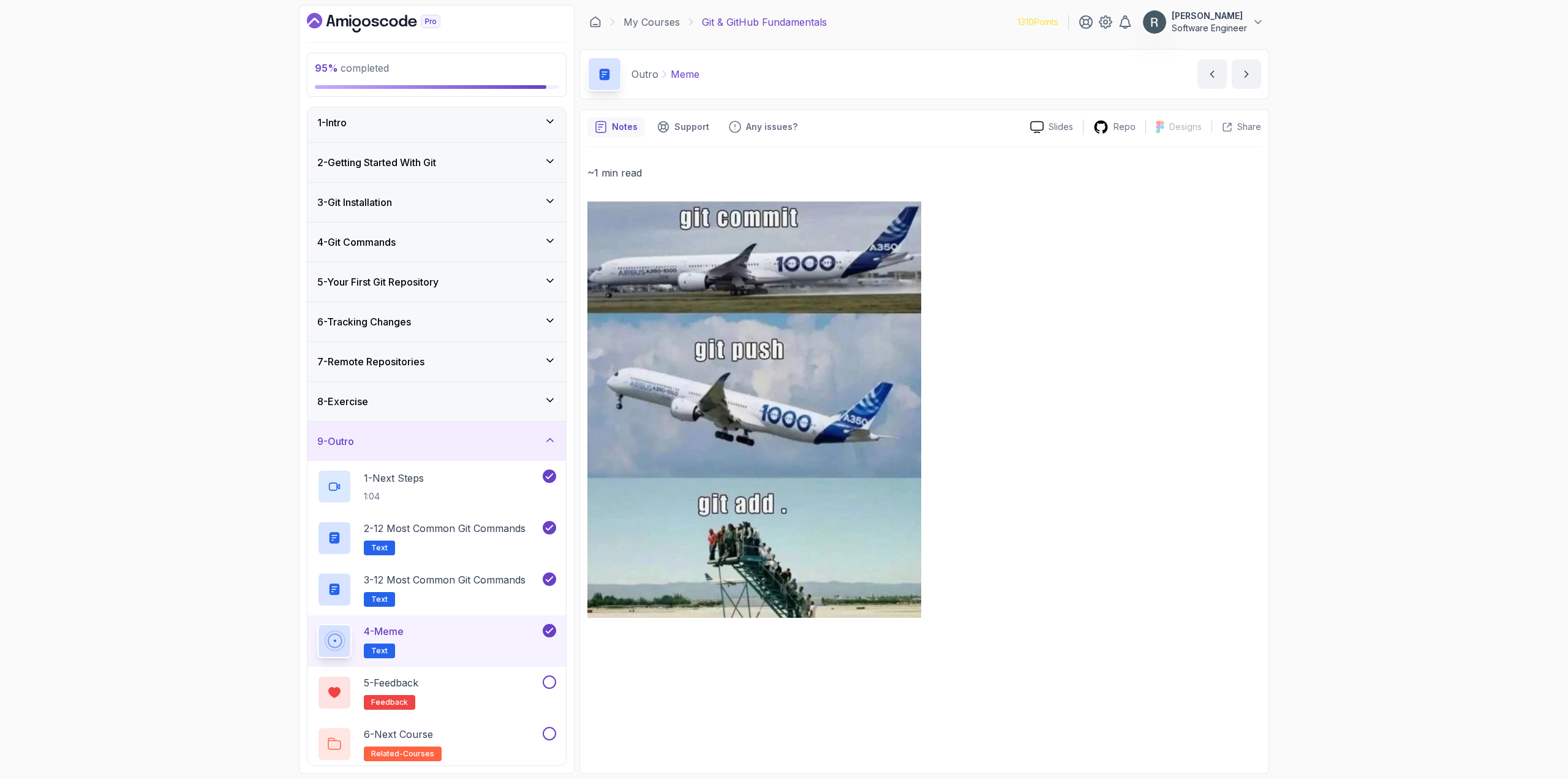
scroll to position [8, 0]
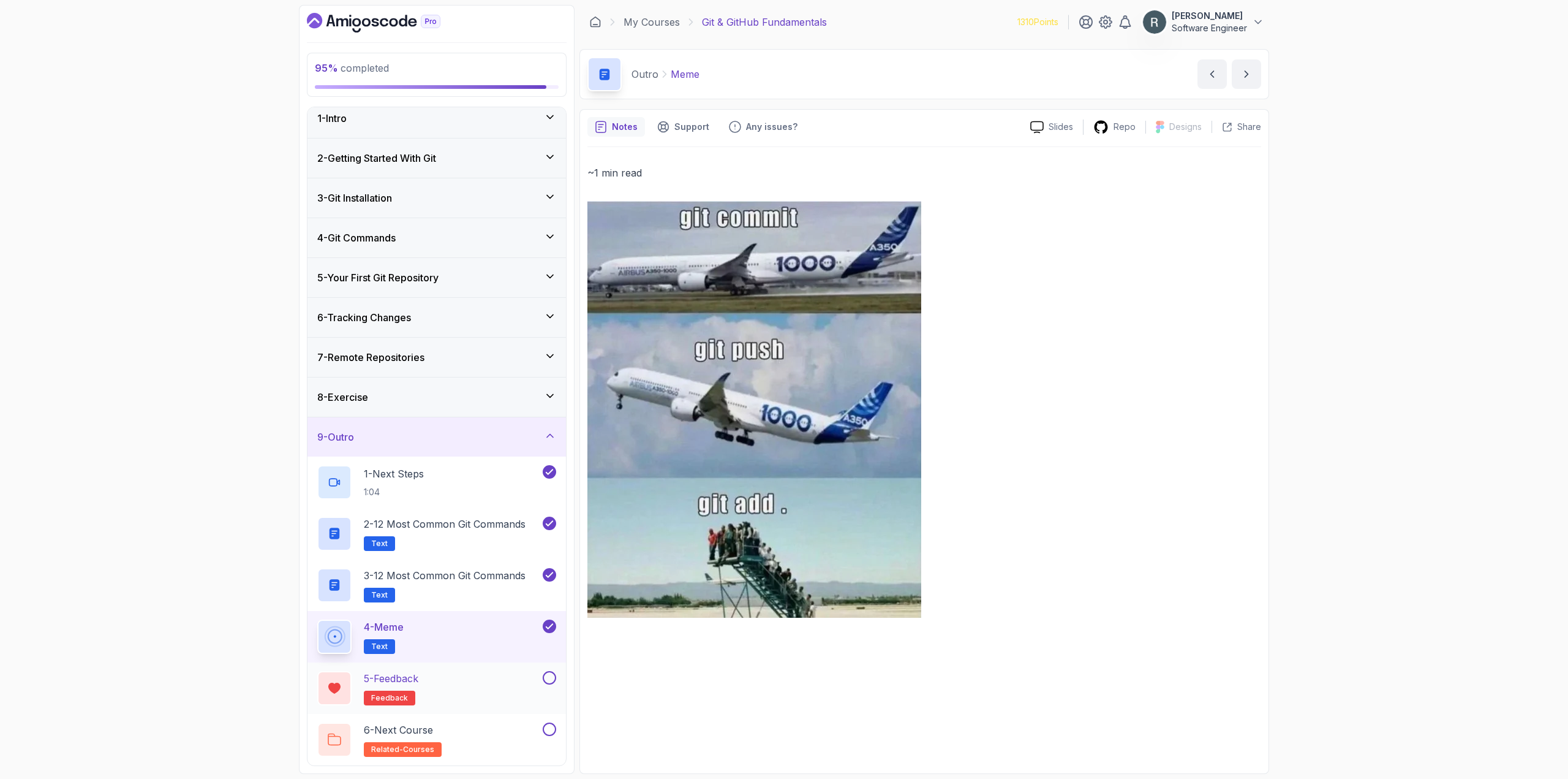
click at [489, 680] on div "5 - Feedback feedback" at bounding box center [428, 688] width 223 height 34
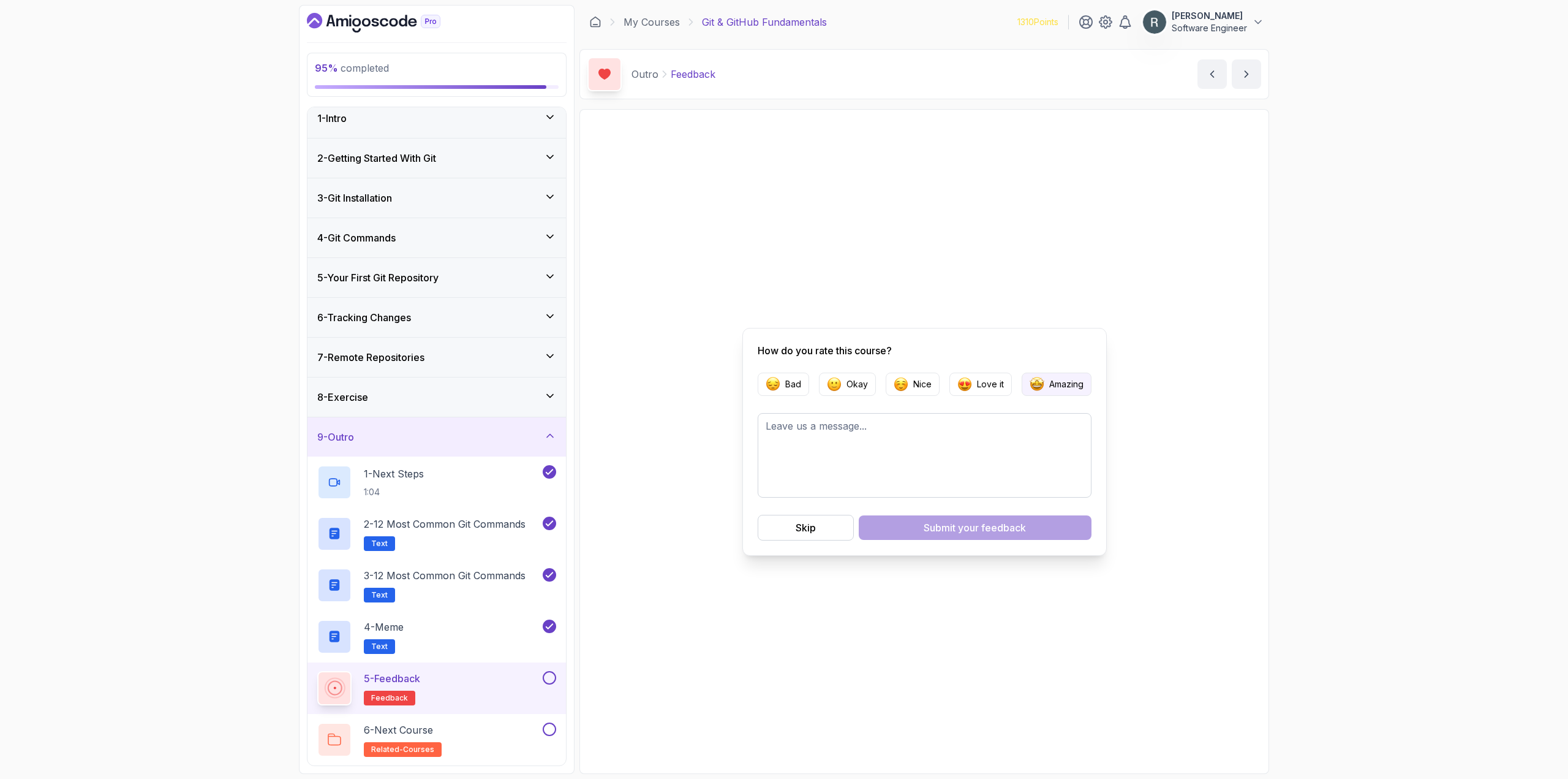
click at [1039, 383] on img "button" at bounding box center [1037, 384] width 14 height 14
drag, startPoint x: 937, startPoint y: 525, endPoint x: 924, endPoint y: 533, distance: 15.3
click at [936, 526] on div "Submit your feedback" at bounding box center [975, 527] width 102 height 14
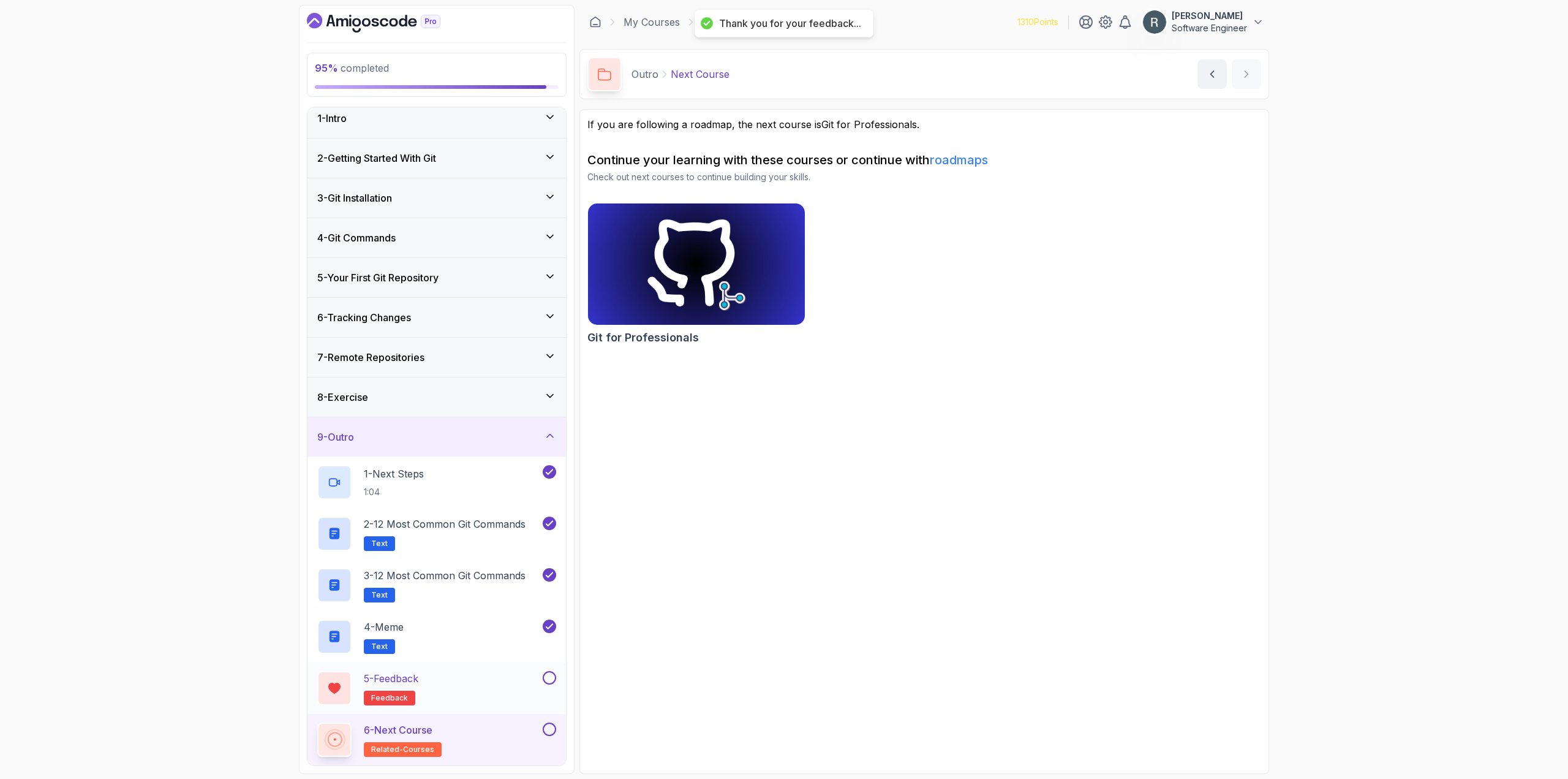
click at [551, 679] on button at bounding box center [549, 678] width 14 height 14
click at [550, 733] on button at bounding box center [549, 729] width 14 height 14
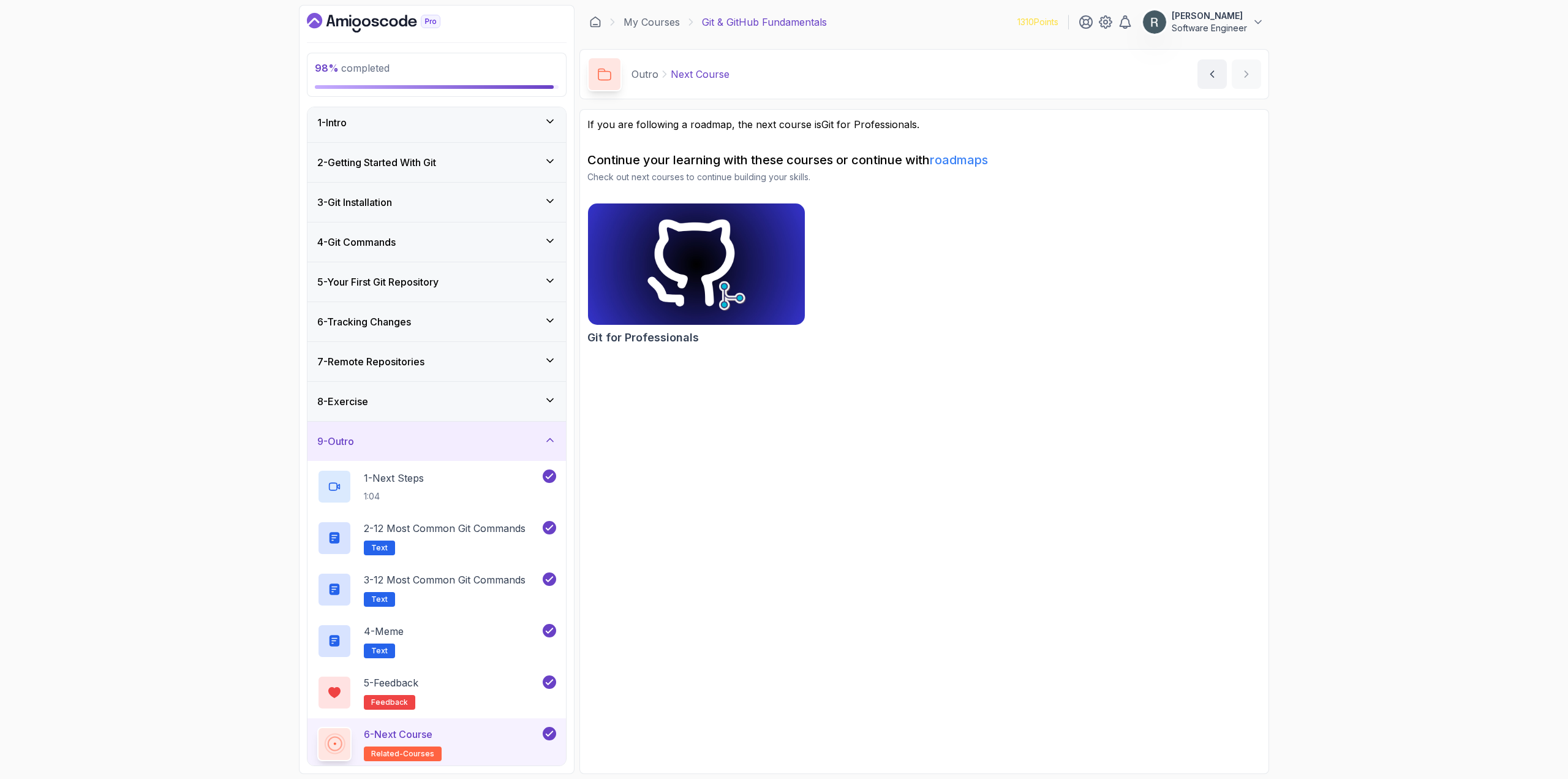
scroll to position [8, 0]
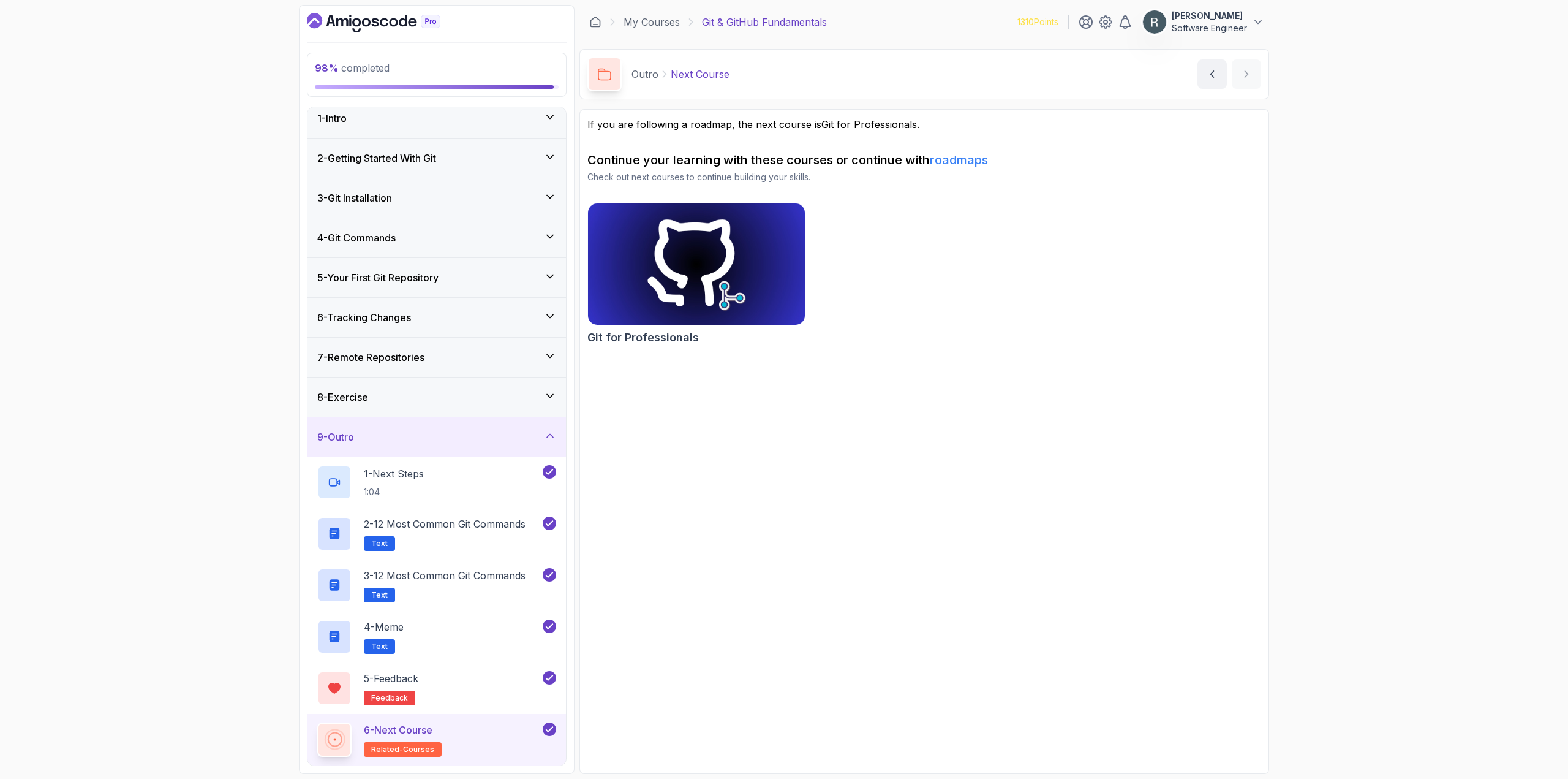
click at [506, 421] on div "9 - Outro" at bounding box center [436, 436] width 258 height 39
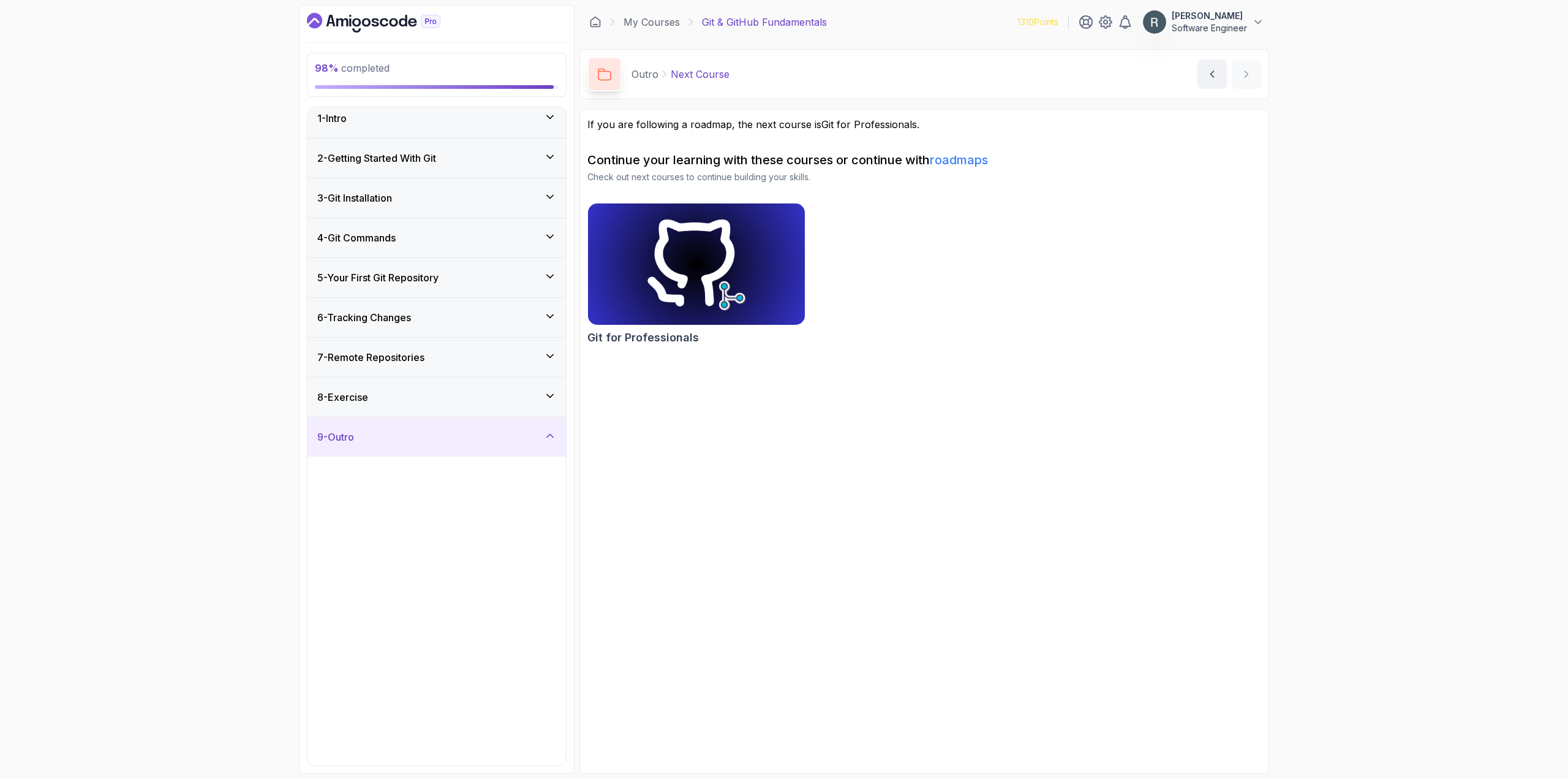
scroll to position [0, 0]
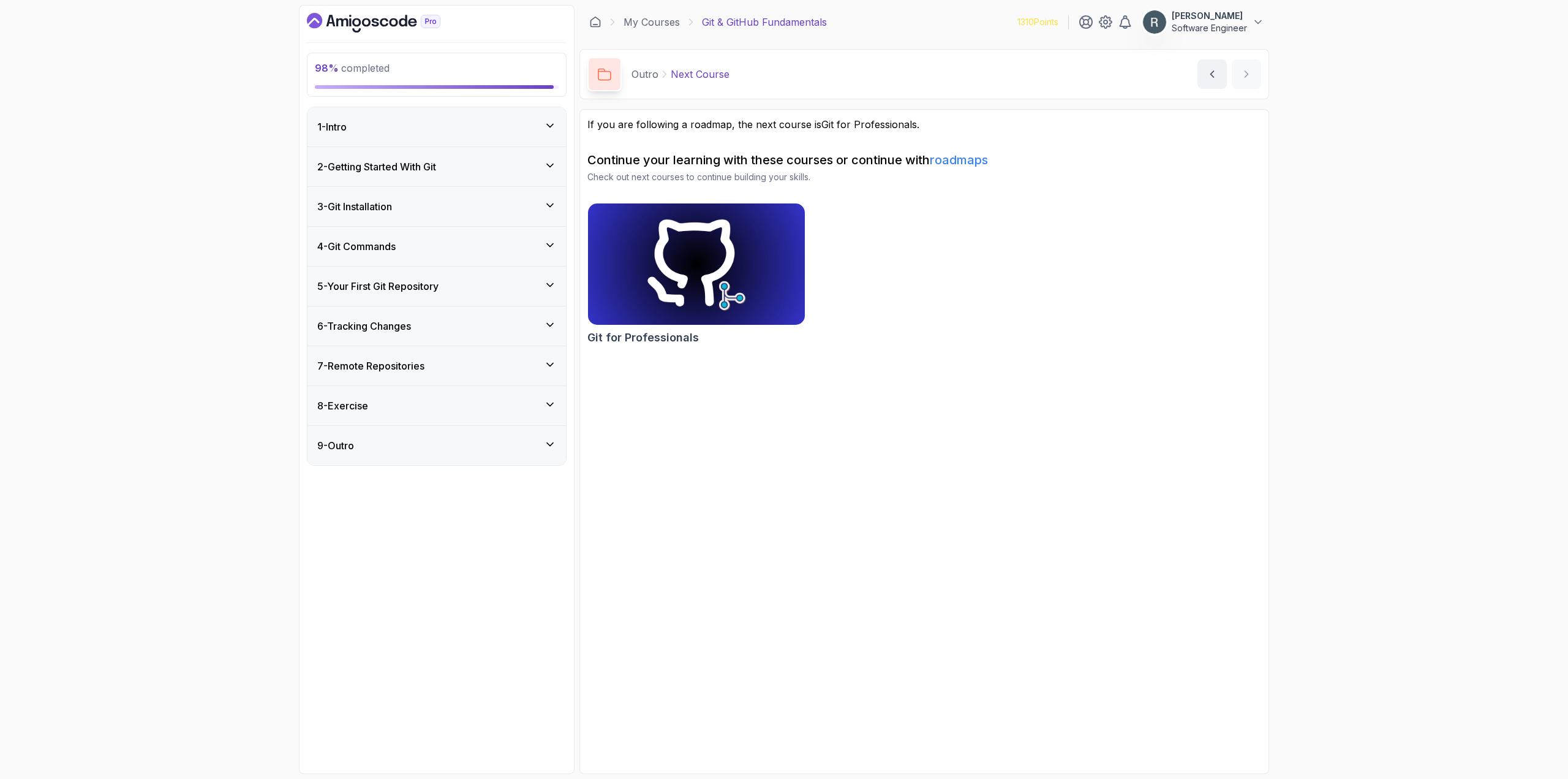
click at [498, 407] on div "8 - Exercise" at bounding box center [436, 405] width 239 height 14
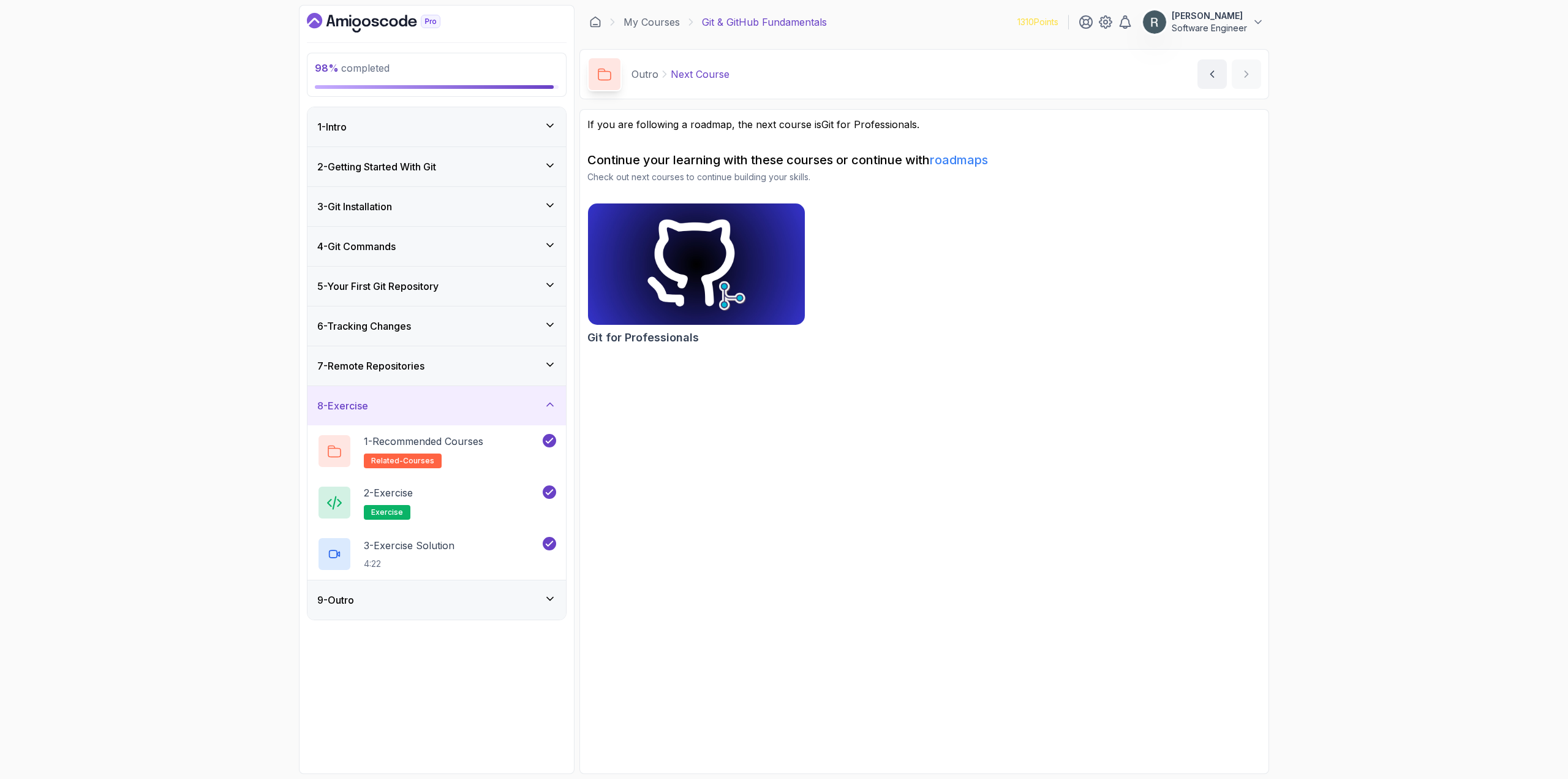
click at [507, 372] on div "7 - Remote Repositories" at bounding box center [436, 365] width 239 height 14
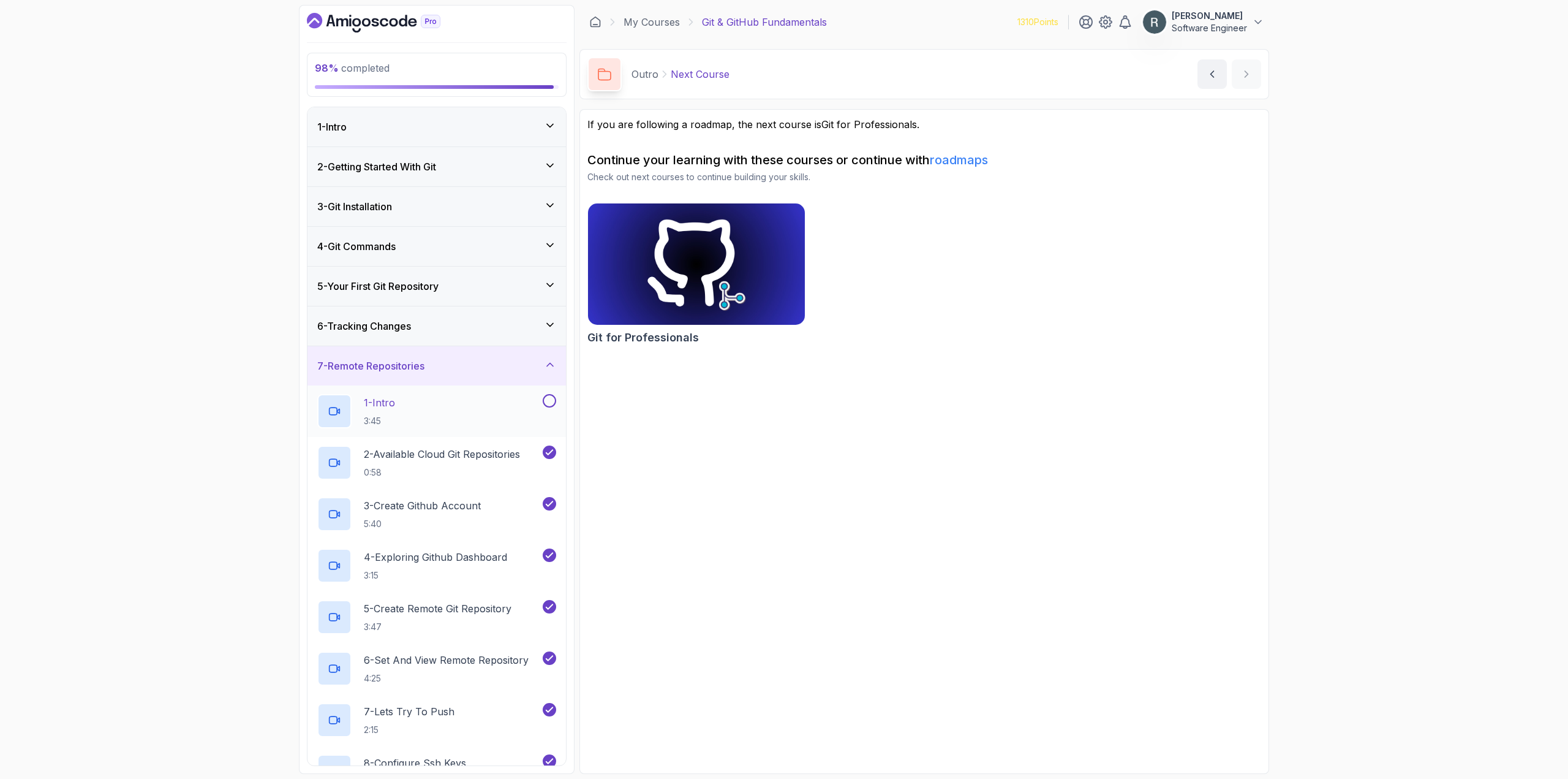
click at [550, 401] on button at bounding box center [549, 401] width 14 height 14
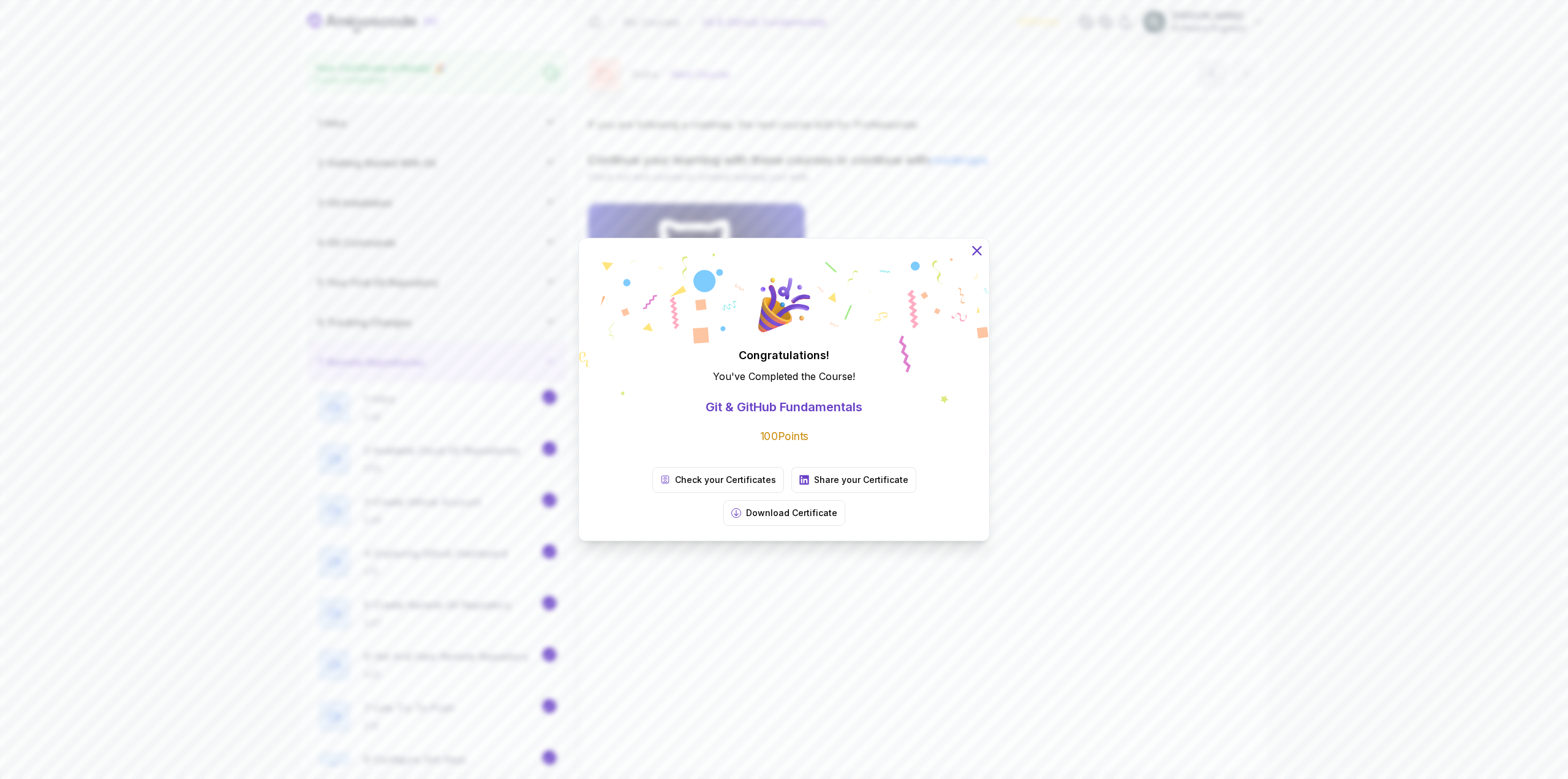
click at [973, 254] on icon at bounding box center [977, 250] width 8 height 8
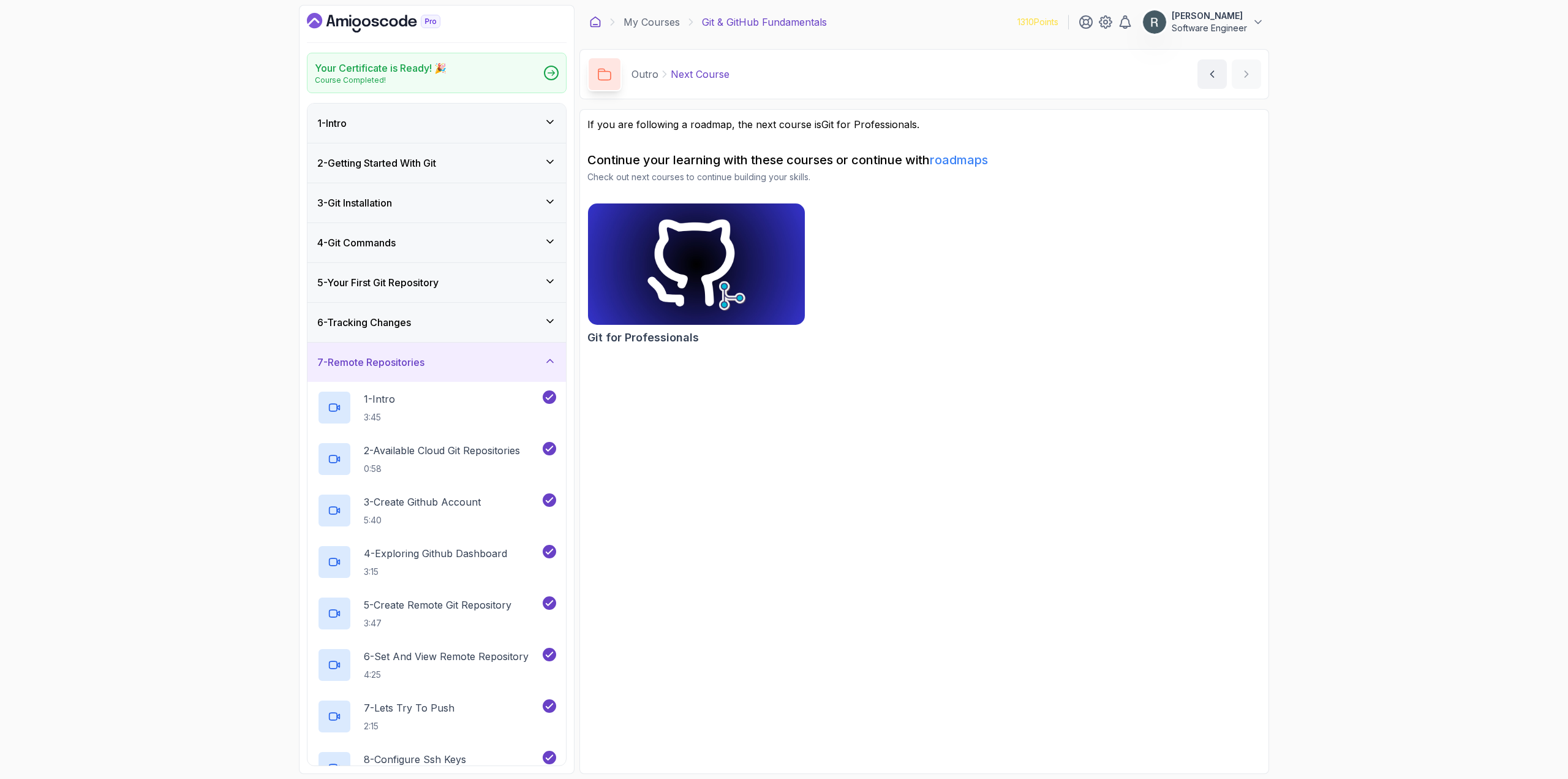
click at [595, 17] on icon at bounding box center [595, 22] width 12 height 12
